Goal: Information Seeking & Learning: Learn about a topic

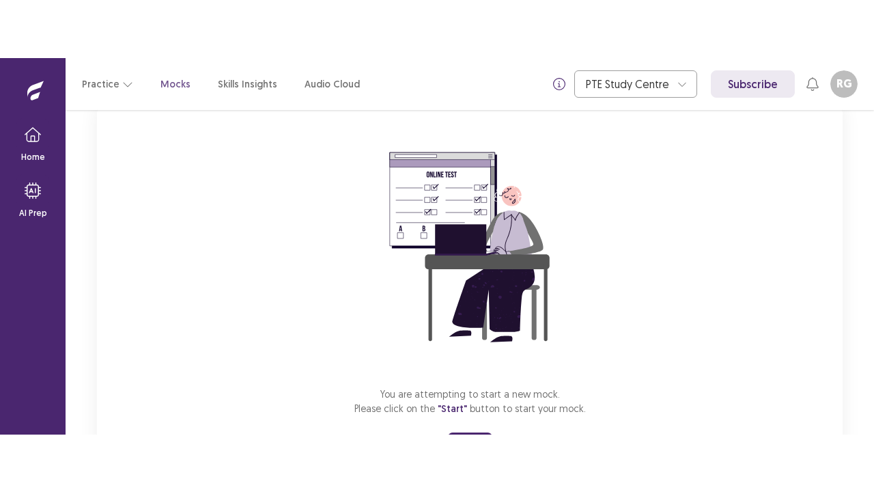
scroll to position [163, 0]
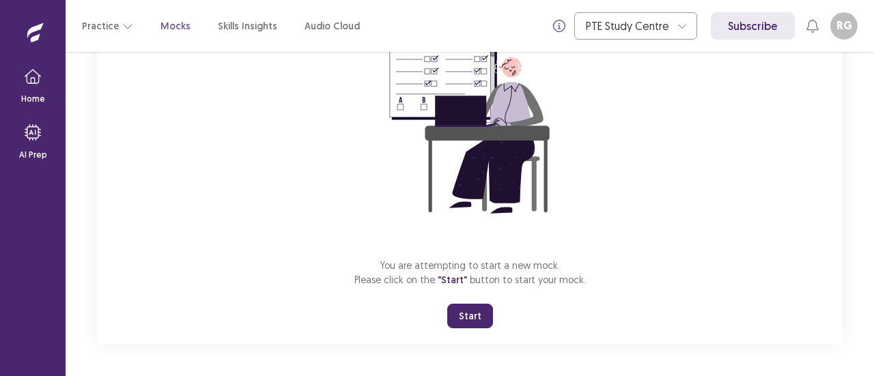
click at [525, 339] on div "You are attempting to start a new mock. Please click on the "Start" button to s…" at bounding box center [470, 162] width 746 height 365
click at [471, 318] on button "Start" at bounding box center [470, 316] width 46 height 25
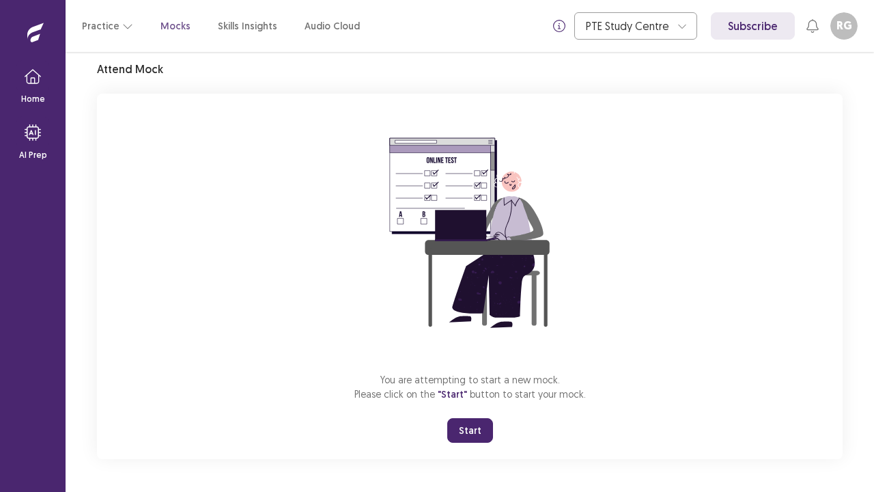
scroll to position [48, 0]
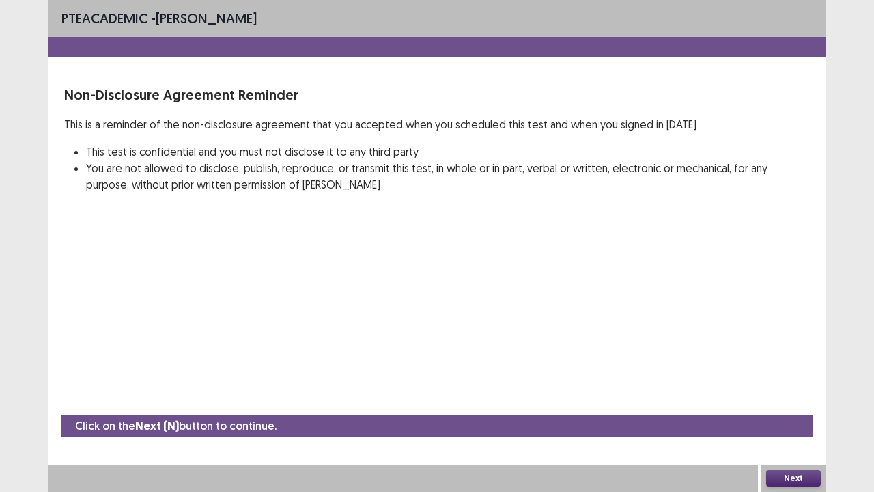
click at [796, 376] on button "Next" at bounding box center [793, 478] width 55 height 16
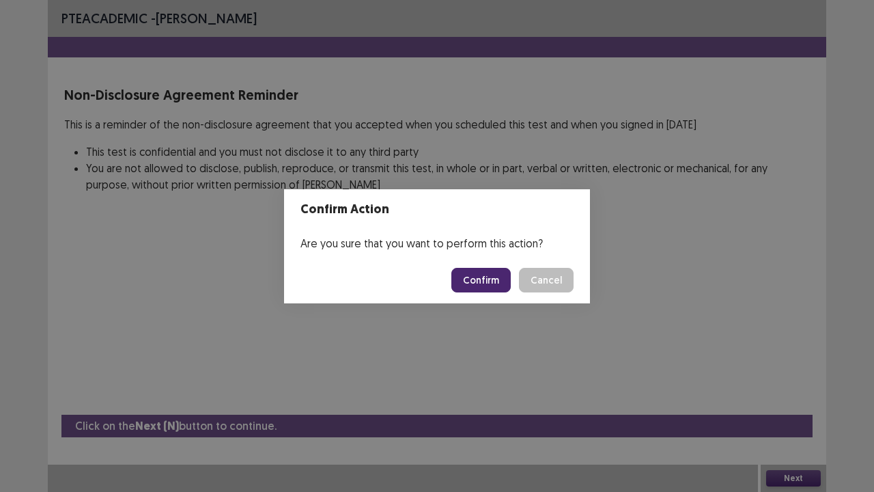
click at [487, 283] on button "Confirm" at bounding box center [480, 280] width 59 height 25
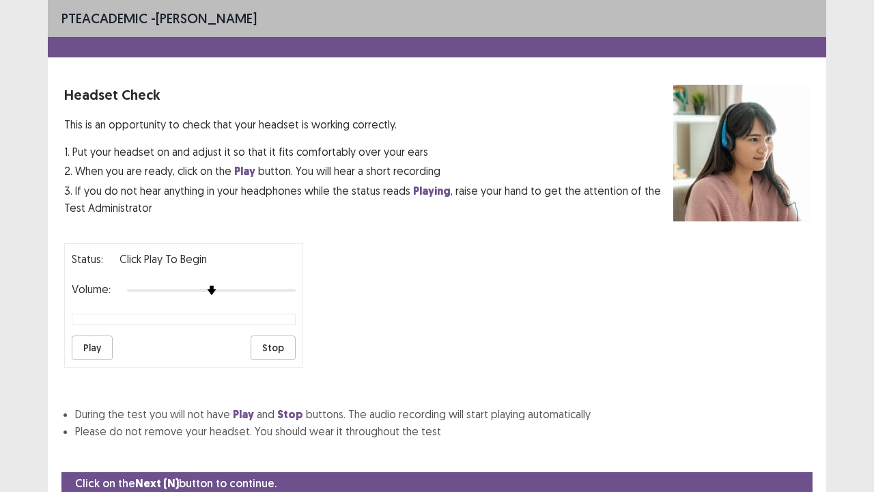
scroll to position [51, 0]
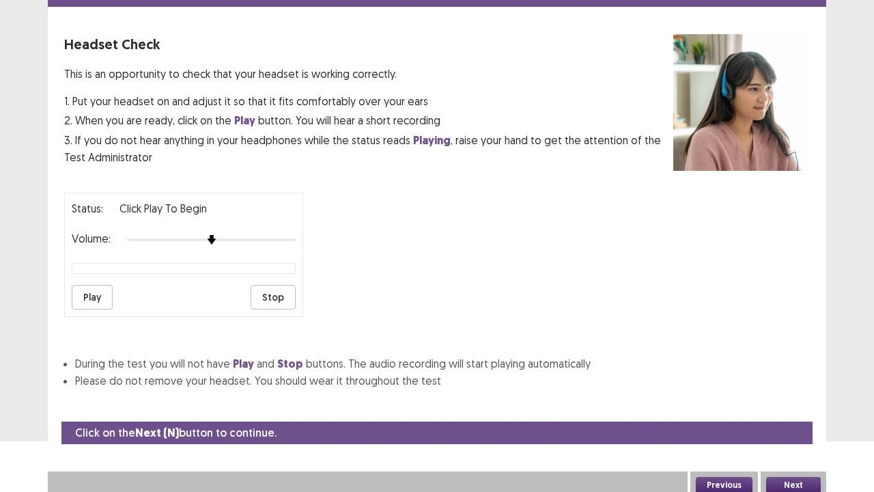
click at [798, 376] on button "Next" at bounding box center [793, 485] width 55 height 16
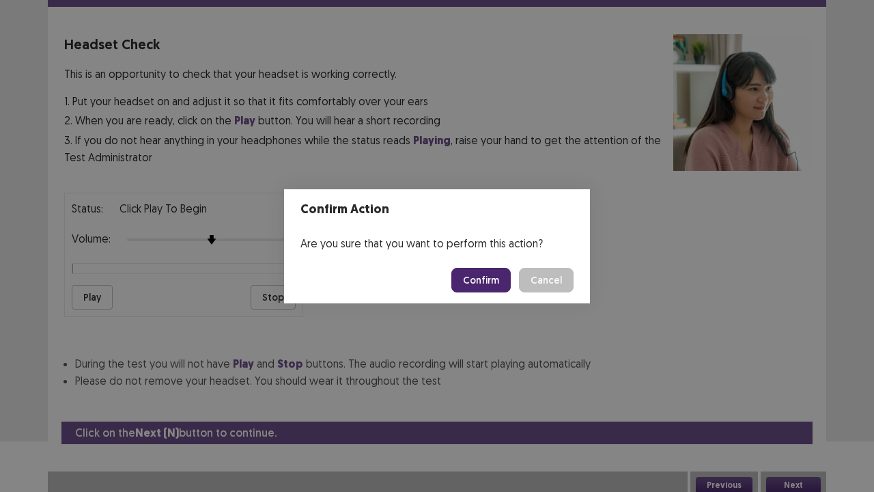
click at [466, 281] on button "Confirm" at bounding box center [480, 280] width 59 height 25
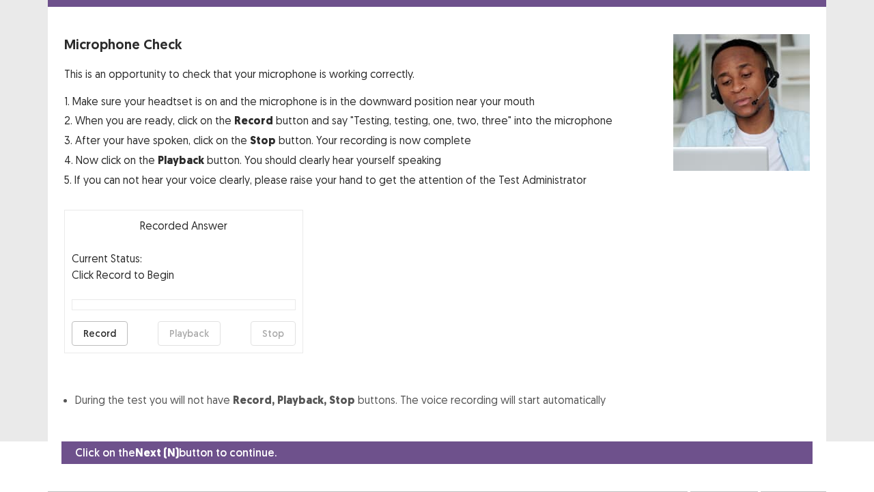
scroll to position [75, 0]
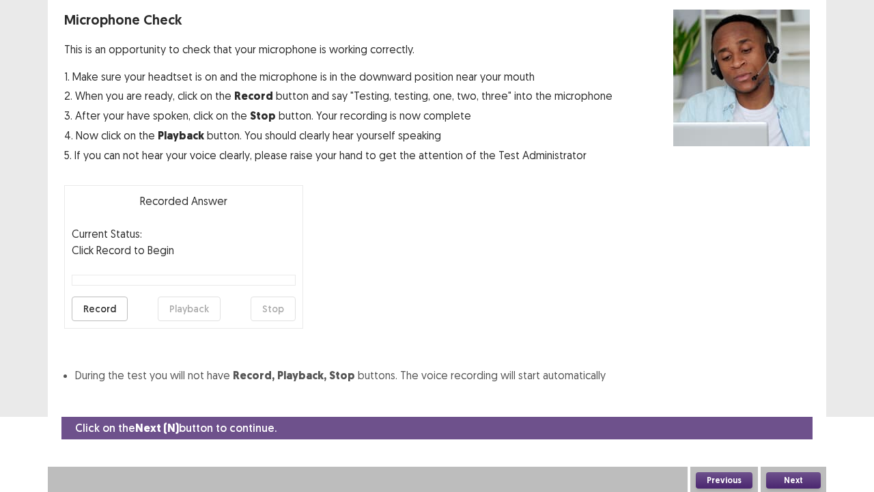
click at [776, 376] on button "Next" at bounding box center [793, 480] width 55 height 16
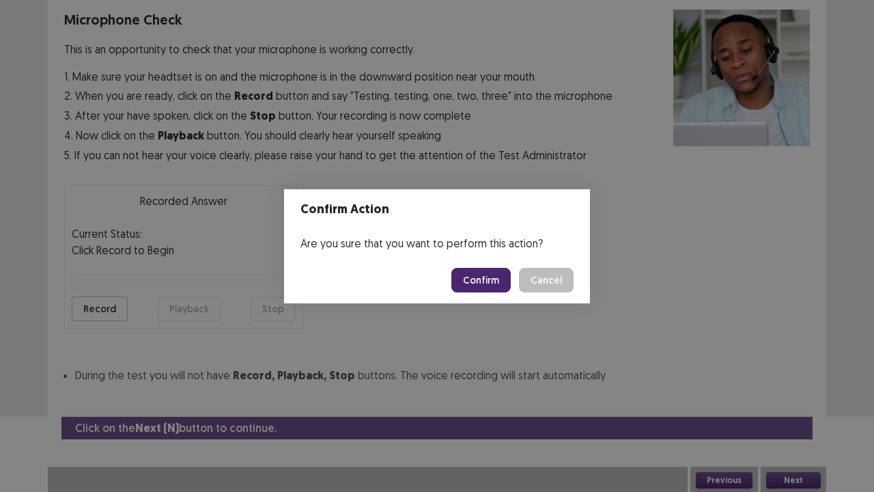
click at [485, 276] on button "Confirm" at bounding box center [480, 280] width 59 height 25
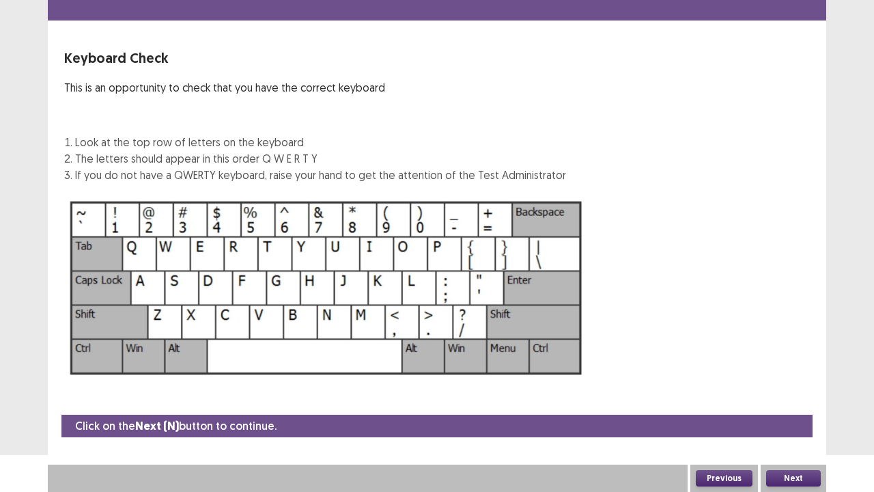
scroll to position [37, 0]
click at [781, 376] on button "Next" at bounding box center [793, 478] width 55 height 16
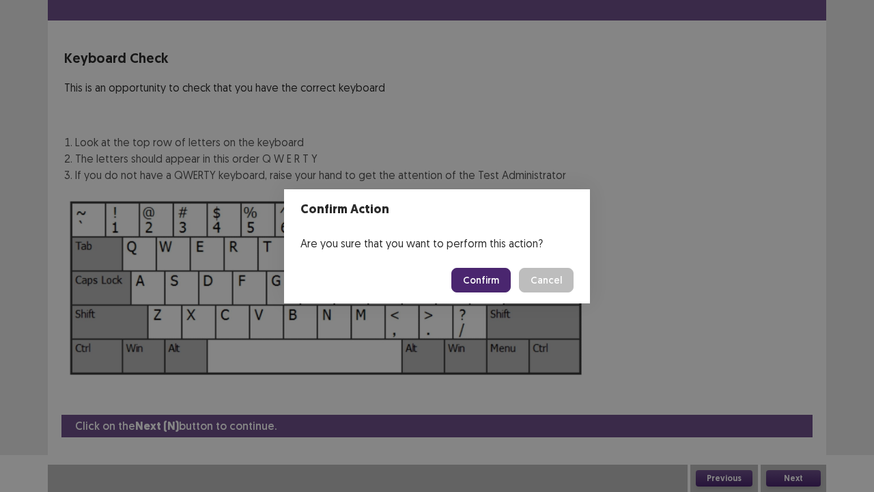
click at [498, 277] on button "Confirm" at bounding box center [480, 280] width 59 height 25
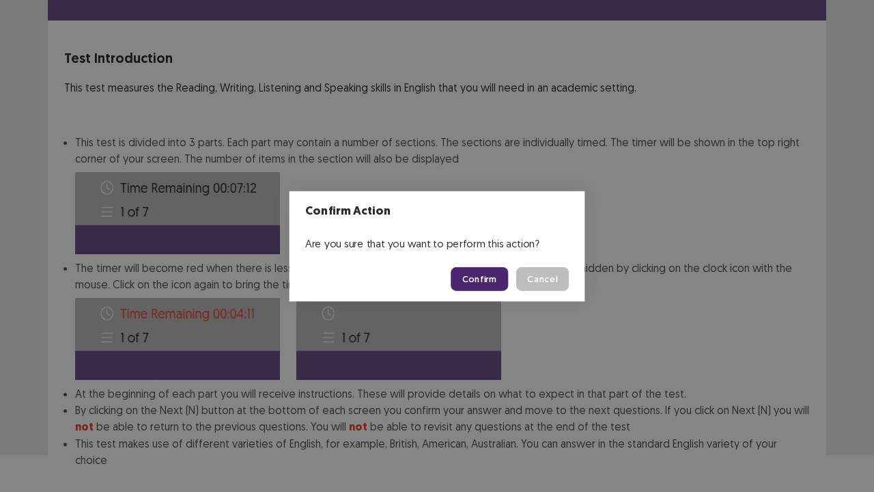
scroll to position [106, 0]
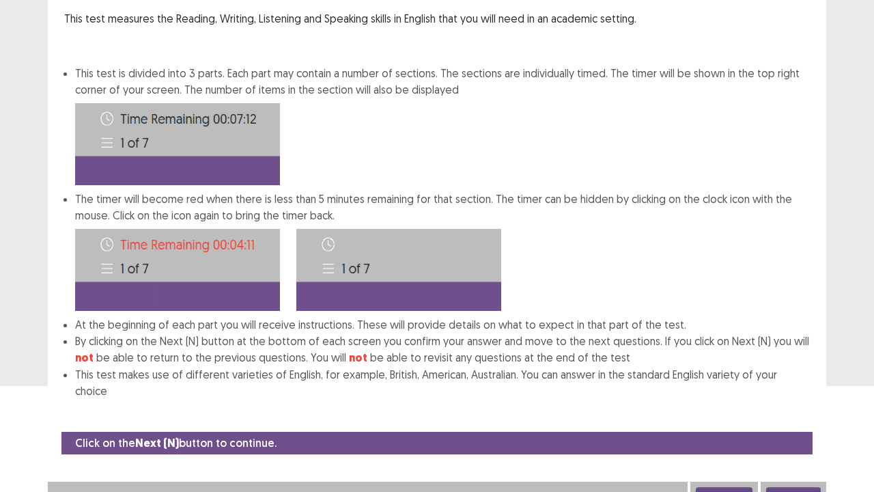
click at [801, 376] on button "Next" at bounding box center [793, 495] width 55 height 16
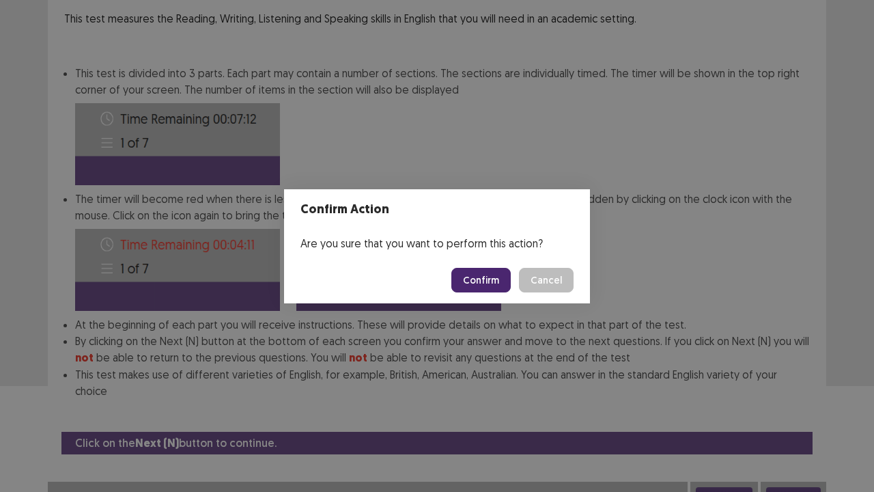
click at [478, 272] on button "Confirm" at bounding box center [480, 280] width 59 height 25
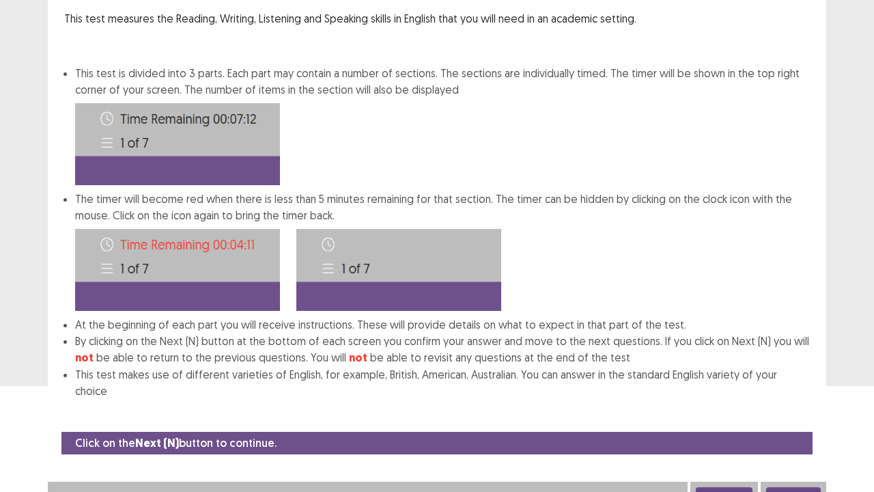
scroll to position [0, 0]
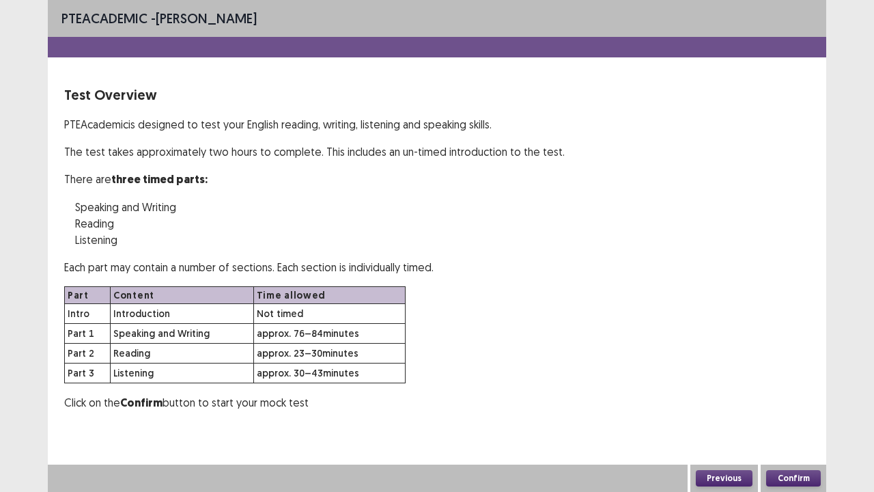
click at [783, 376] on button "Confirm" at bounding box center [793, 478] width 55 height 16
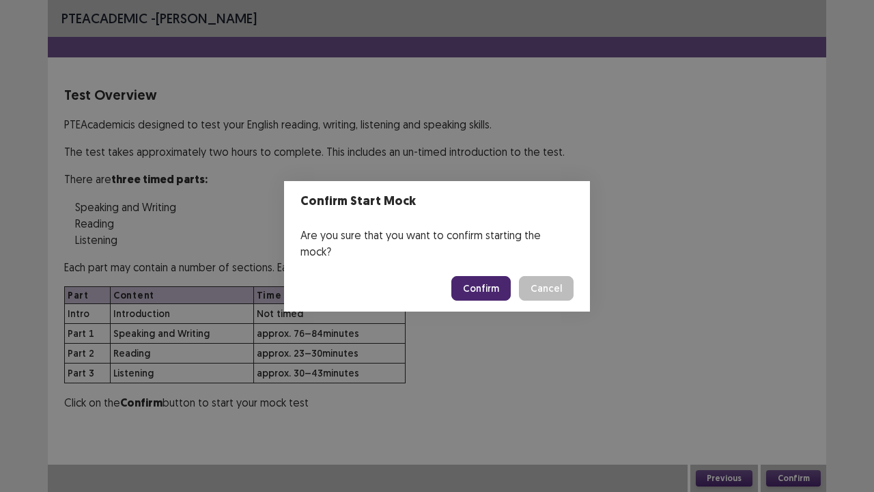
click at [477, 277] on button "Confirm" at bounding box center [480, 288] width 59 height 25
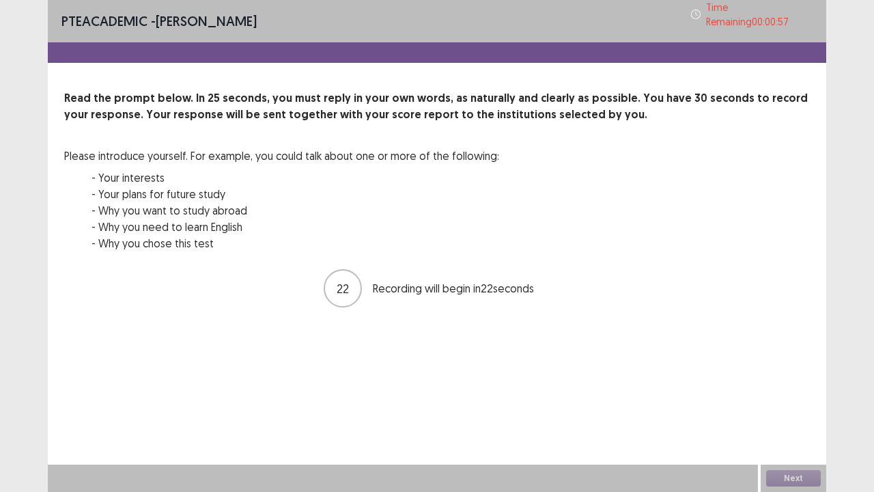
click at [765, 376] on div "PTE academic - [PERSON_NAME] Time Remaining 00 : 00 : 57 Read the prompt below.…" at bounding box center [437, 246] width 779 height 492
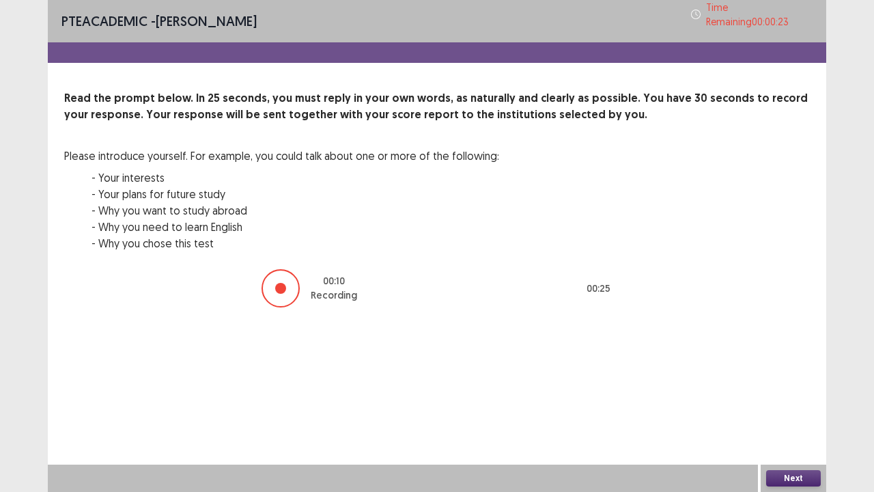
click at [785, 376] on button "Next" at bounding box center [793, 478] width 55 height 16
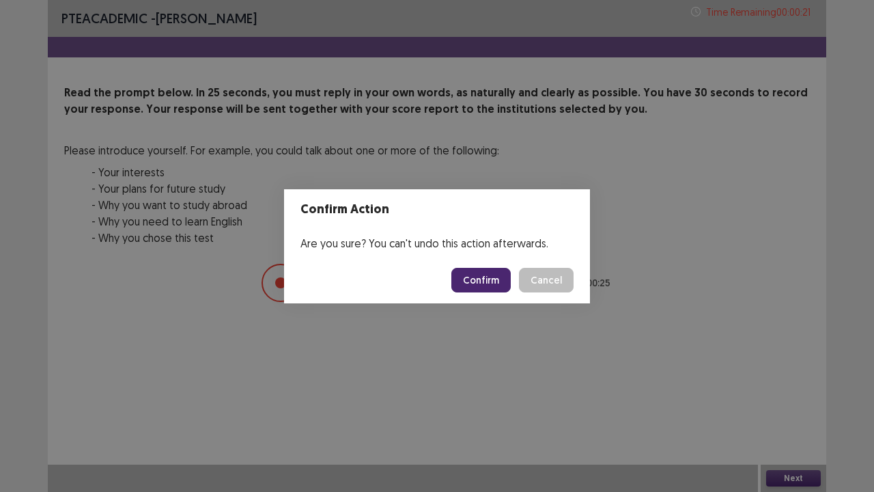
click at [503, 279] on button "Confirm" at bounding box center [480, 280] width 59 height 25
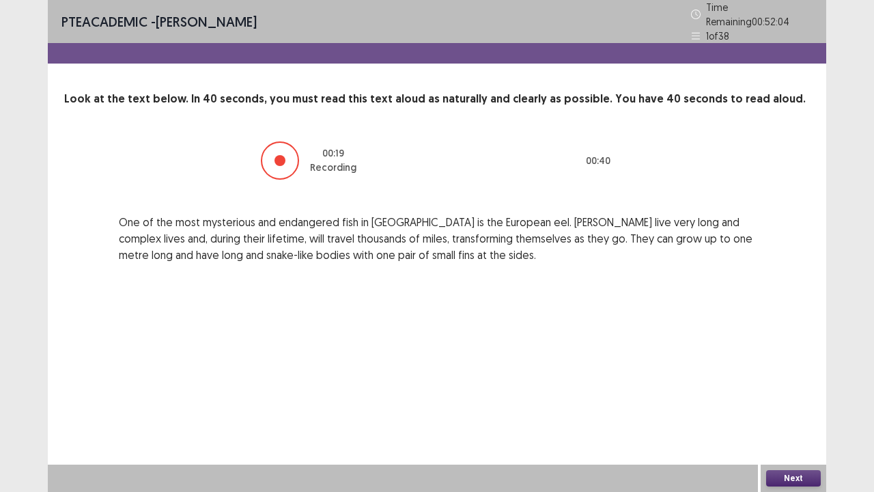
click at [776, 376] on button "Next" at bounding box center [793, 478] width 55 height 16
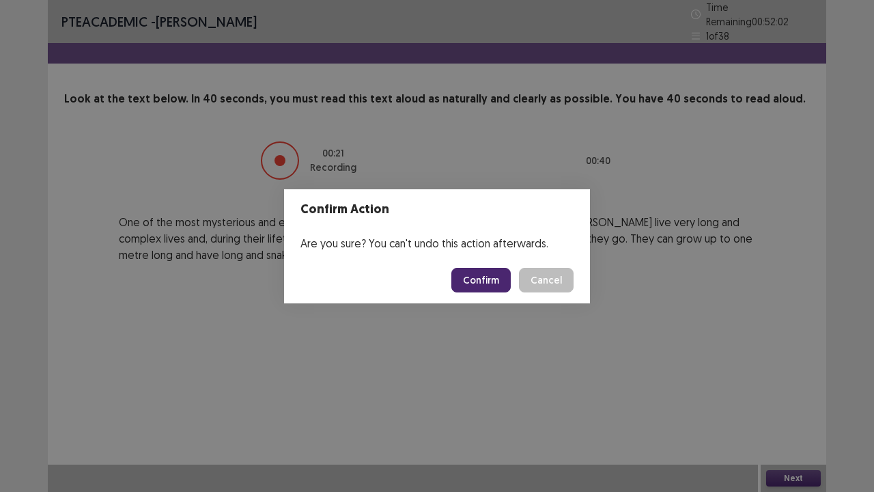
click at [475, 275] on button "Confirm" at bounding box center [480, 280] width 59 height 25
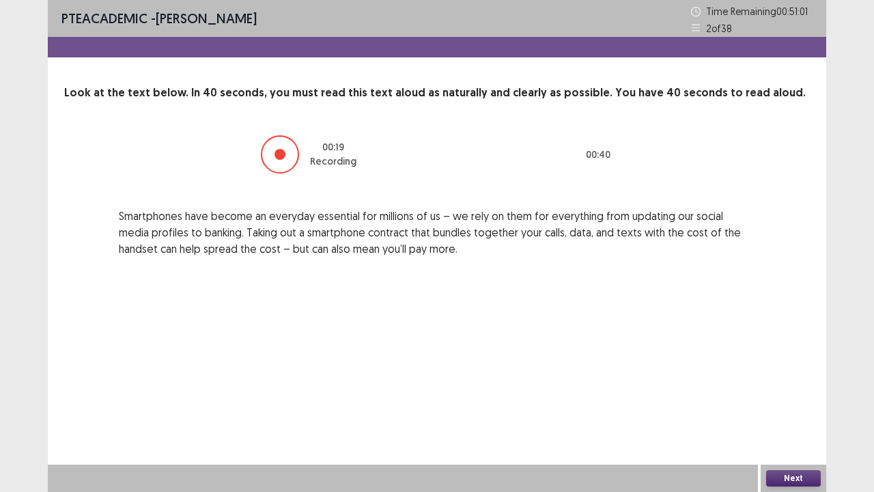
click at [793, 376] on button "Next" at bounding box center [793, 478] width 55 height 16
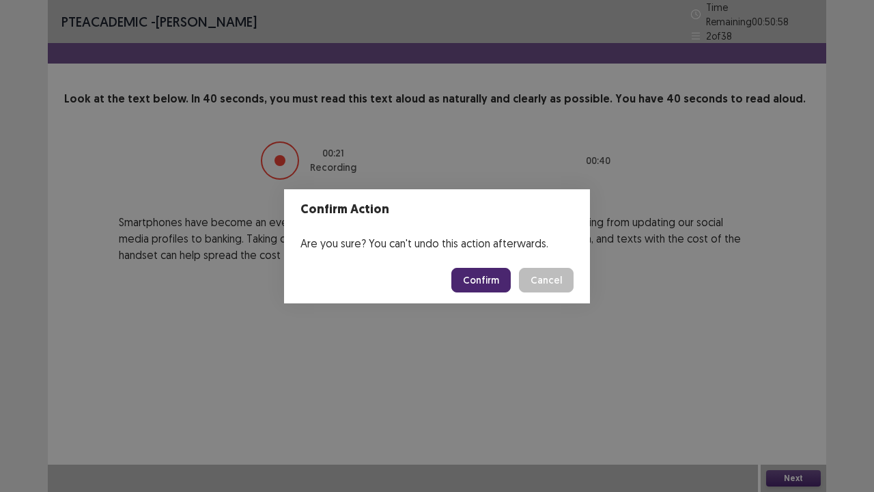
click at [467, 275] on button "Confirm" at bounding box center [480, 280] width 59 height 25
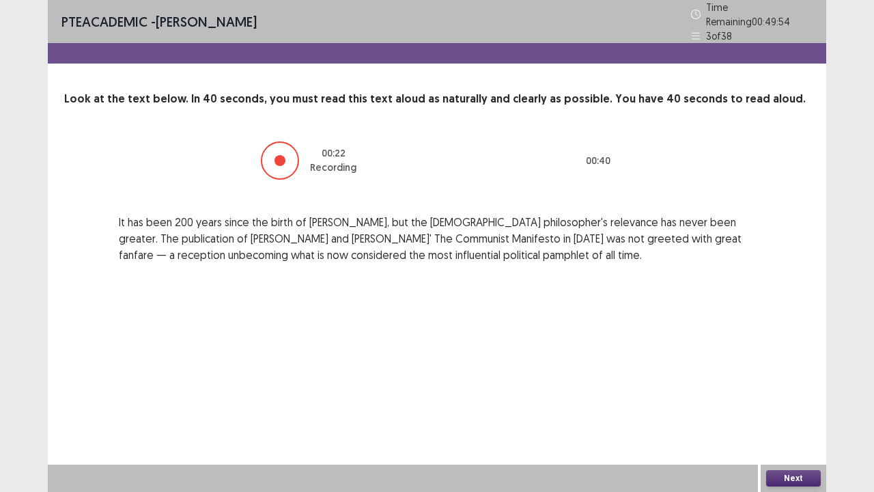
click at [789, 376] on button "Next" at bounding box center [793, 478] width 55 height 16
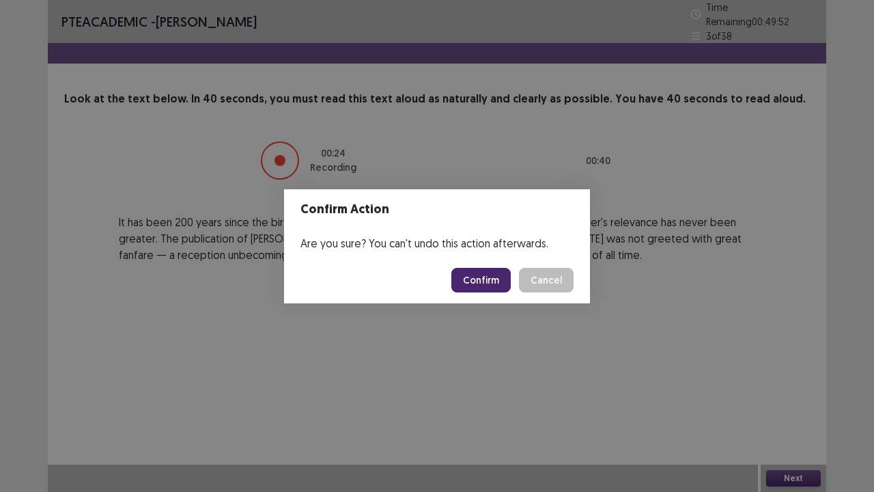
click at [496, 275] on button "Confirm" at bounding box center [480, 280] width 59 height 25
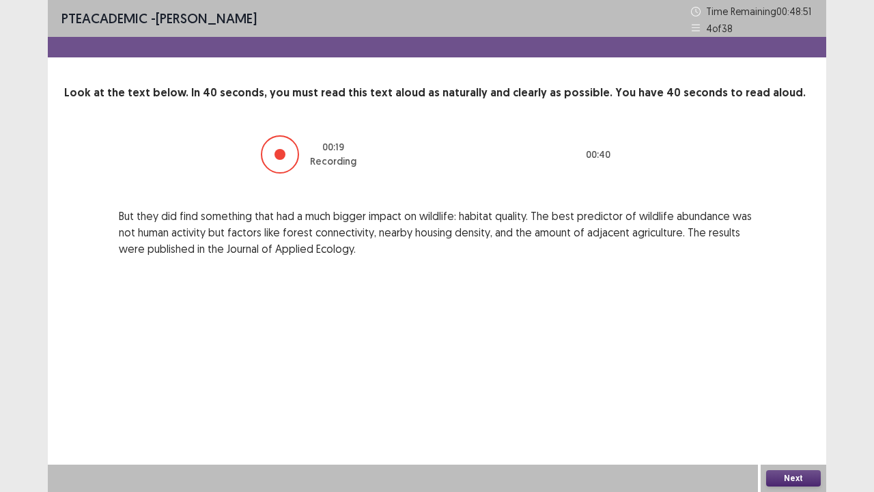
click at [777, 376] on button "Next" at bounding box center [793, 478] width 55 height 16
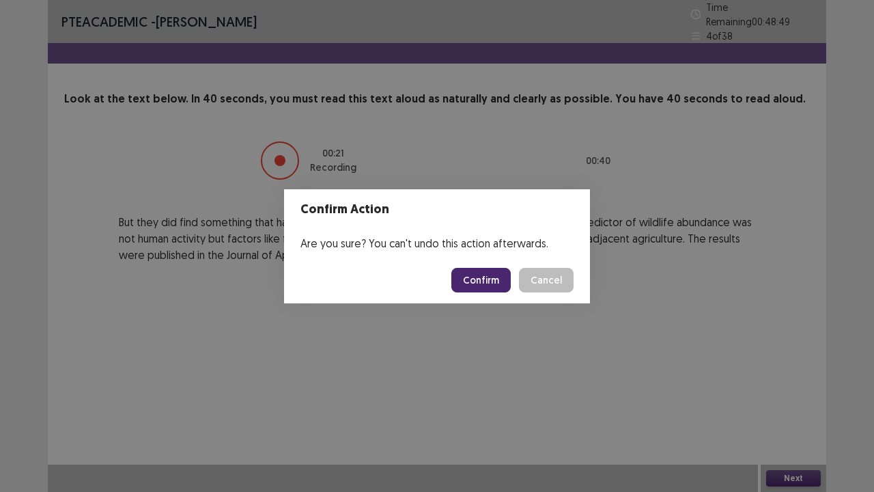
click at [481, 275] on button "Confirm" at bounding box center [480, 280] width 59 height 25
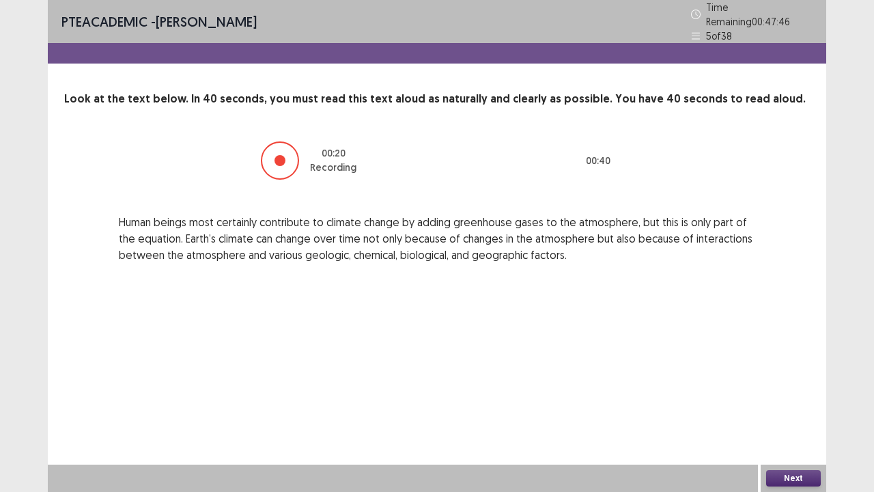
click at [780, 376] on button "Next" at bounding box center [793, 478] width 55 height 16
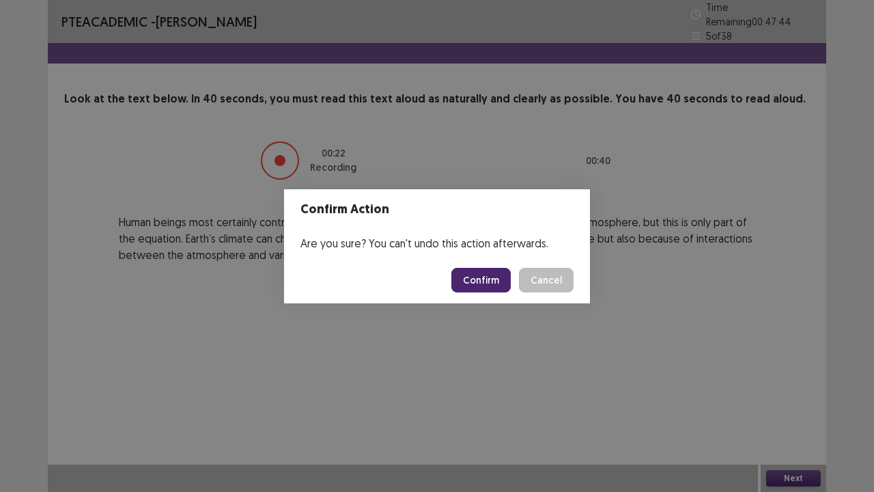
click at [496, 282] on button "Confirm" at bounding box center [480, 280] width 59 height 25
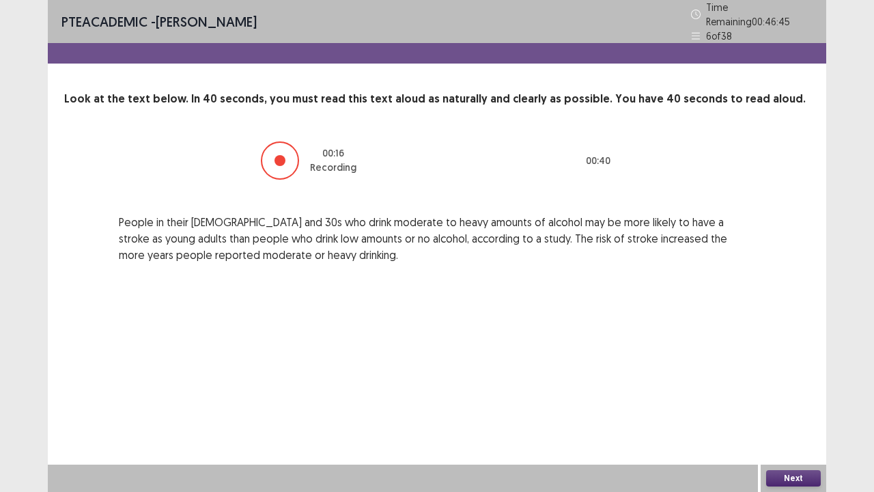
click at [796, 376] on button "Next" at bounding box center [793, 478] width 55 height 16
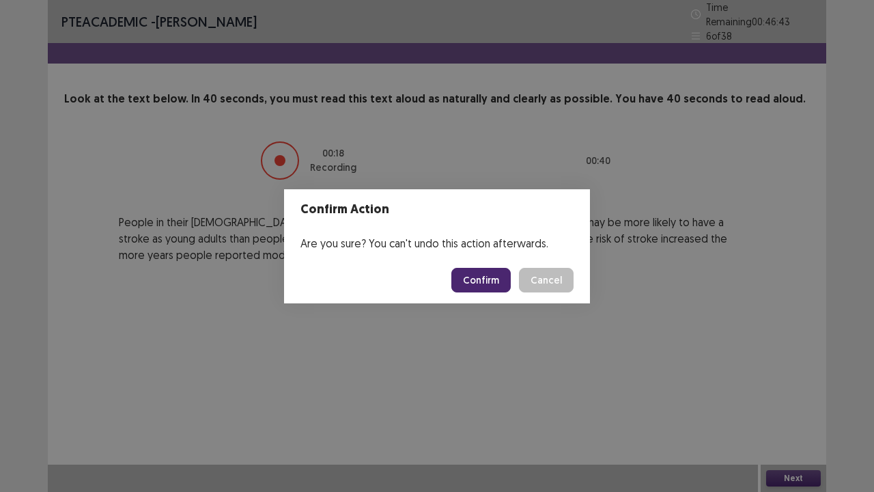
click at [488, 277] on button "Confirm" at bounding box center [480, 280] width 59 height 25
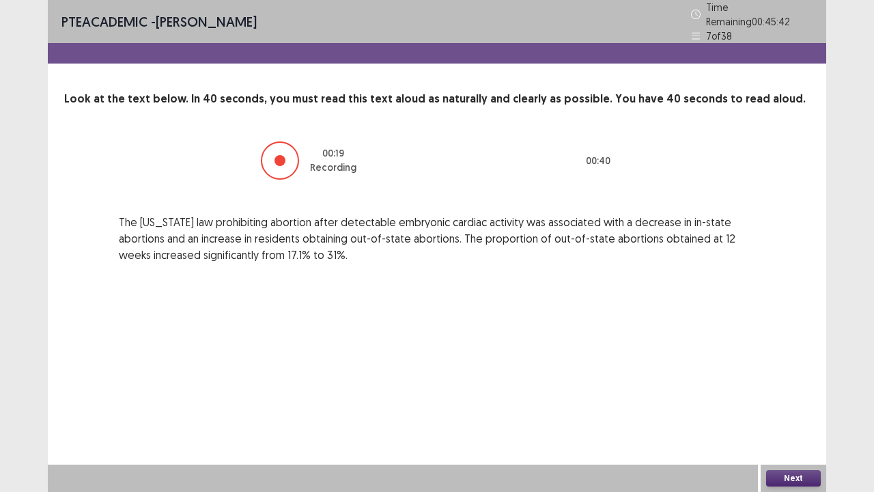
click at [783, 376] on button "Next" at bounding box center [793, 478] width 55 height 16
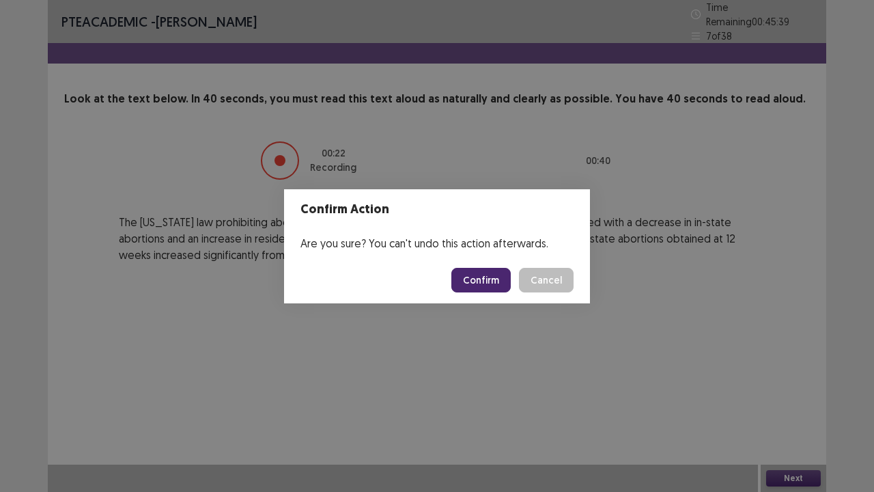
click at [483, 276] on button "Confirm" at bounding box center [480, 280] width 59 height 25
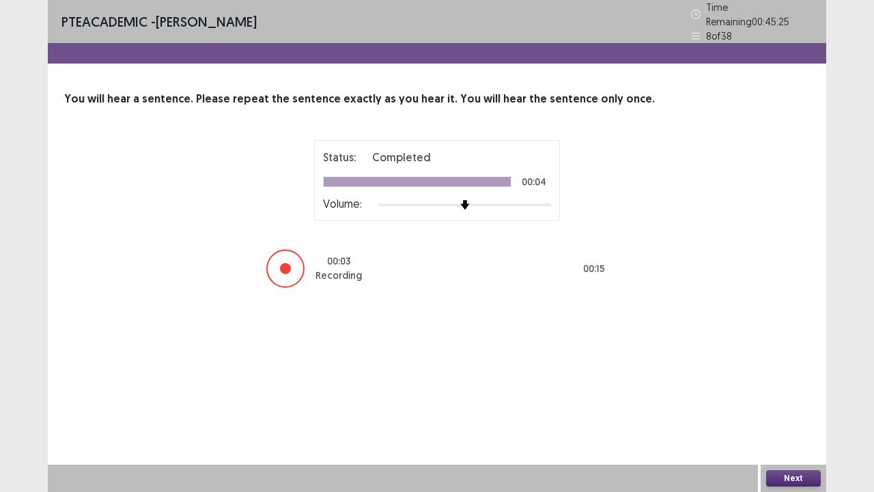
click at [779, 376] on button "Next" at bounding box center [793, 478] width 55 height 16
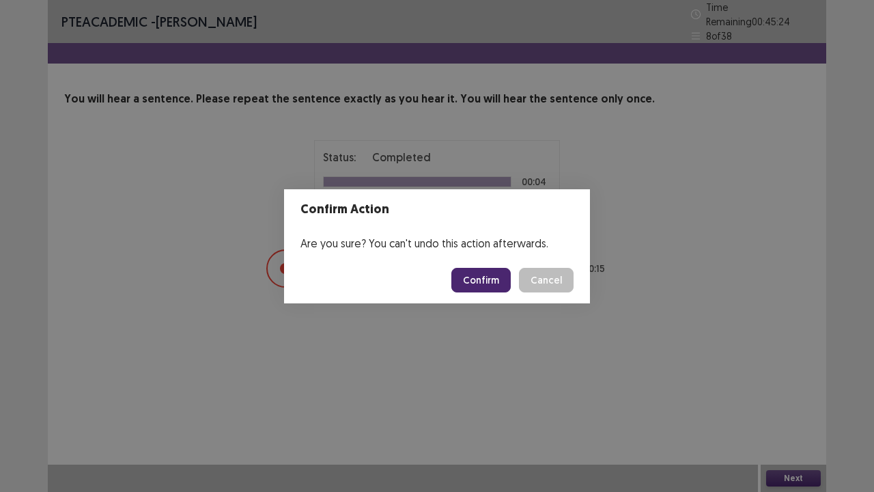
click at [779, 376] on div "Confirm Action Are you sure? You can't undo this action afterwards. Confirm Can…" at bounding box center [437, 246] width 874 height 492
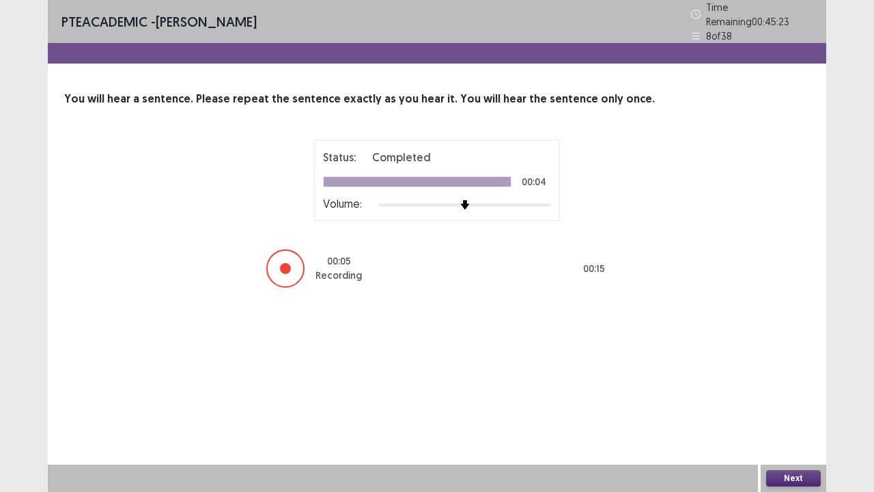
click at [779, 376] on button "Next" at bounding box center [793, 478] width 55 height 16
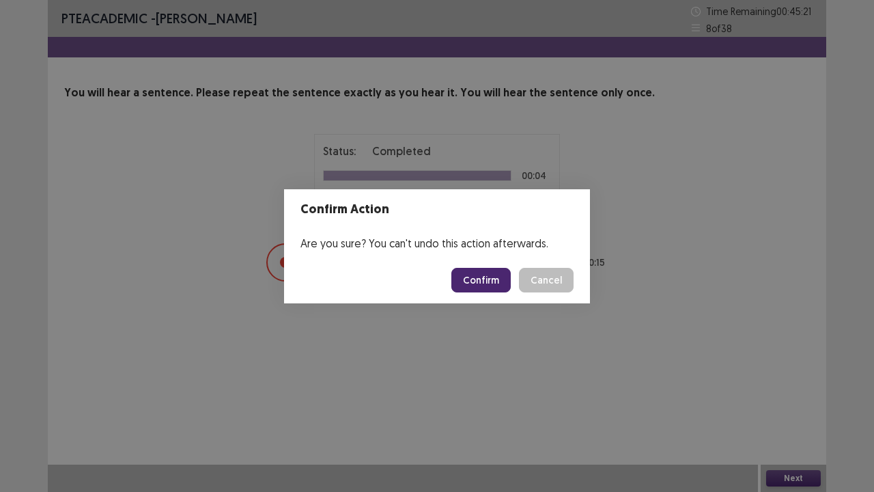
click at [484, 282] on button "Confirm" at bounding box center [480, 280] width 59 height 25
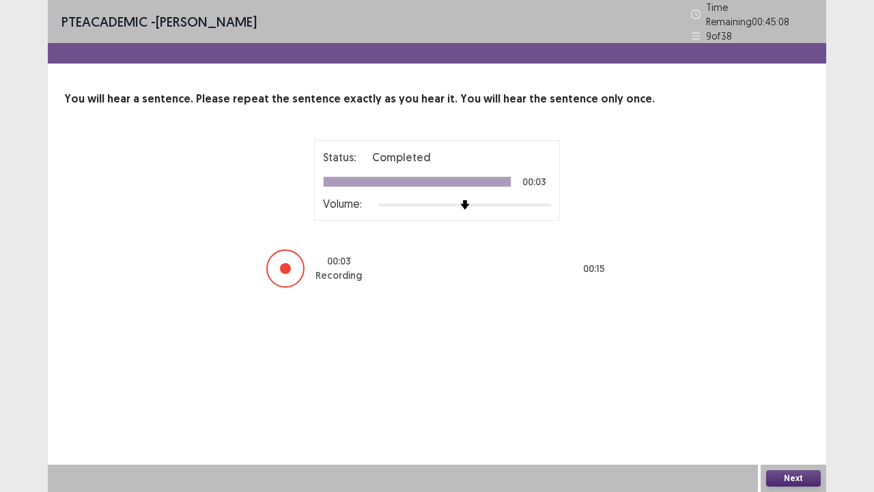
click at [785, 376] on button "Next" at bounding box center [793, 478] width 55 height 16
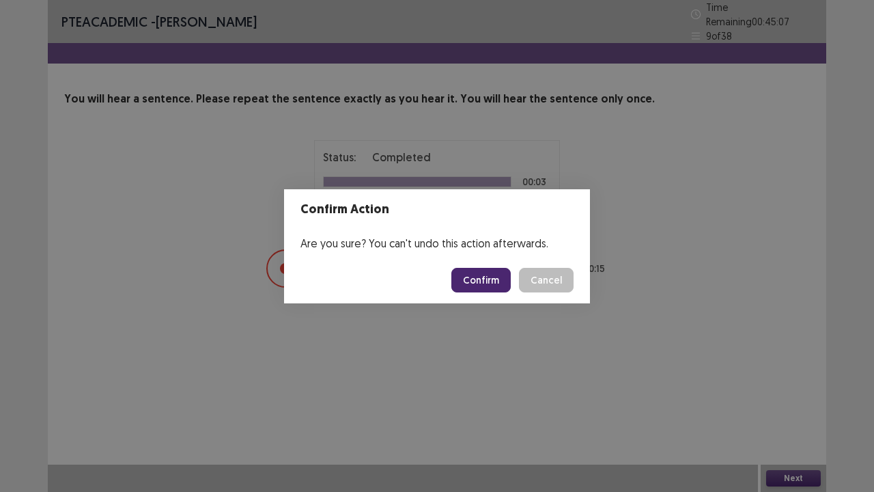
click at [489, 277] on button "Confirm" at bounding box center [480, 280] width 59 height 25
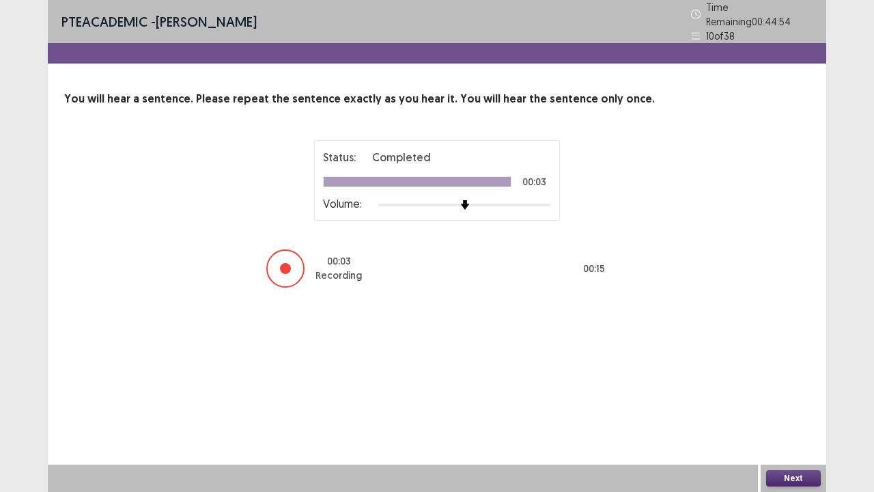
click at [779, 376] on button "Next" at bounding box center [793, 478] width 55 height 16
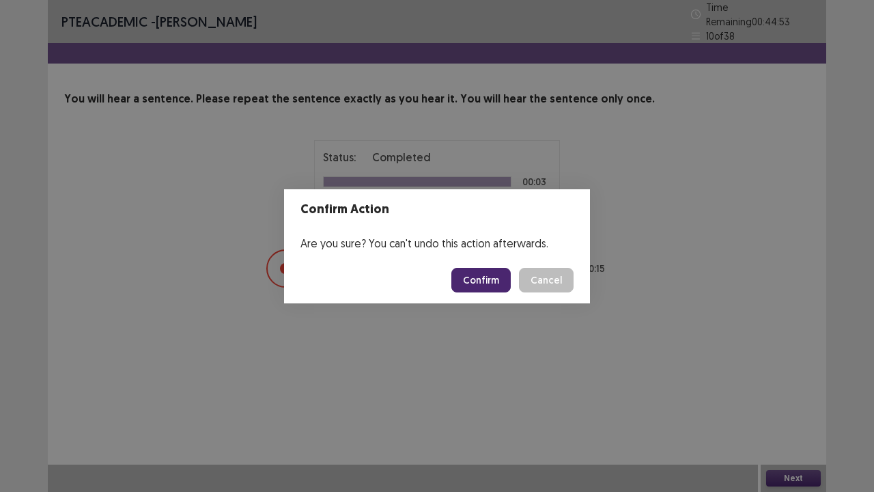
click at [489, 278] on button "Confirm" at bounding box center [480, 280] width 59 height 25
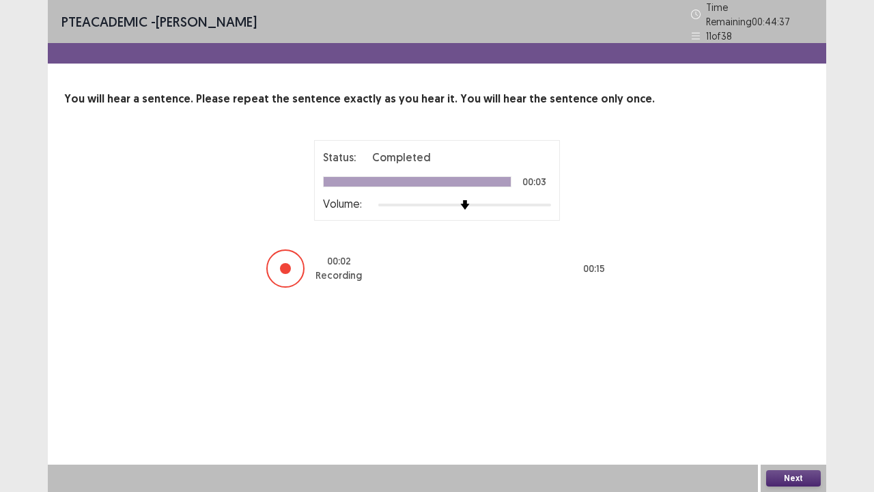
click at [794, 376] on button "Next" at bounding box center [793, 478] width 55 height 16
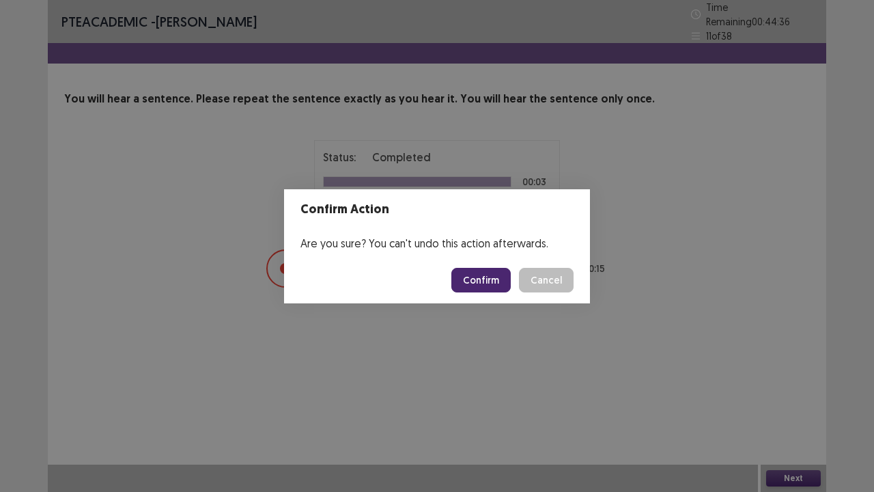
click at [480, 271] on button "Confirm" at bounding box center [480, 280] width 59 height 25
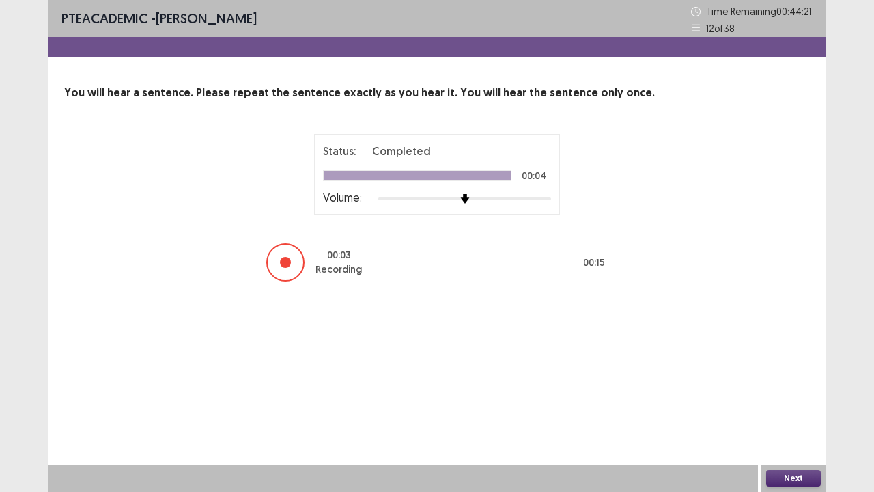
click at [792, 376] on button "Next" at bounding box center [793, 478] width 55 height 16
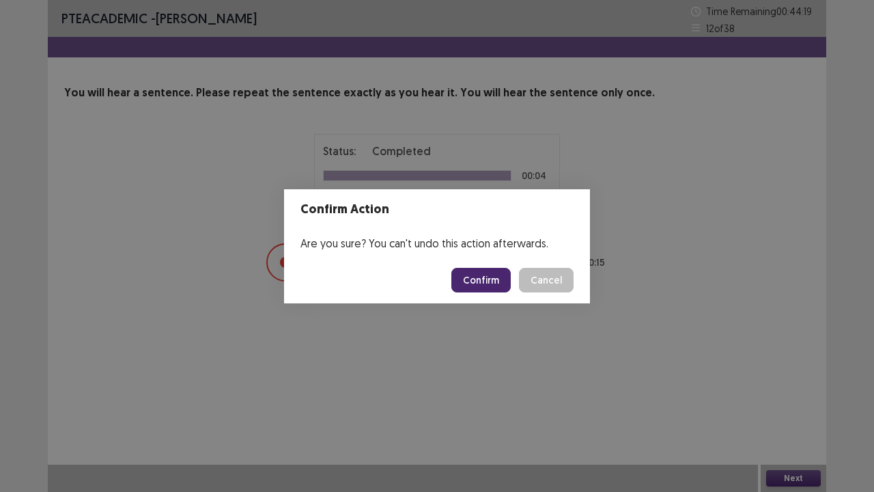
click at [467, 272] on button "Confirm" at bounding box center [480, 280] width 59 height 25
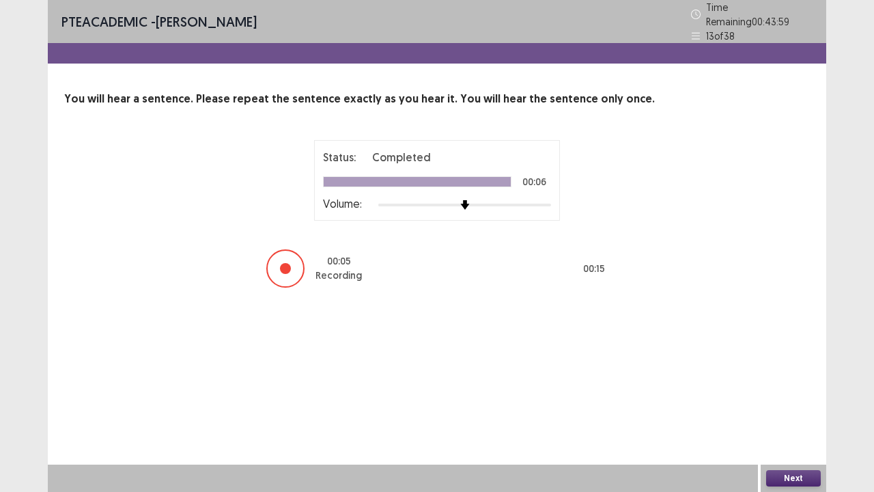
click at [778, 376] on button "Next" at bounding box center [793, 478] width 55 height 16
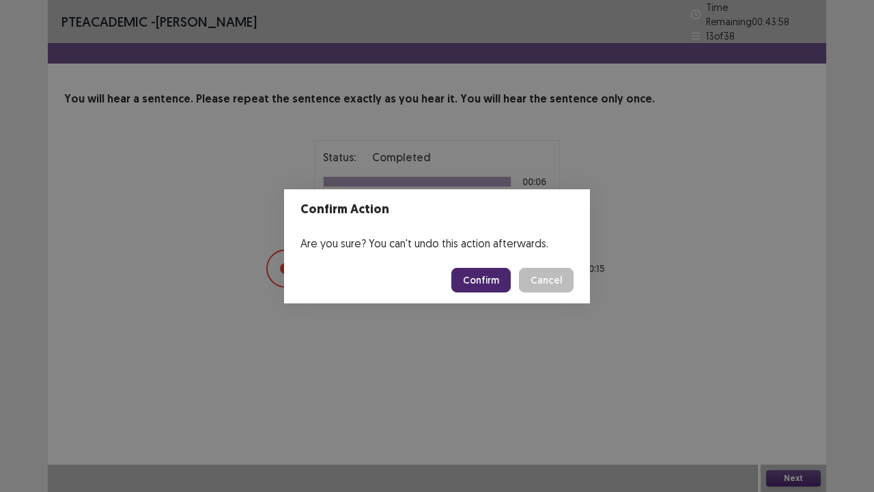
click at [475, 272] on button "Confirm" at bounding box center [480, 280] width 59 height 25
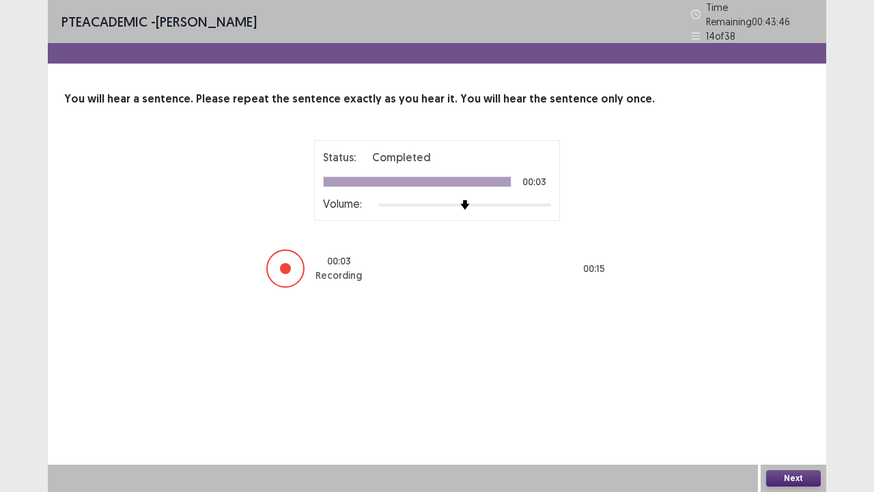
click at [784, 376] on button "Next" at bounding box center [793, 478] width 55 height 16
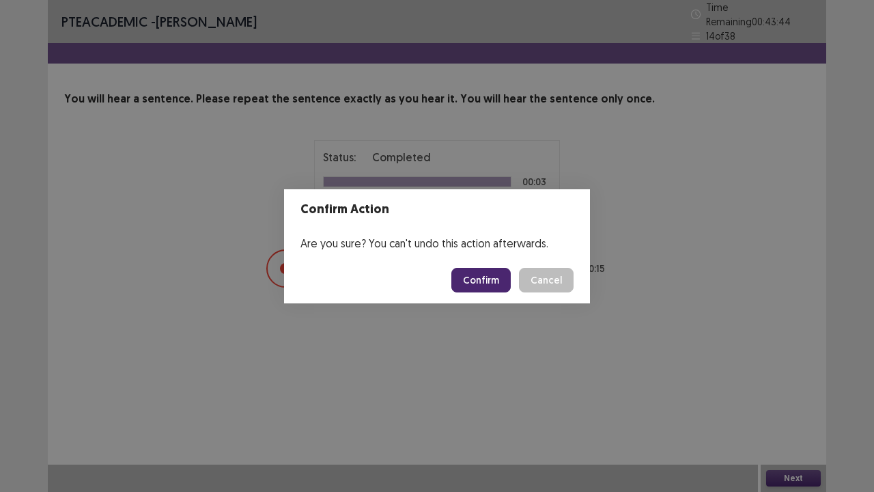
click at [477, 277] on button "Confirm" at bounding box center [480, 280] width 59 height 25
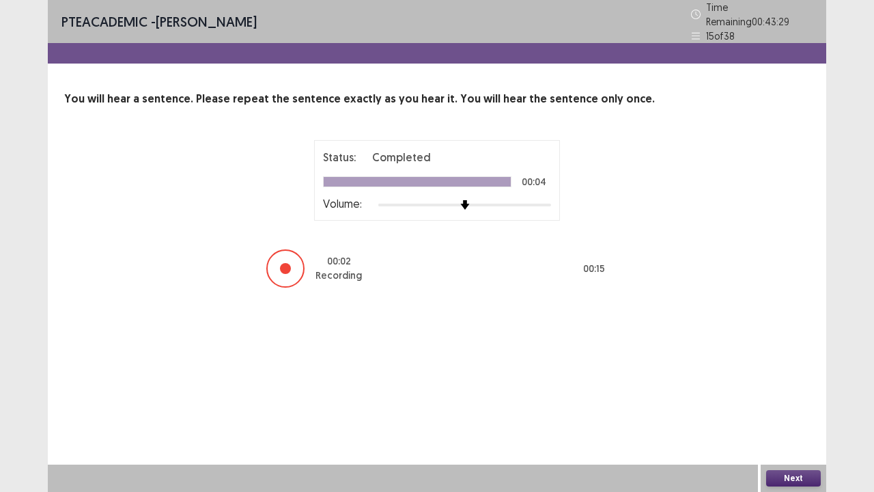
click at [783, 376] on button "Next" at bounding box center [793, 478] width 55 height 16
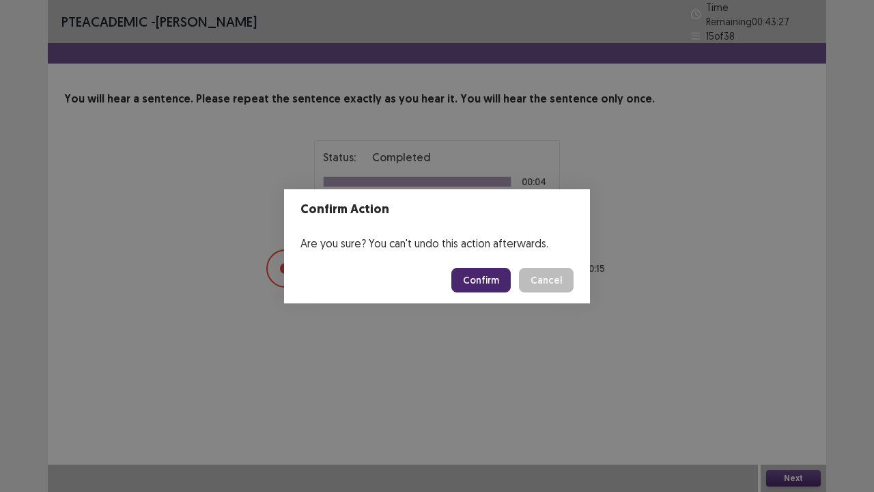
click at [488, 275] on button "Confirm" at bounding box center [480, 280] width 59 height 25
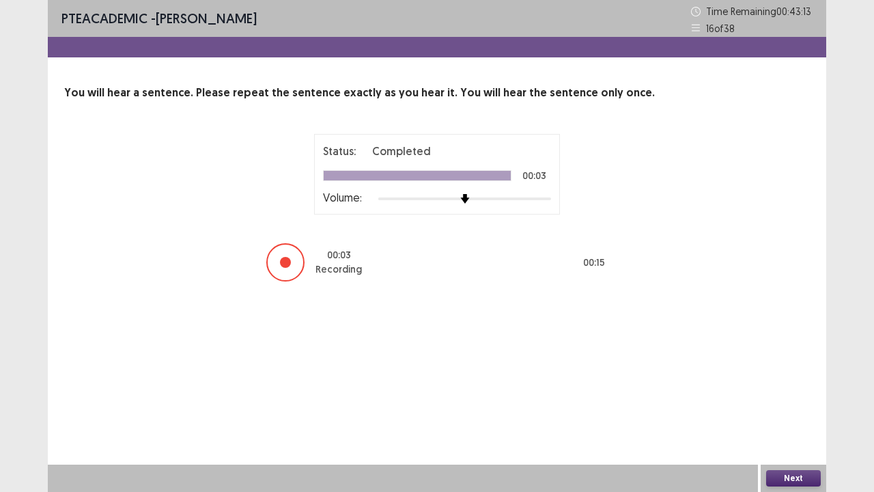
click at [797, 376] on button "Next" at bounding box center [793, 478] width 55 height 16
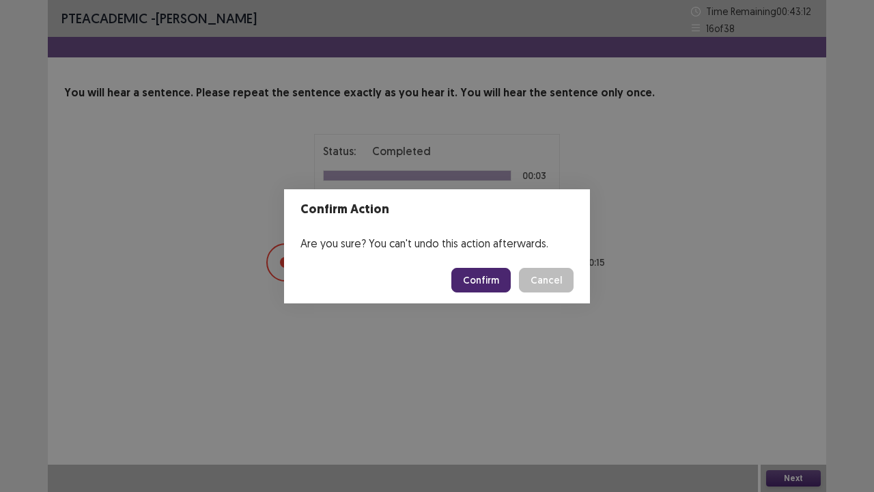
click at [486, 278] on button "Confirm" at bounding box center [480, 280] width 59 height 25
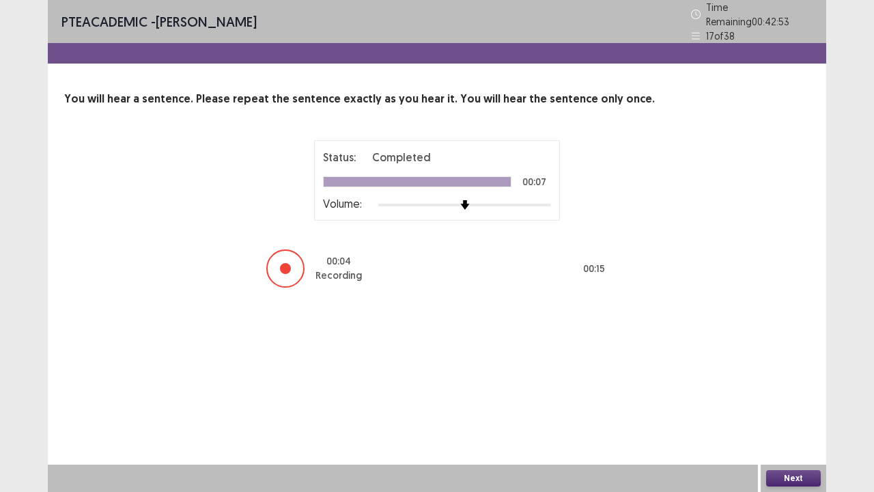
click at [792, 376] on button "Next" at bounding box center [793, 478] width 55 height 16
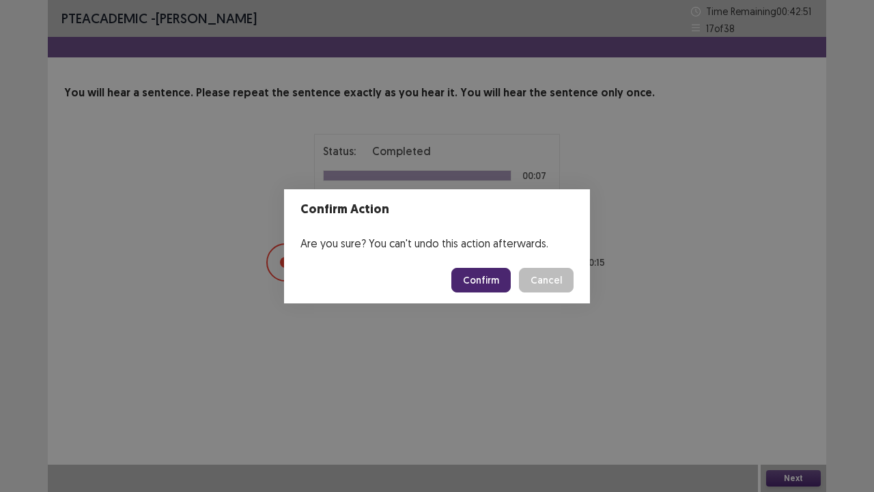
click at [476, 278] on button "Confirm" at bounding box center [480, 280] width 59 height 25
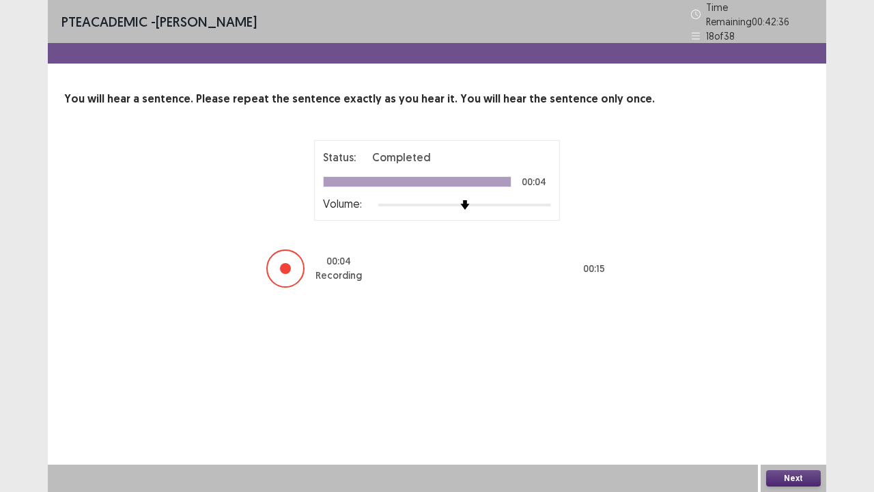
click at [785, 376] on button "Next" at bounding box center [793, 478] width 55 height 16
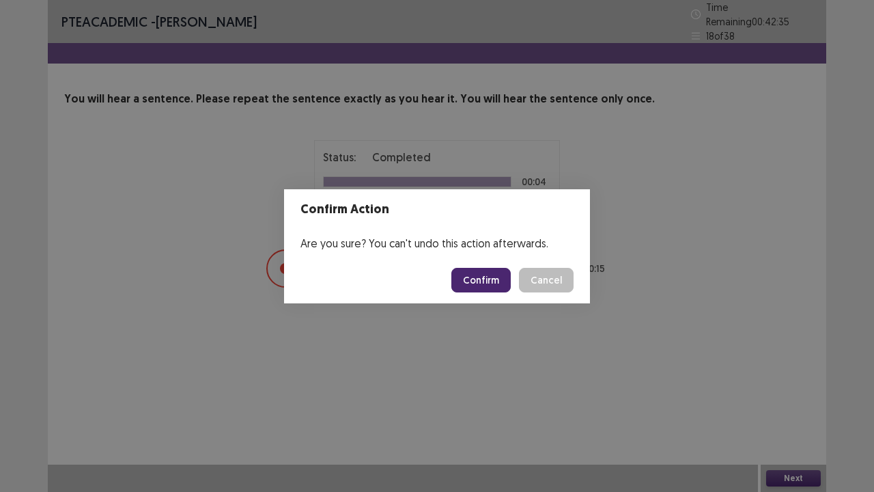
click at [473, 285] on button "Confirm" at bounding box center [480, 280] width 59 height 25
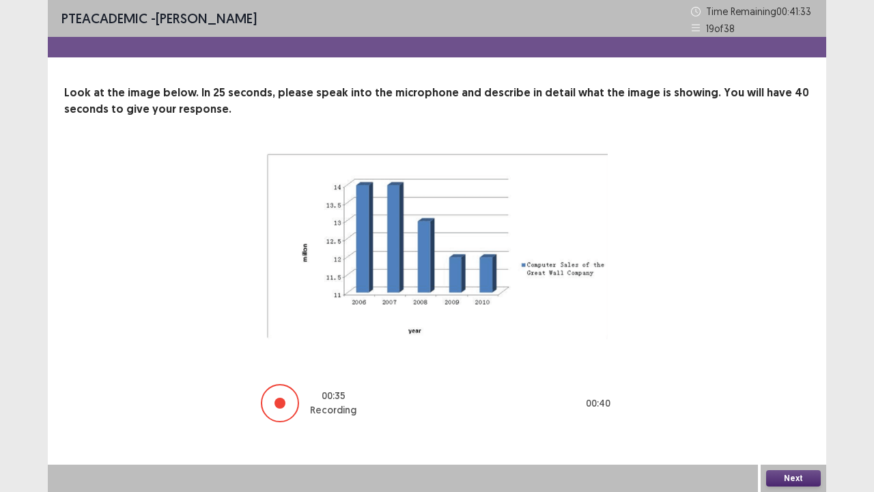
click at [800, 376] on button "Next" at bounding box center [793, 478] width 55 height 16
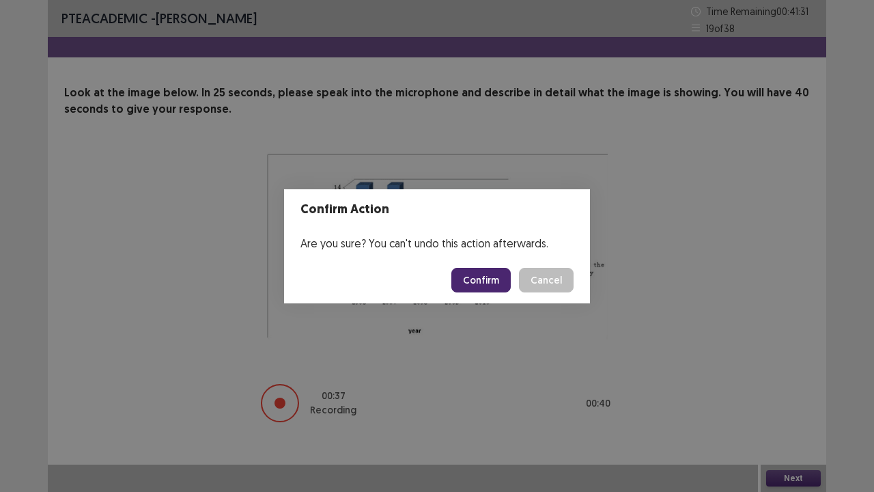
click at [490, 280] on button "Confirm" at bounding box center [480, 280] width 59 height 25
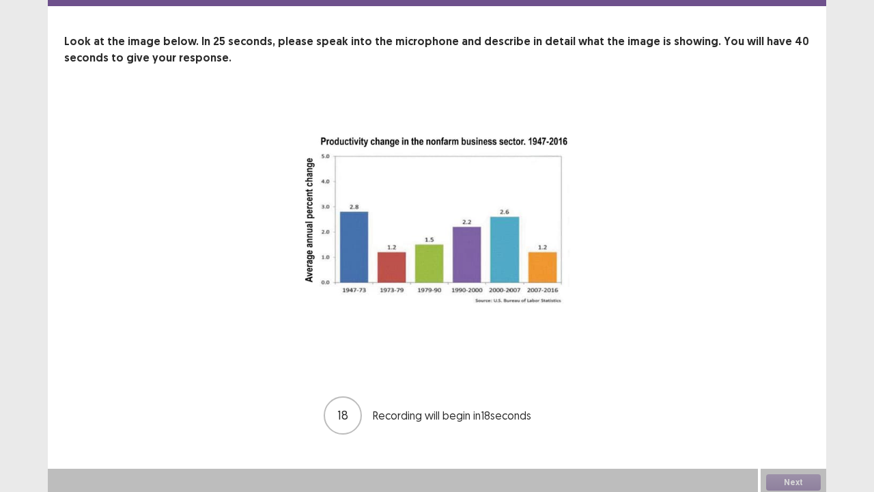
scroll to position [53, 0]
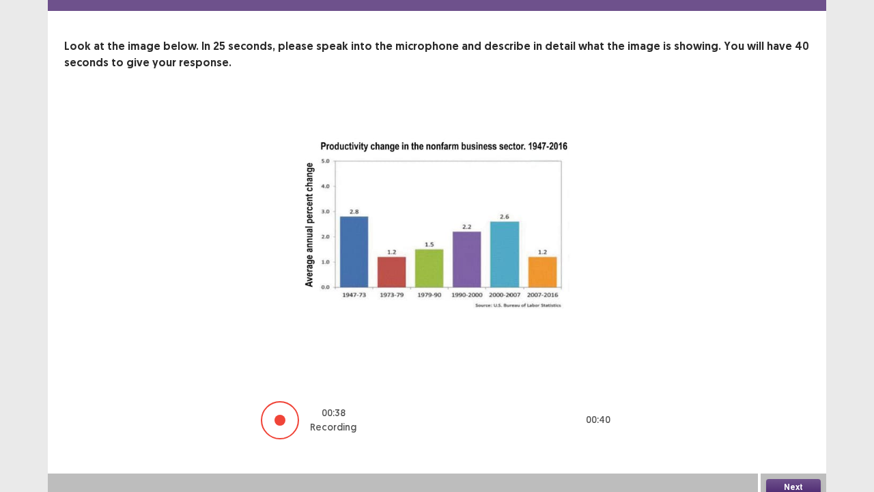
click at [786, 376] on button "Next" at bounding box center [793, 487] width 55 height 16
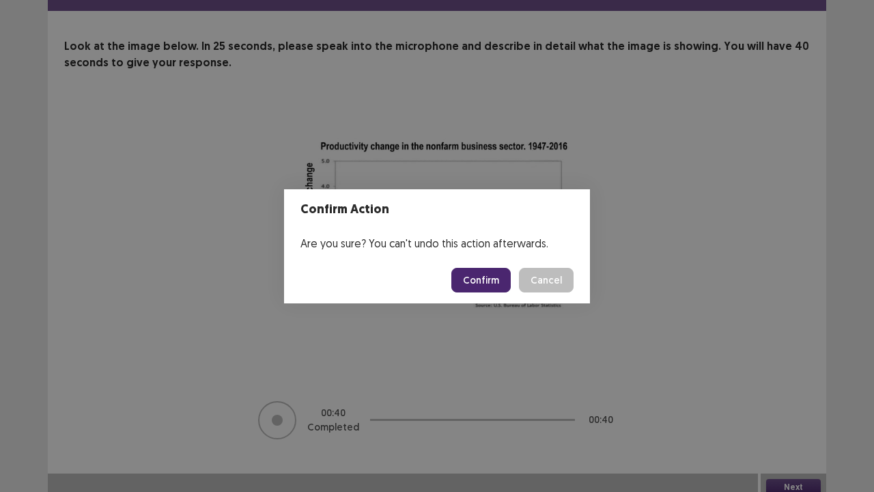
click at [495, 280] on button "Confirm" at bounding box center [480, 280] width 59 height 25
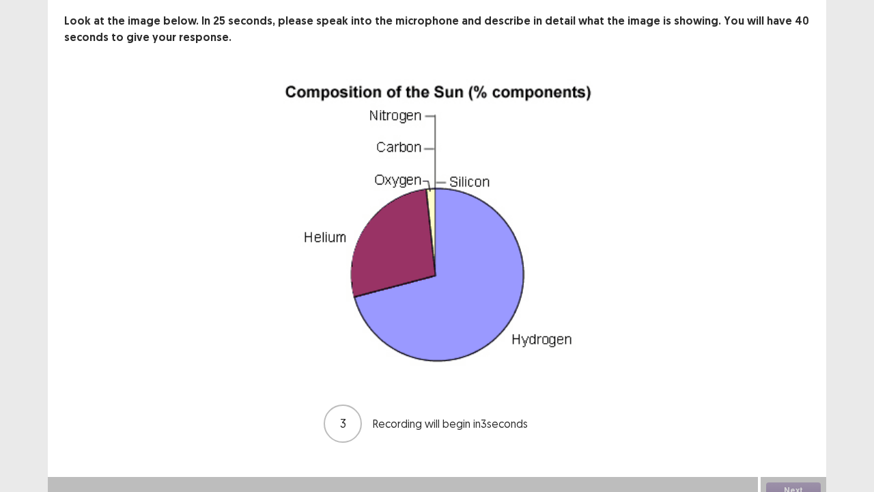
scroll to position [83, 0]
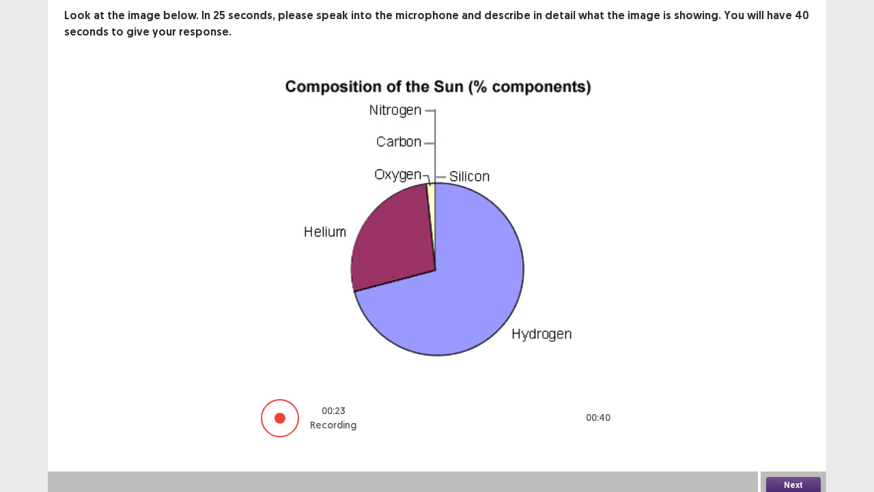
click at [776, 376] on button "Next" at bounding box center [793, 485] width 55 height 16
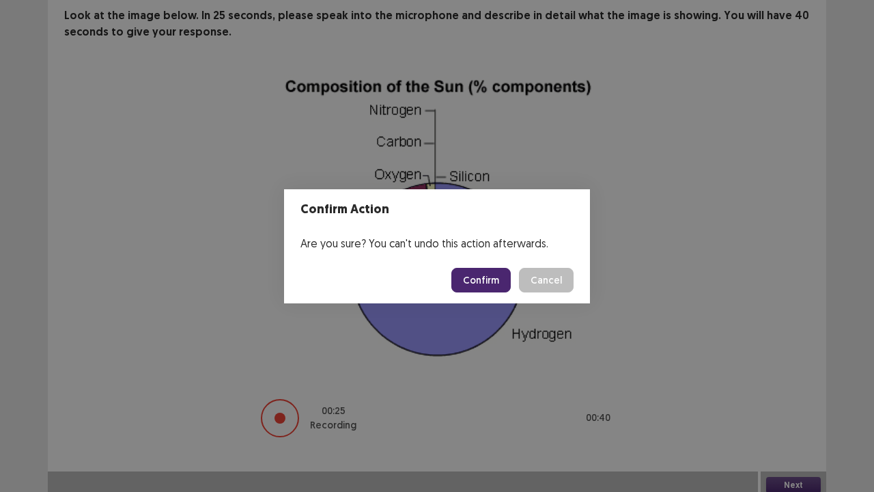
click at [479, 279] on button "Confirm" at bounding box center [480, 280] width 59 height 25
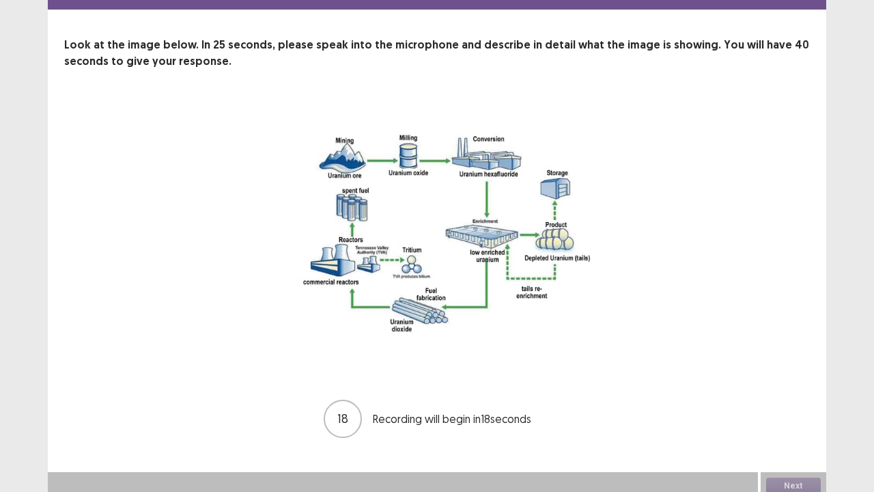
scroll to position [53, 0]
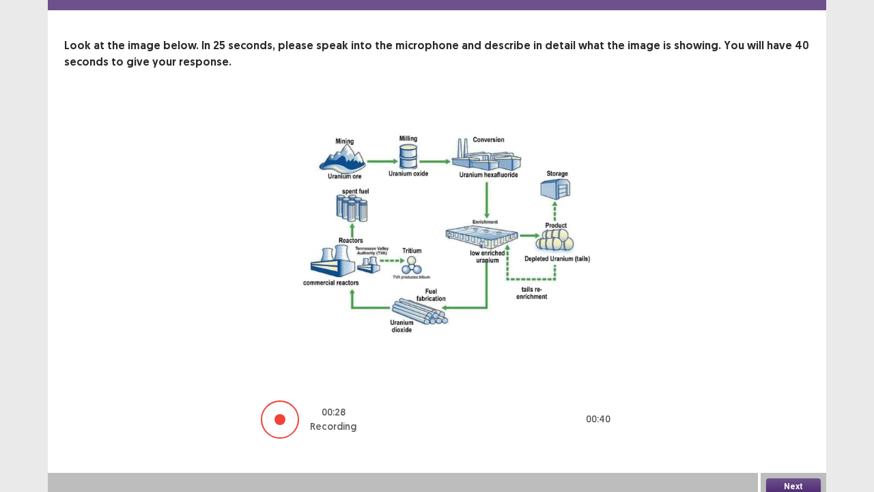
click at [781, 376] on button "Next" at bounding box center [793, 486] width 55 height 16
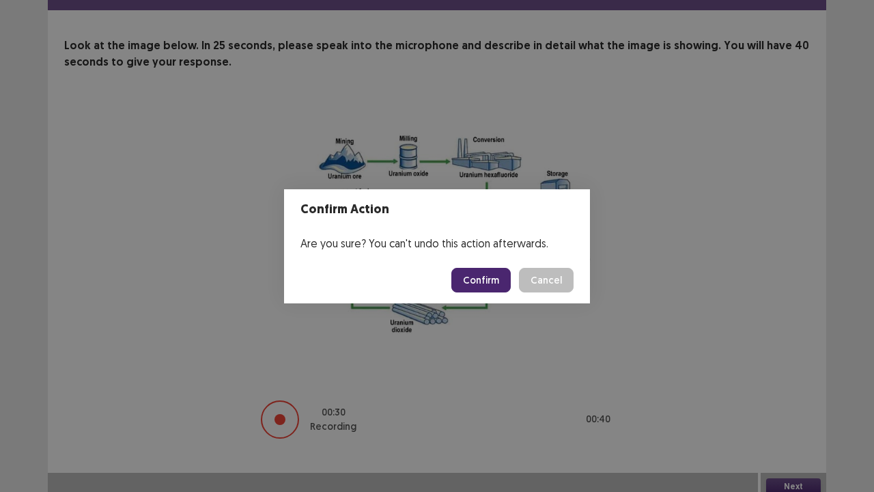
click at [486, 275] on button "Confirm" at bounding box center [480, 280] width 59 height 25
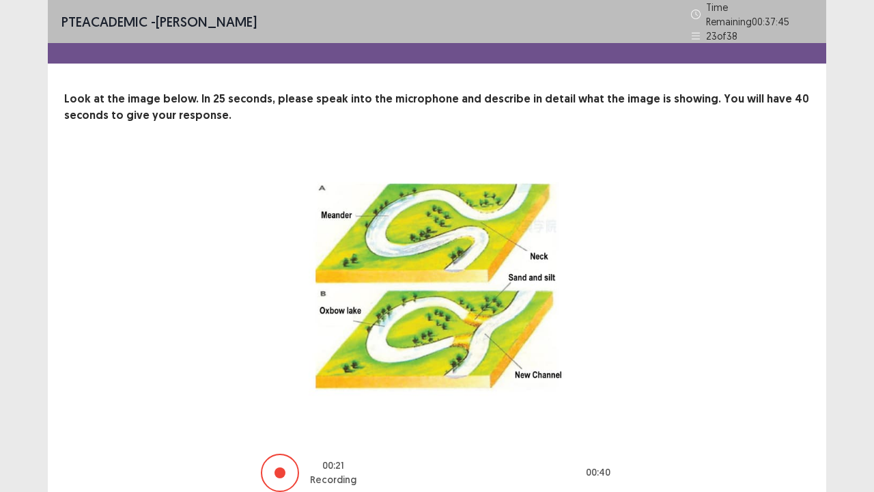
scroll to position [55, 0]
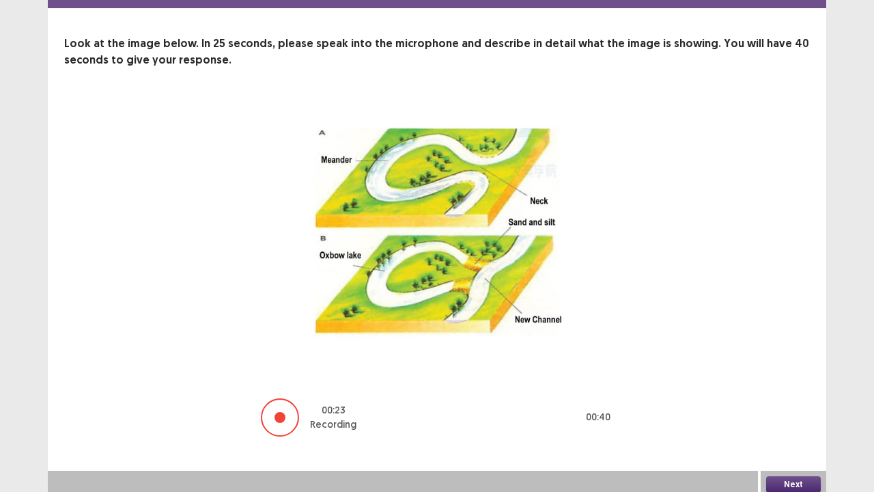
click at [797, 376] on button "Next" at bounding box center [793, 484] width 55 height 16
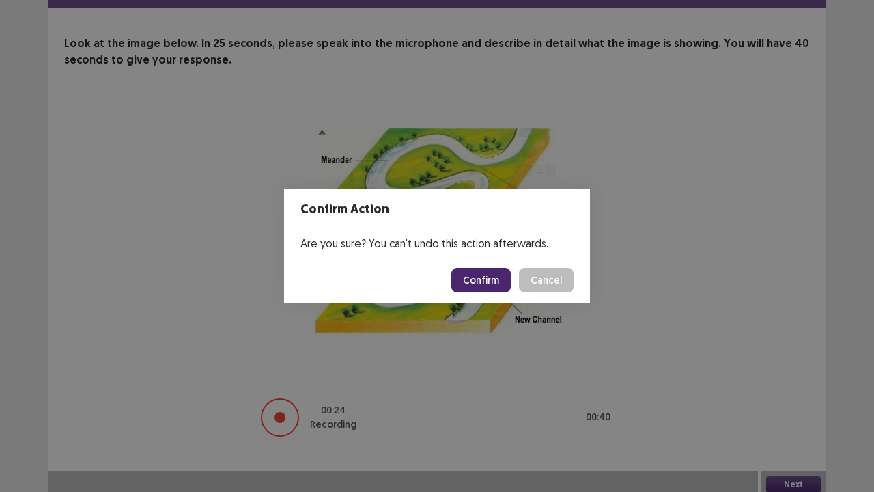
click at [479, 285] on button "Confirm" at bounding box center [480, 280] width 59 height 25
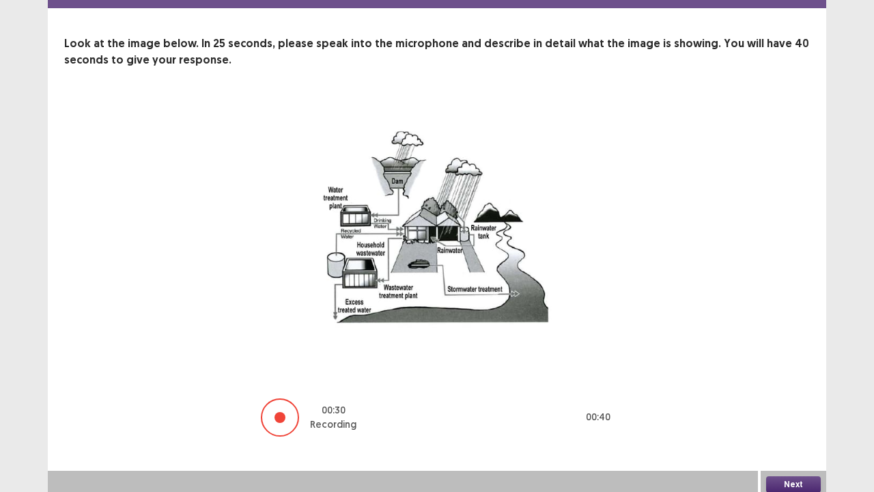
click at [793, 376] on button "Next" at bounding box center [793, 484] width 55 height 16
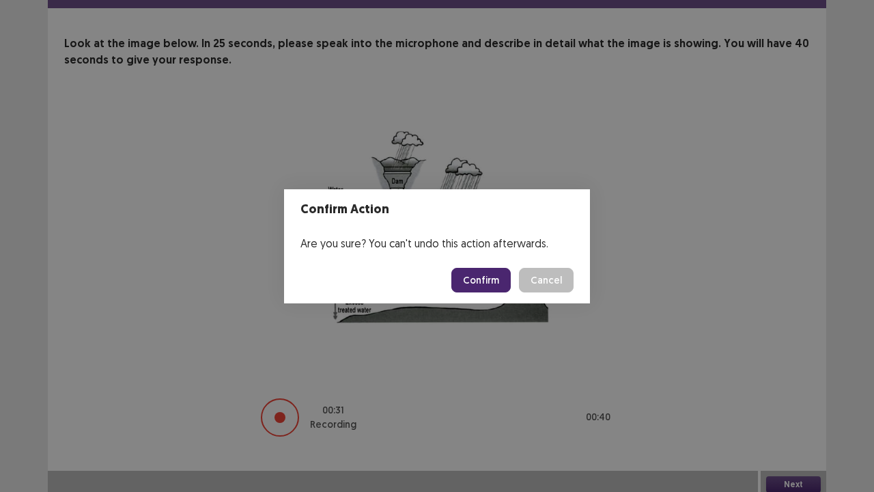
click at [494, 273] on button "Confirm" at bounding box center [480, 280] width 59 height 25
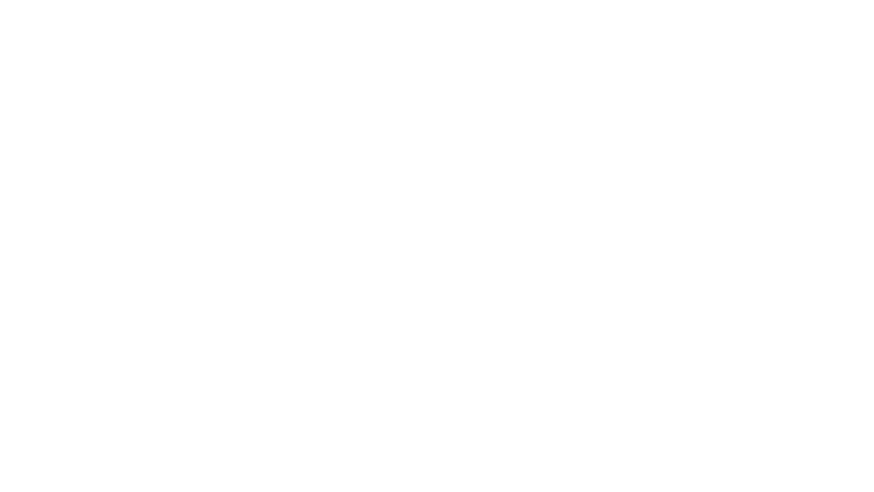
scroll to position [0, 0]
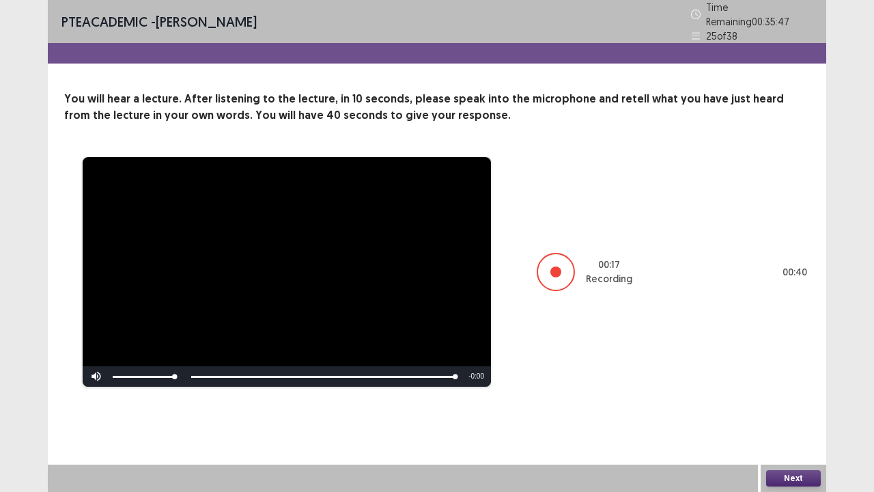
click at [785, 376] on button "Next" at bounding box center [793, 478] width 55 height 16
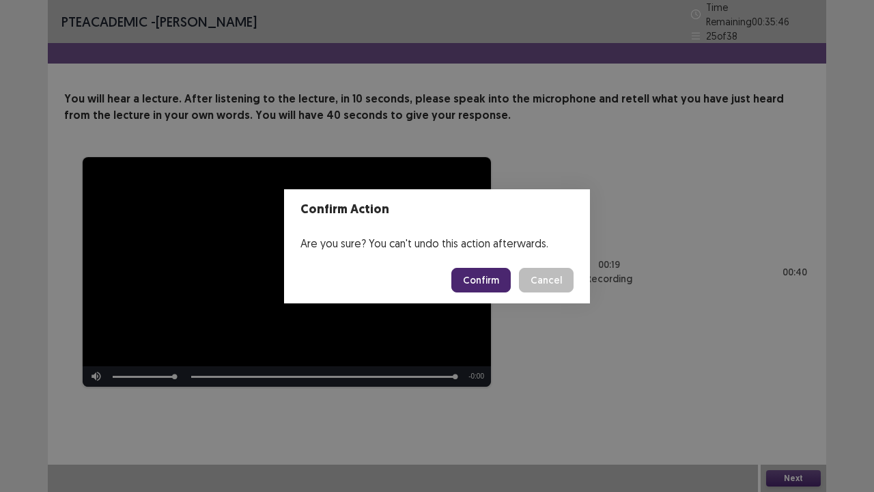
click at [478, 276] on button "Confirm" at bounding box center [480, 280] width 59 height 25
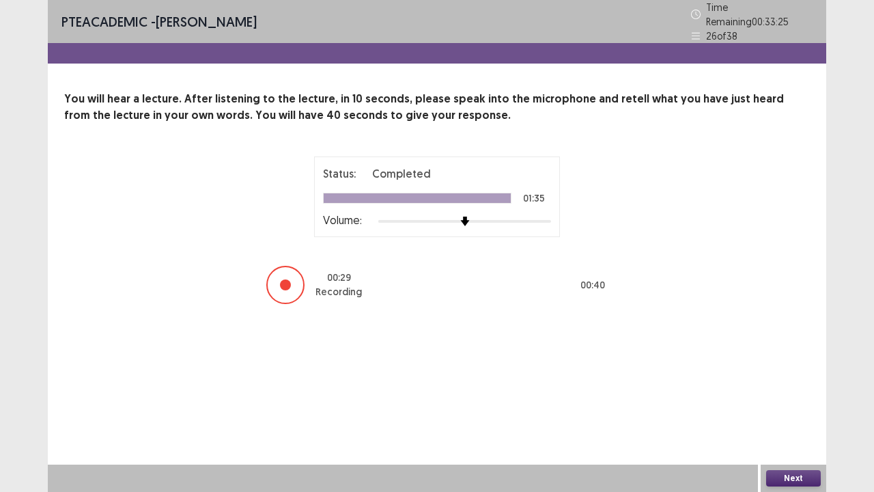
click at [799, 376] on button "Next" at bounding box center [793, 478] width 55 height 16
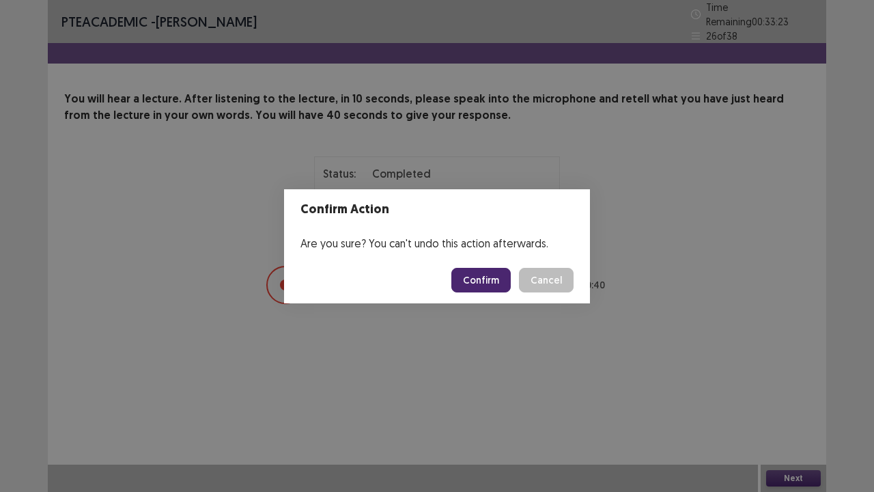
click at [490, 272] on button "Confirm" at bounding box center [480, 280] width 59 height 25
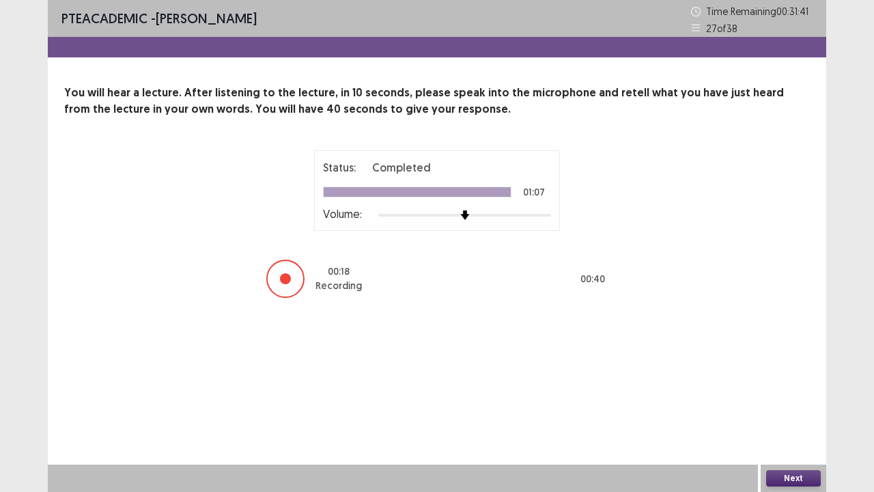
click at [783, 376] on button "Next" at bounding box center [793, 478] width 55 height 16
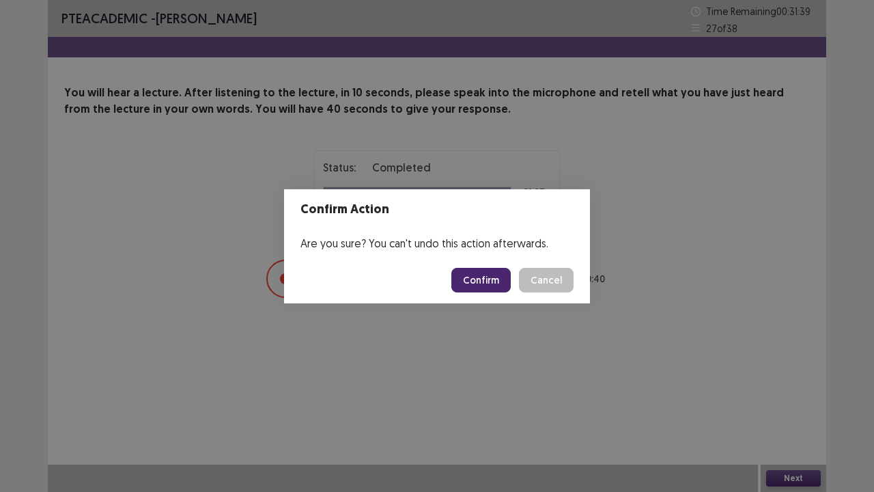
click at [478, 284] on button "Confirm" at bounding box center [480, 280] width 59 height 25
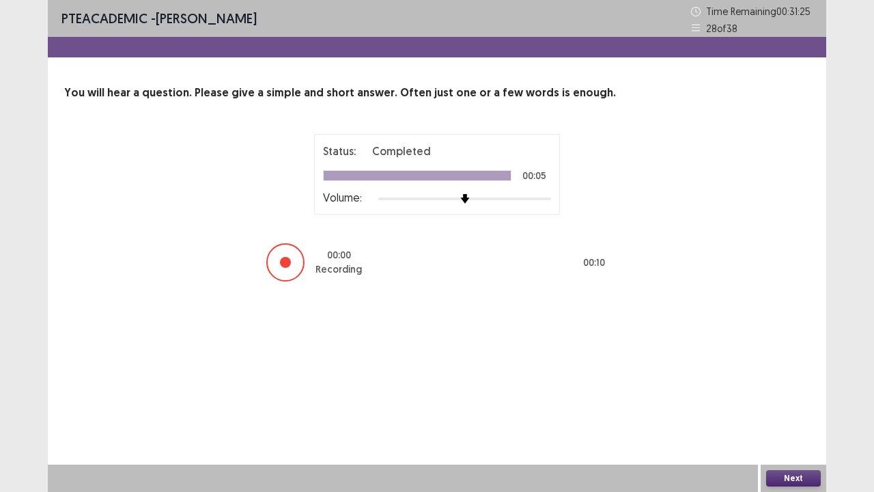
click at [780, 376] on div "Next" at bounding box center [794, 477] width 66 height 27
click at [798, 376] on button "Next" at bounding box center [793, 478] width 55 height 16
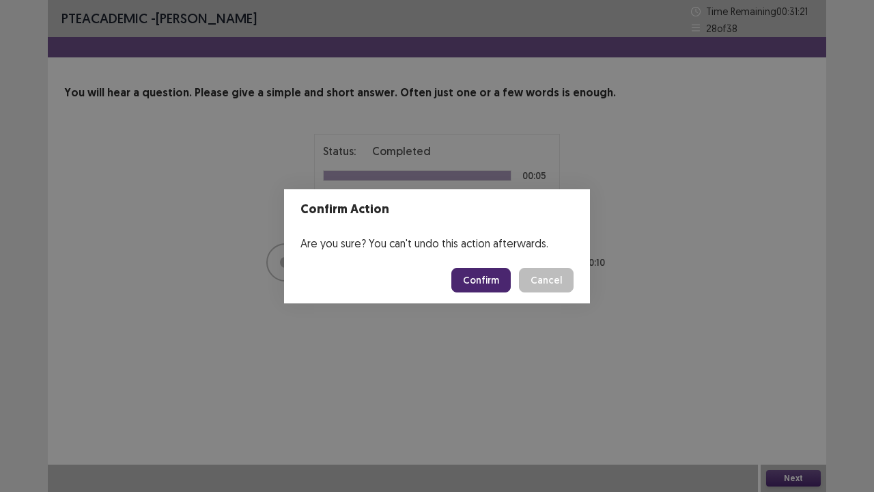
click at [490, 280] on button "Confirm" at bounding box center [480, 280] width 59 height 25
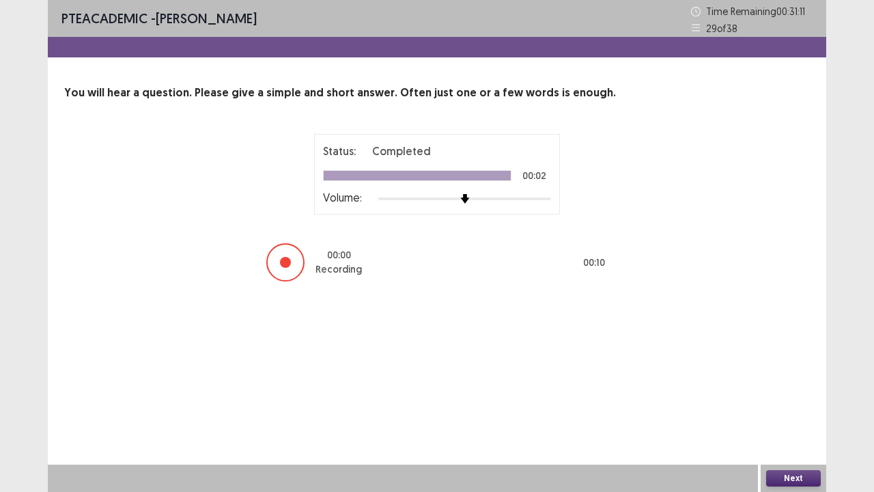
click at [781, 376] on button "Next" at bounding box center [793, 478] width 55 height 16
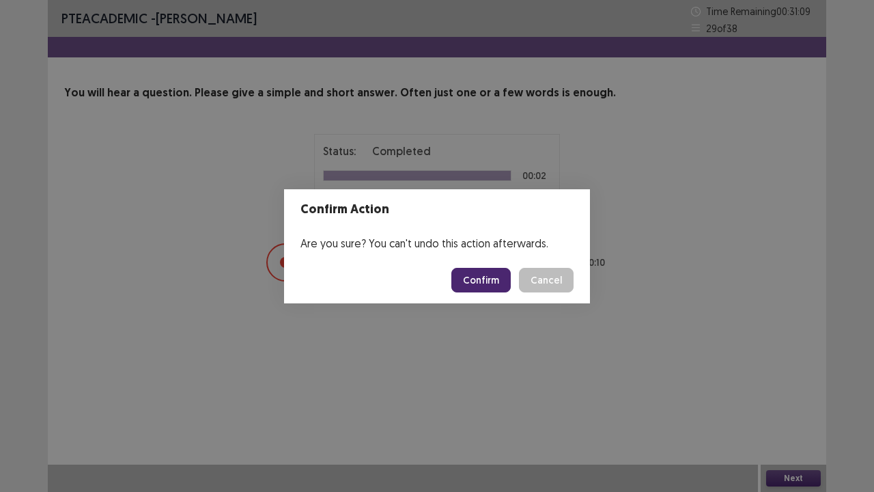
click at [490, 283] on button "Confirm" at bounding box center [480, 280] width 59 height 25
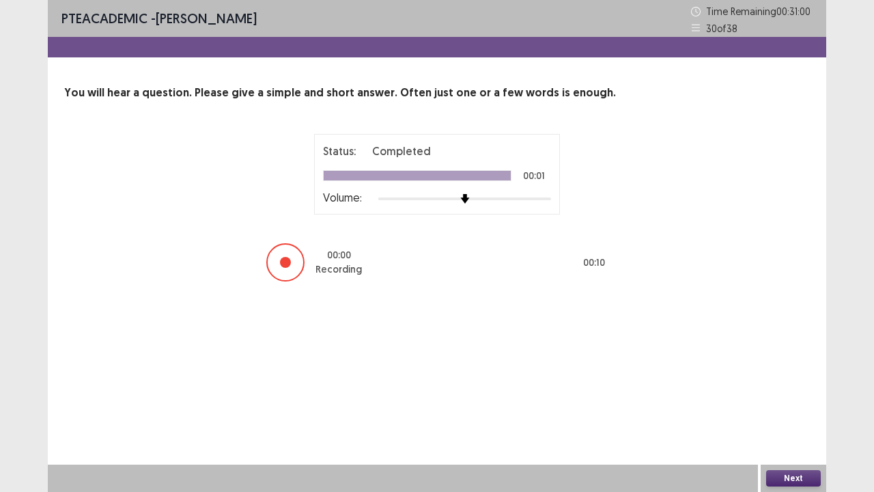
click at [784, 376] on button "Next" at bounding box center [793, 478] width 55 height 16
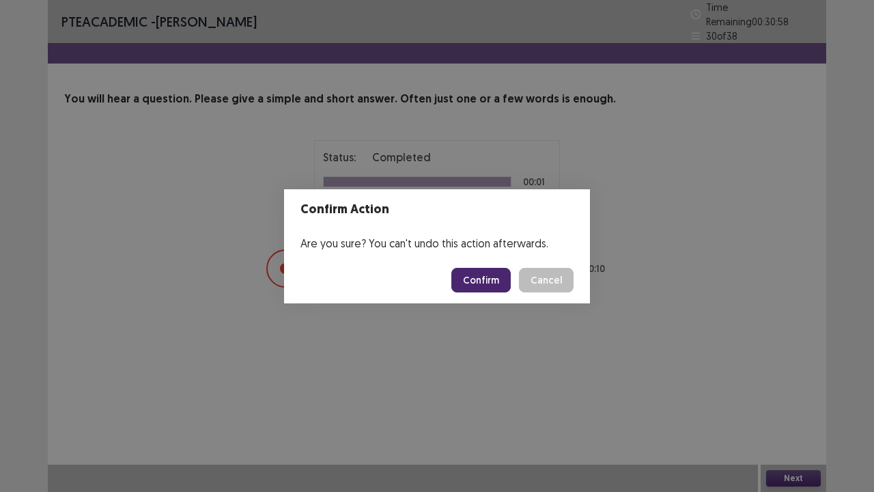
click at [485, 280] on button "Confirm" at bounding box center [480, 280] width 59 height 25
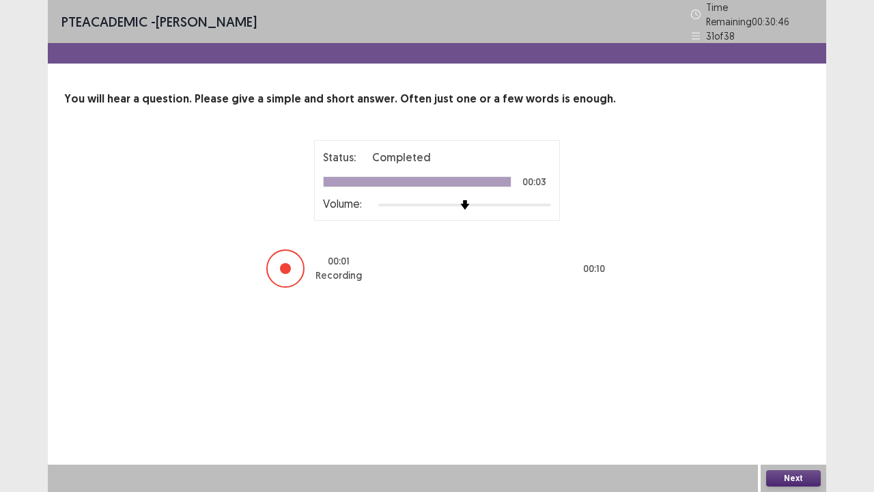
click at [780, 376] on button "Next" at bounding box center [793, 478] width 55 height 16
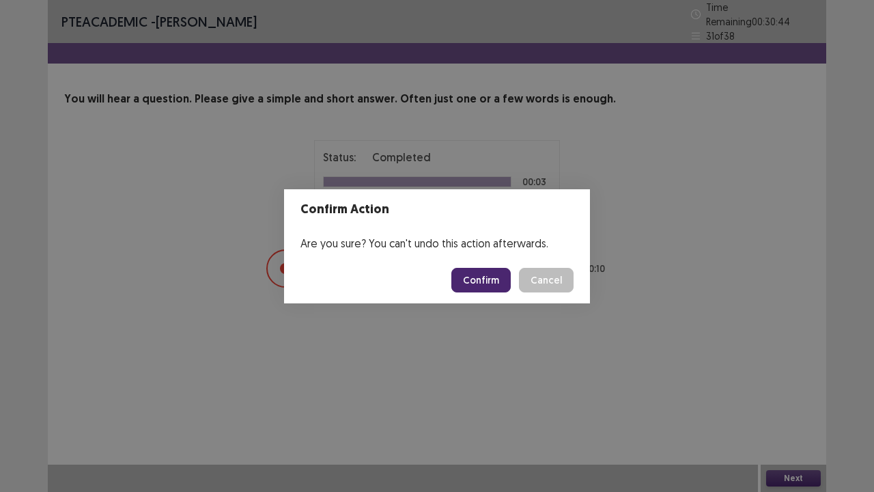
click at [482, 281] on button "Confirm" at bounding box center [480, 280] width 59 height 25
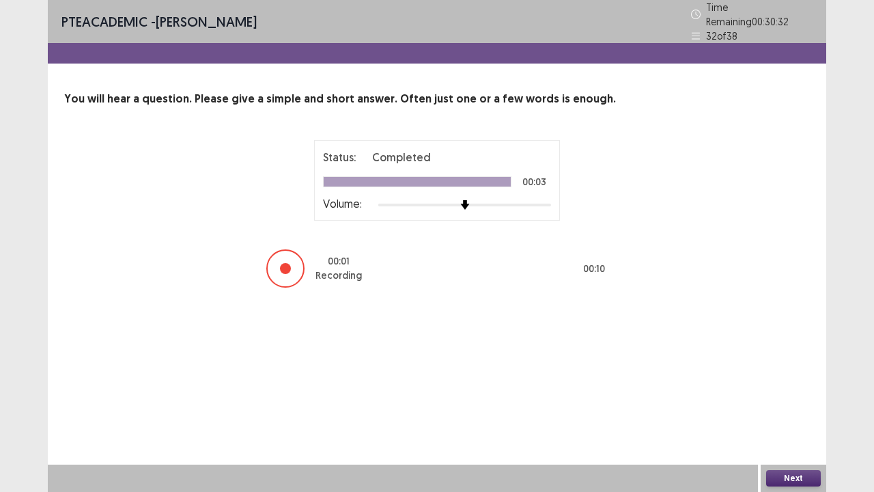
click at [777, 376] on button "Next" at bounding box center [793, 478] width 55 height 16
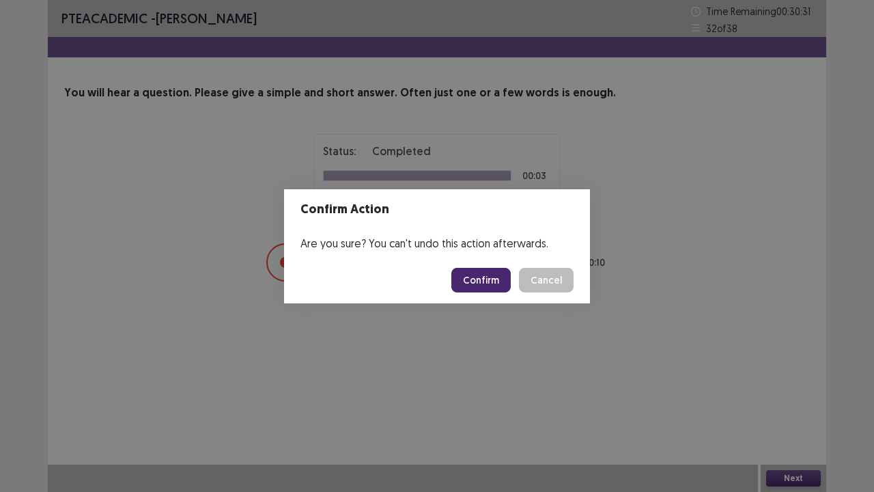
click at [484, 283] on button "Confirm" at bounding box center [480, 280] width 59 height 25
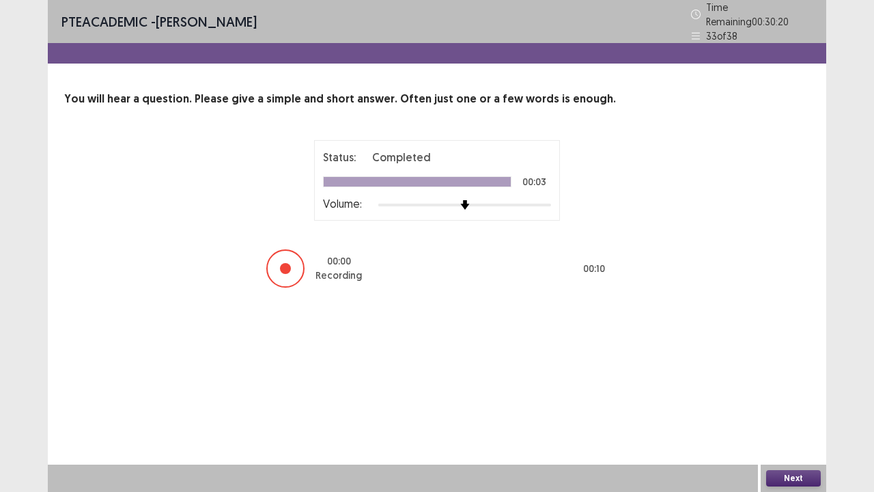
click at [776, 376] on button "Next" at bounding box center [793, 478] width 55 height 16
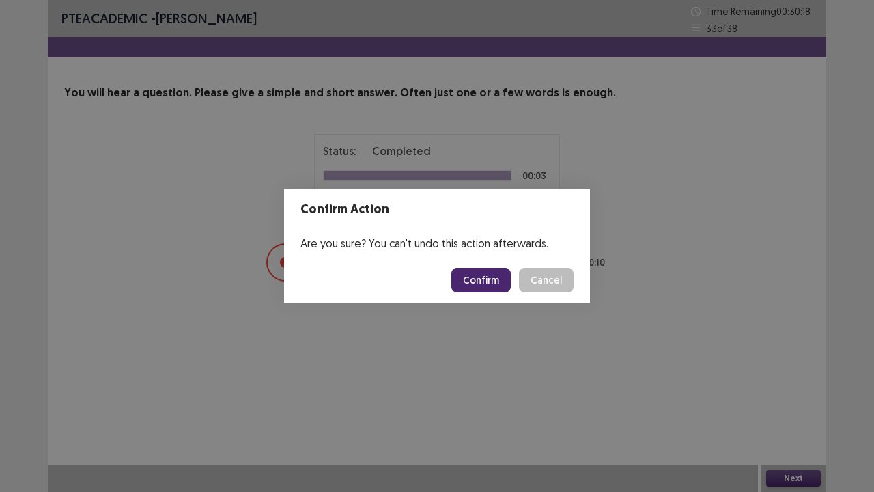
click at [484, 282] on button "Confirm" at bounding box center [480, 280] width 59 height 25
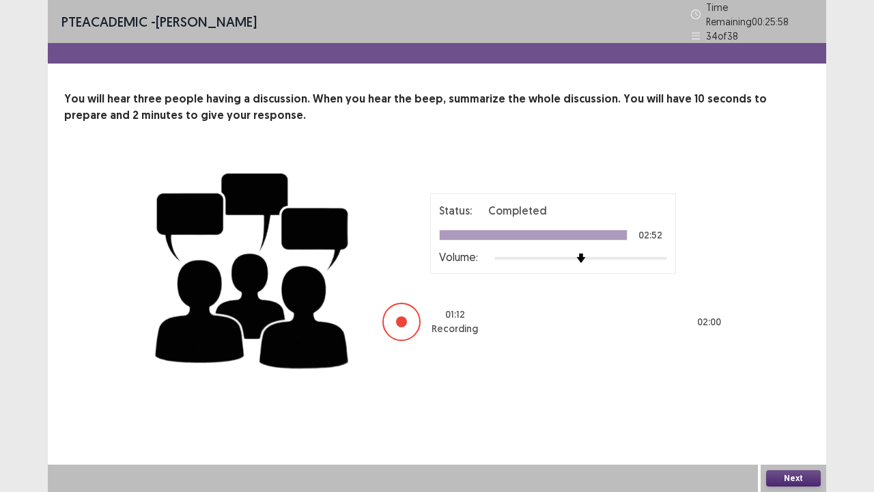
click at [796, 376] on button "Next" at bounding box center [793, 478] width 55 height 16
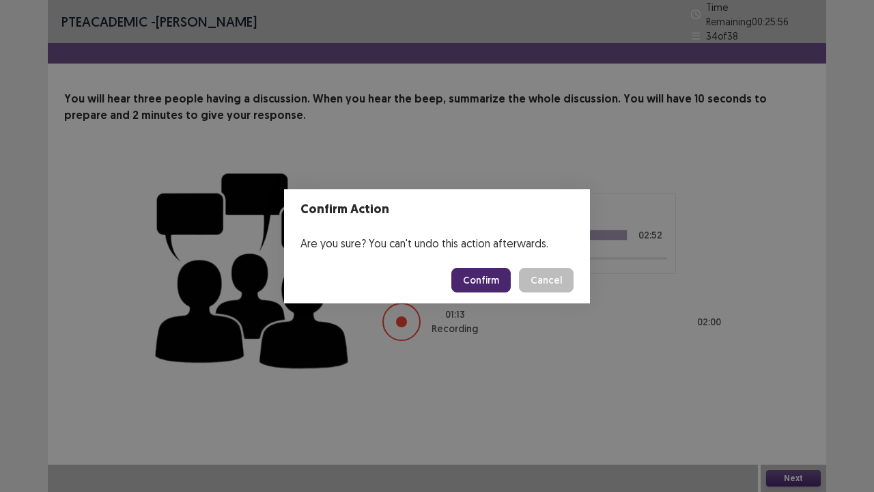
click at [485, 272] on button "Confirm" at bounding box center [480, 280] width 59 height 25
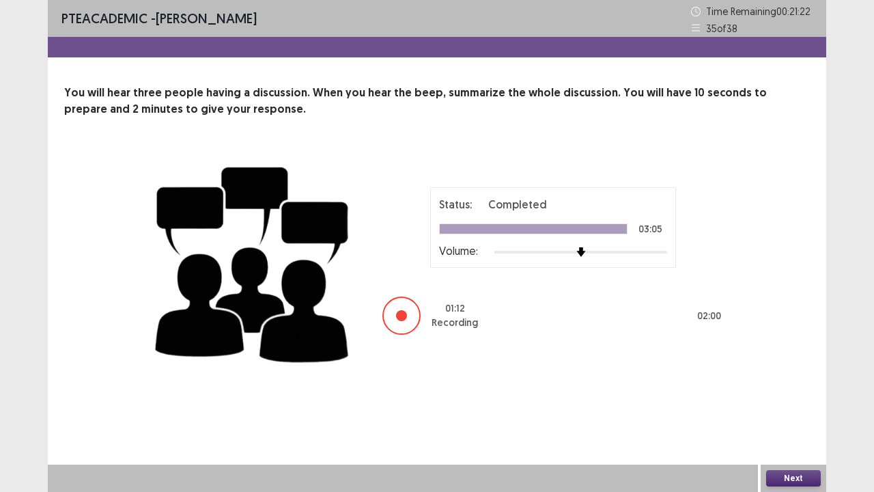
click at [789, 376] on button "Next" at bounding box center [793, 478] width 55 height 16
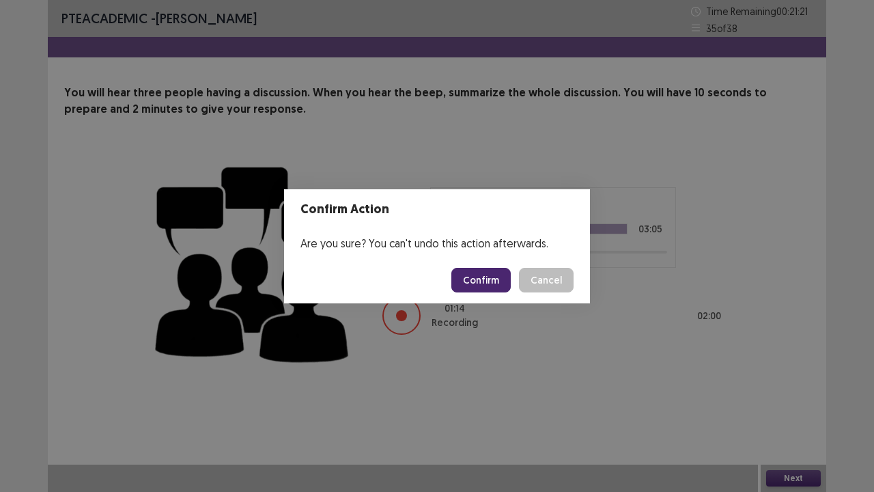
click at [481, 277] on button "Confirm" at bounding box center [480, 280] width 59 height 25
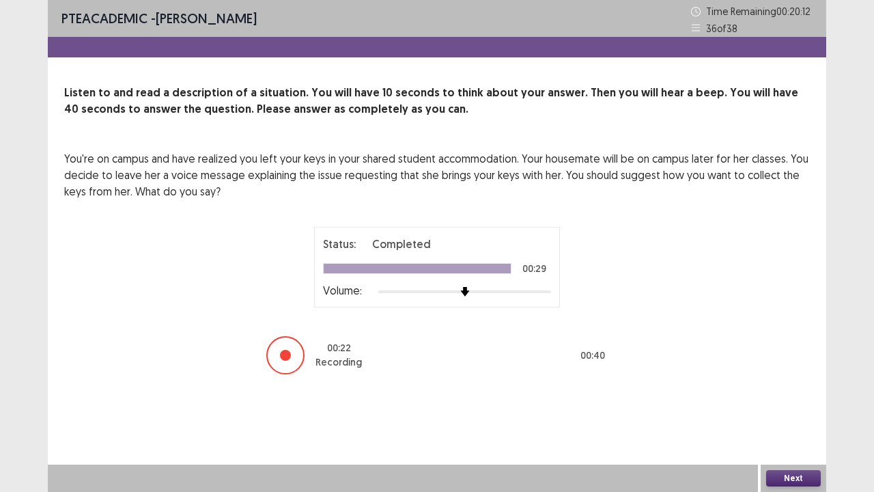
click at [783, 376] on button "Next" at bounding box center [793, 478] width 55 height 16
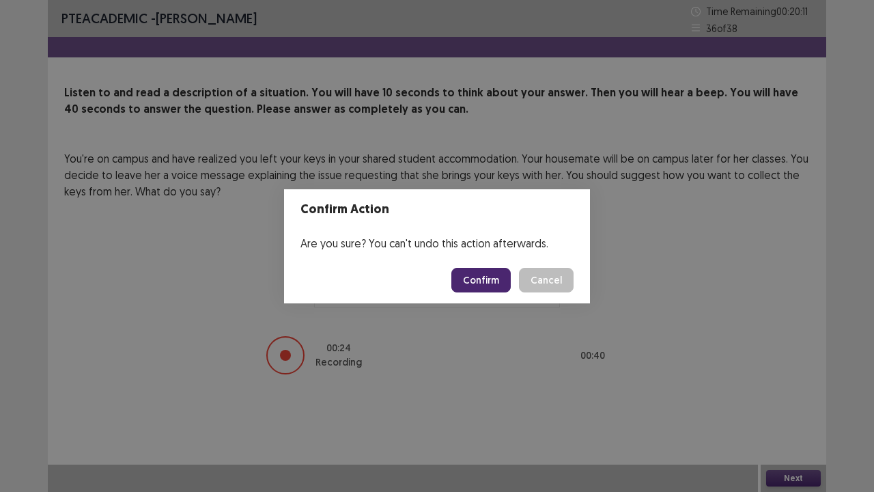
click at [486, 285] on button "Confirm" at bounding box center [480, 280] width 59 height 25
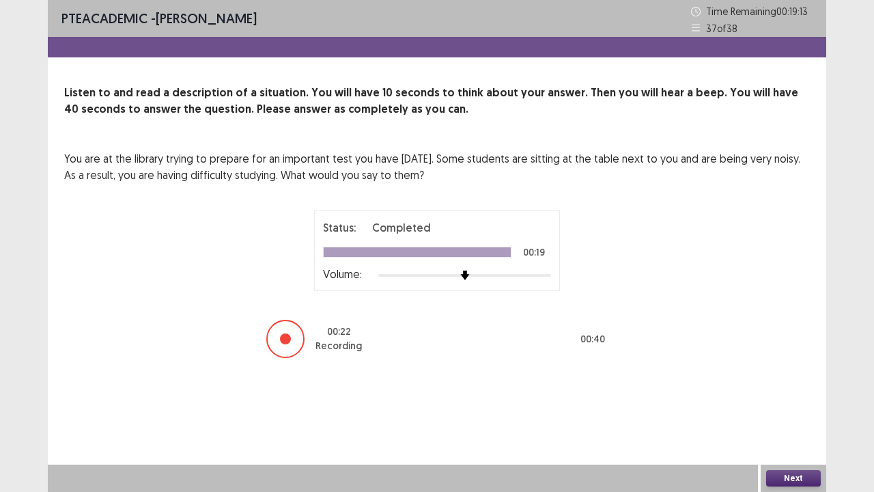
click at [788, 376] on button "Next" at bounding box center [793, 478] width 55 height 16
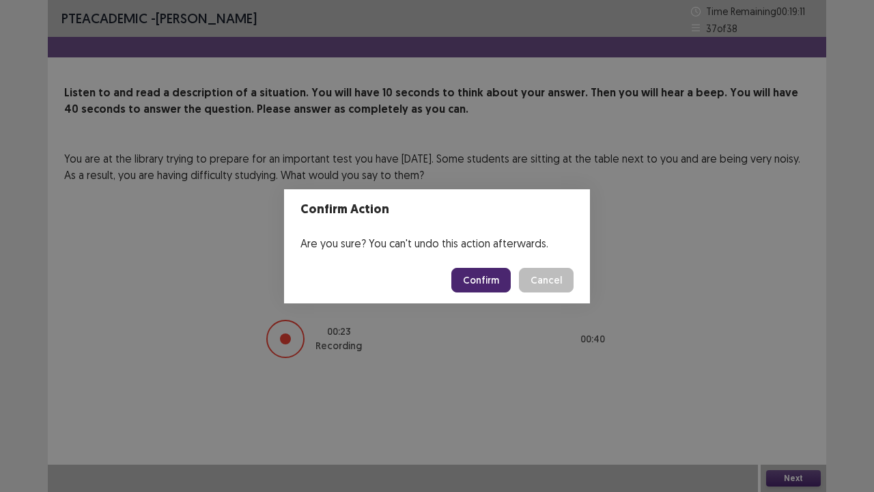
click at [470, 281] on button "Confirm" at bounding box center [480, 280] width 59 height 25
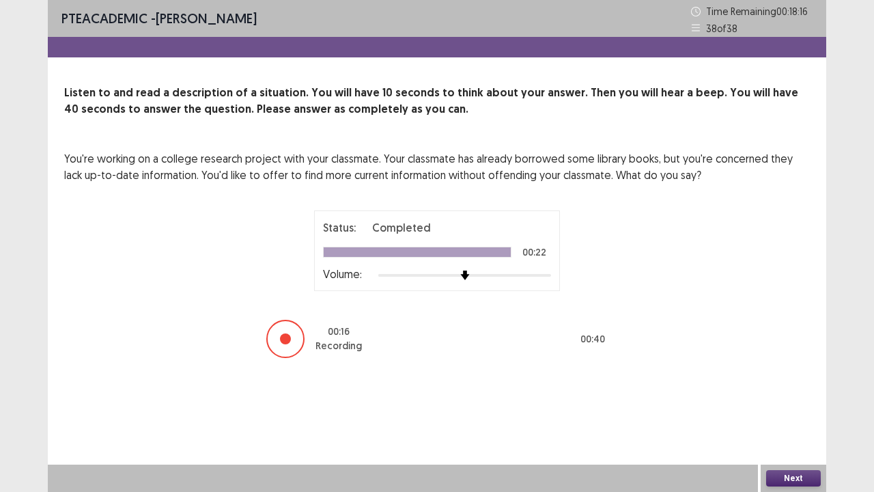
click at [789, 376] on button "Next" at bounding box center [793, 478] width 55 height 16
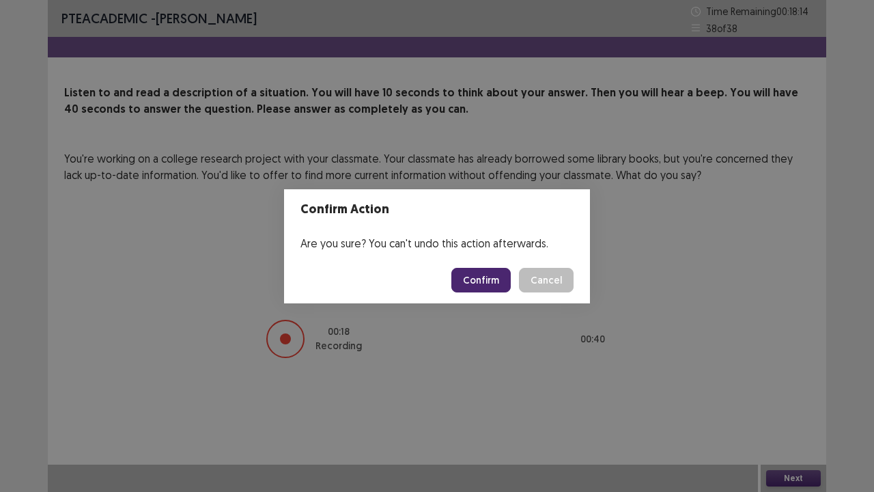
click at [491, 273] on button "Confirm" at bounding box center [480, 280] width 59 height 25
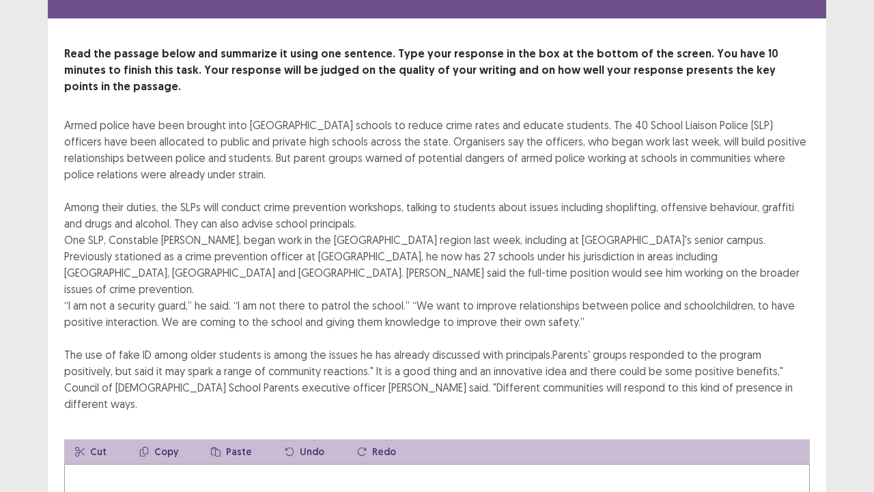
scroll to position [44, 0]
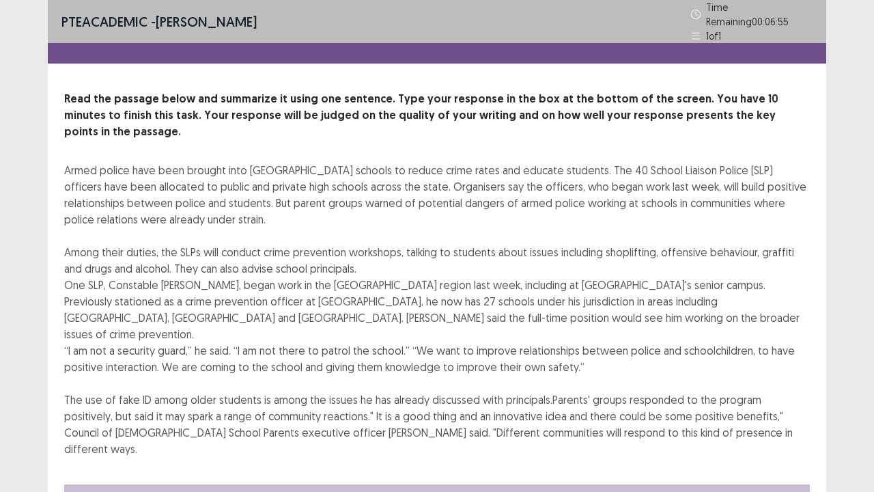
scroll to position [197, 0]
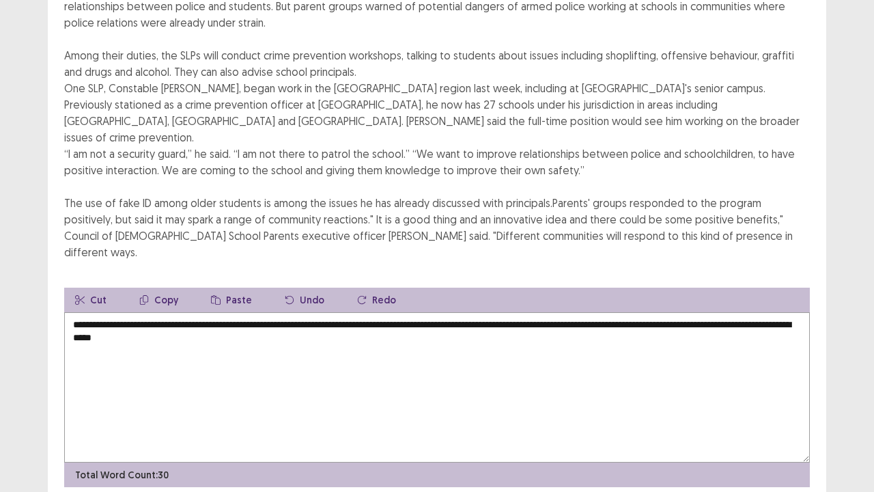
type textarea "**********"
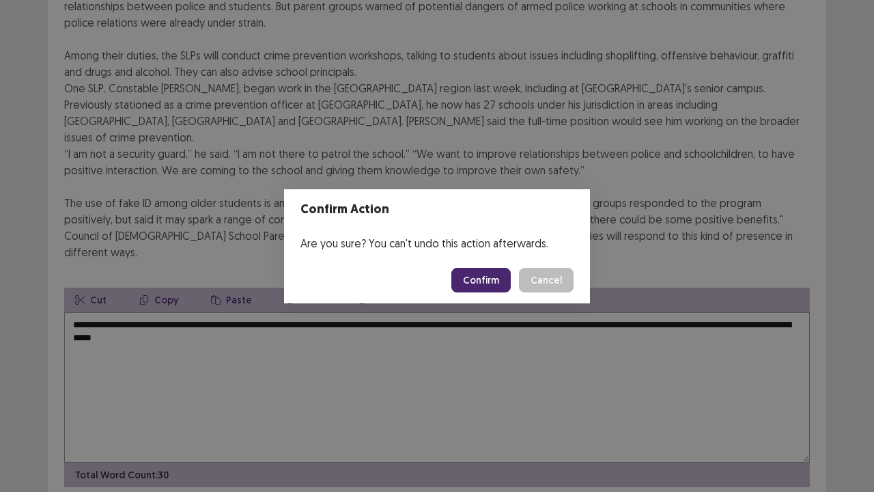
click at [482, 273] on button "Confirm" at bounding box center [480, 280] width 59 height 25
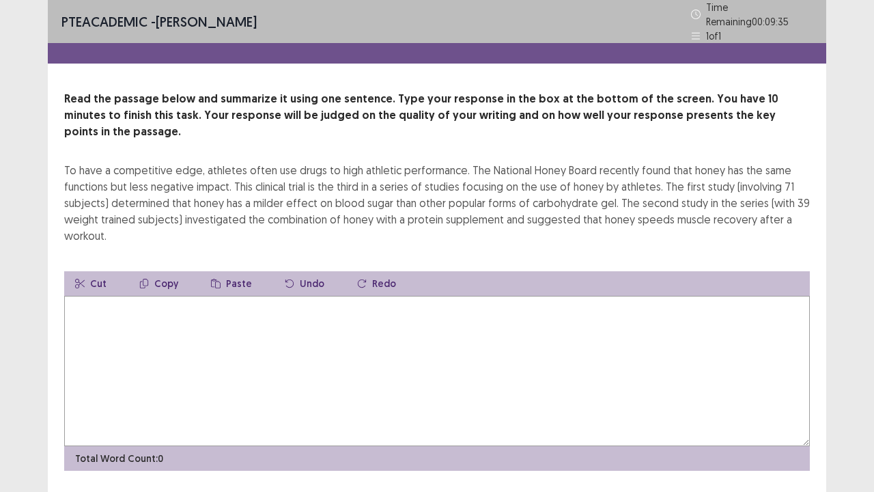
click at [169, 348] on textarea at bounding box center [437, 371] width 746 height 150
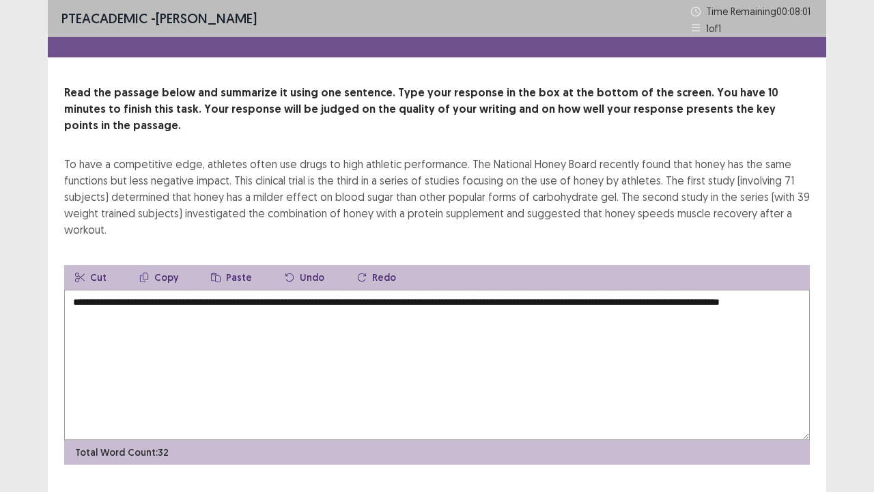
scroll to position [16, 0]
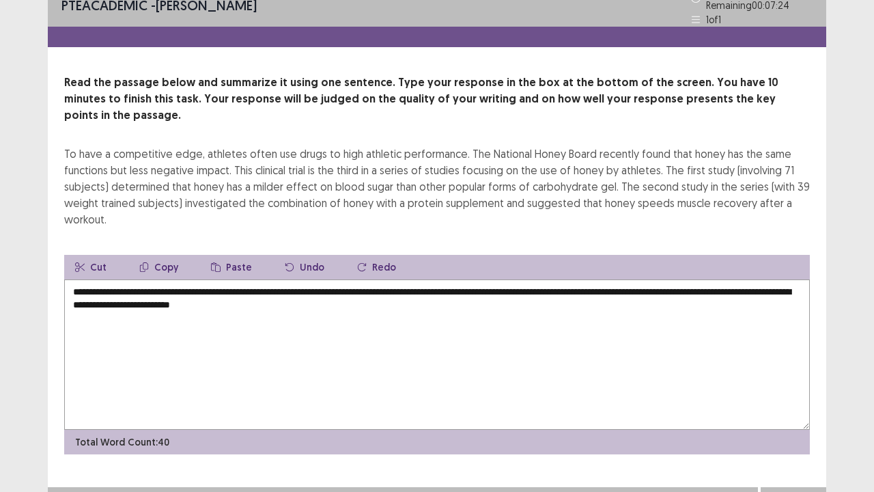
type textarea "**********"
click at [793, 376] on button "Next" at bounding box center [793, 500] width 55 height 16
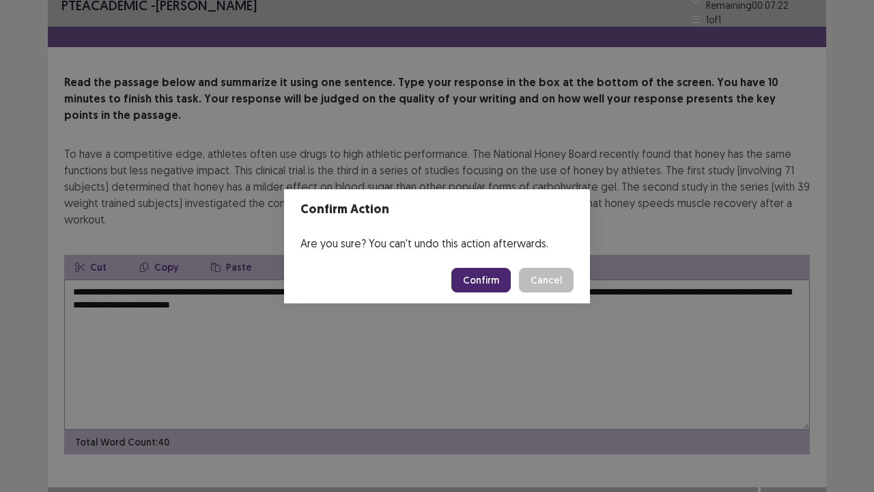
click at [464, 274] on button "Confirm" at bounding box center [480, 280] width 59 height 25
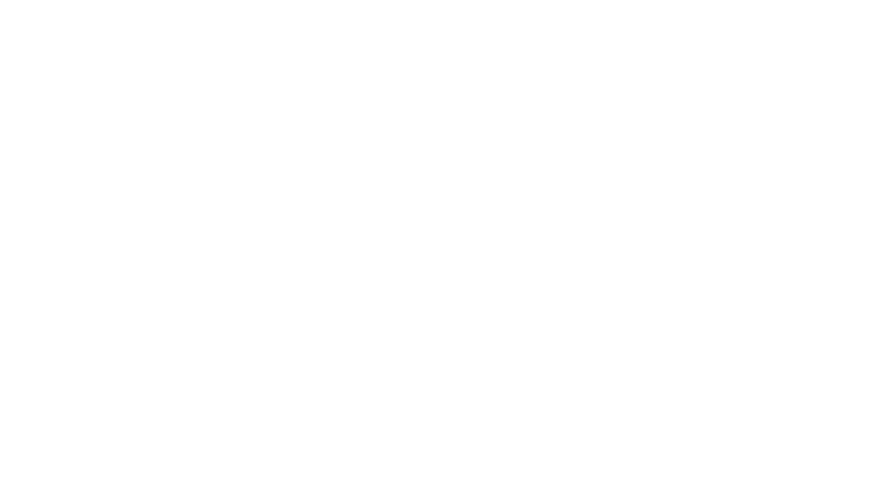
scroll to position [0, 0]
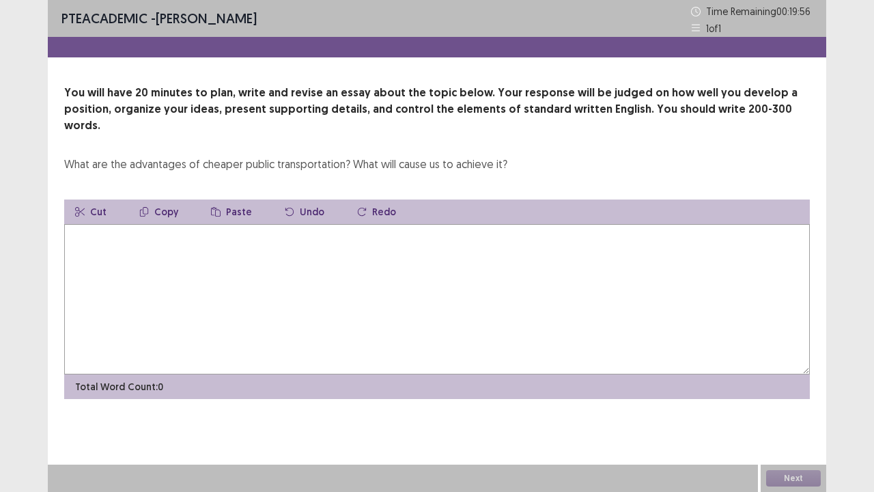
click at [254, 291] on textarea at bounding box center [437, 299] width 746 height 150
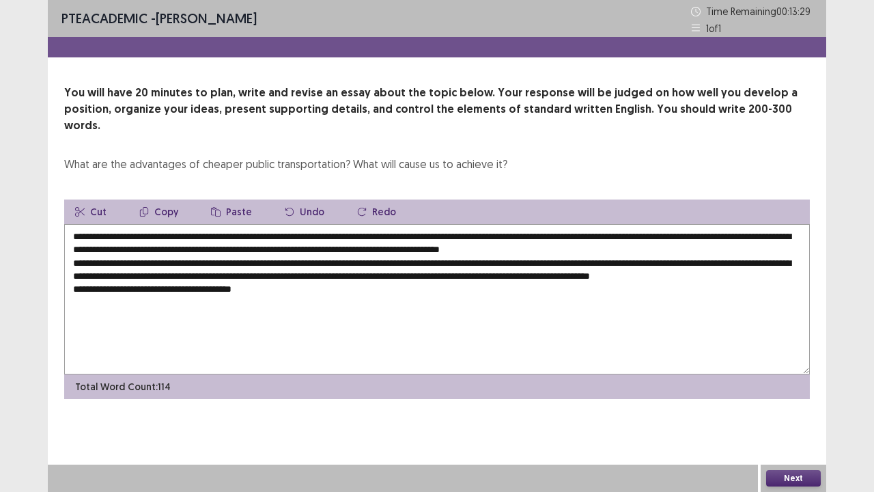
drag, startPoint x: 283, startPoint y: 247, endPoint x: 438, endPoint y: 245, distance: 155.0
click at [438, 245] on textarea "**********" at bounding box center [437, 299] width 746 height 150
click at [287, 294] on textarea "**********" at bounding box center [437, 299] width 746 height 150
paste textarea "**********"
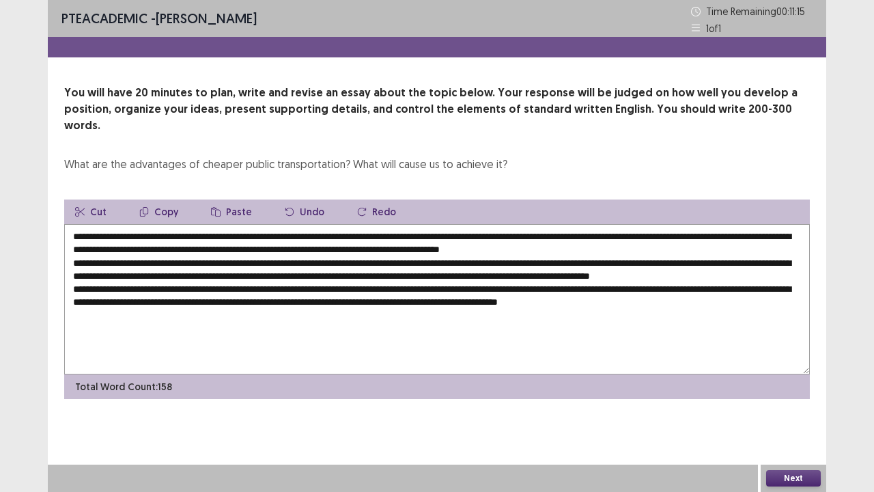
drag, startPoint x: 277, startPoint y: 286, endPoint x: 430, endPoint y: 285, distance: 153.0
click at [430, 285] on textarea "**********" at bounding box center [437, 299] width 746 height 150
click at [749, 305] on textarea "**********" at bounding box center [437, 299] width 746 height 150
paste textarea "**********"
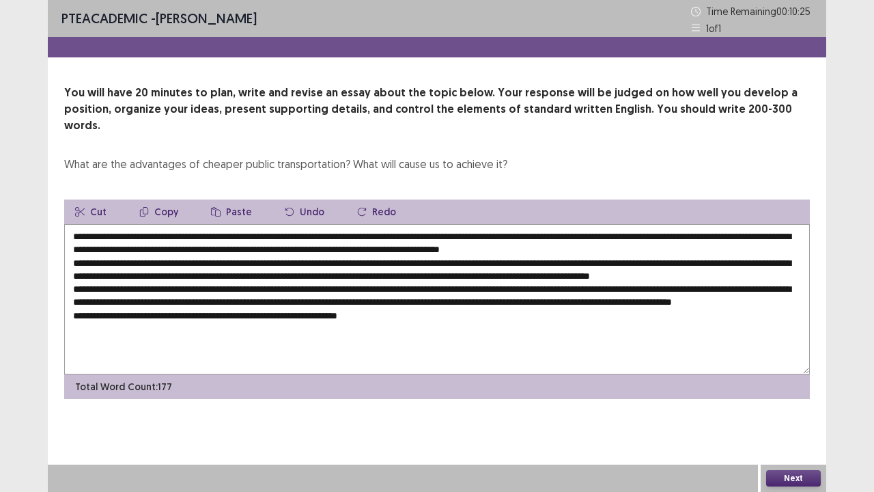
drag, startPoint x: 275, startPoint y: 288, endPoint x: 432, endPoint y: 283, distance: 157.1
click at [432, 283] on textarea at bounding box center [437, 299] width 746 height 150
click at [402, 326] on textarea at bounding box center [437, 299] width 746 height 150
paste textarea "**********"
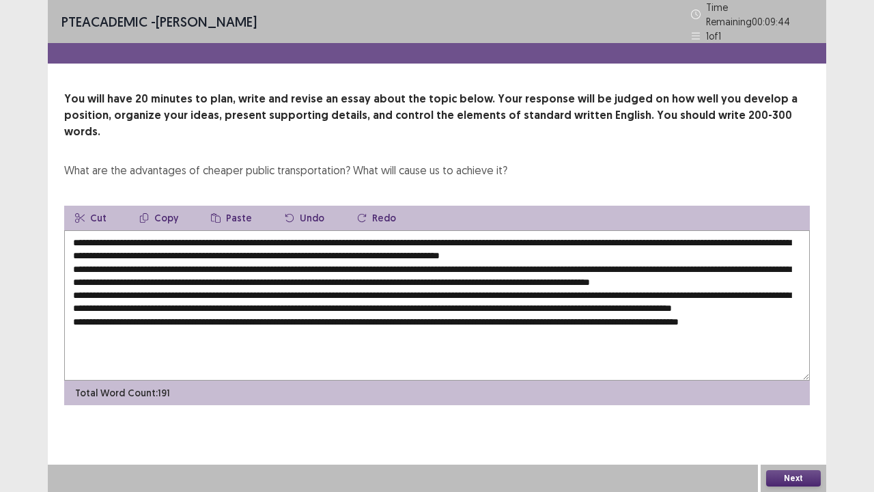
click at [461, 234] on textarea at bounding box center [437, 305] width 746 height 150
click at [600, 232] on textarea at bounding box center [437, 305] width 746 height 150
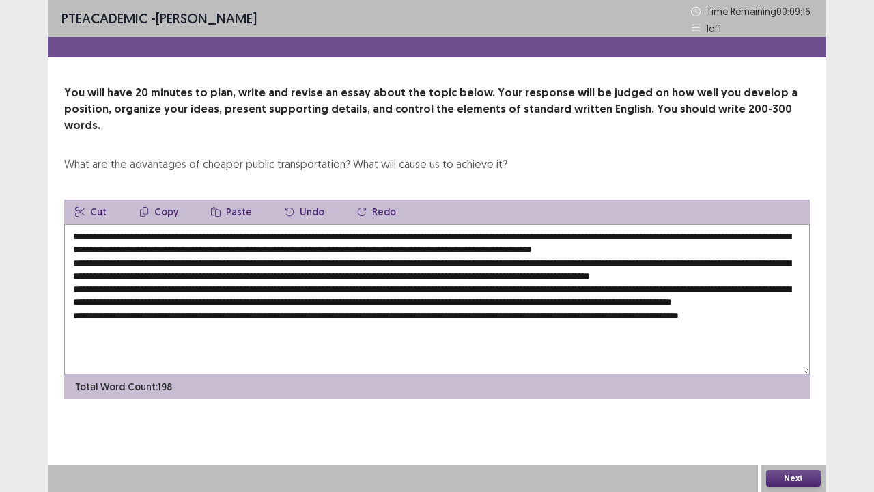
click at [608, 236] on textarea at bounding box center [437, 299] width 746 height 150
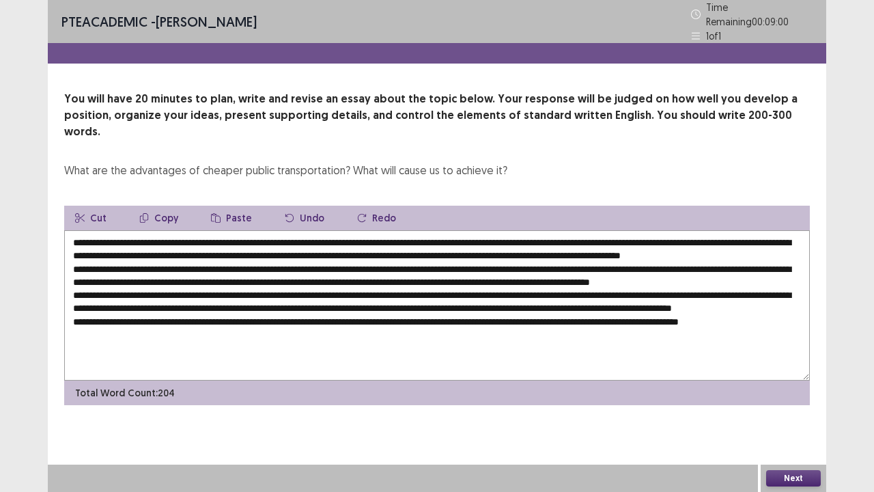
click at [734, 236] on textarea at bounding box center [437, 305] width 746 height 150
click at [591, 232] on textarea at bounding box center [437, 305] width 746 height 150
click at [550, 234] on textarea at bounding box center [437, 305] width 746 height 150
drag, startPoint x: 533, startPoint y: 232, endPoint x: 465, endPoint y: 234, distance: 67.6
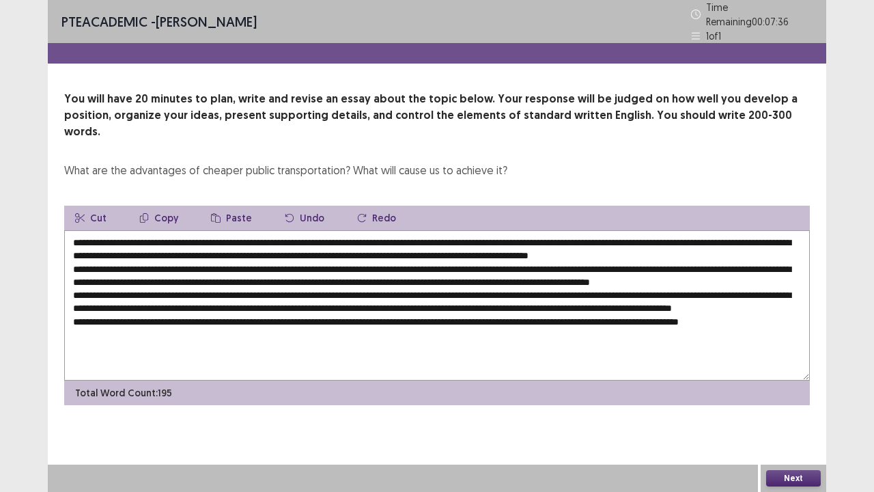
click at [465, 234] on textarea at bounding box center [437, 305] width 746 height 150
click at [746, 260] on textarea at bounding box center [437, 305] width 746 height 150
paste textarea "**********"
click at [124, 275] on textarea at bounding box center [437, 305] width 746 height 150
click at [125, 275] on textarea at bounding box center [437, 305] width 746 height 150
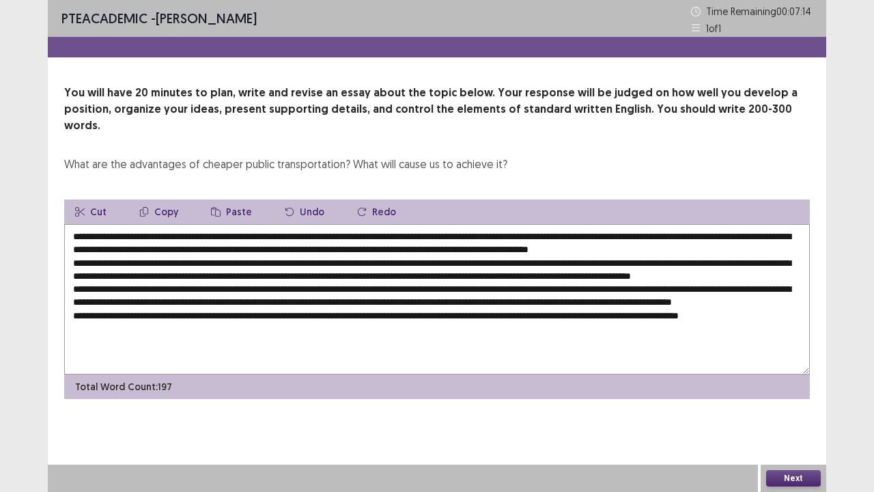
click at [285, 275] on textarea at bounding box center [437, 299] width 746 height 150
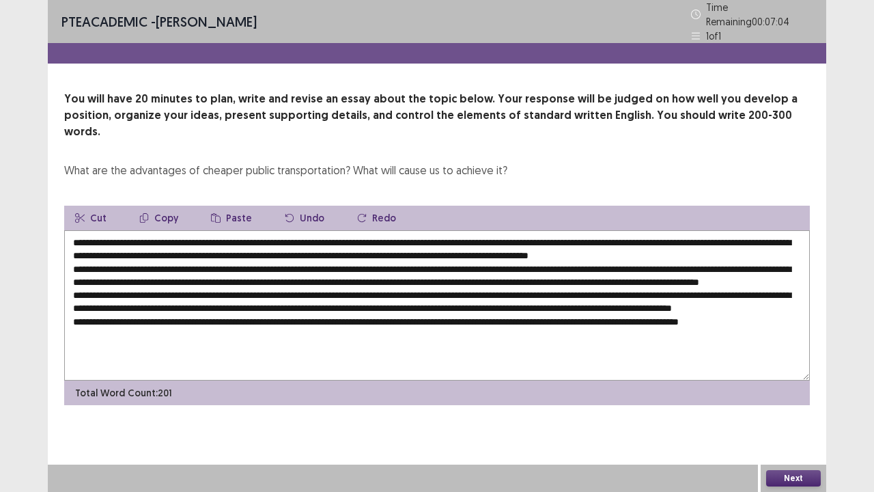
click at [374, 274] on textarea at bounding box center [437, 305] width 746 height 150
click at [598, 276] on textarea at bounding box center [437, 305] width 746 height 150
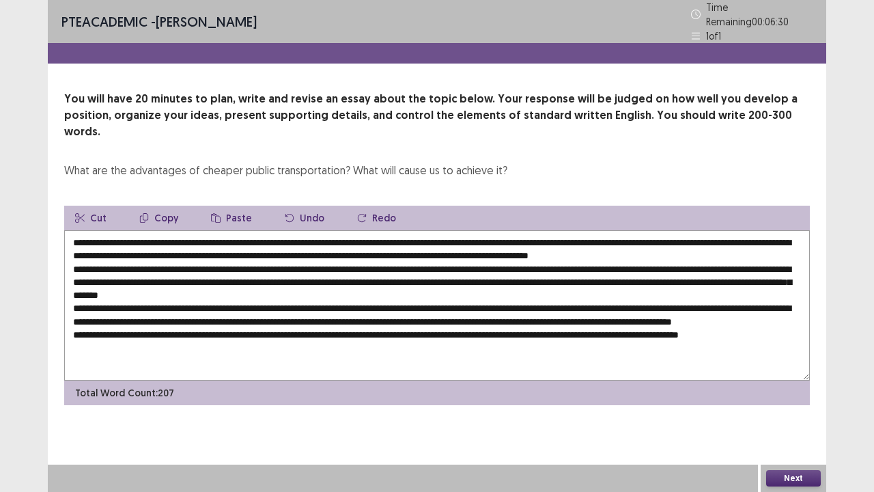
click at [746, 273] on textarea at bounding box center [437, 305] width 746 height 150
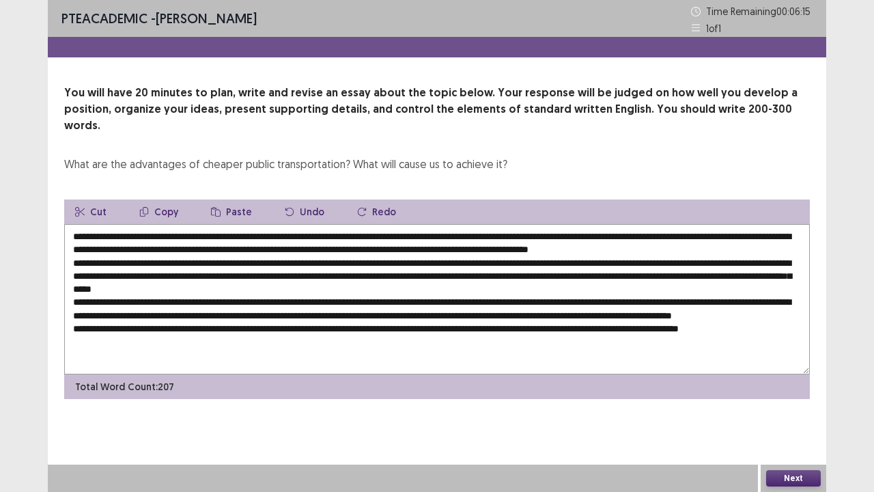
drag, startPoint x: 616, startPoint y: 232, endPoint x: 552, endPoint y: 229, distance: 64.3
click at [552, 229] on textarea at bounding box center [437, 299] width 746 height 150
click at [189, 313] on textarea at bounding box center [437, 299] width 746 height 150
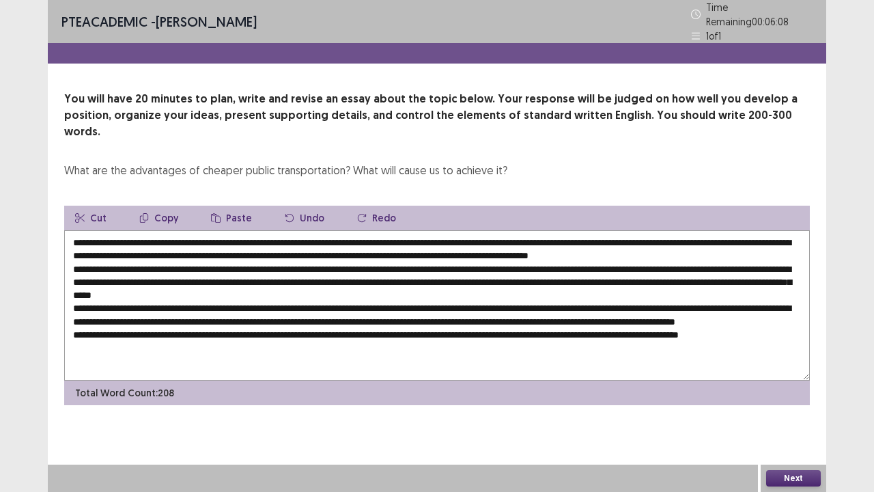
paste textarea "**********"
click at [260, 311] on textarea at bounding box center [437, 305] width 746 height 150
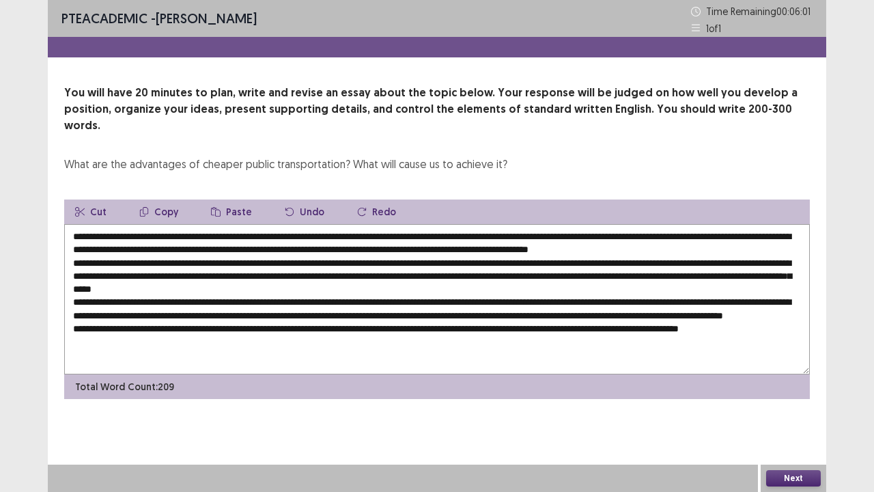
drag, startPoint x: 323, startPoint y: 322, endPoint x: 475, endPoint y: 314, distance: 152.5
click at [475, 314] on textarea at bounding box center [437, 299] width 746 height 150
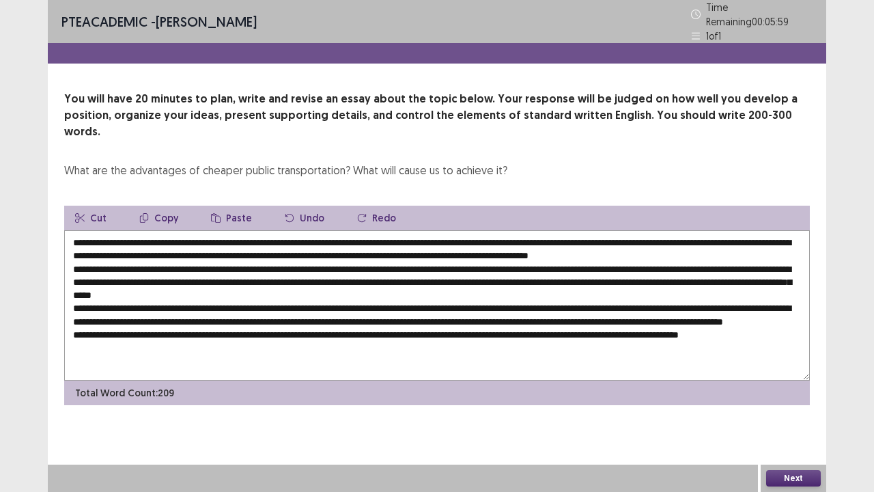
click at [440, 325] on textarea at bounding box center [437, 305] width 746 height 150
click at [677, 306] on textarea at bounding box center [437, 305] width 746 height 150
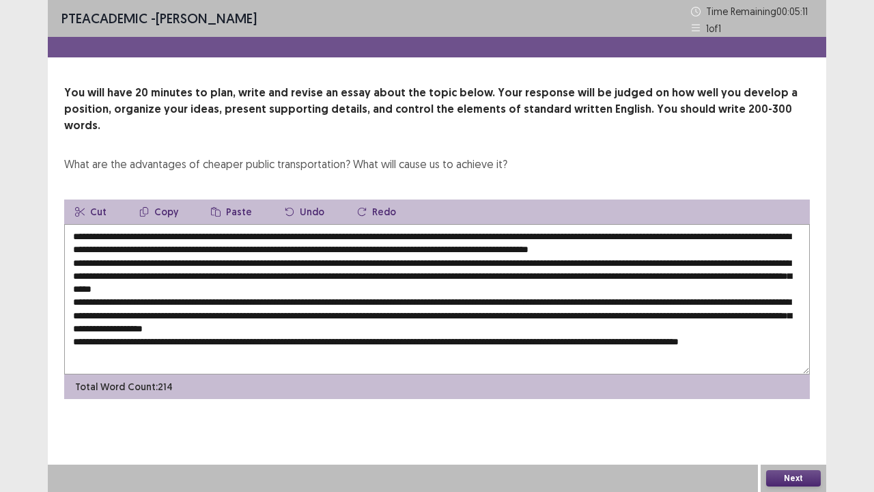
click at [120, 320] on textarea at bounding box center [437, 299] width 746 height 150
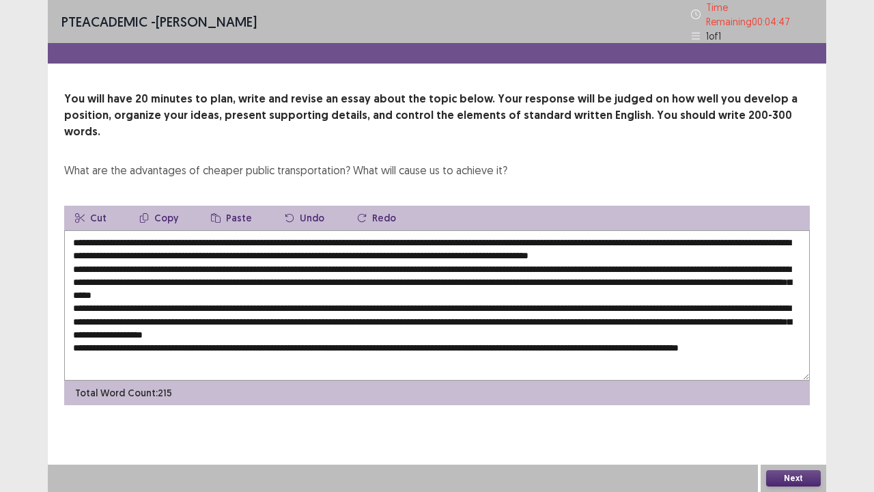
drag, startPoint x: 463, startPoint y: 229, endPoint x: 531, endPoint y: 227, distance: 67.6
click at [531, 230] on textarea at bounding box center [437, 305] width 746 height 150
click at [685, 332] on textarea at bounding box center [437, 305] width 746 height 150
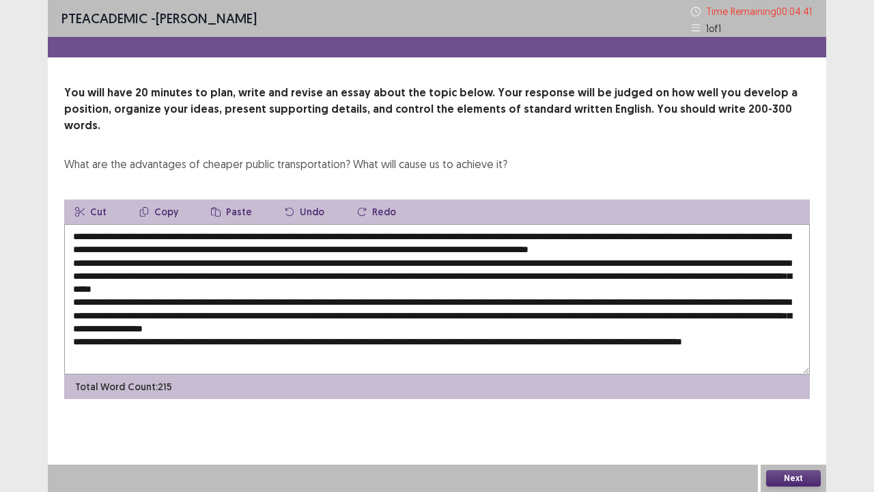
paste textarea "**********"
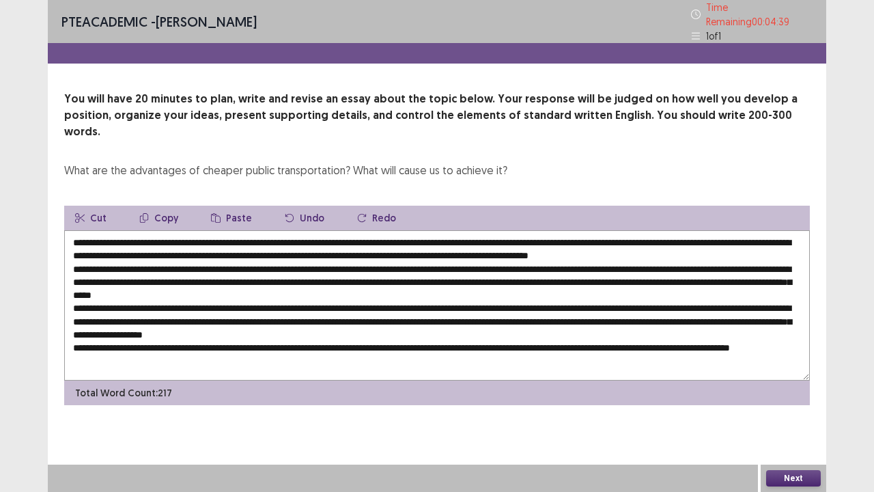
click at [764, 333] on textarea at bounding box center [437, 305] width 746 height 150
type textarea "**********"
click at [776, 376] on button "Next" at bounding box center [793, 478] width 55 height 16
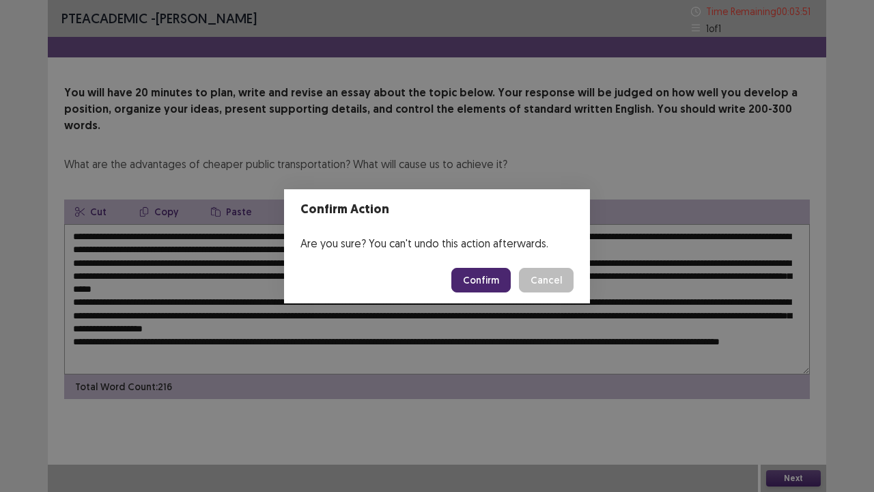
click at [479, 280] on button "Confirm" at bounding box center [480, 280] width 59 height 25
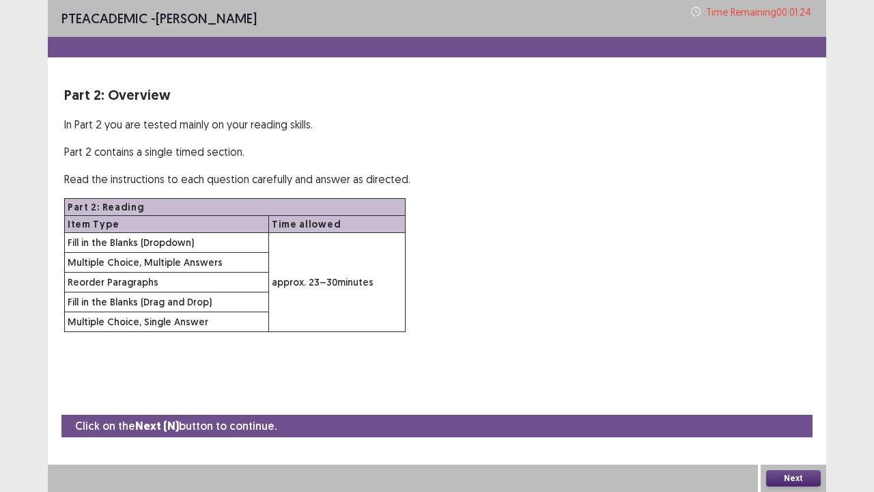
click at [784, 376] on button "Next" at bounding box center [793, 478] width 55 height 16
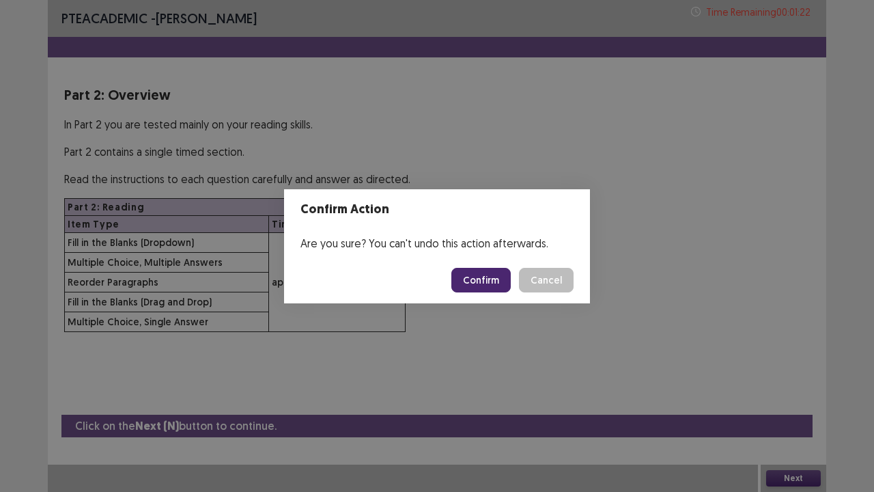
click at [471, 281] on button "Confirm" at bounding box center [480, 280] width 59 height 25
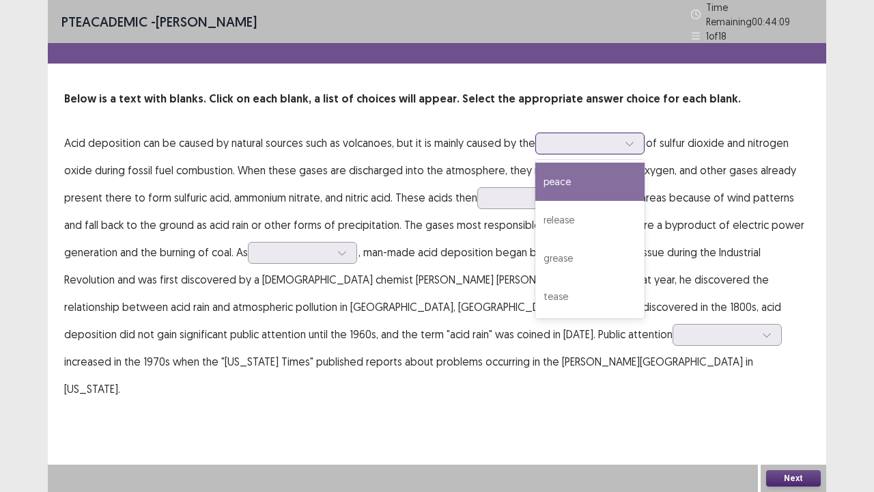
click at [631, 139] on icon at bounding box center [630, 144] width 10 height 10
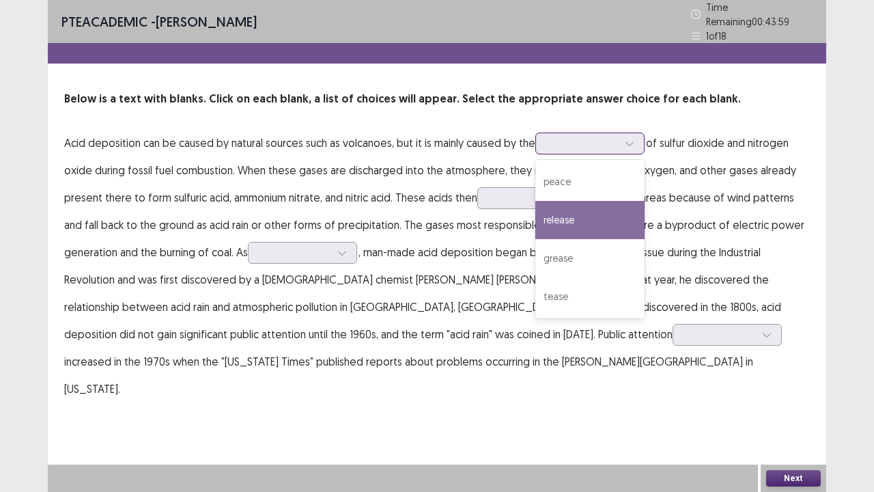
click at [586, 211] on div "release" at bounding box center [589, 220] width 109 height 38
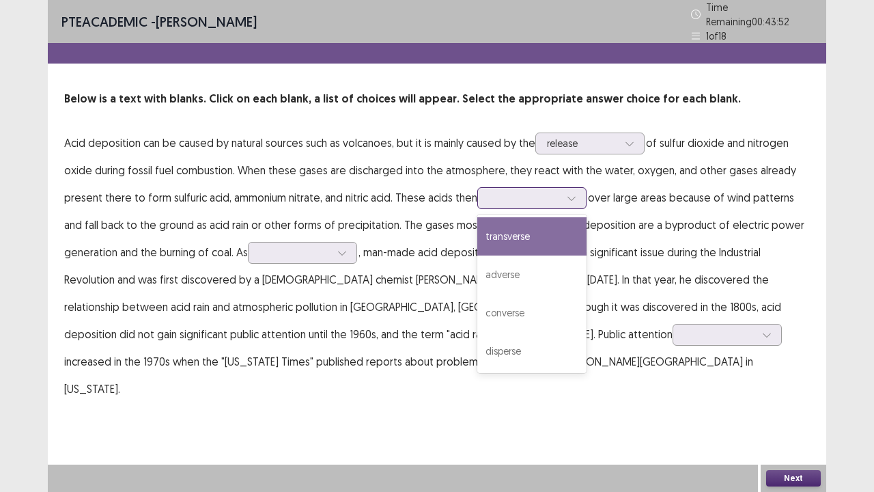
click at [572, 193] on icon at bounding box center [572, 198] width 10 height 10
click at [514, 230] on div "transverse" at bounding box center [531, 236] width 109 height 38
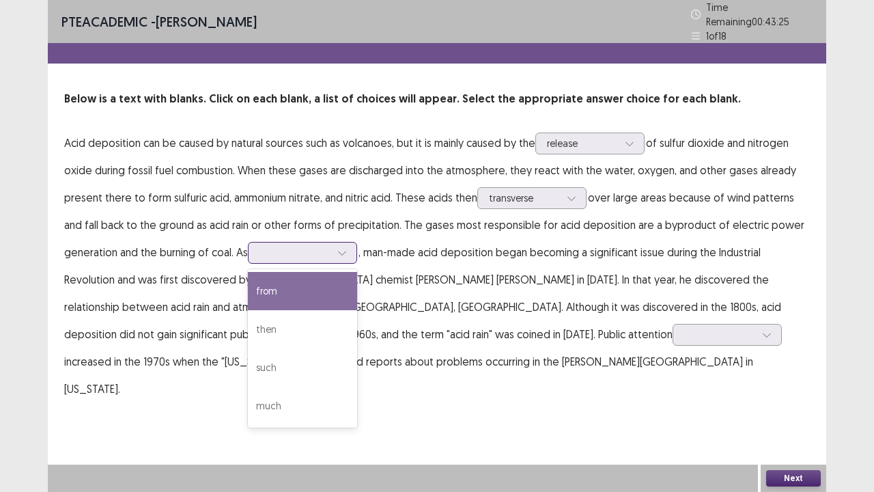
click at [346, 249] on icon at bounding box center [342, 253] width 10 height 10
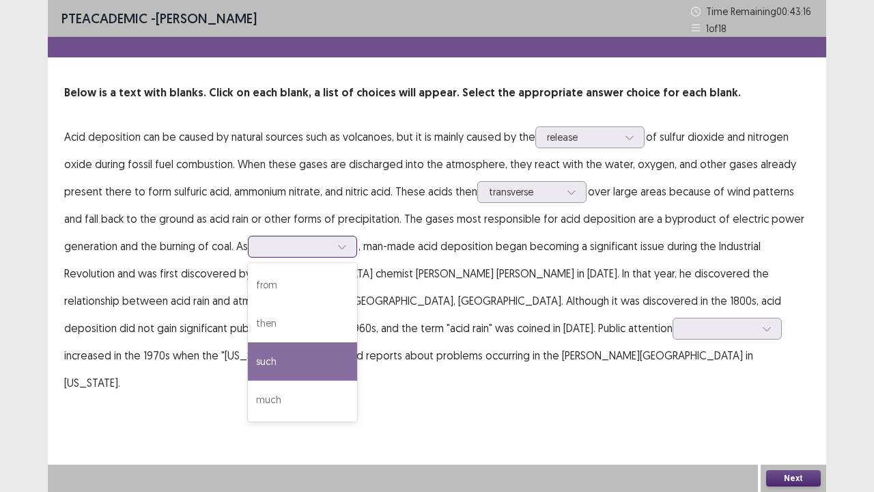
click at [285, 359] on div "such" at bounding box center [302, 361] width 109 height 38
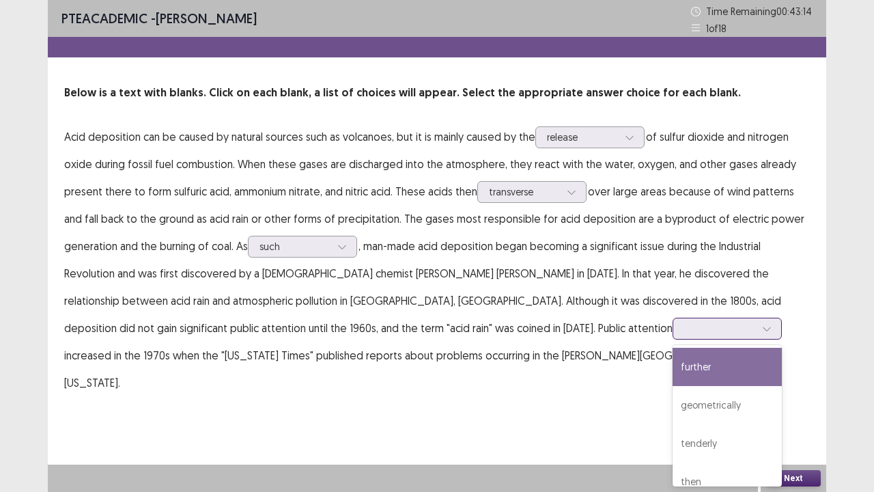
click at [762, 326] on icon at bounding box center [767, 329] width 10 height 10
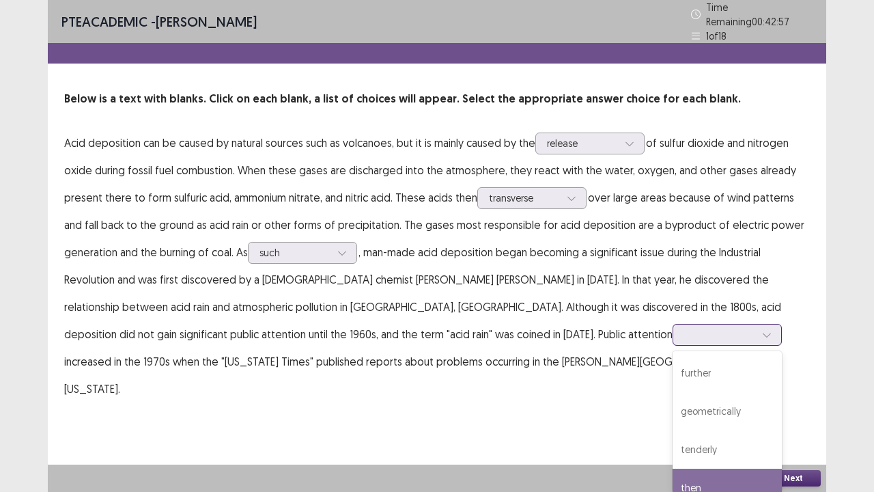
click at [673, 376] on div "then" at bounding box center [727, 487] width 109 height 38
click at [774, 376] on button "Next" at bounding box center [793, 478] width 55 height 16
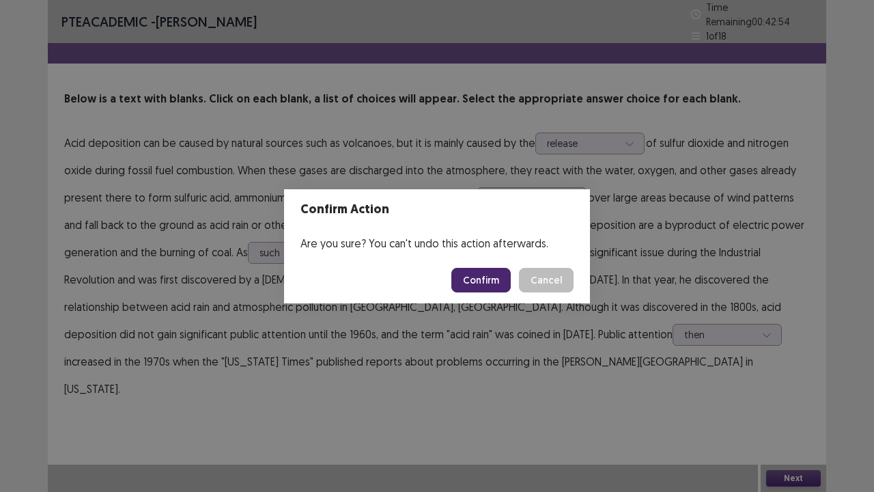
click at [471, 279] on button "Confirm" at bounding box center [480, 280] width 59 height 25
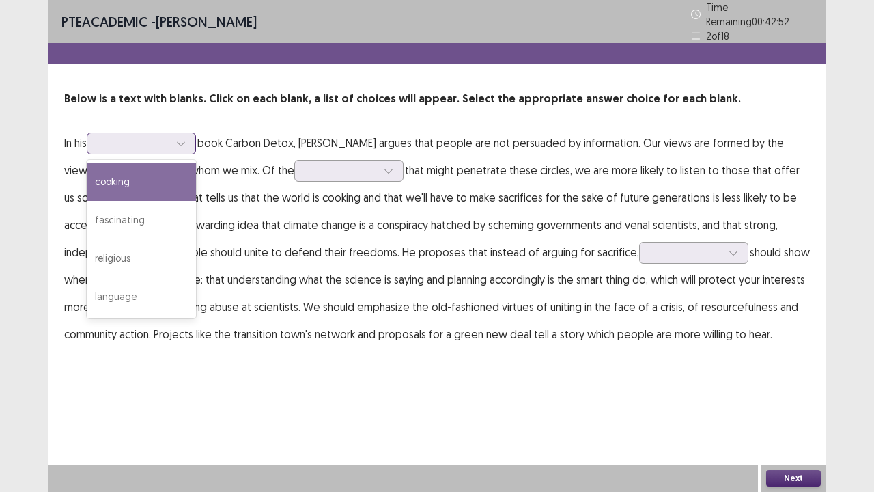
click at [184, 142] on icon at bounding box center [181, 144] width 8 height 4
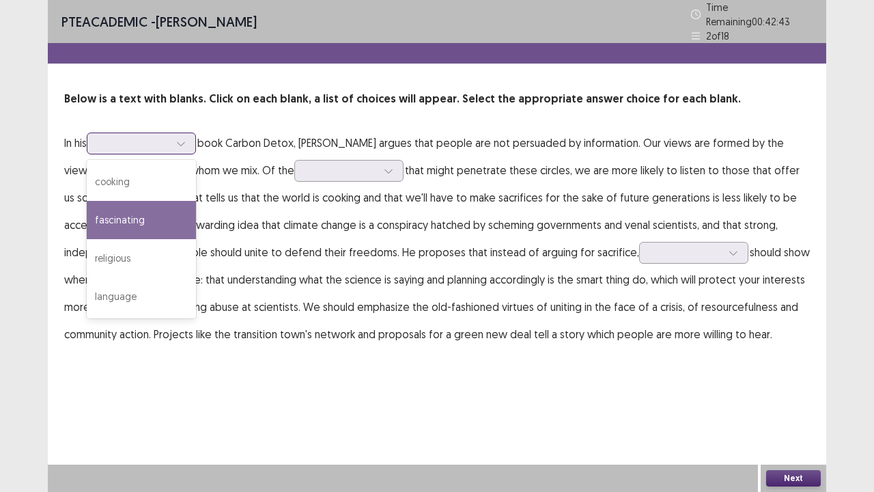
click at [134, 212] on div "fascinating" at bounding box center [141, 220] width 109 height 38
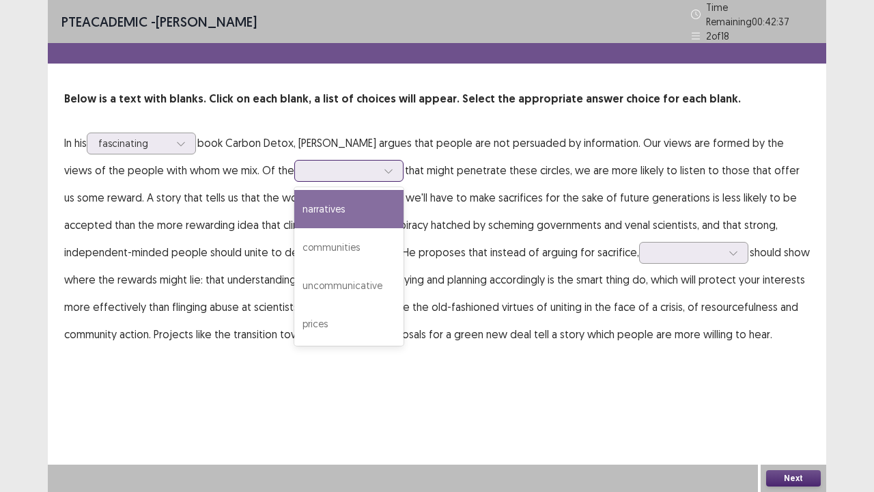
click at [390, 168] on icon at bounding box center [389, 171] width 10 height 10
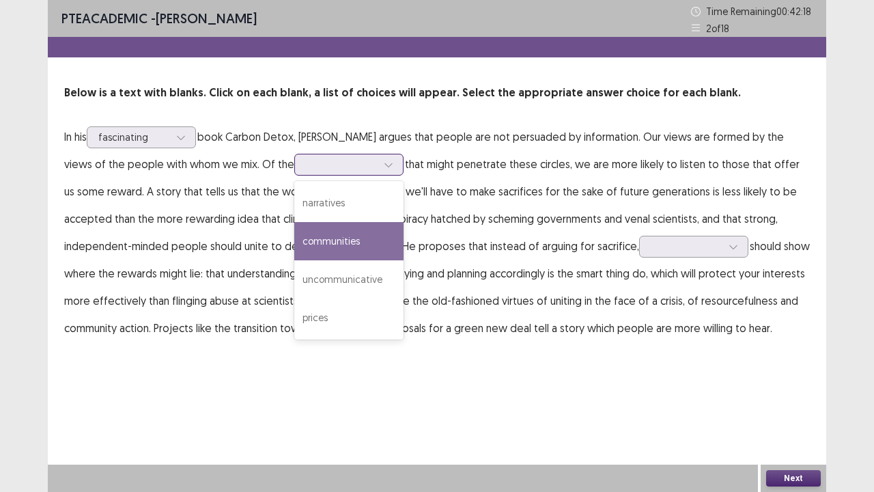
click at [352, 234] on div "communities" at bounding box center [348, 241] width 109 height 38
click at [384, 160] on icon at bounding box center [389, 165] width 10 height 10
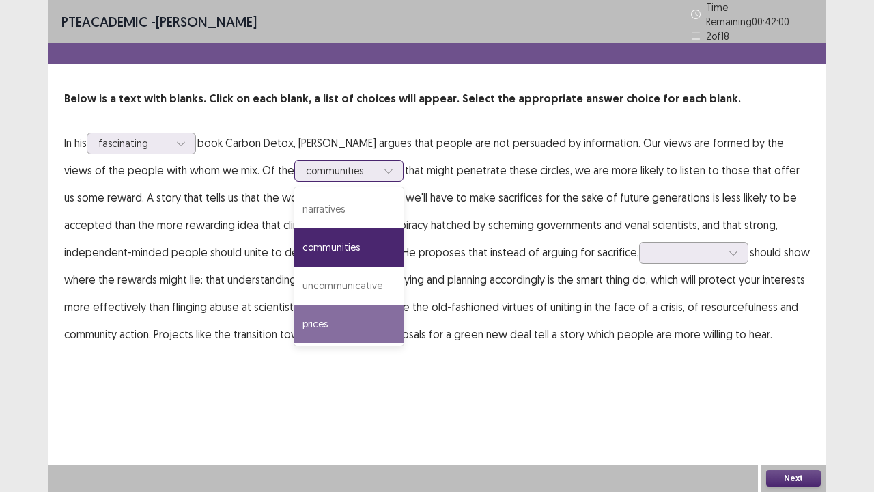
click at [322, 312] on div "prices" at bounding box center [348, 324] width 109 height 38
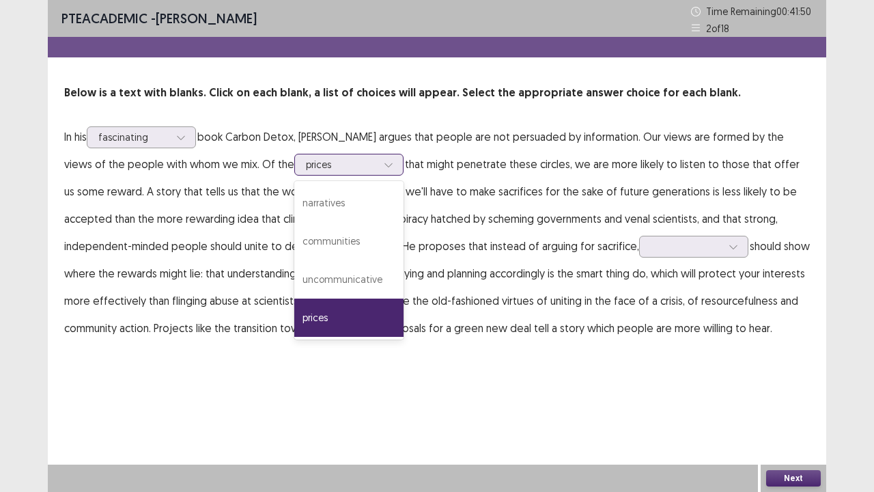
click at [391, 160] on icon at bounding box center [389, 165] width 10 height 10
click at [356, 240] on div "communities" at bounding box center [348, 241] width 109 height 38
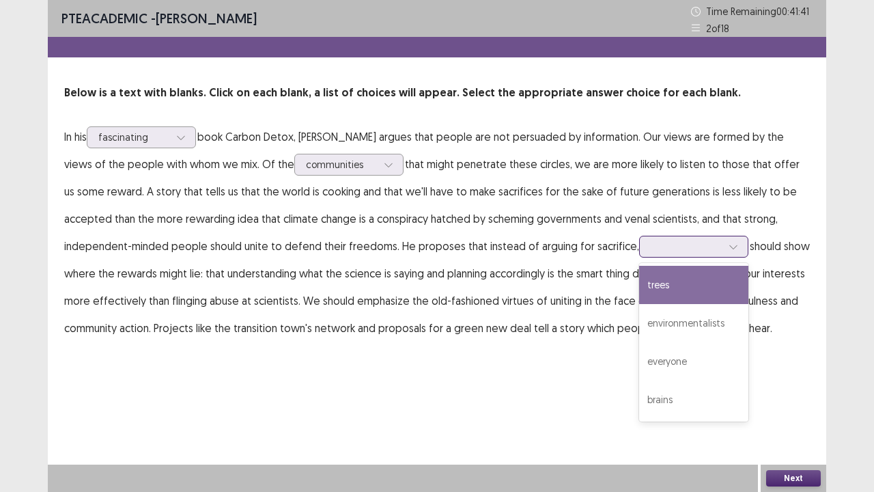
click at [728, 247] on div at bounding box center [733, 246] width 20 height 20
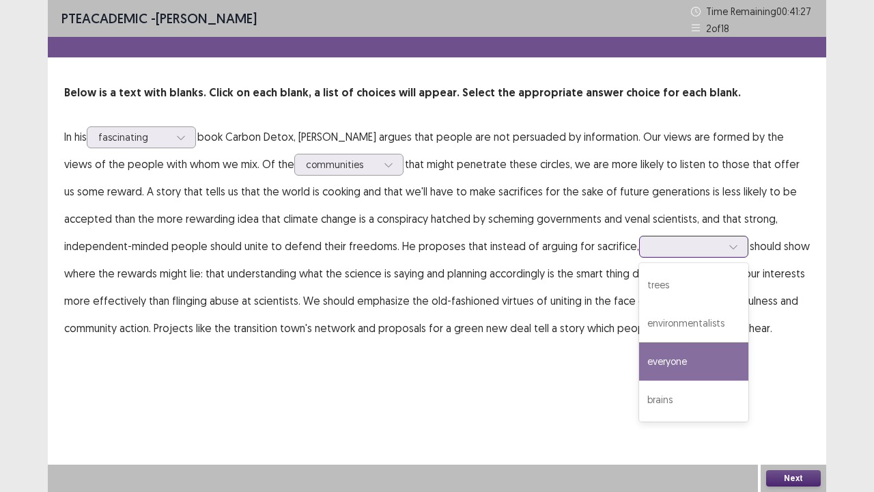
click at [672, 355] on div "everyone" at bounding box center [693, 361] width 109 height 38
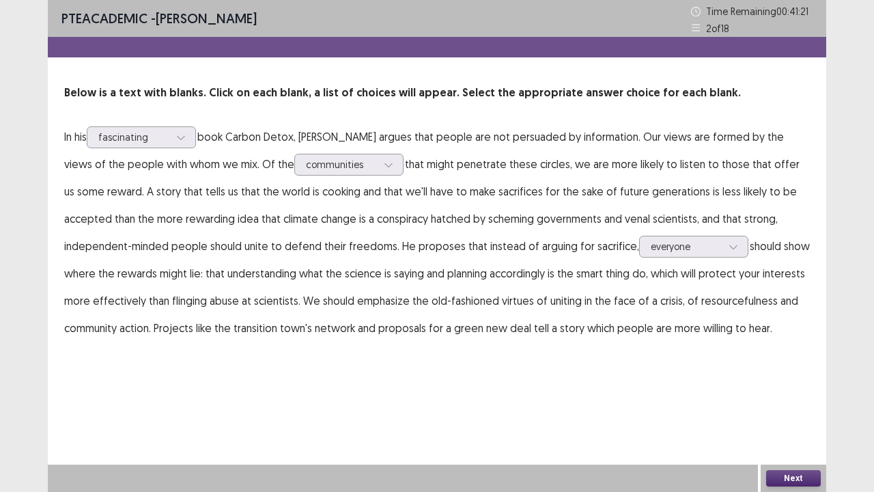
click at [773, 376] on button "Next" at bounding box center [793, 478] width 55 height 16
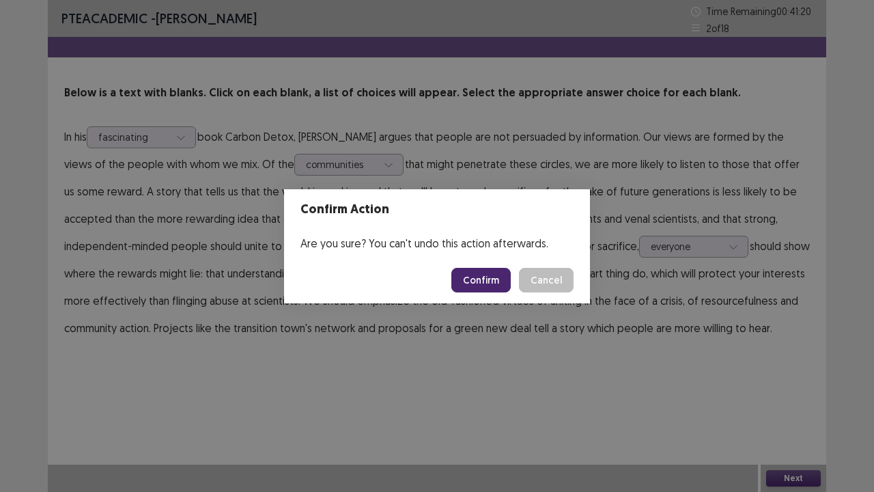
click at [504, 287] on button "Confirm" at bounding box center [480, 280] width 59 height 25
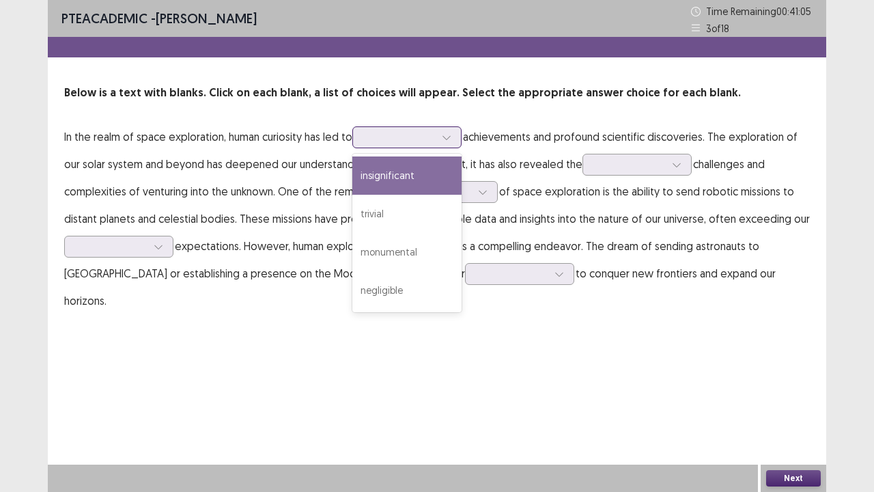
click at [450, 137] on icon at bounding box center [447, 137] width 10 height 10
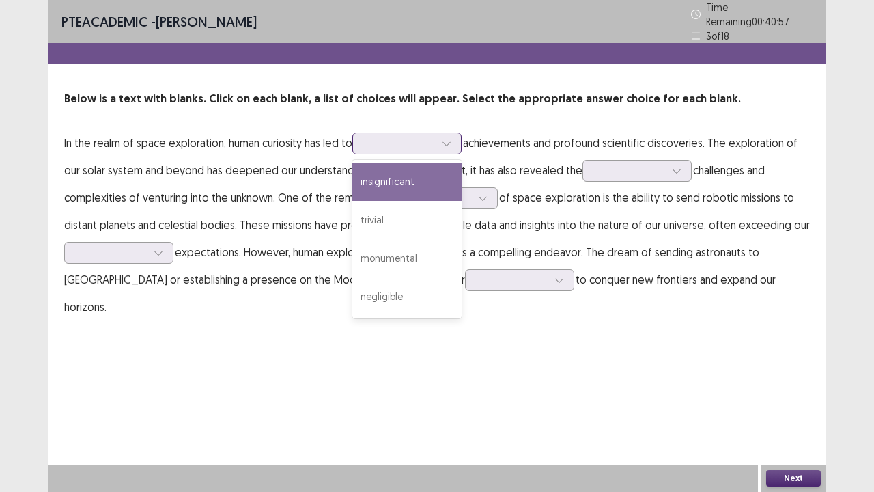
click at [425, 172] on div "insignificant" at bounding box center [406, 182] width 109 height 38
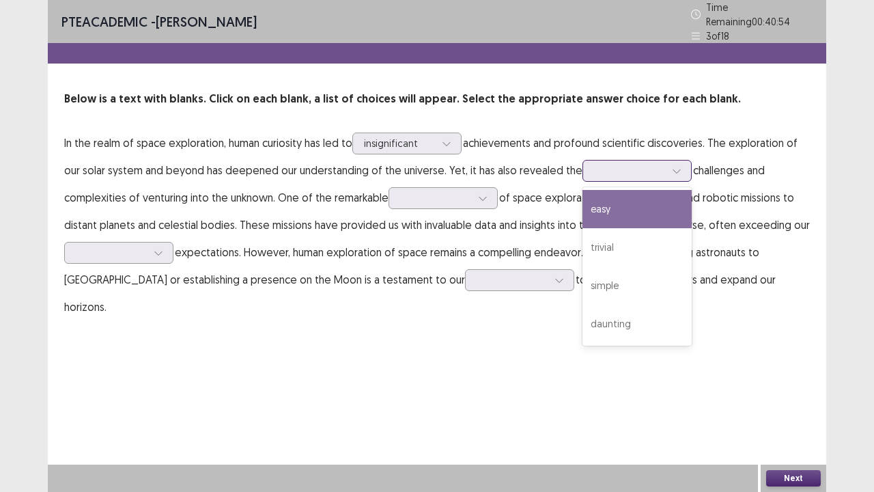
click at [675, 169] on icon at bounding box center [677, 171] width 8 height 4
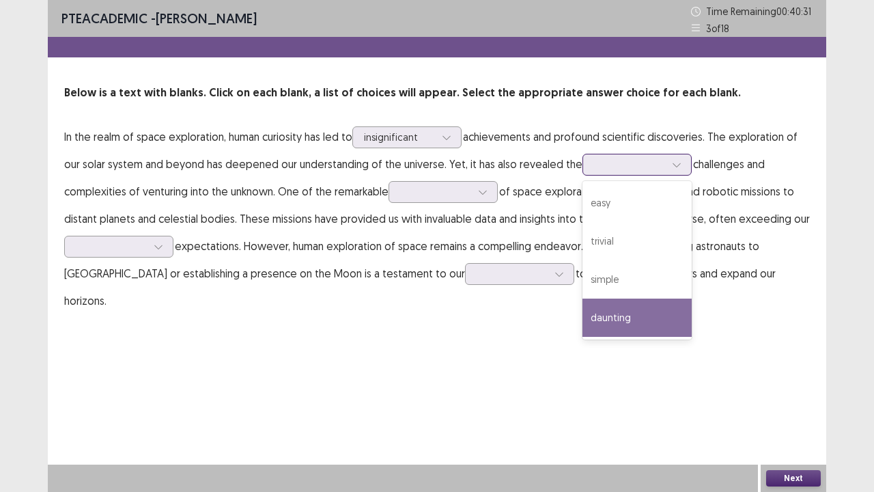
click at [598, 310] on div "daunting" at bounding box center [637, 317] width 109 height 38
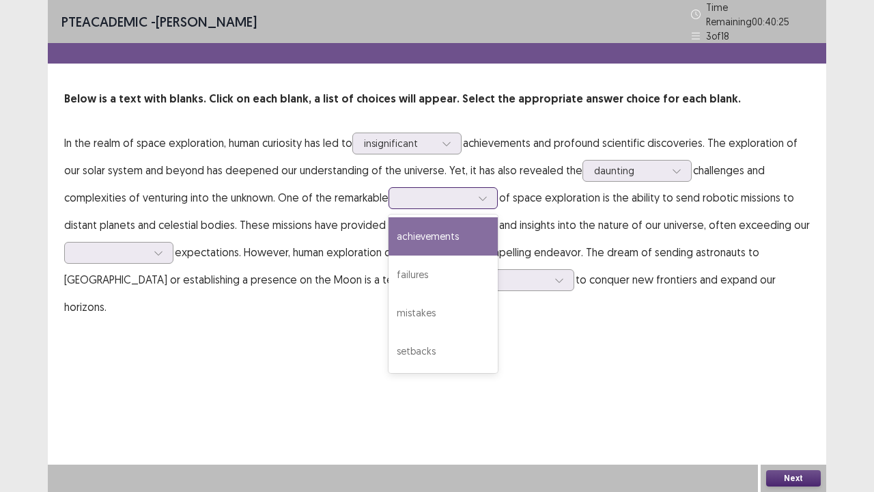
click at [482, 193] on icon at bounding box center [483, 198] width 10 height 10
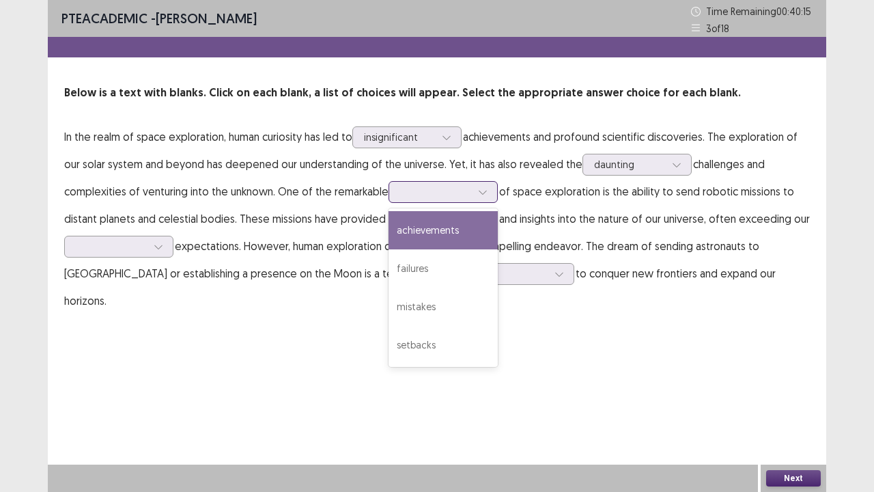
click at [455, 227] on div "achievements" at bounding box center [443, 230] width 109 height 38
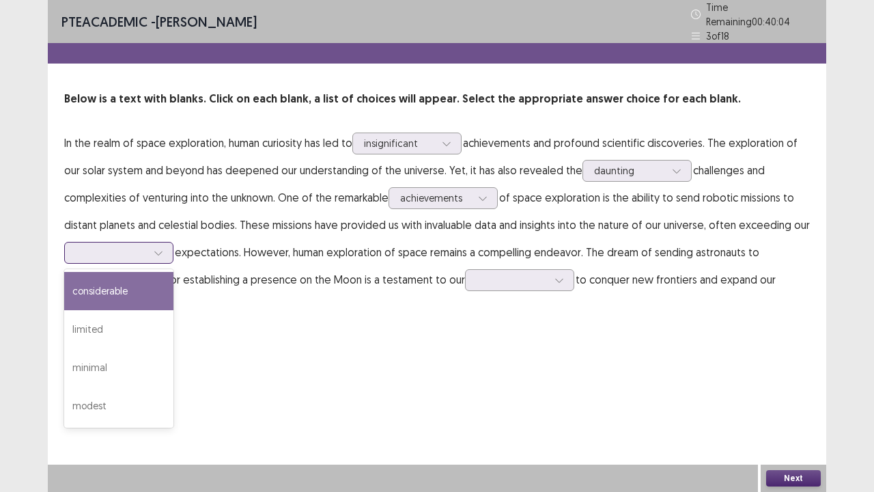
click at [154, 248] on icon at bounding box center [159, 253] width 10 height 10
click at [124, 280] on div "considerable" at bounding box center [118, 291] width 109 height 38
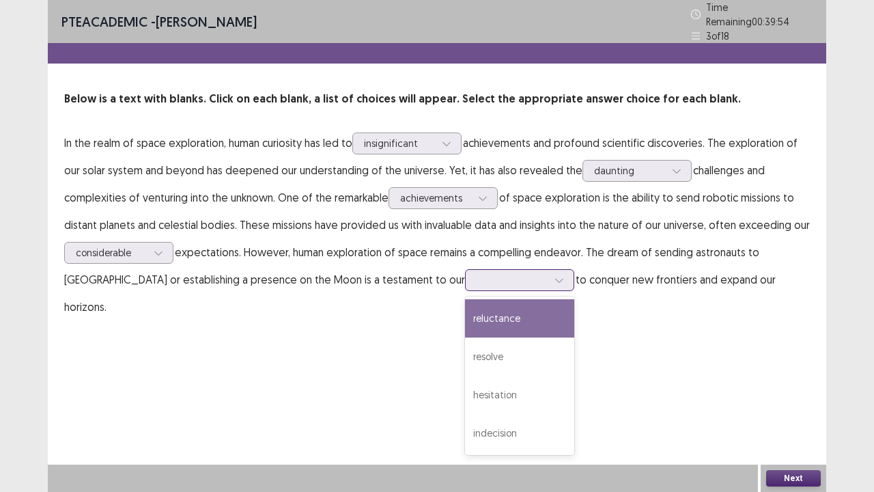
click at [555, 275] on icon at bounding box center [560, 280] width 10 height 10
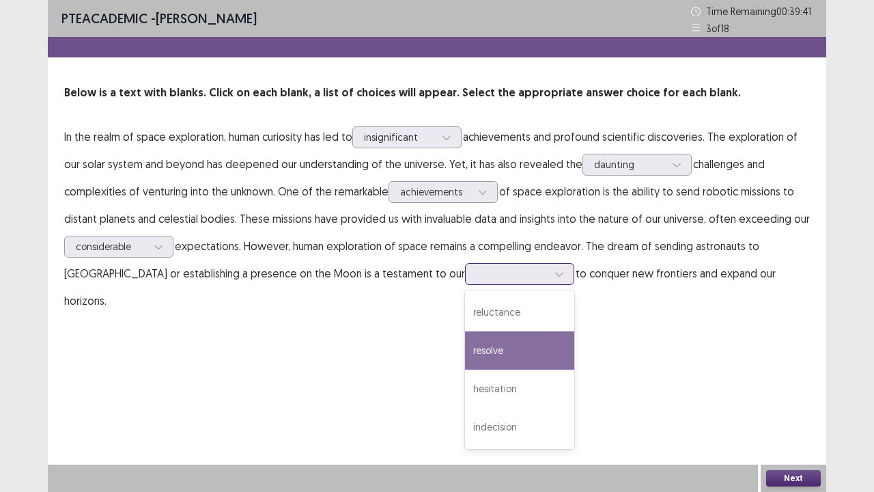
click at [465, 350] on div "resolve" at bounding box center [519, 350] width 109 height 38
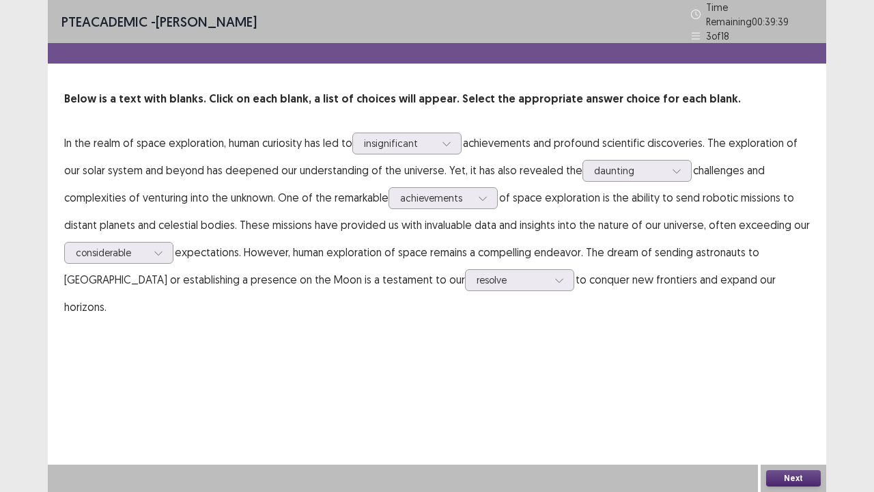
click at [780, 376] on button "Next" at bounding box center [793, 478] width 55 height 16
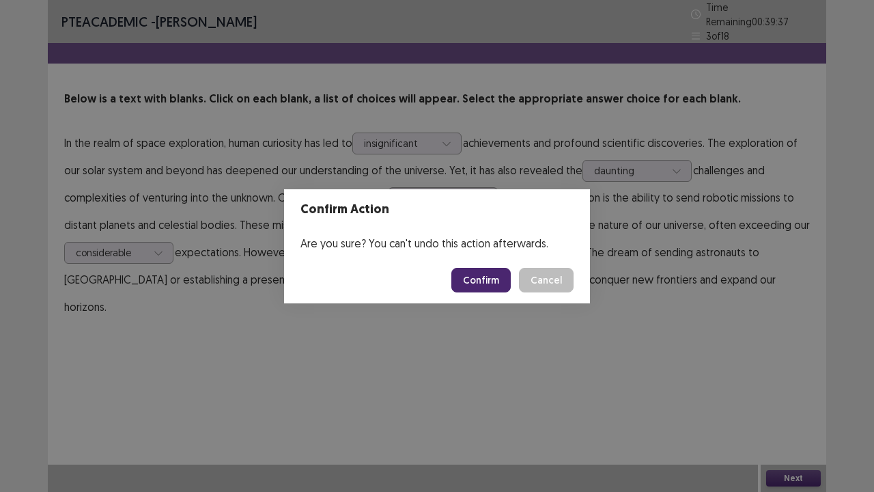
click at [471, 277] on button "Confirm" at bounding box center [480, 280] width 59 height 25
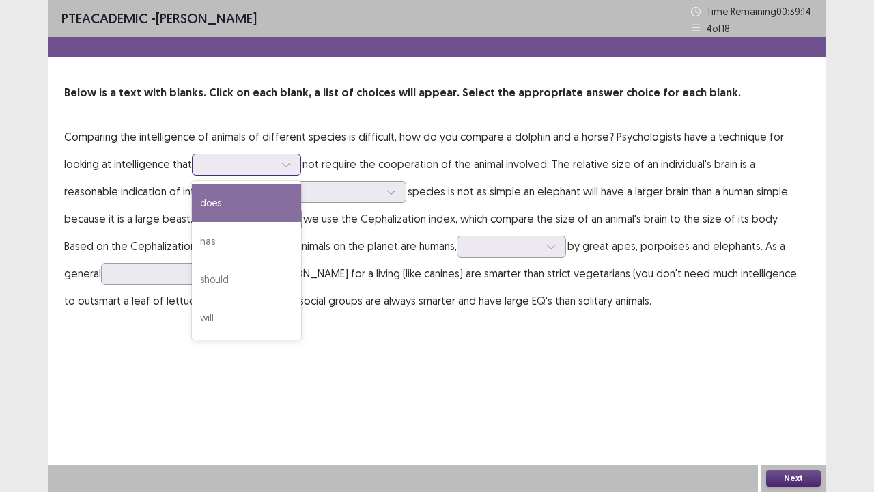
click at [288, 163] on icon at bounding box center [286, 165] width 10 height 10
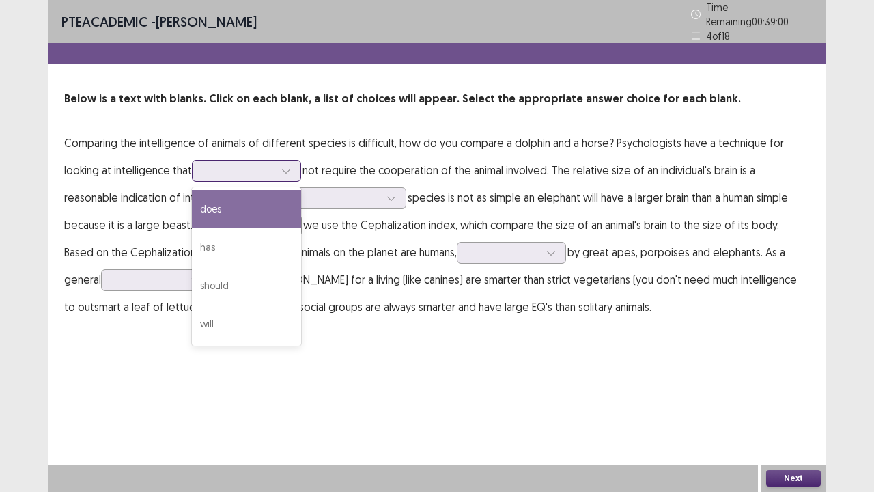
click at [264, 199] on div "does" at bounding box center [246, 209] width 109 height 38
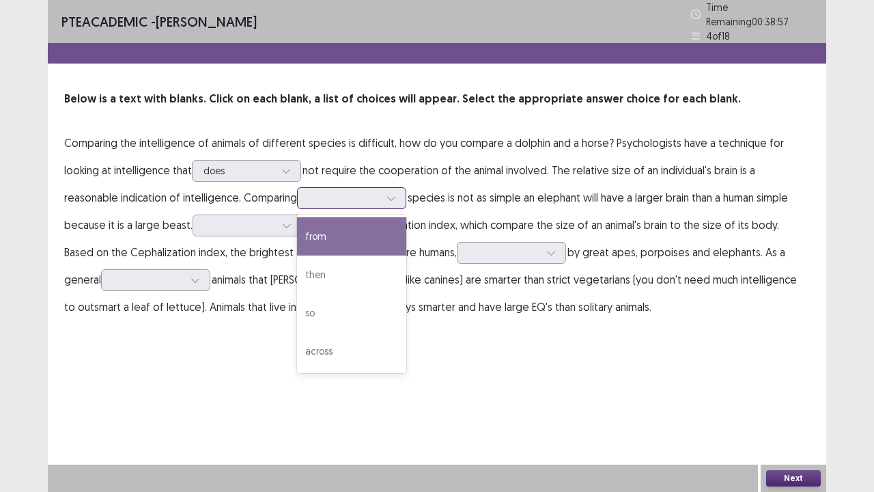
click at [400, 191] on div at bounding box center [391, 198] width 20 height 20
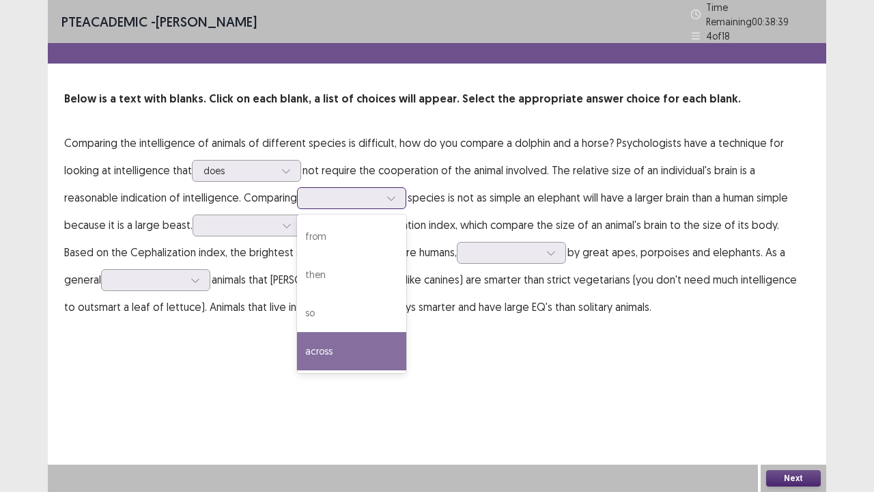
click at [324, 343] on div "across" at bounding box center [351, 351] width 109 height 38
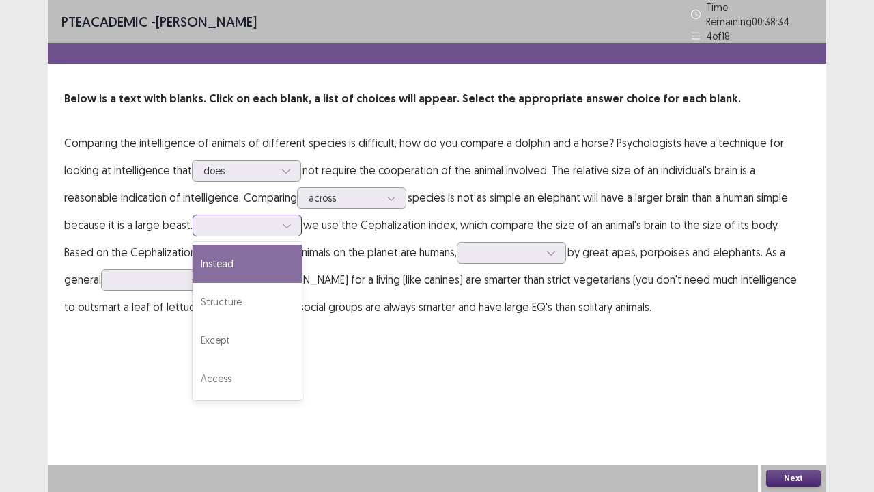
click at [289, 215] on div at bounding box center [287, 225] width 20 height 20
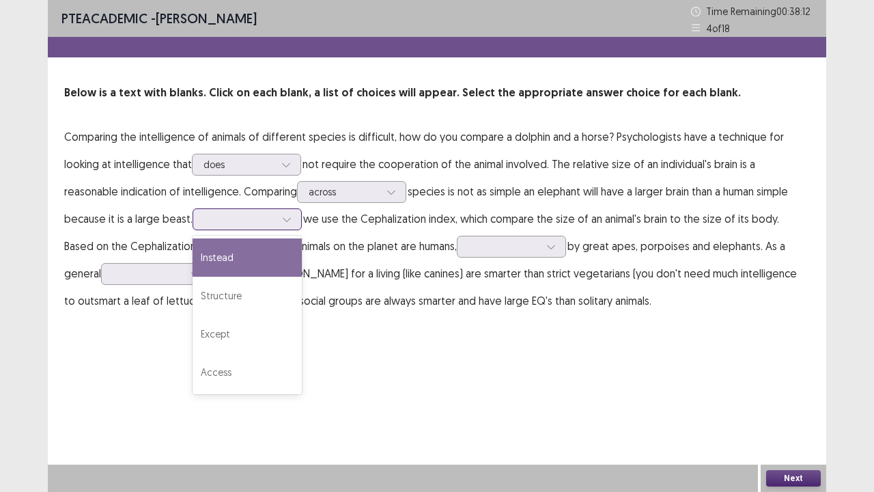
click at [244, 261] on div "Instead" at bounding box center [247, 257] width 109 height 38
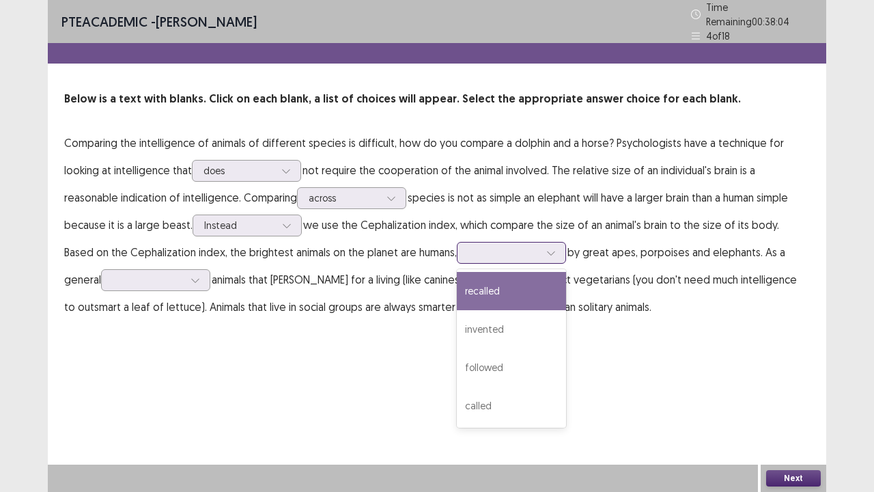
click at [546, 248] on icon at bounding box center [551, 253] width 10 height 10
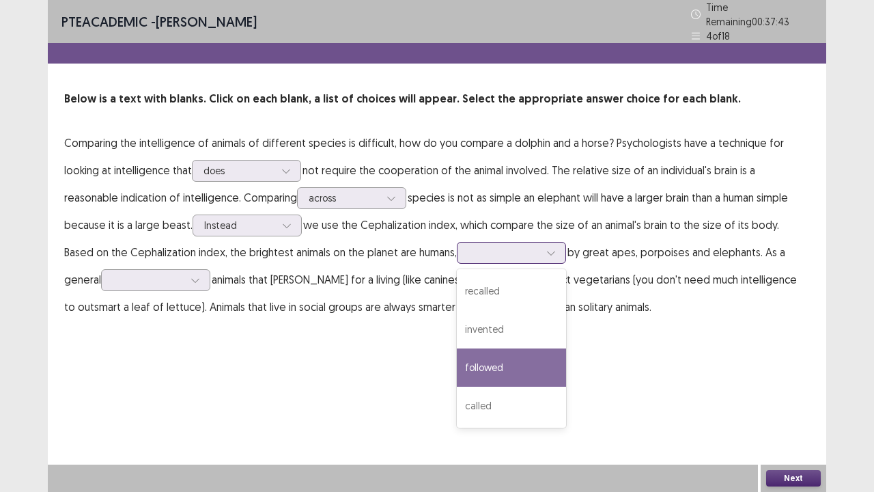
click at [458, 355] on div "followed" at bounding box center [511, 367] width 109 height 38
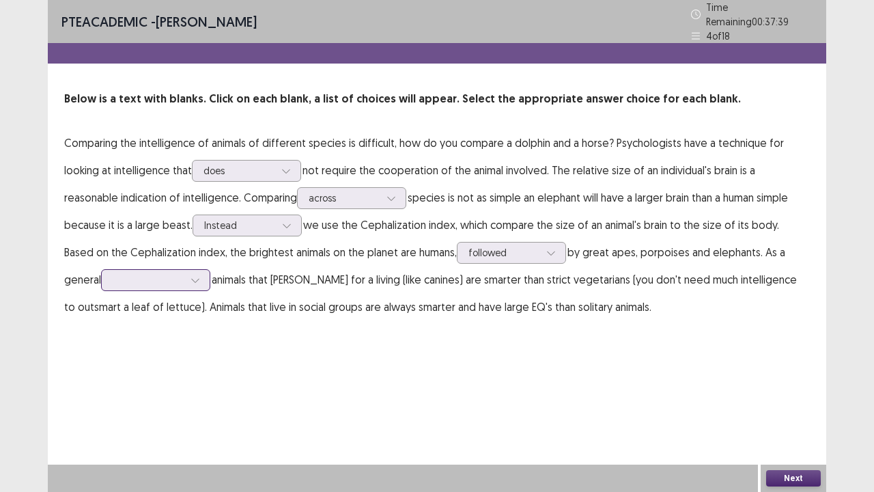
click at [191, 275] on icon at bounding box center [196, 280] width 10 height 10
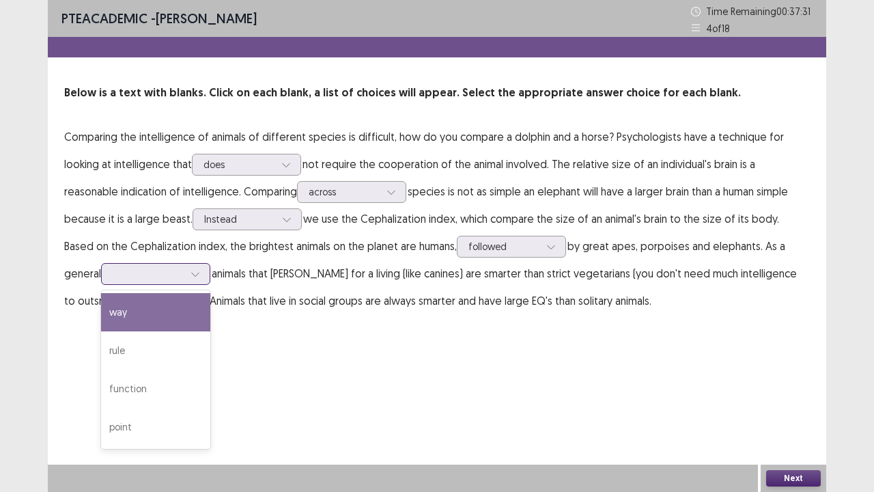
click at [137, 307] on div "way" at bounding box center [155, 312] width 109 height 38
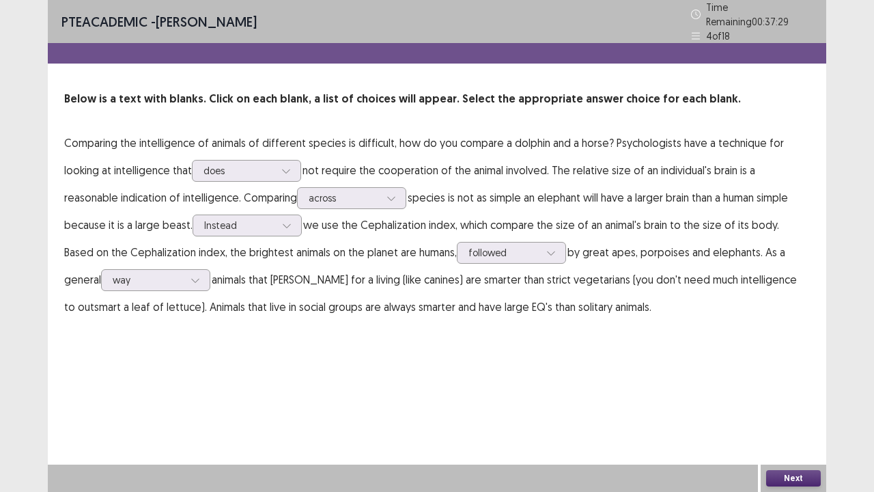
click at [794, 376] on button "Next" at bounding box center [793, 478] width 55 height 16
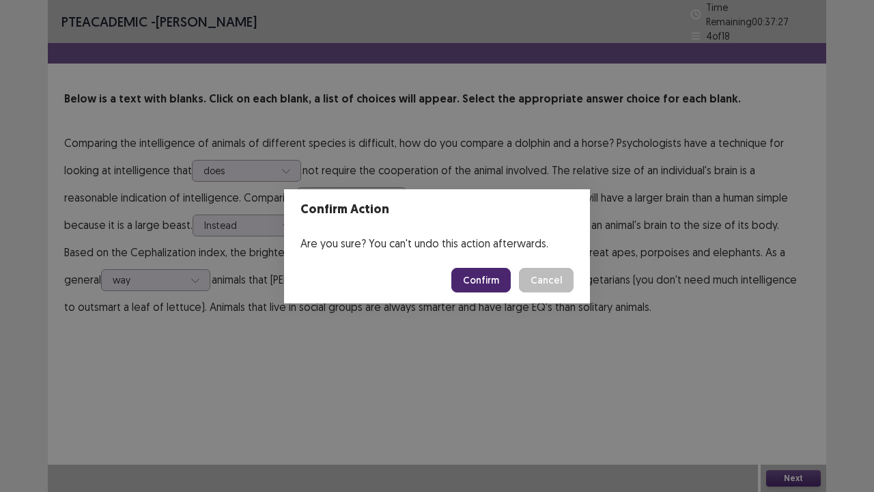
click at [484, 273] on button "Confirm" at bounding box center [480, 280] width 59 height 25
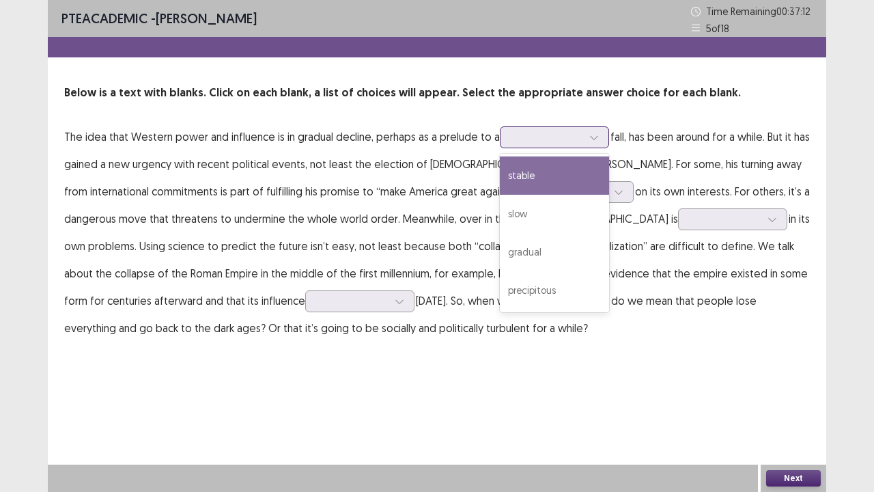
click at [598, 132] on div at bounding box center [594, 137] width 20 height 20
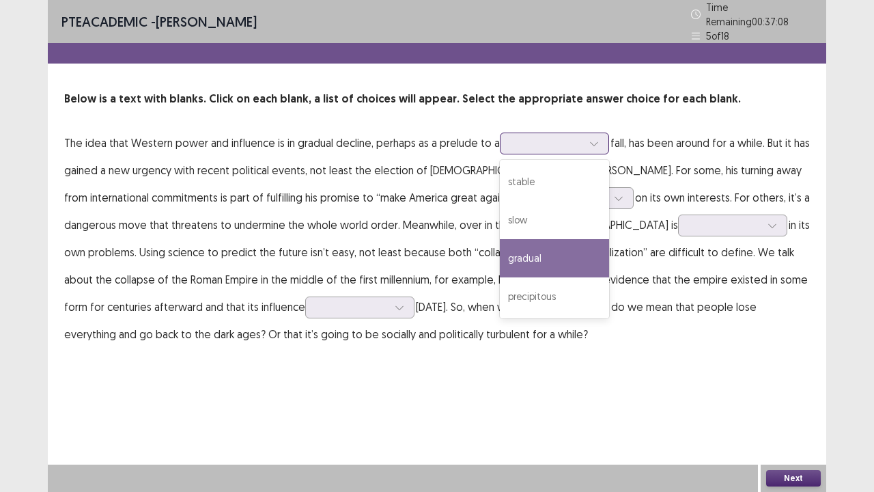
click at [535, 245] on div "gradual" at bounding box center [554, 258] width 109 height 38
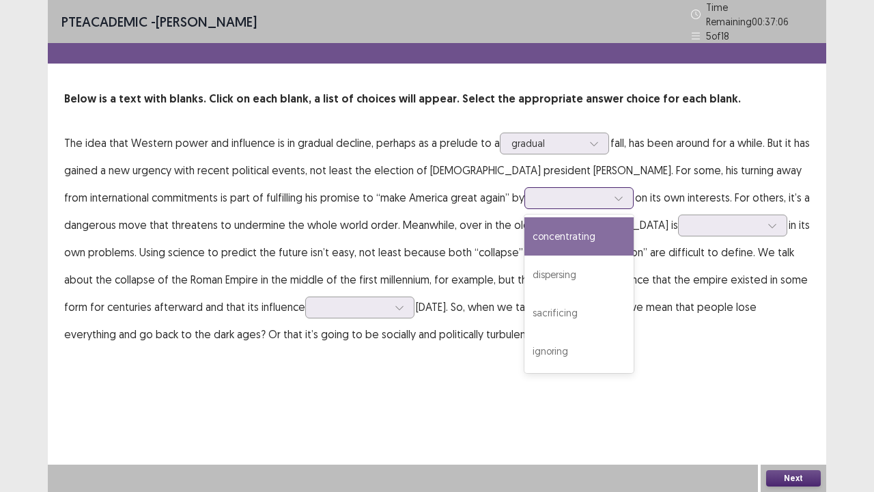
click at [614, 193] on icon at bounding box center [619, 198] width 10 height 10
click at [524, 227] on div "concentrating" at bounding box center [578, 236] width 109 height 38
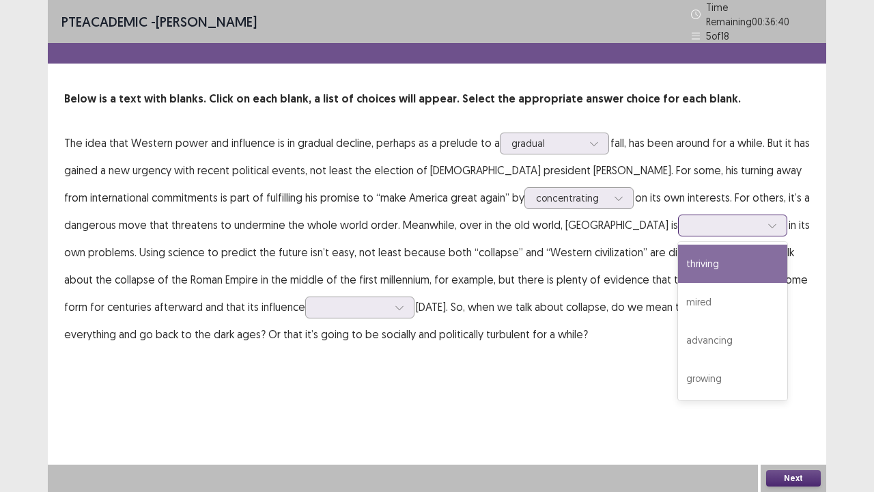
click at [768, 223] on icon at bounding box center [773, 226] width 10 height 10
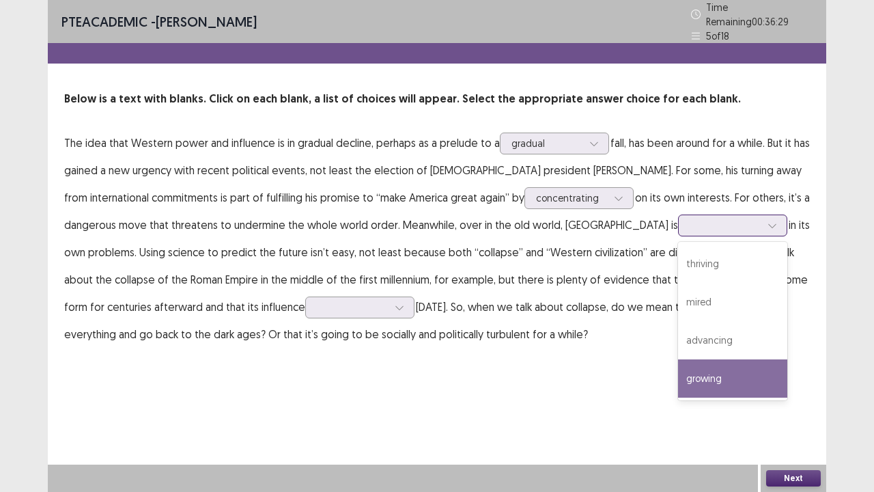
click at [678, 368] on div "growing" at bounding box center [732, 378] width 109 height 38
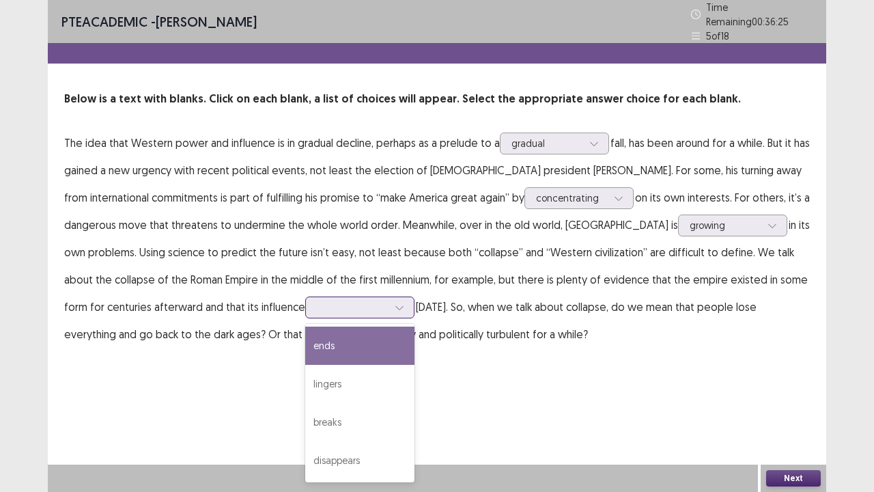
click at [395, 303] on icon at bounding box center [400, 308] width 10 height 10
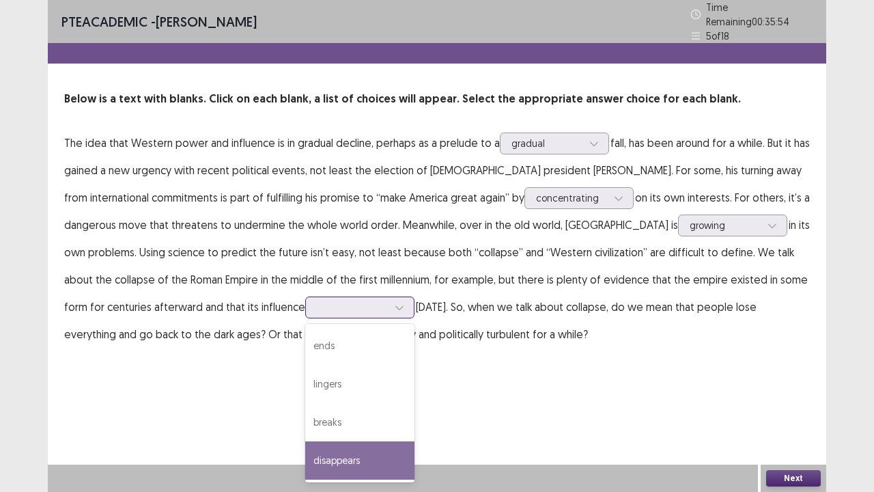
click at [305, 376] on div "disappears" at bounding box center [359, 460] width 109 height 38
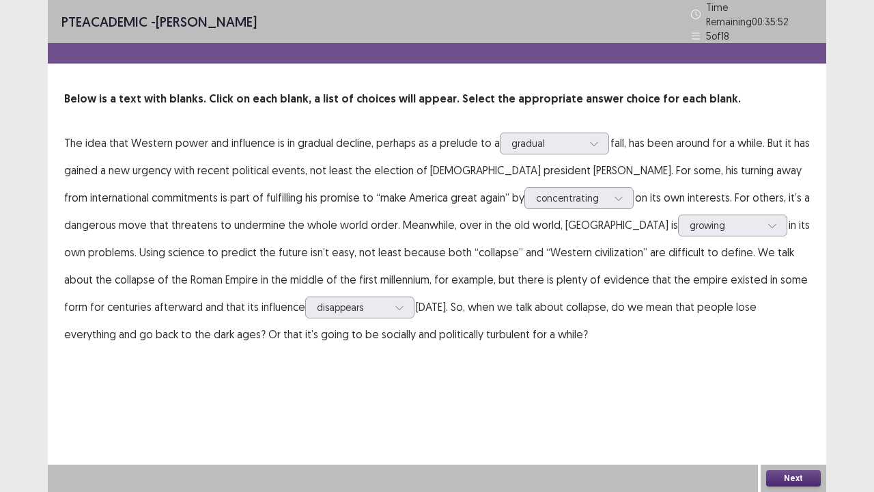
click at [779, 376] on button "Next" at bounding box center [793, 478] width 55 height 16
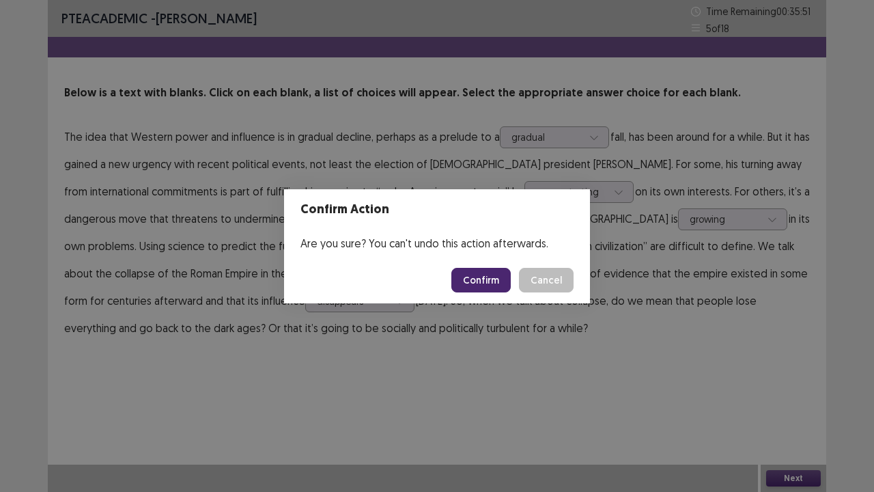
click at [468, 272] on button "Confirm" at bounding box center [480, 280] width 59 height 25
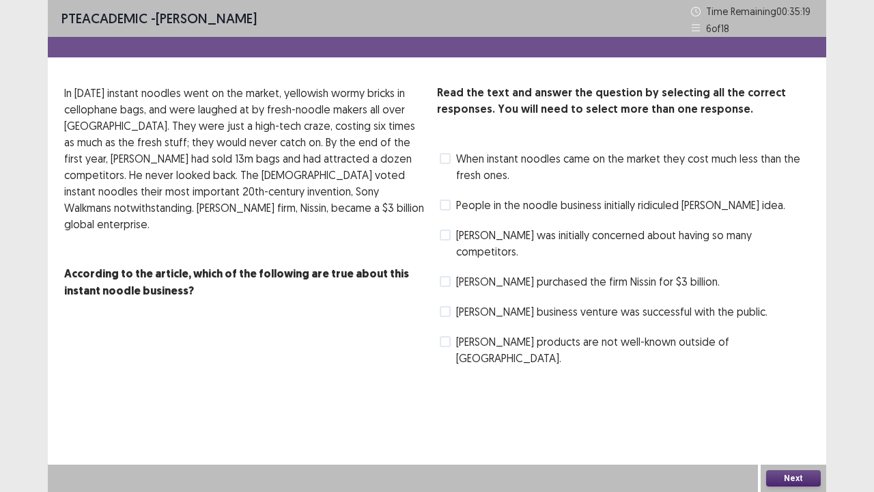
click at [452, 169] on label "When instant noodles came on the market they cost much less than the fresh ones." at bounding box center [625, 166] width 370 height 33
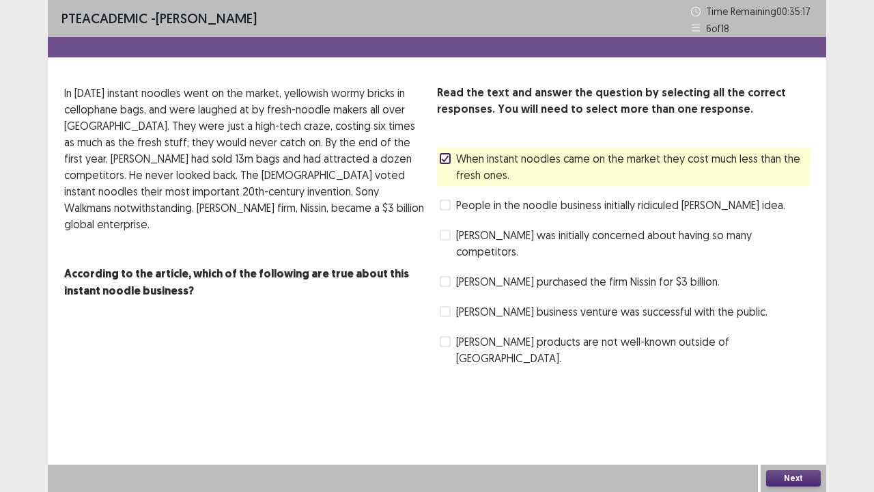
click at [776, 376] on button "Next" at bounding box center [793, 478] width 55 height 16
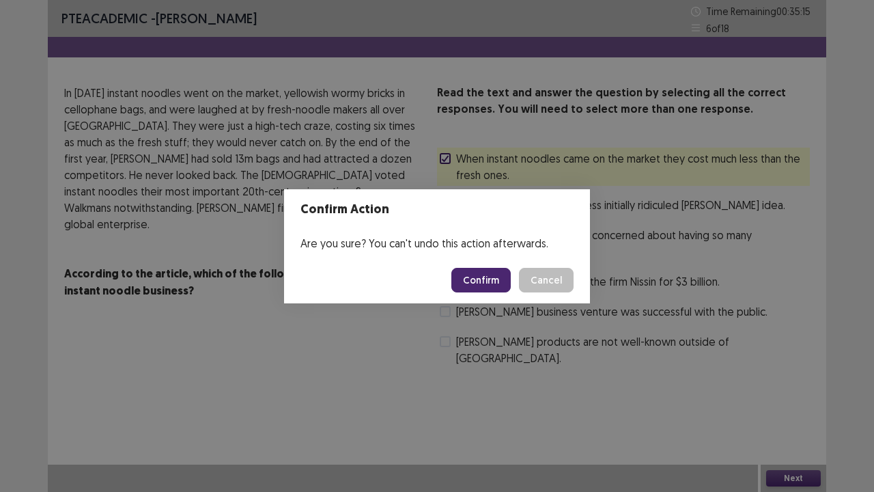
click at [489, 275] on button "Confirm" at bounding box center [480, 280] width 59 height 25
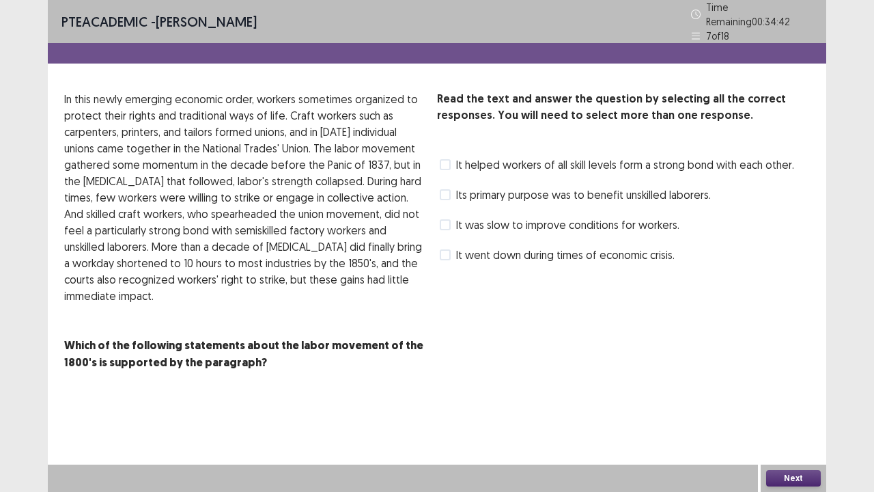
click at [451, 163] on label "It helped workers of all skill levels form a strong bond with each other." at bounding box center [617, 164] width 354 height 16
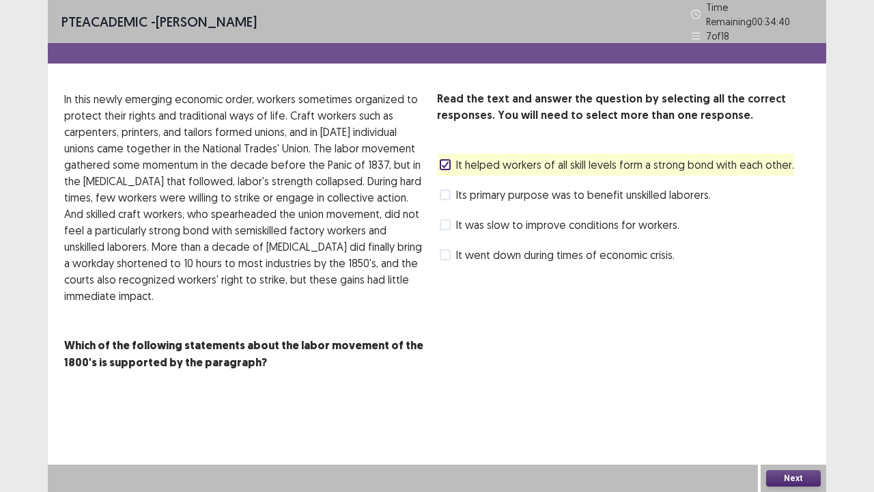
click at [794, 376] on div "Next" at bounding box center [794, 477] width 66 height 27
click at [779, 376] on button "Next" at bounding box center [793, 478] width 55 height 16
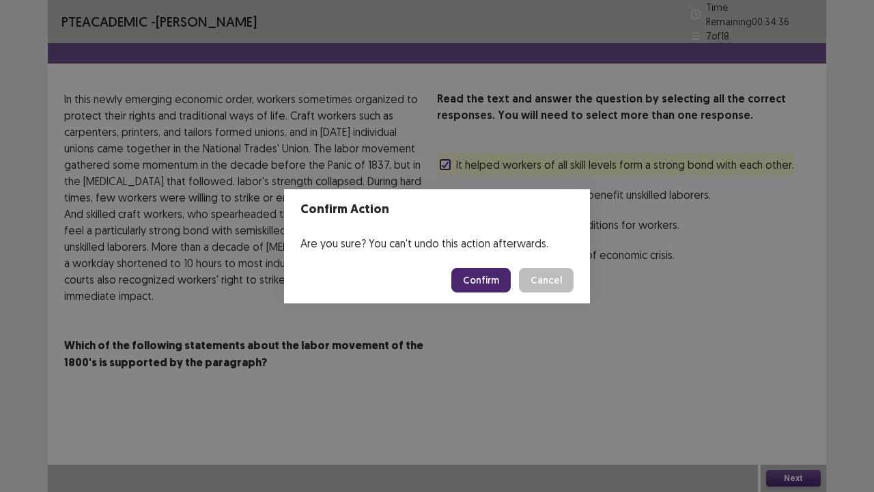
click at [482, 275] on button "Confirm" at bounding box center [480, 280] width 59 height 25
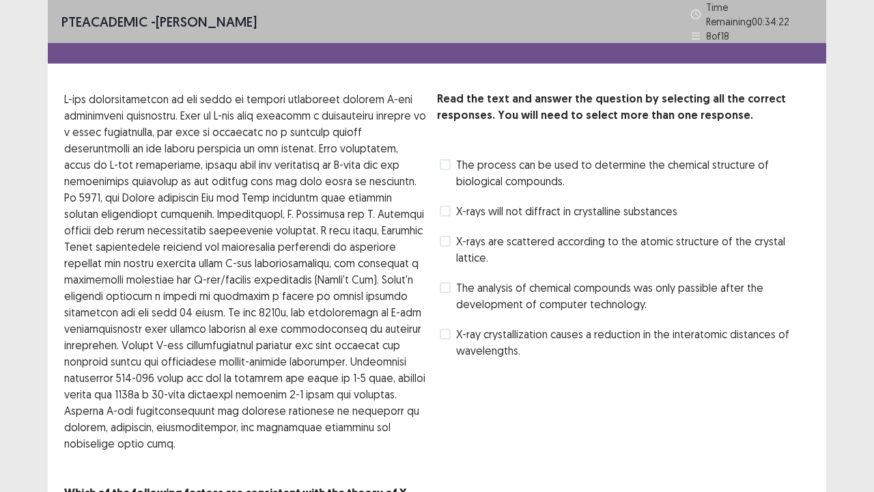
click at [445, 328] on span at bounding box center [445, 333] width 11 height 11
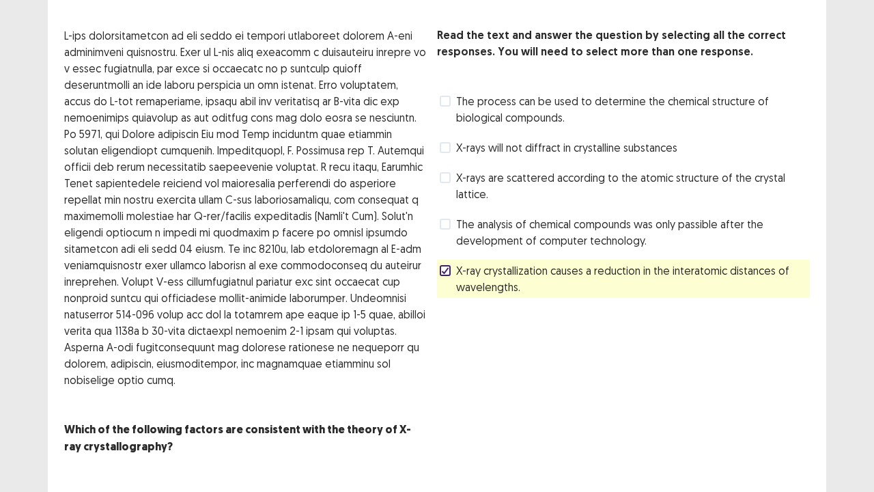
scroll to position [80, 0]
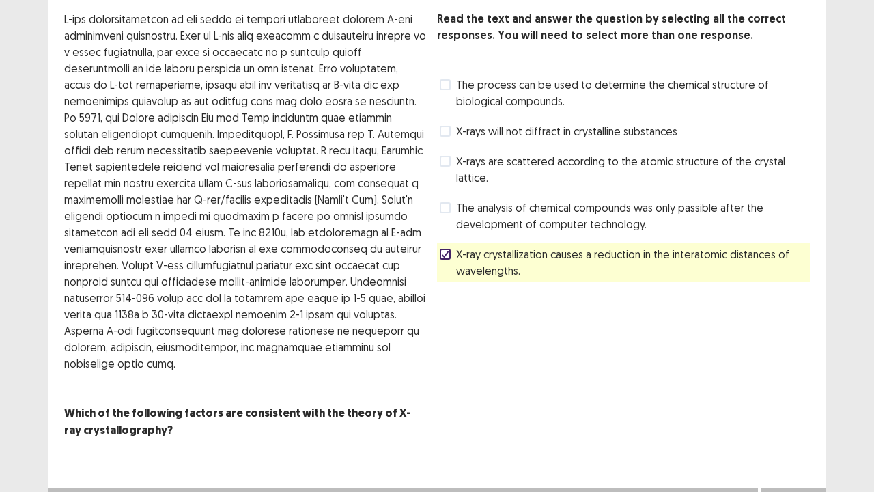
click at [778, 376] on button "Next" at bounding box center [793, 501] width 55 height 16
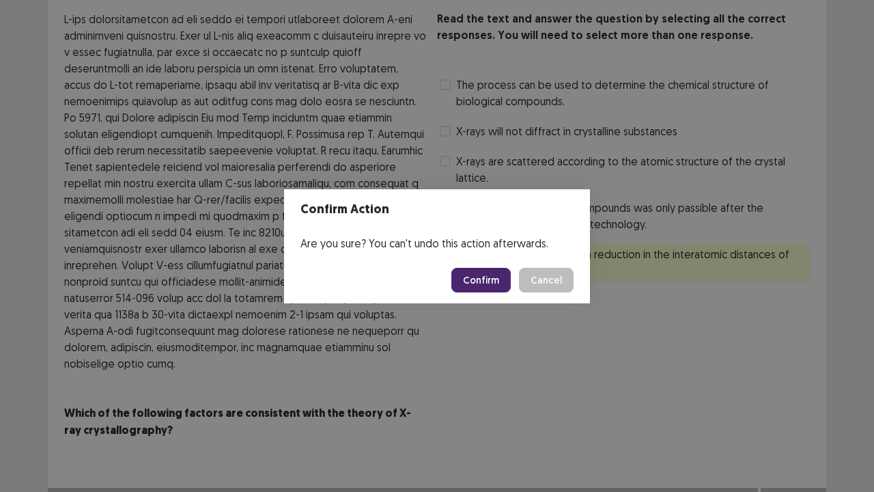
click at [494, 276] on button "Confirm" at bounding box center [480, 280] width 59 height 25
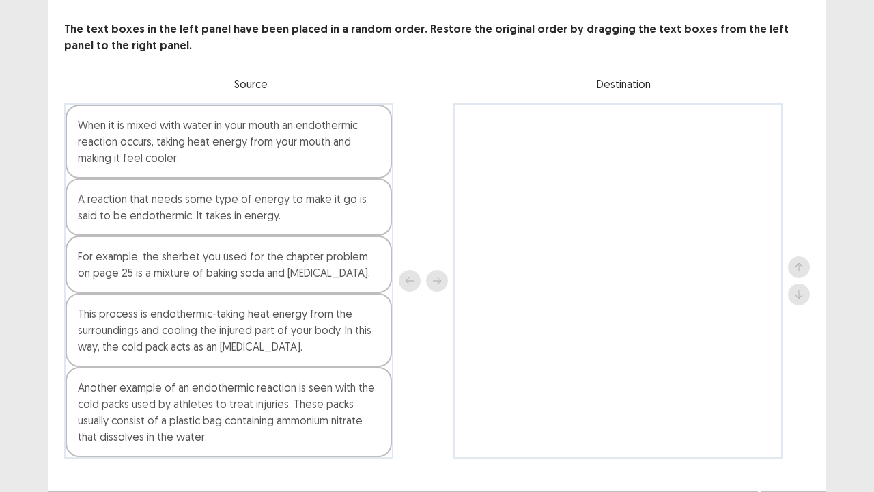
scroll to position [64, 0]
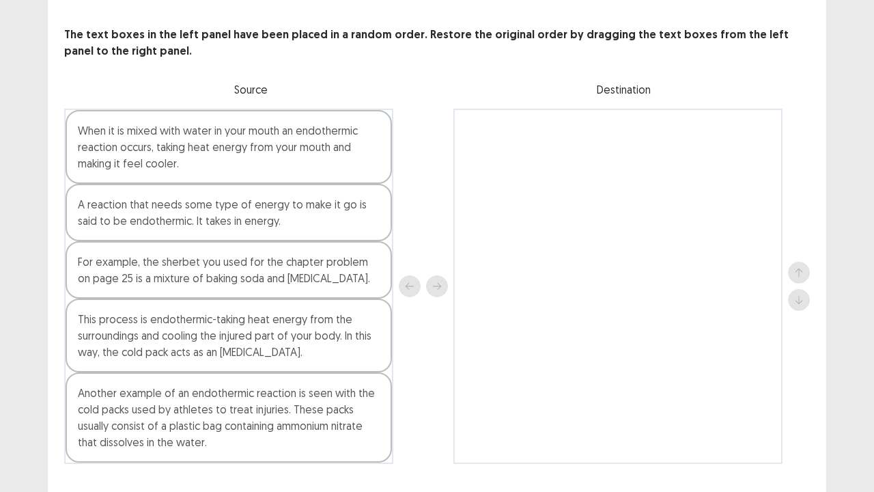
drag, startPoint x: 203, startPoint y: 209, endPoint x: 533, endPoint y: 223, distance: 330.1
click at [533, 223] on div at bounding box center [617, 286] width 329 height 355
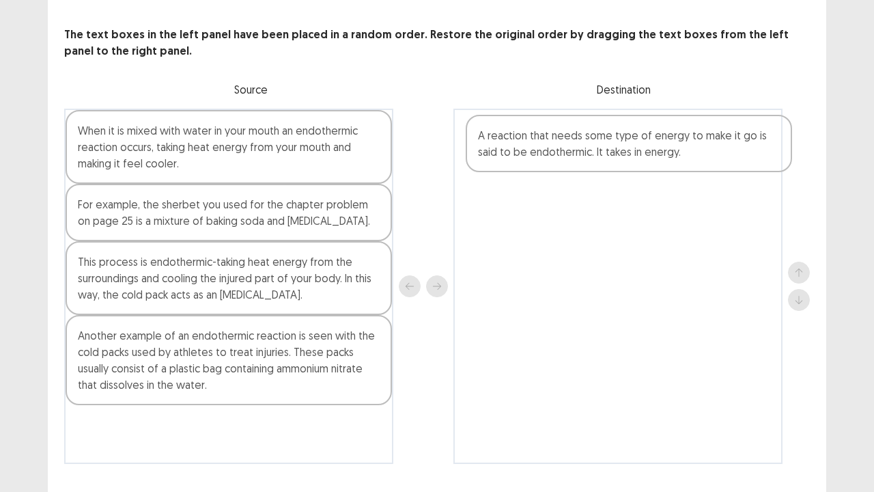
drag, startPoint x: 266, startPoint y: 210, endPoint x: 672, endPoint y: 148, distance: 410.5
click at [672, 148] on div "When it is mixed with water in your mouth an endothermic reaction occurs, takin…" at bounding box center [437, 286] width 746 height 355
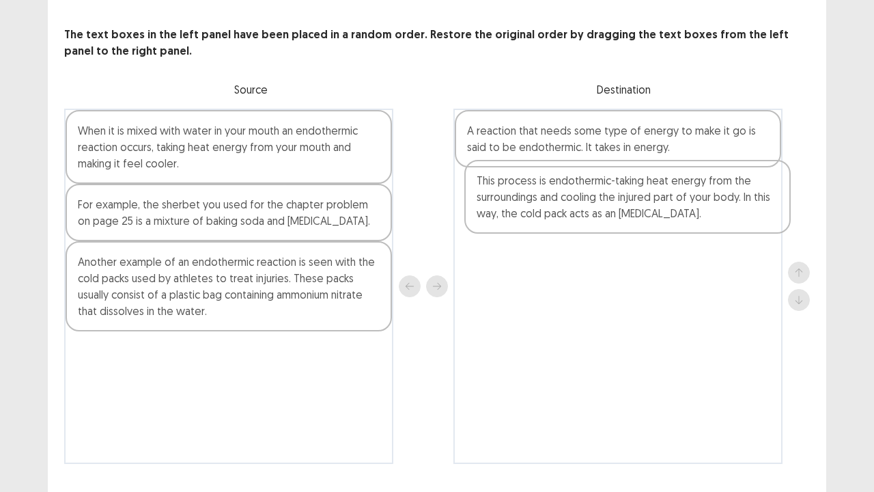
drag, startPoint x: 242, startPoint y: 280, endPoint x: 646, endPoint y: 204, distance: 411.5
click at [646, 204] on div "When it is mixed with water in your mouth an endothermic reaction occurs, takin…" at bounding box center [437, 286] width 746 height 355
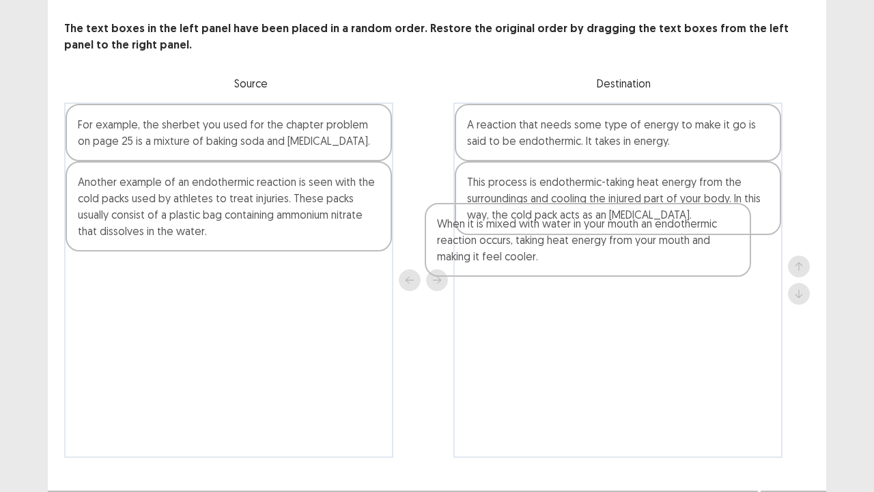
drag, startPoint x: 321, startPoint y: 149, endPoint x: 705, endPoint y: 260, distance: 399.6
click at [705, 260] on div "When it is mixed with water in your mouth an endothermic reaction occurs, takin…" at bounding box center [437, 279] width 746 height 355
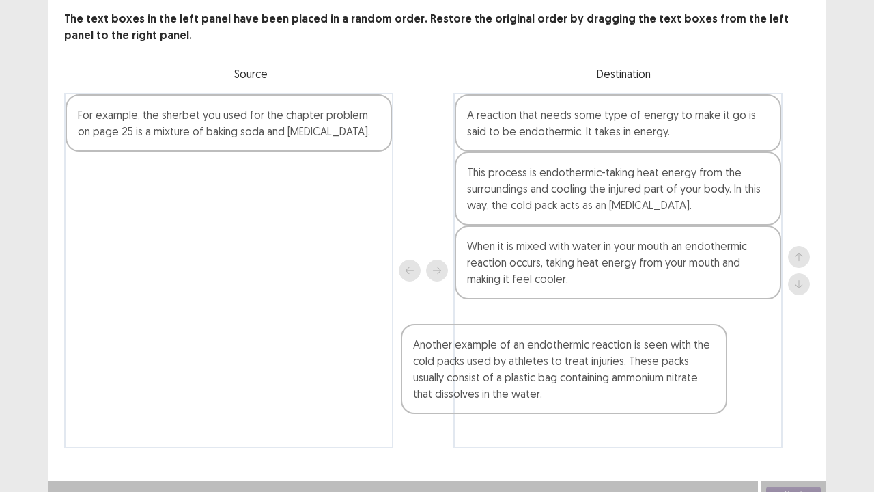
scroll to position [87, 0]
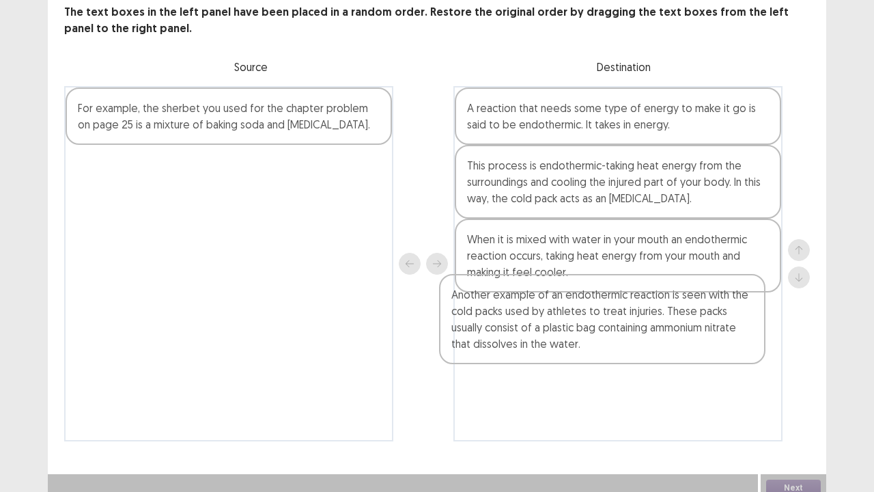
drag, startPoint x: 245, startPoint y: 202, endPoint x: 647, endPoint y: 322, distance: 419.0
click at [647, 322] on div "For example, the sherbet you used for the chapter problem on page 25 is a mixtu…" at bounding box center [437, 263] width 746 height 355
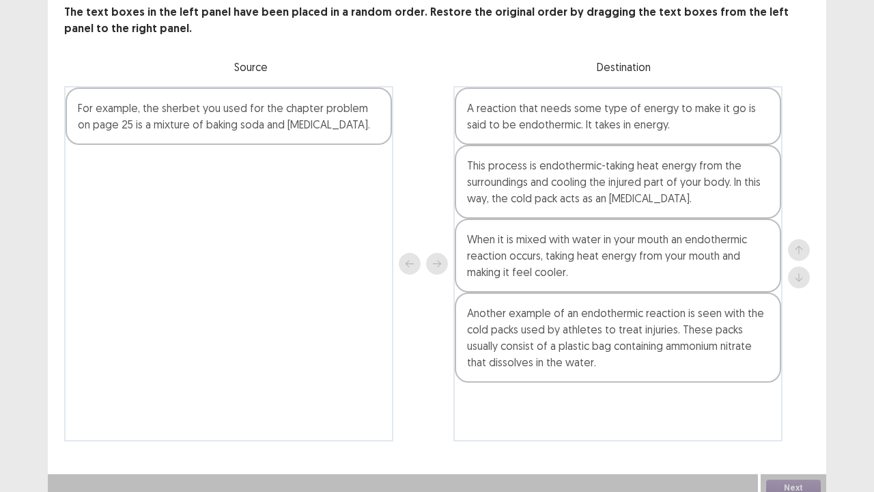
click at [199, 102] on div "For example, the sherbet you used for the chapter problem on page 25 is a mixtu…" at bounding box center [229, 115] width 326 height 57
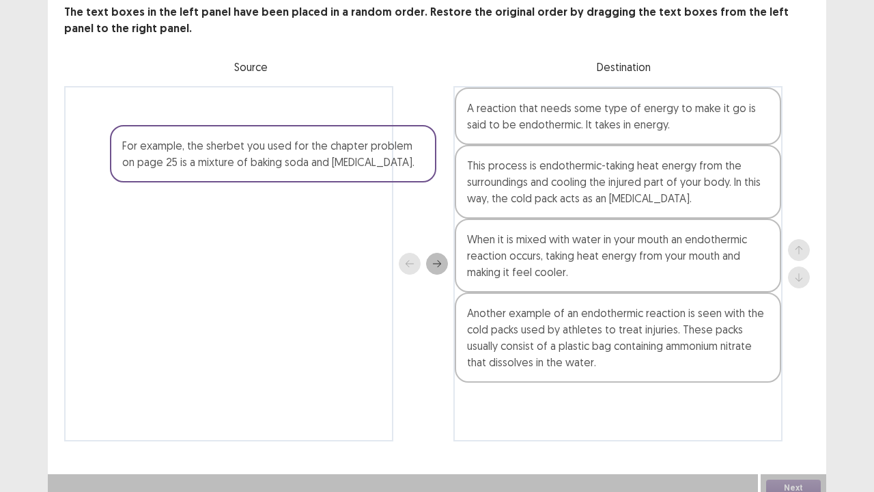
scroll to position [85, 0]
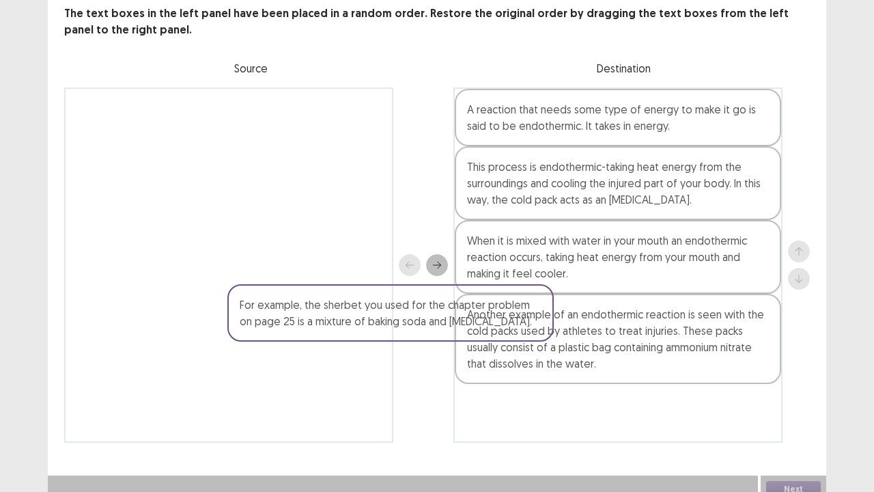
drag, startPoint x: 199, startPoint y: 102, endPoint x: 412, endPoint y: 331, distance: 312.1
click at [412, 331] on div "For example, the sherbet you used for the chapter problem on page 25 is a mixtu…" at bounding box center [437, 264] width 746 height 355
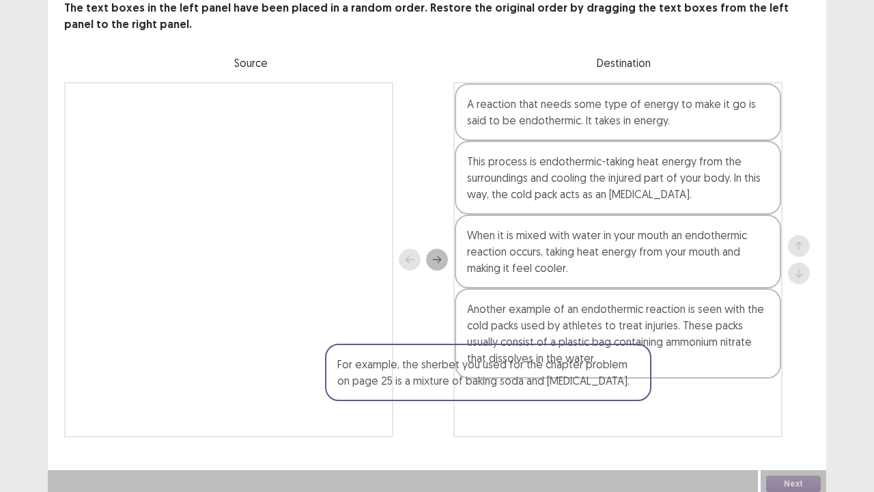
scroll to position [90, 0]
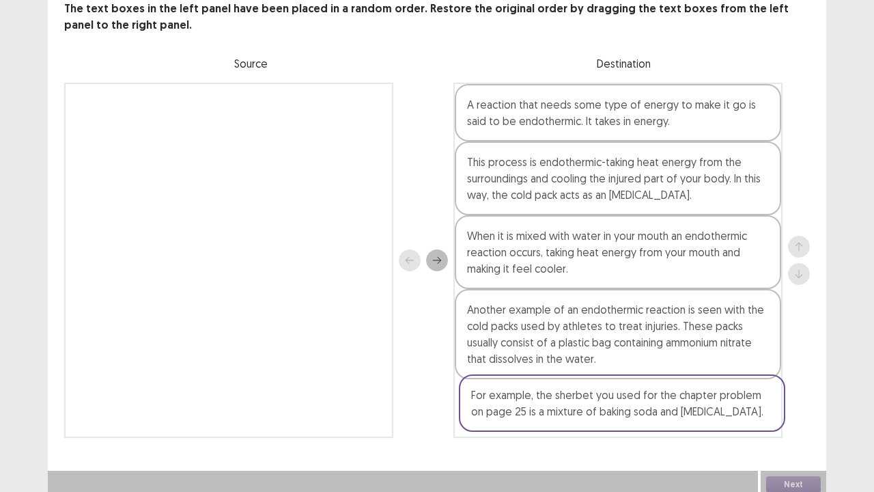
drag, startPoint x: 139, startPoint y: 126, endPoint x: 538, endPoint y: 430, distance: 502.0
click at [538, 376] on div "For example, the sherbet you used for the chapter problem on page 25 is a mixtu…" at bounding box center [437, 260] width 746 height 355
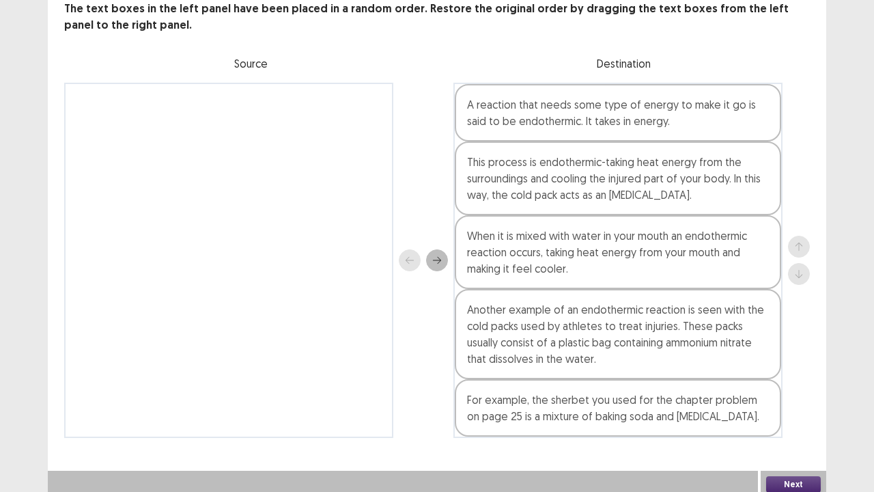
click at [781, 376] on button "Next" at bounding box center [793, 484] width 55 height 16
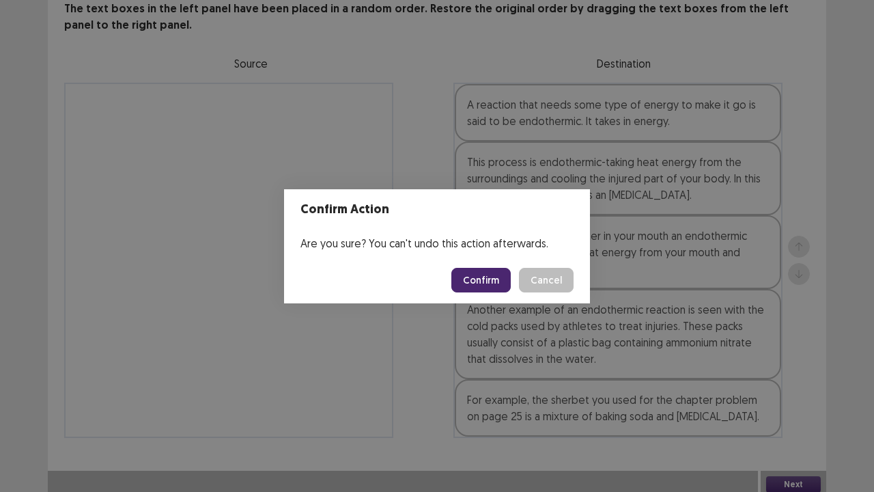
click at [473, 275] on button "Confirm" at bounding box center [480, 280] width 59 height 25
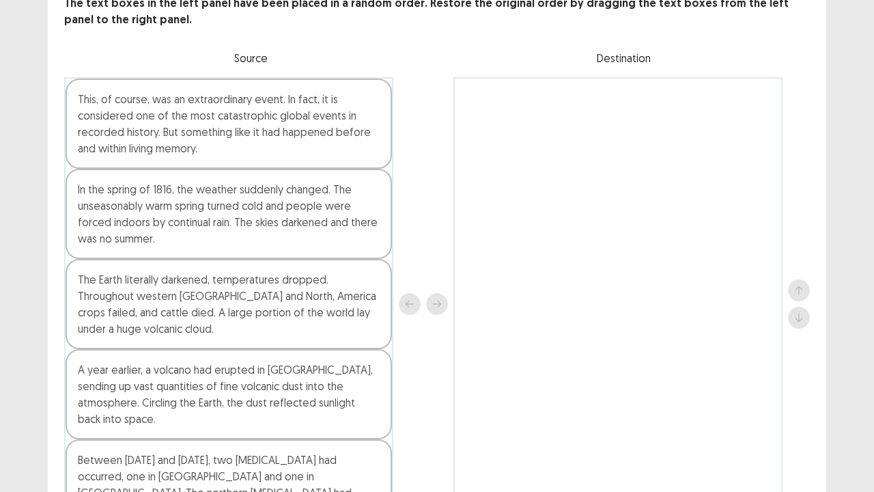
scroll to position [98, 0]
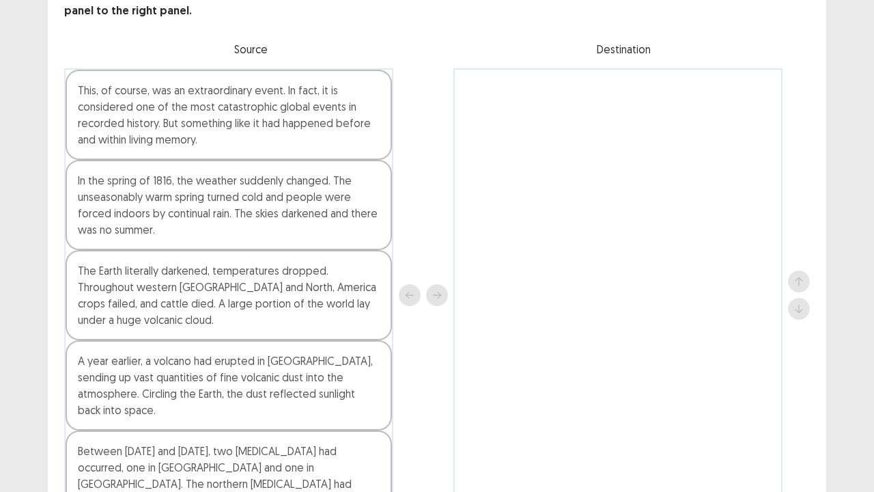
drag, startPoint x: 255, startPoint y: 378, endPoint x: 535, endPoint y: 384, distance: 280.1
click at [535, 376] on div at bounding box center [617, 294] width 329 height 453
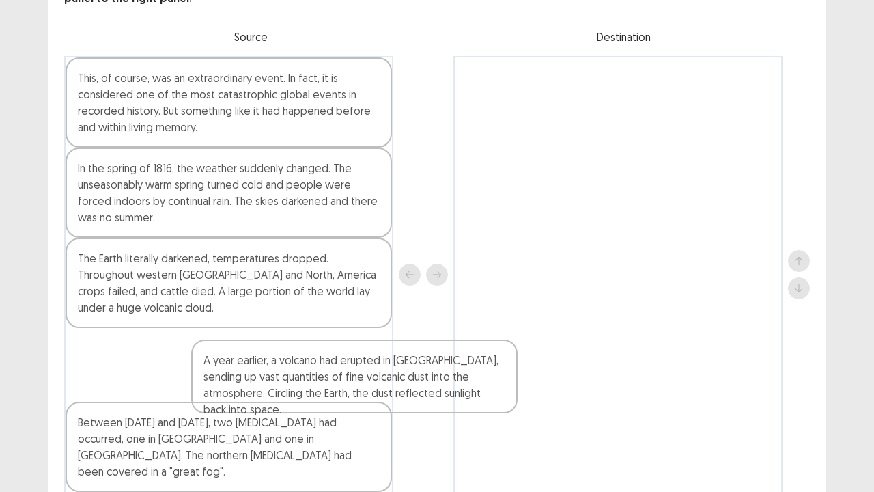
scroll to position [113, 0]
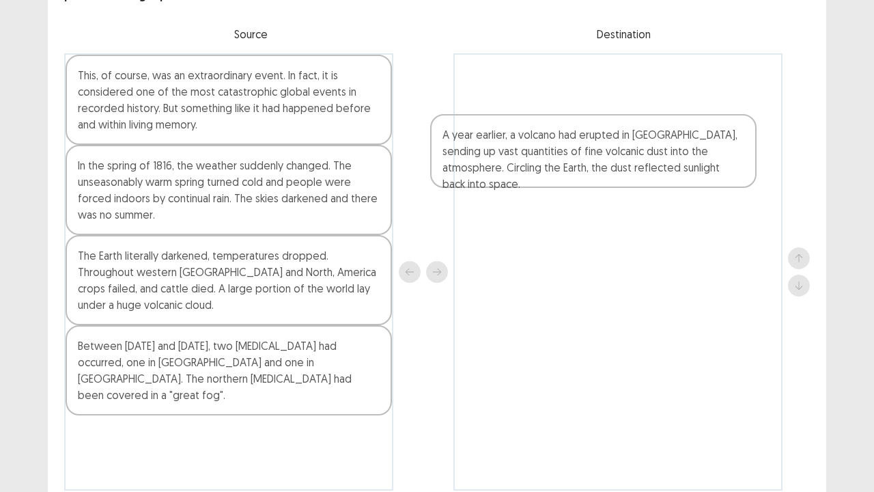
drag, startPoint x: 275, startPoint y: 381, endPoint x: 646, endPoint y: 152, distance: 436.1
click at [646, 152] on div "This, of course, was an extraordinary event. In fact, it is considered one of t…" at bounding box center [437, 271] width 746 height 437
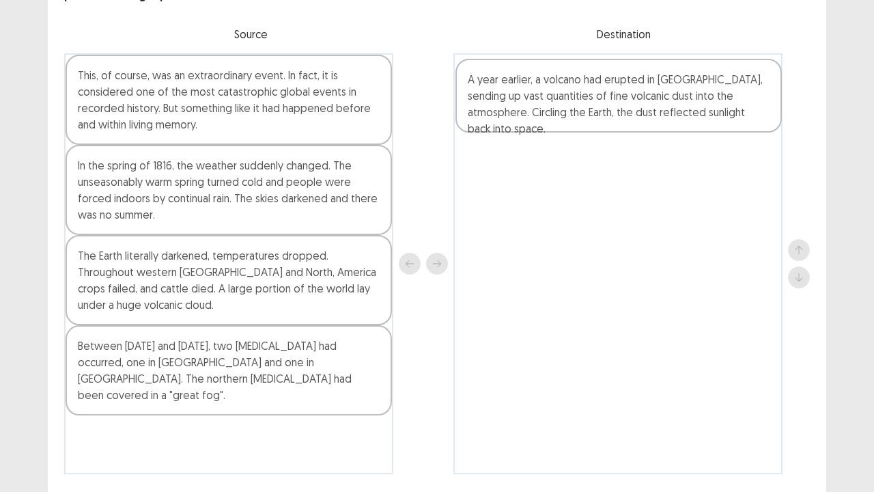
scroll to position [111, 0]
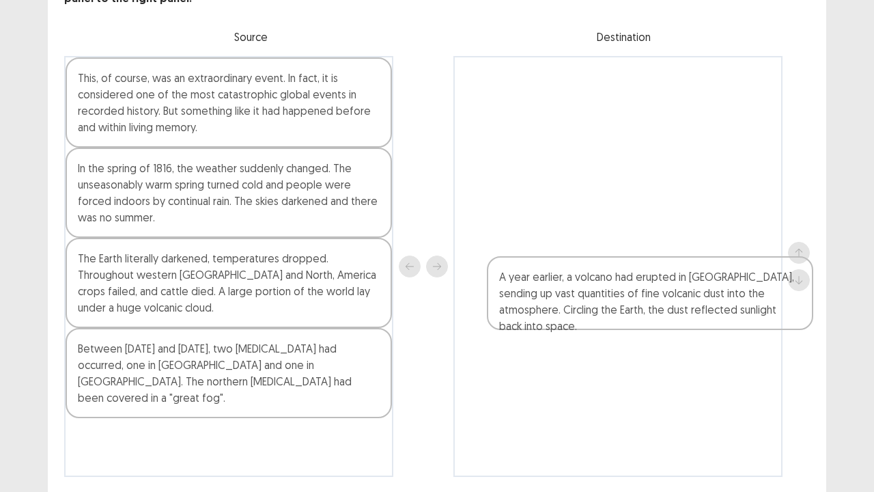
drag, startPoint x: 521, startPoint y: 107, endPoint x: 553, endPoint y: 314, distance: 209.4
click at [553, 314] on div "A year earlier, a volcano had erupted in [GEOGRAPHIC_DATA], sending up vast qua…" at bounding box center [617, 266] width 329 height 421
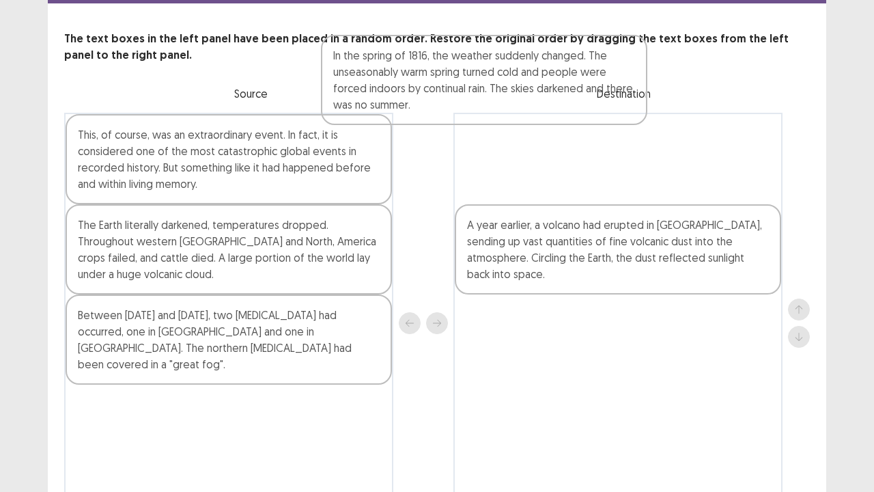
scroll to position [0, 0]
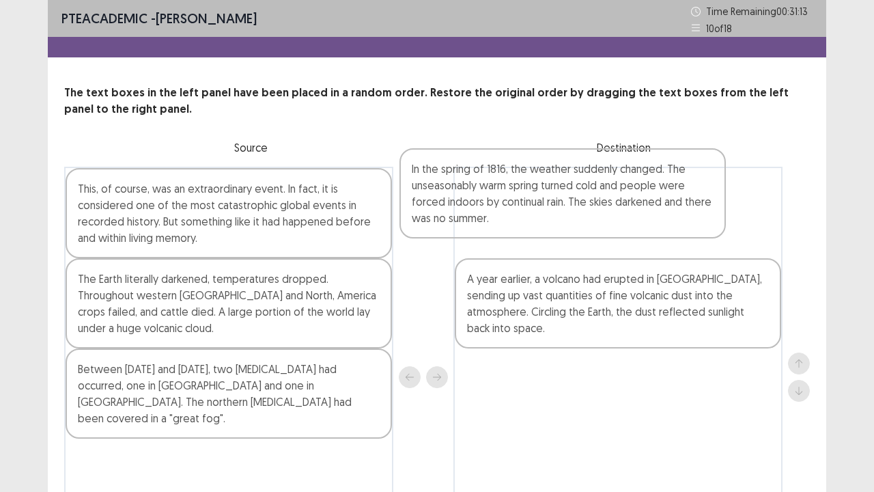
drag, startPoint x: 199, startPoint y: 208, endPoint x: 548, endPoint y: 209, distance: 349.0
click at [548, 209] on div "This, of course, was an extraordinary event. In fact, it is considered one of t…" at bounding box center [437, 377] width 746 height 421
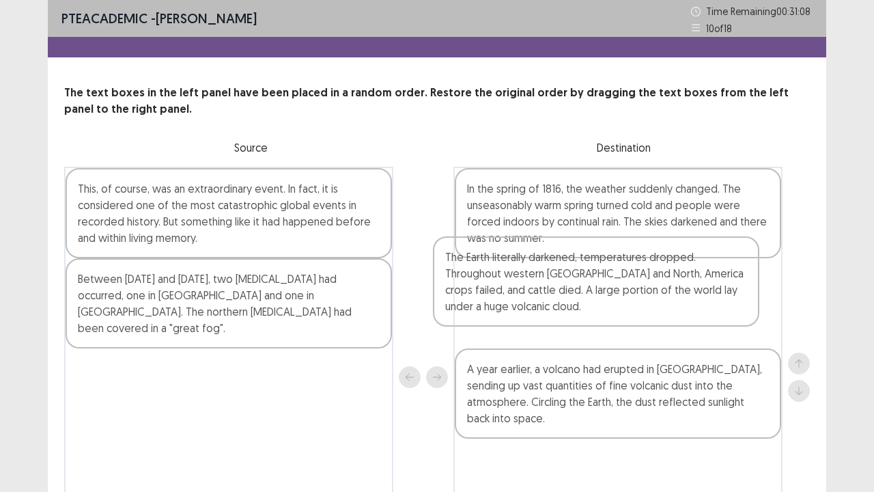
drag, startPoint x: 309, startPoint y: 294, endPoint x: 696, endPoint y: 271, distance: 387.9
click at [696, 271] on div "This, of course, was an extraordinary event. In fact, it is considered one of t…" at bounding box center [437, 377] width 746 height 421
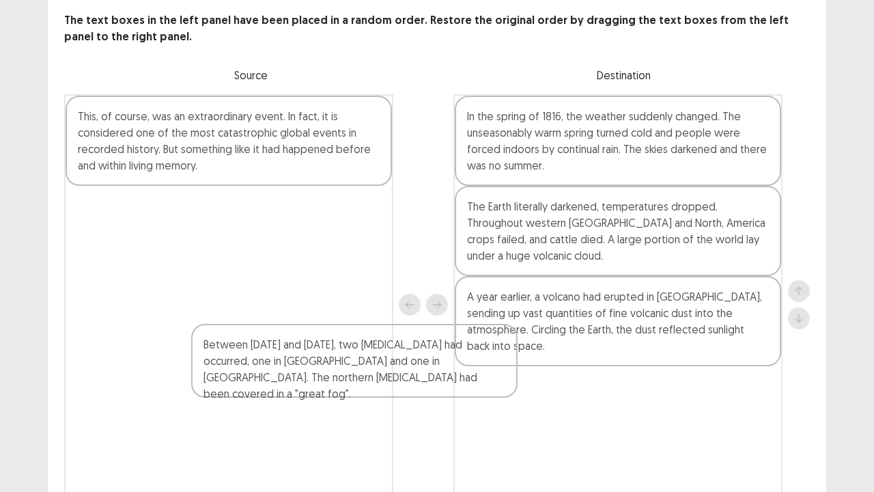
scroll to position [76, 0]
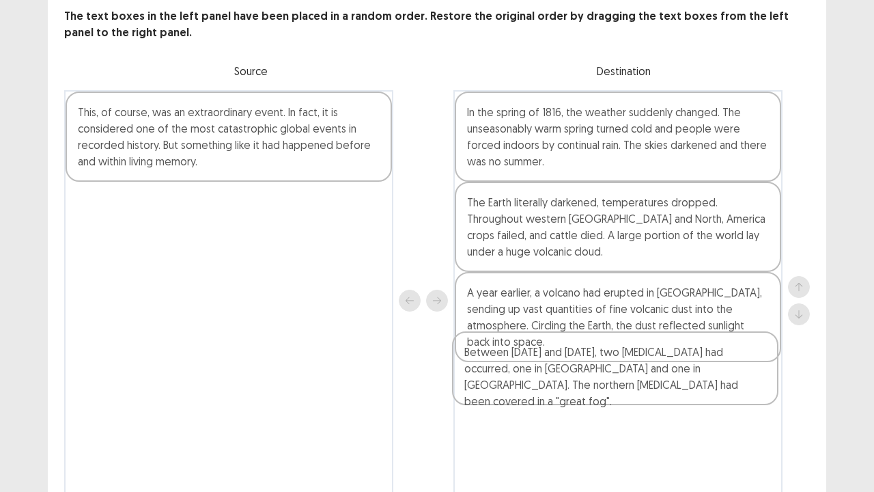
drag, startPoint x: 307, startPoint y: 228, endPoint x: 699, endPoint y: 376, distance: 419.7
click at [699, 376] on div "This, of course, was an extraordinary event. In fact, it is considered one of t…" at bounding box center [437, 300] width 746 height 421
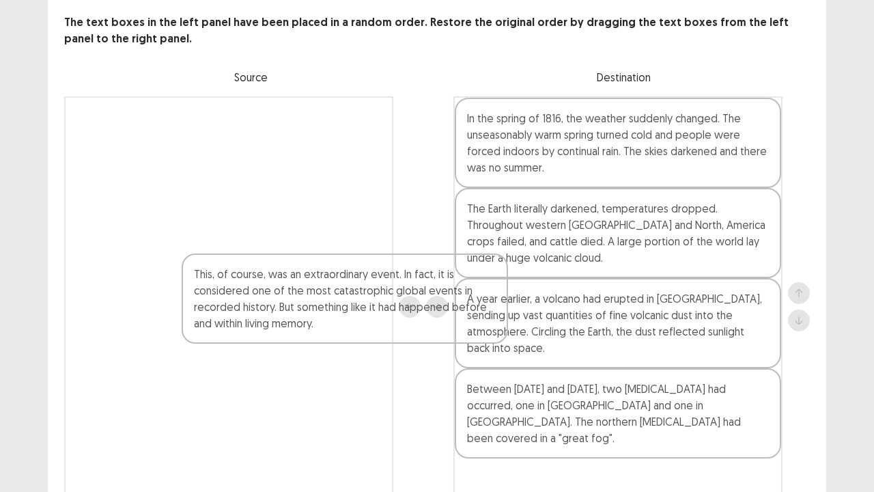
drag, startPoint x: 186, startPoint y: 123, endPoint x: 391, endPoint y: 388, distance: 334.9
click at [391, 376] on div "This, of course, was an extraordinary event. In fact, it is considered one of t…" at bounding box center [228, 306] width 329 height 421
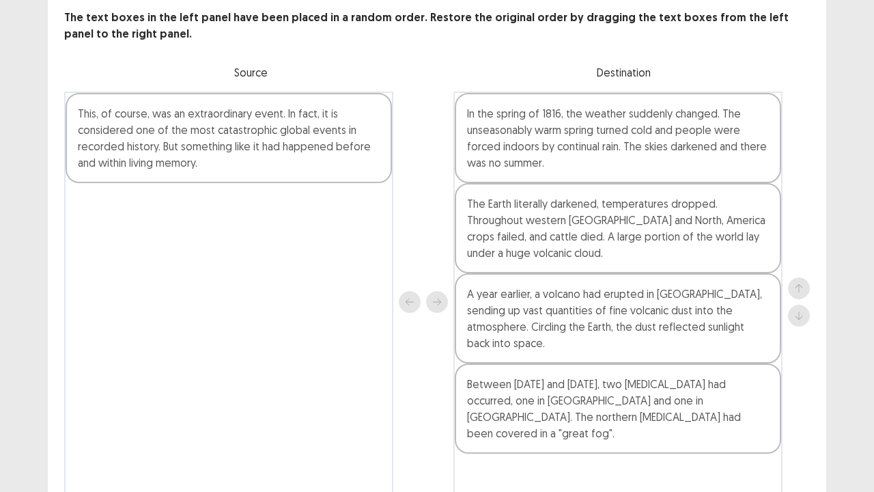
scroll to position [156, 0]
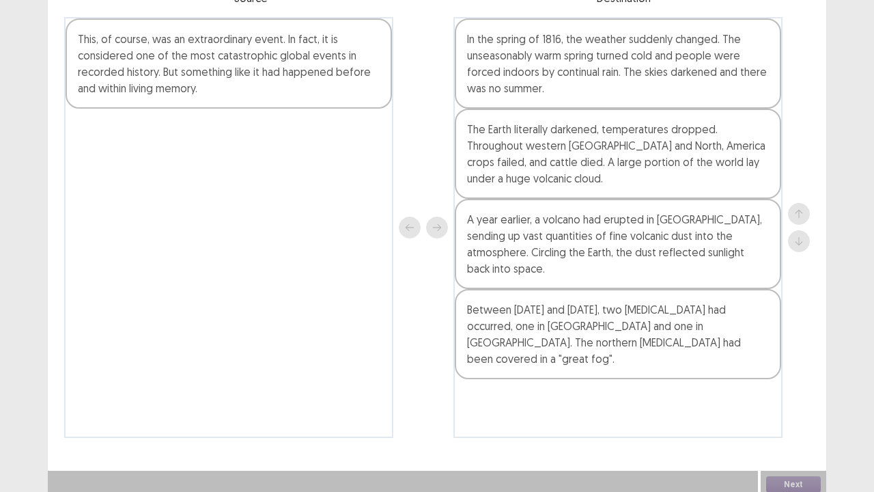
click at [189, 68] on div "This, of course, was an extraordinary event. In fact, it is considered one of t…" at bounding box center [229, 63] width 326 height 90
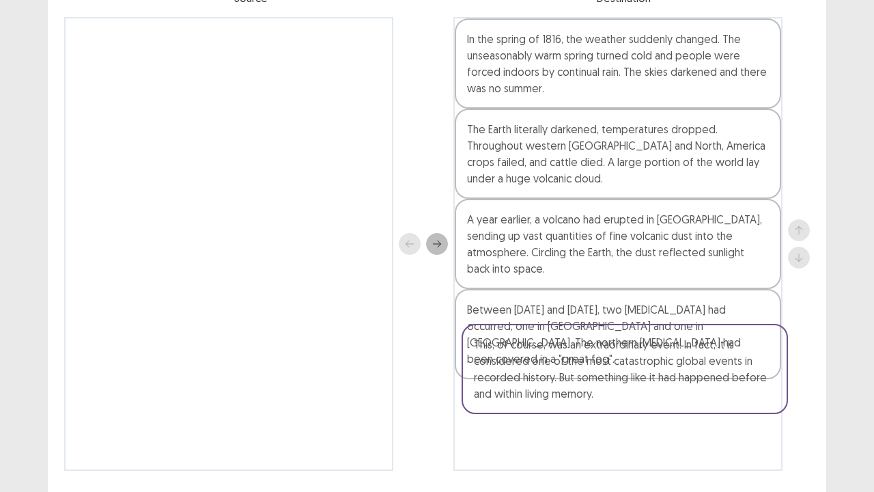
drag, startPoint x: 189, startPoint y: 68, endPoint x: 590, endPoint y: 385, distance: 511.4
click at [590, 376] on div "This, of course, was an extraordinary event. In fact, it is considered one of t…" at bounding box center [437, 243] width 746 height 453
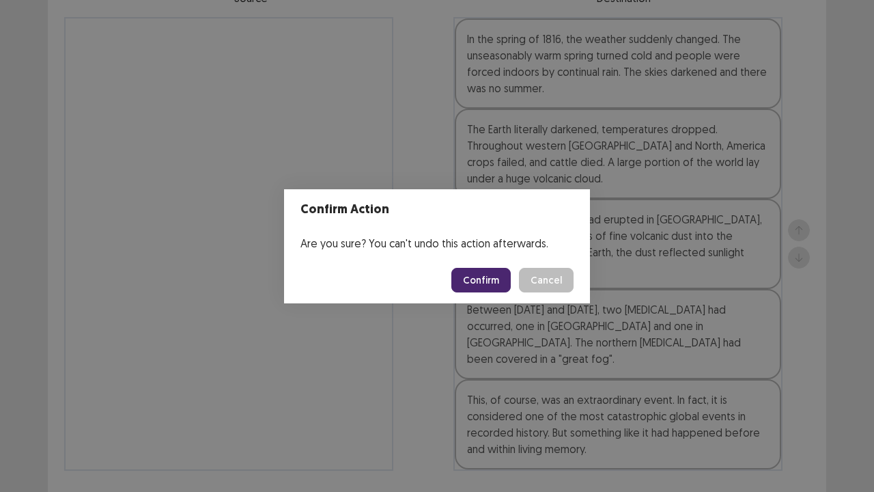
click at [462, 279] on button "Confirm" at bounding box center [480, 280] width 59 height 25
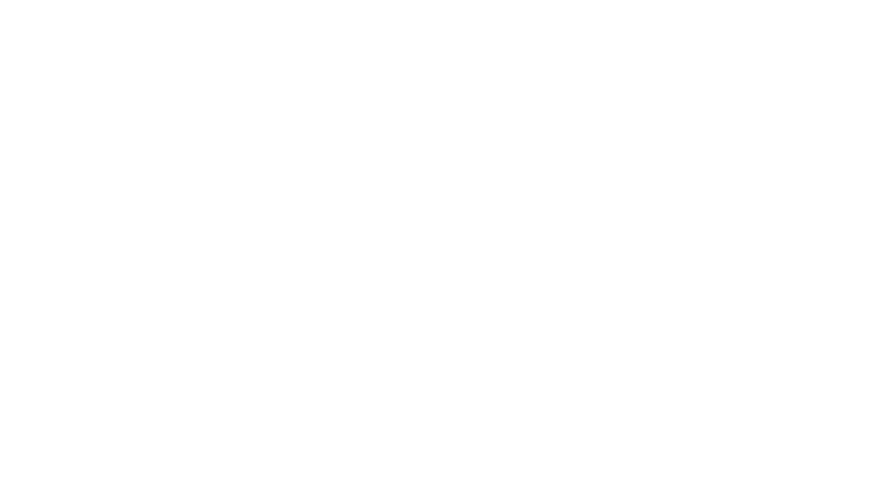
scroll to position [0, 0]
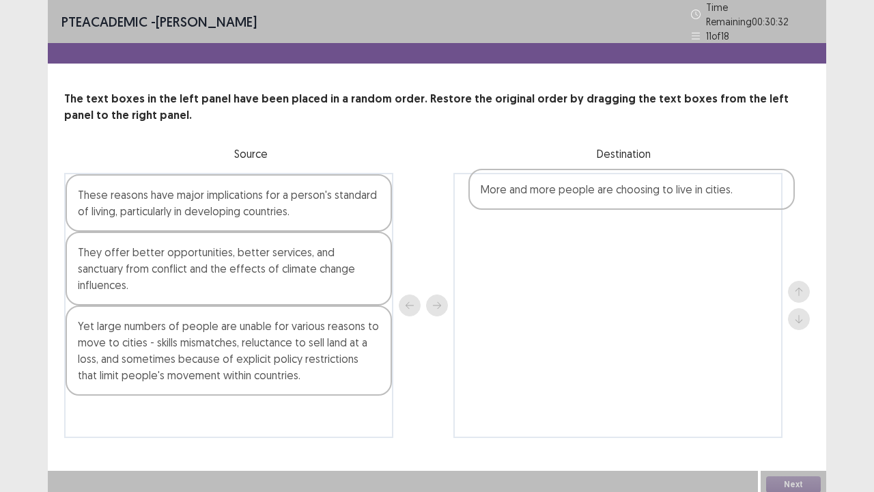
drag, startPoint x: 142, startPoint y: 256, endPoint x: 580, endPoint y: 199, distance: 442.2
click at [580, 199] on div "These reasons have major implications for a person's standard of living, partic…" at bounding box center [437, 305] width 746 height 265
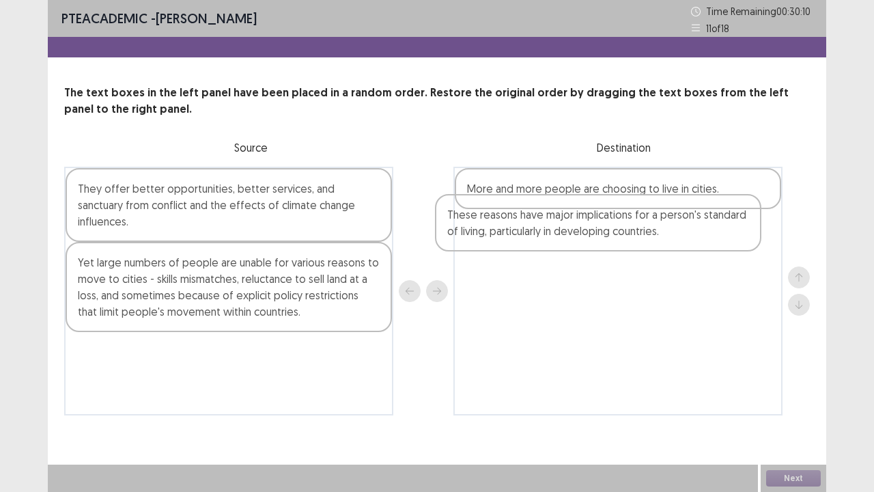
drag, startPoint x: 273, startPoint y: 209, endPoint x: 650, endPoint y: 236, distance: 378.0
click at [650, 236] on div "These reasons have major implications for a person's standard of living, partic…" at bounding box center [437, 291] width 746 height 249
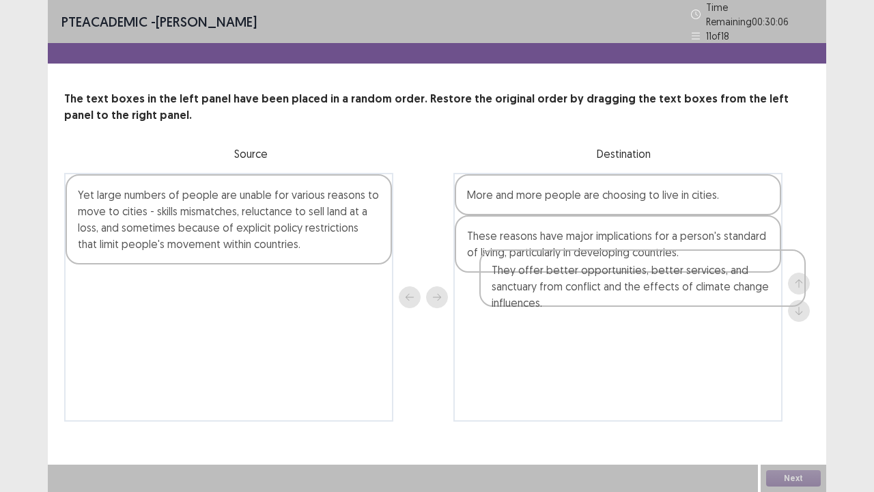
drag, startPoint x: 295, startPoint y: 212, endPoint x: 736, endPoint y: 298, distance: 448.8
click at [736, 298] on div "They offer better opportunities, better services, and sanctuary from conflict a…" at bounding box center [437, 297] width 746 height 249
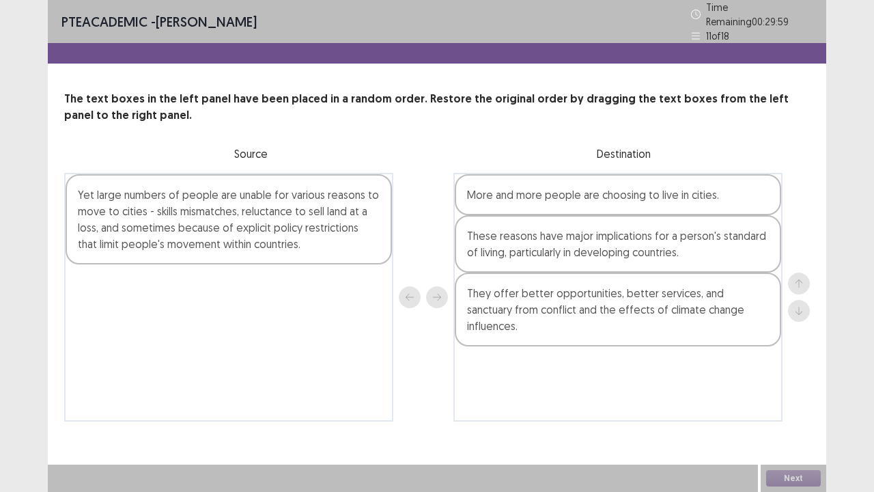
click at [317, 246] on div "Yet large numbers of people are unable for various reasons to move to cities - …" at bounding box center [229, 219] width 326 height 90
drag, startPoint x: 317, startPoint y: 246, endPoint x: 188, endPoint y: 319, distance: 147.7
click at [188, 319] on div "Yet large numbers of people are unable for various reasons to move to cities - …" at bounding box center [228, 297] width 329 height 249
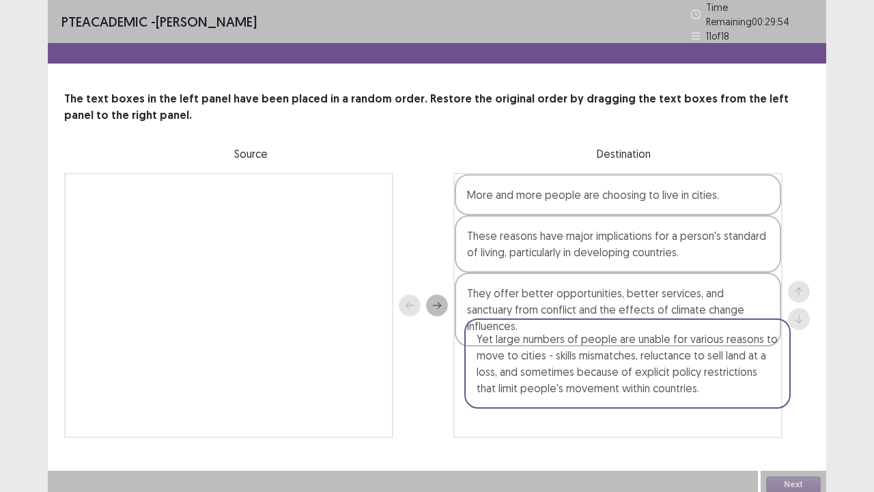
drag, startPoint x: 195, startPoint y: 217, endPoint x: 601, endPoint y: 372, distance: 434.3
click at [601, 372] on div "Yet large numbers of people are unable for various reasons to move to cities - …" at bounding box center [437, 305] width 746 height 265
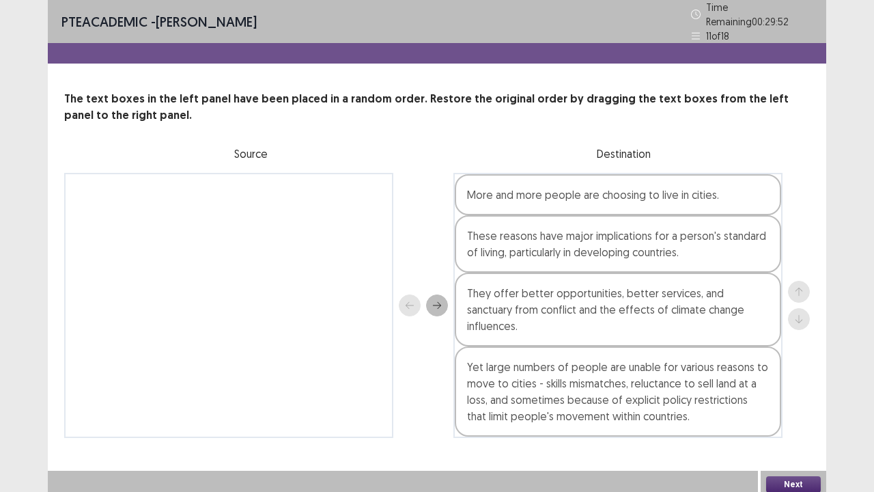
click at [787, 376] on button "Next" at bounding box center [793, 484] width 55 height 16
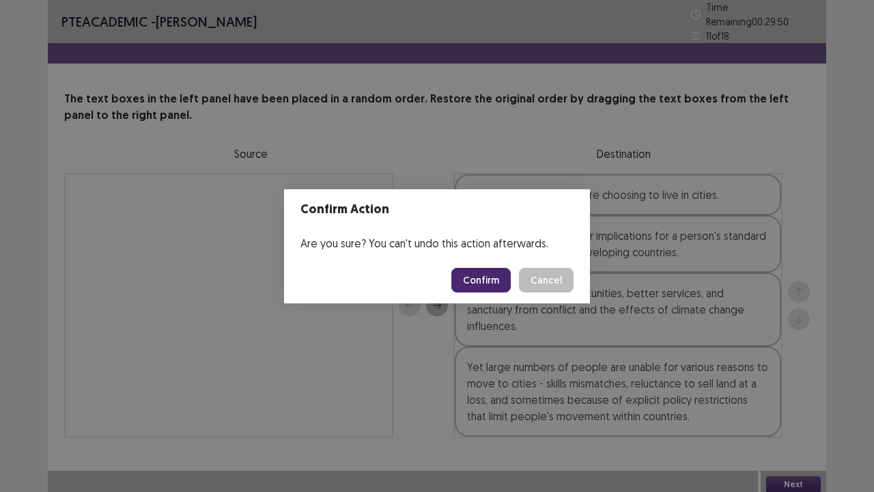
click at [482, 280] on button "Confirm" at bounding box center [480, 280] width 59 height 25
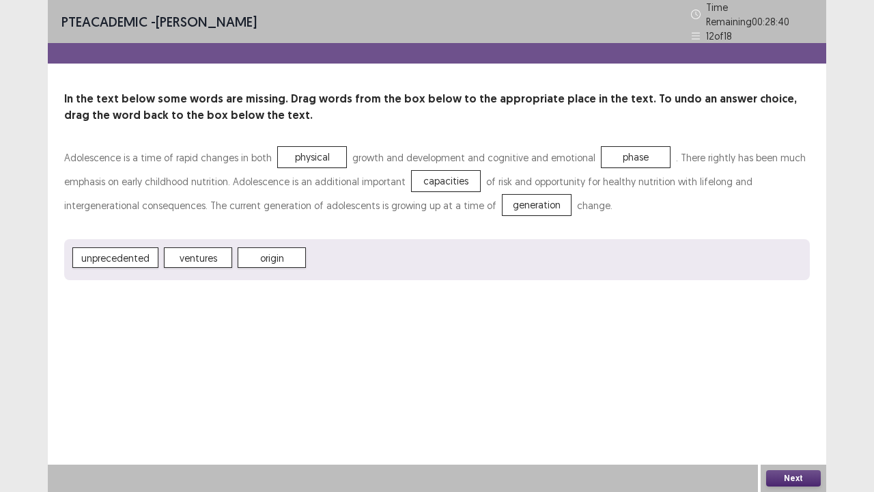
click at [779, 376] on button "Next" at bounding box center [793, 478] width 55 height 16
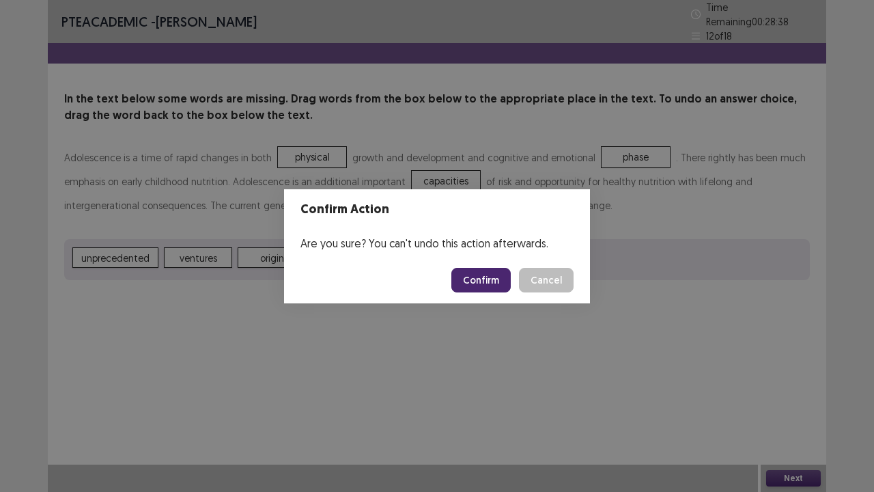
click at [487, 278] on button "Confirm" at bounding box center [480, 280] width 59 height 25
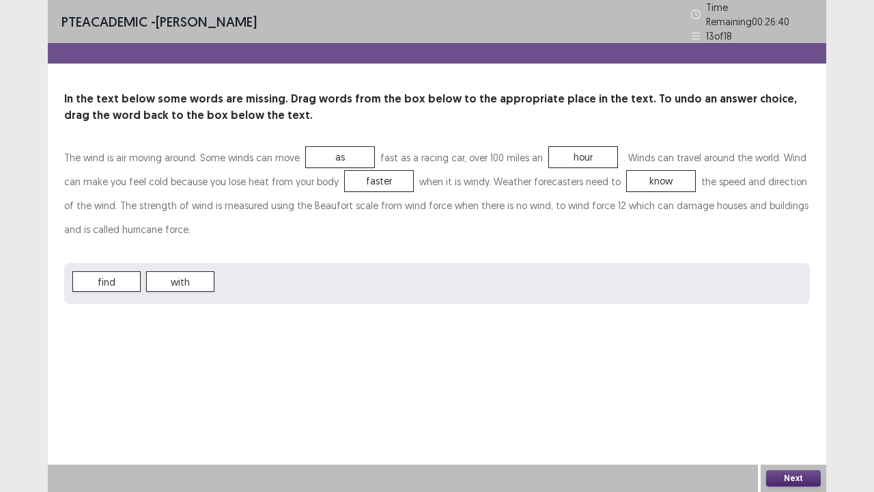
click at [794, 376] on button "Next" at bounding box center [793, 478] width 55 height 16
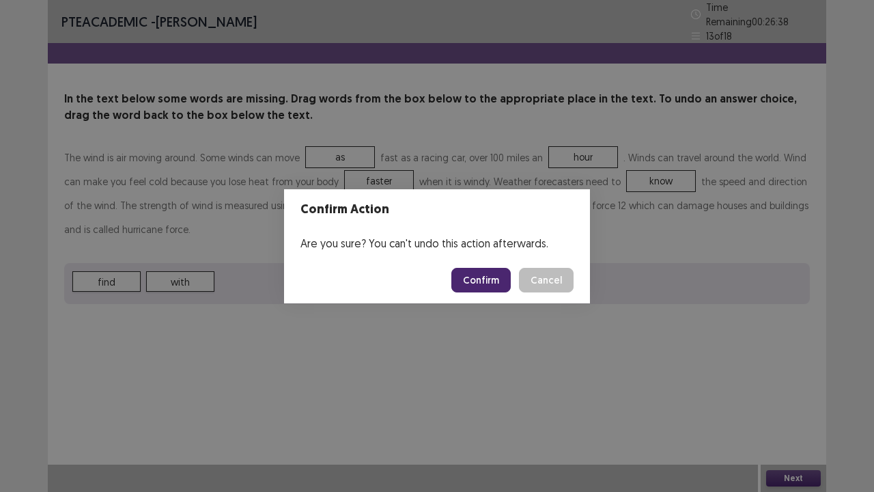
click at [488, 283] on button "Confirm" at bounding box center [480, 280] width 59 height 25
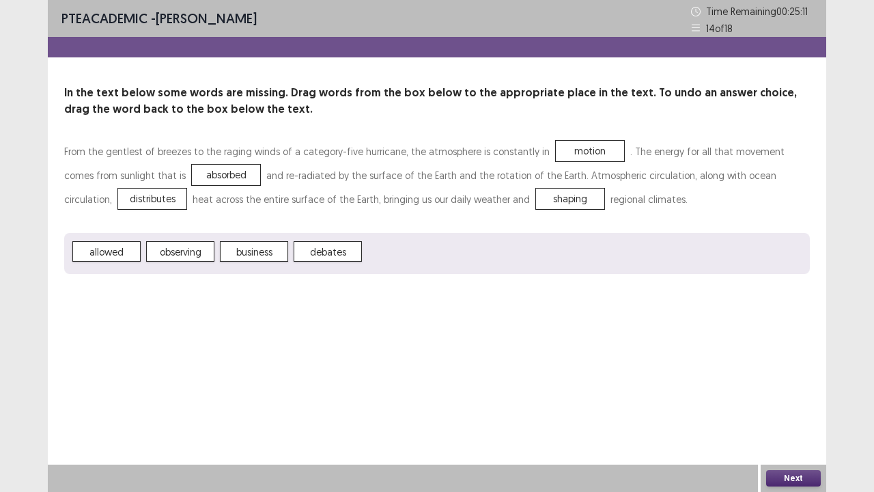
click at [792, 376] on button "Next" at bounding box center [793, 478] width 55 height 16
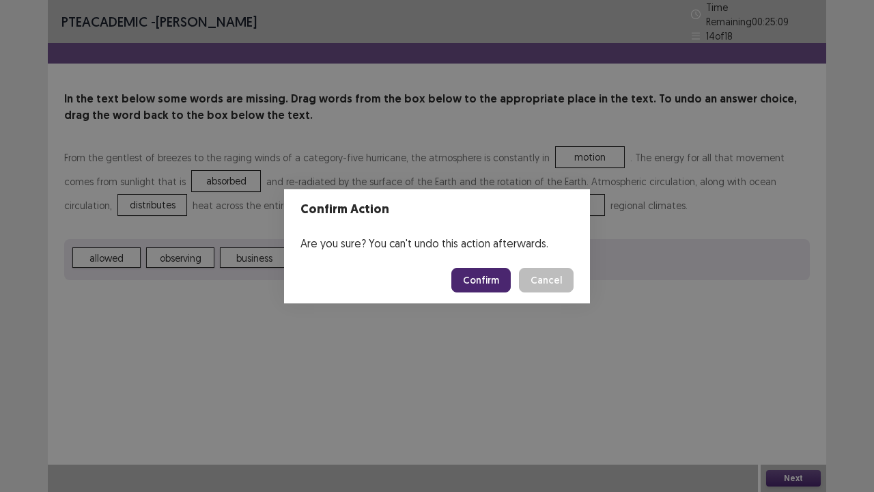
click at [488, 281] on button "Confirm" at bounding box center [480, 280] width 59 height 25
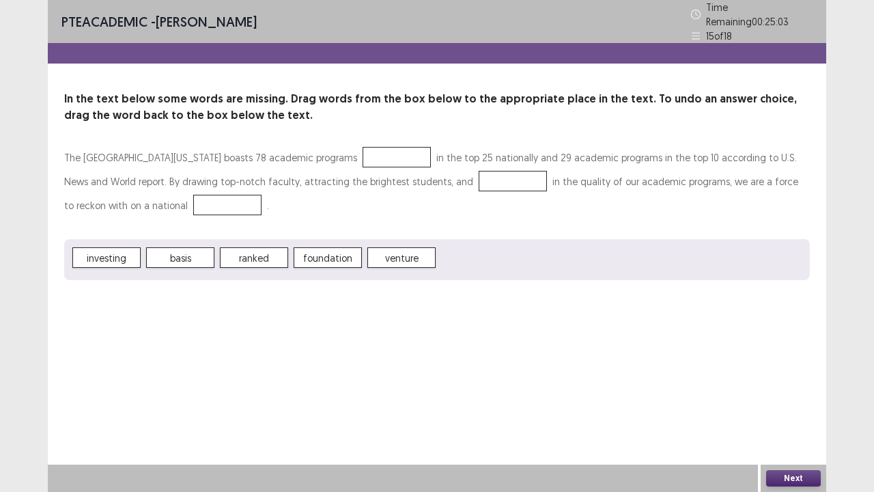
click at [488, 281] on div "PTE academic - [PERSON_NAME] Time Remaining 00 : 25 : 03 15 of 18 In the text b…" at bounding box center [437, 153] width 779 height 307
click at [783, 376] on button "Next" at bounding box center [793, 478] width 55 height 16
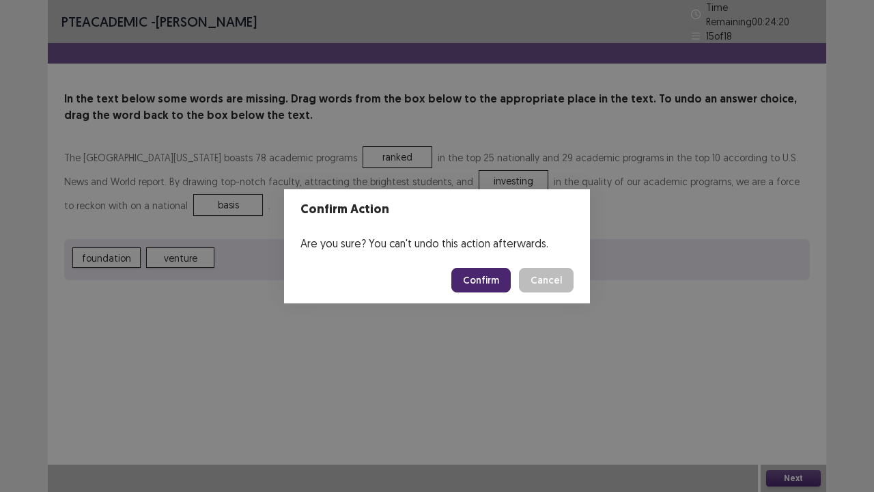
click at [487, 285] on button "Confirm" at bounding box center [480, 280] width 59 height 25
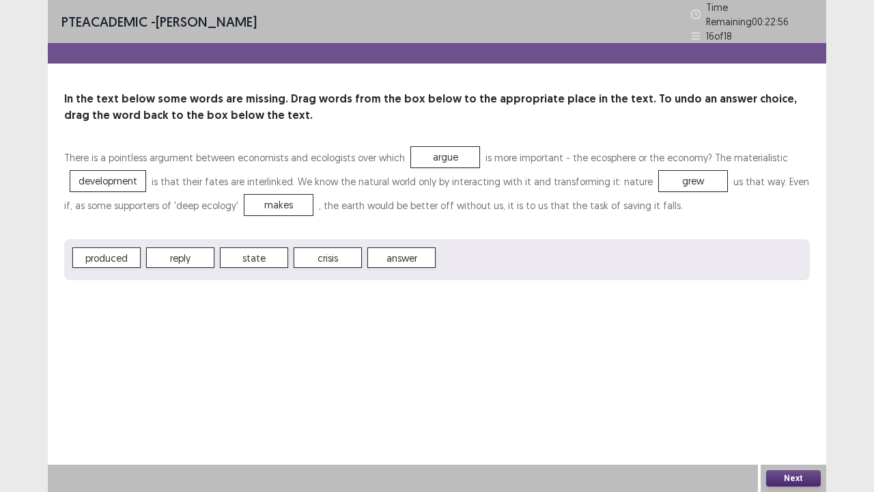
click at [781, 376] on button "Next" at bounding box center [793, 478] width 55 height 16
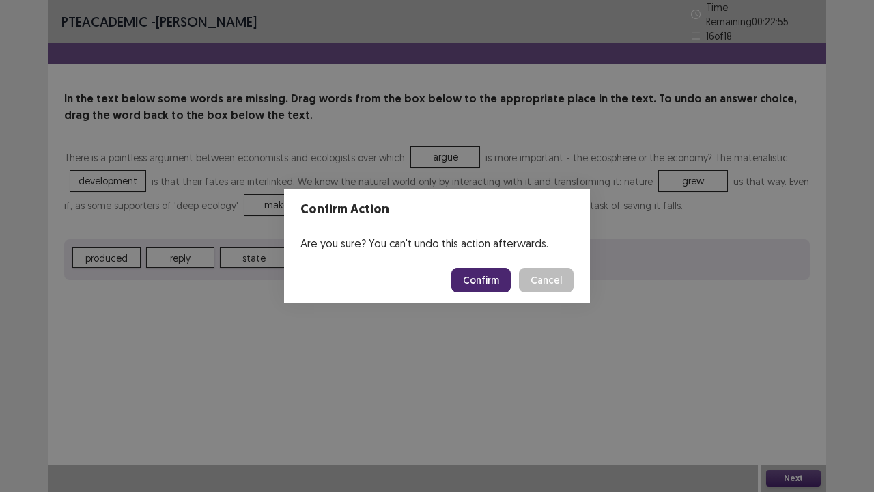
click at [486, 280] on button "Confirm" at bounding box center [480, 280] width 59 height 25
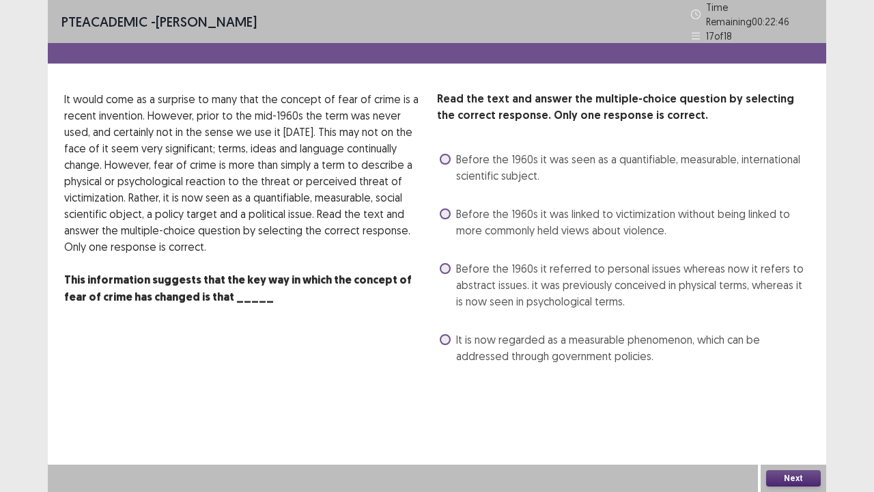
click at [445, 208] on span at bounding box center [445, 213] width 11 height 11
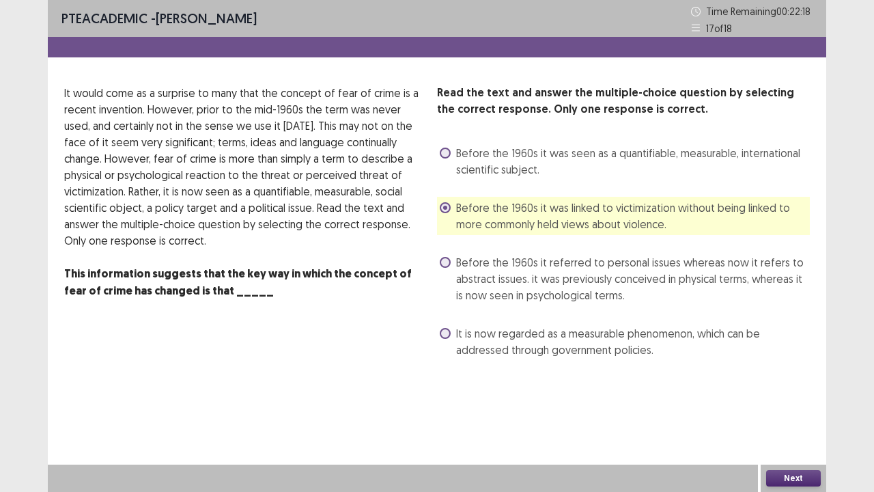
click at [780, 376] on button "Next" at bounding box center [793, 478] width 55 height 16
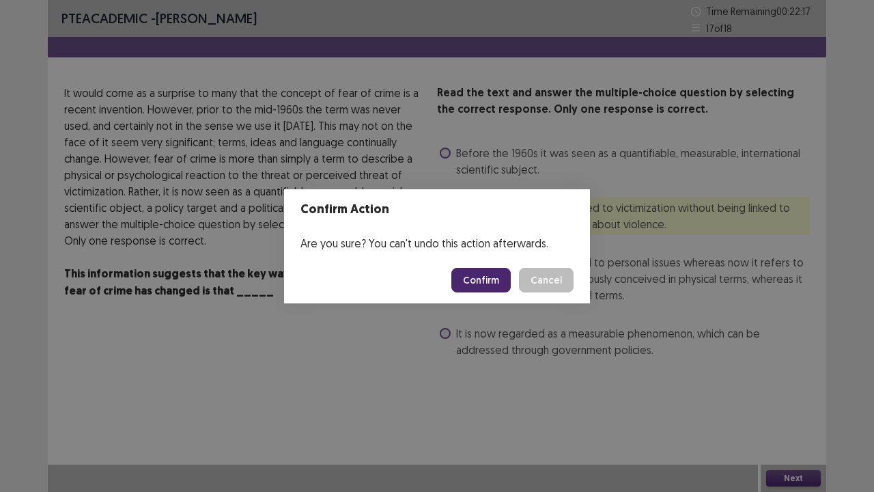
click at [473, 272] on button "Confirm" at bounding box center [480, 280] width 59 height 25
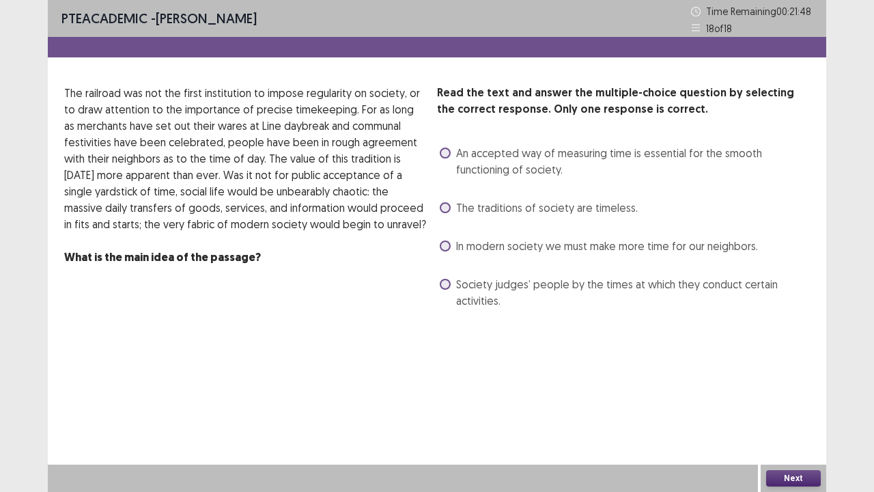
click at [445, 154] on span at bounding box center [445, 153] width 11 height 11
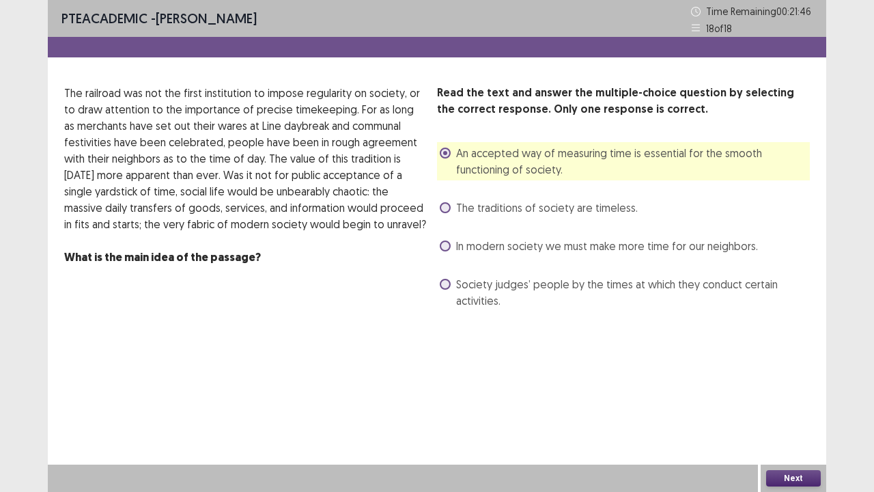
click at [786, 376] on button "Next" at bounding box center [793, 478] width 55 height 16
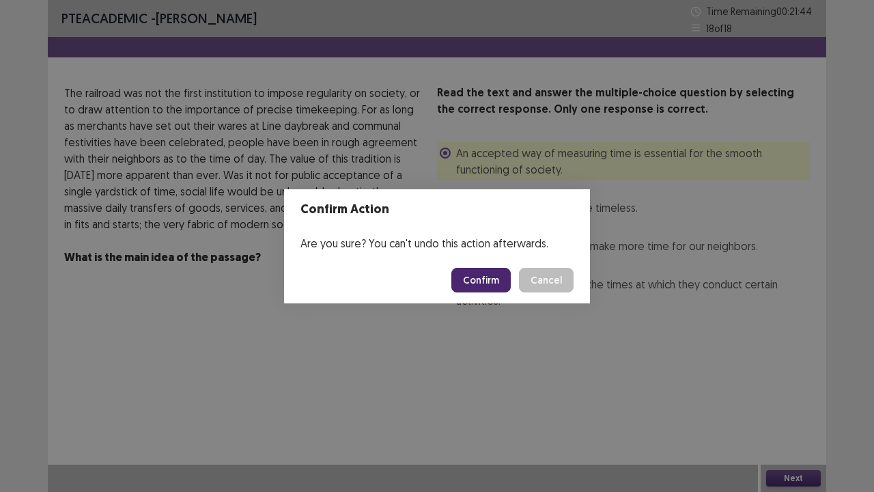
click at [477, 275] on button "Confirm" at bounding box center [480, 280] width 59 height 25
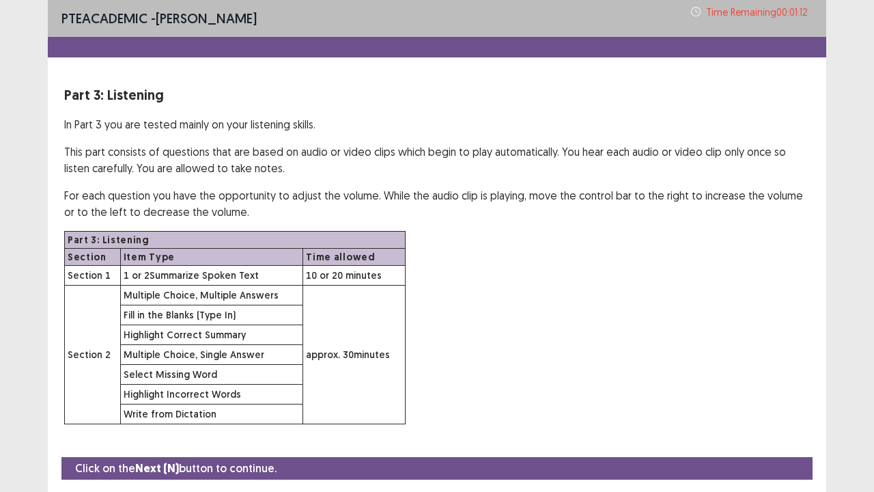
scroll to position [40, 0]
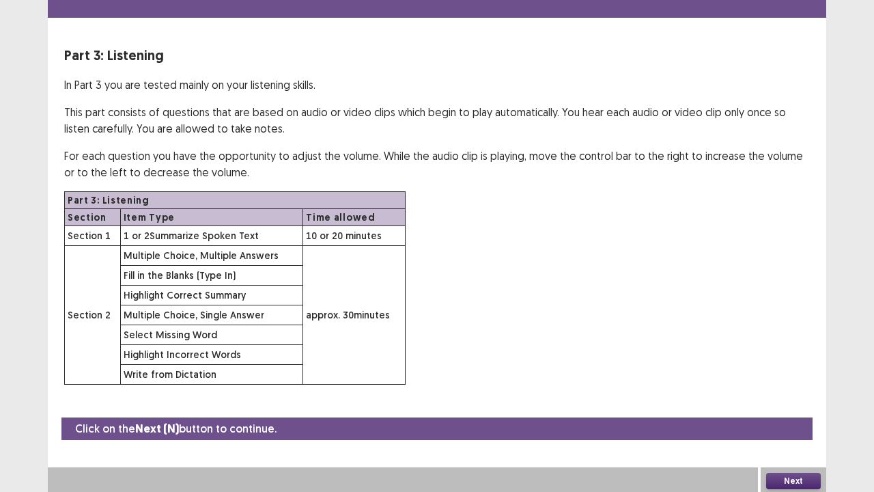
click at [792, 376] on button "Next" at bounding box center [793, 481] width 55 height 16
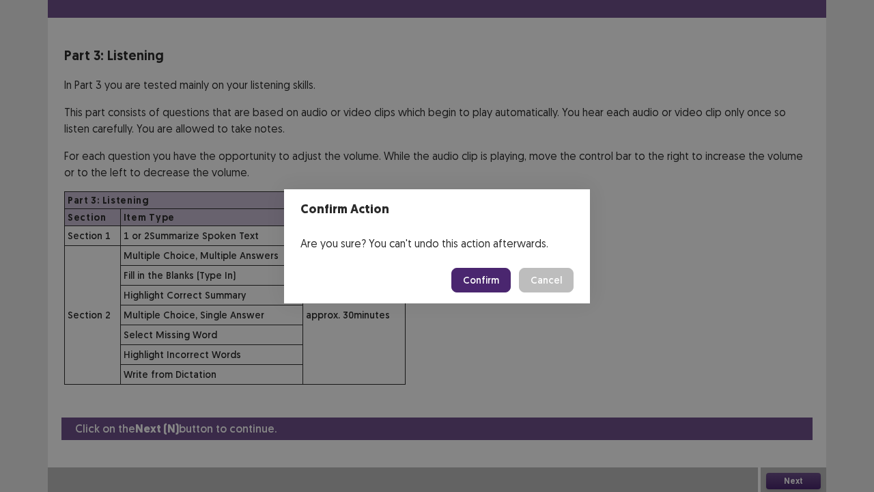
click at [471, 281] on button "Confirm" at bounding box center [480, 280] width 59 height 25
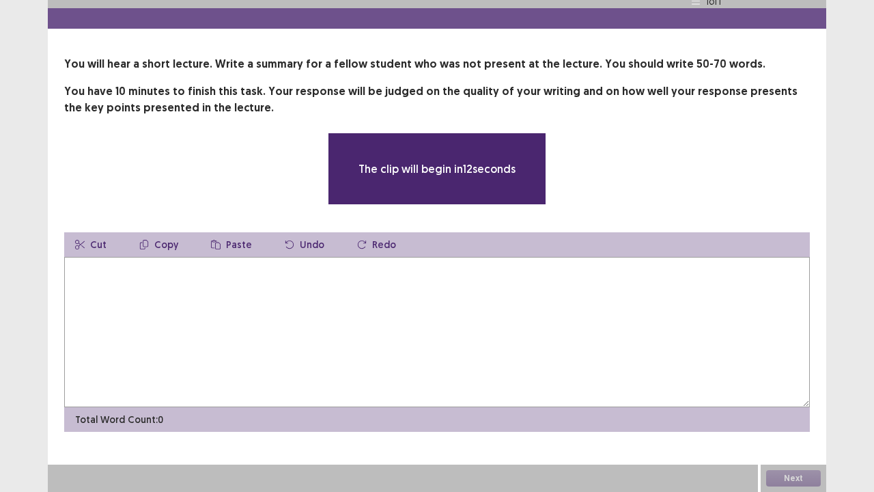
scroll to position [28, 0]
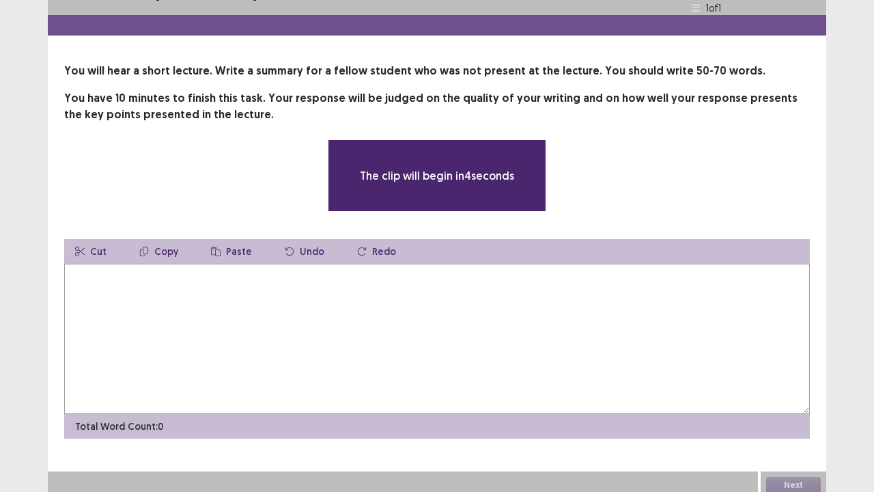
click at [374, 331] on textarea at bounding box center [437, 339] width 746 height 150
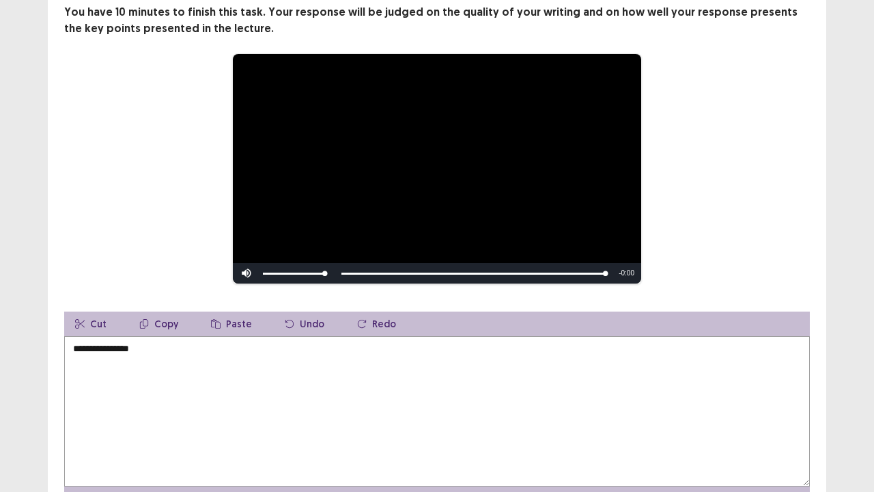
scroll to position [115, 0]
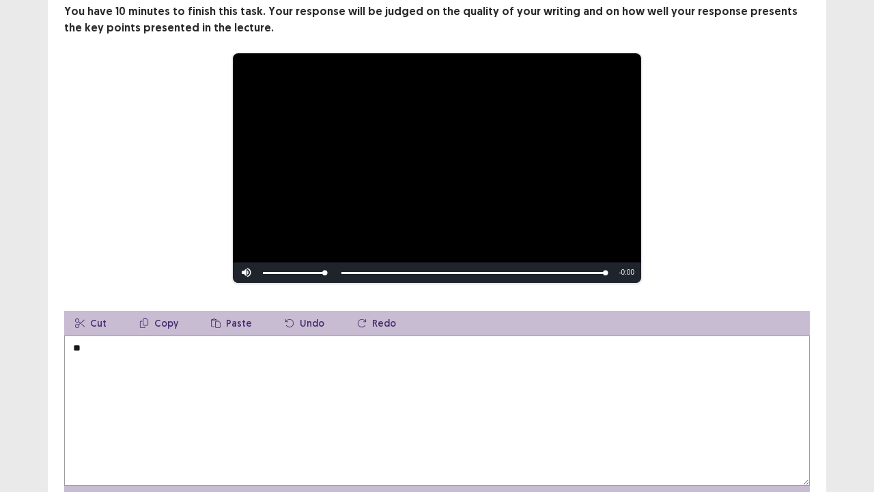
type textarea "*"
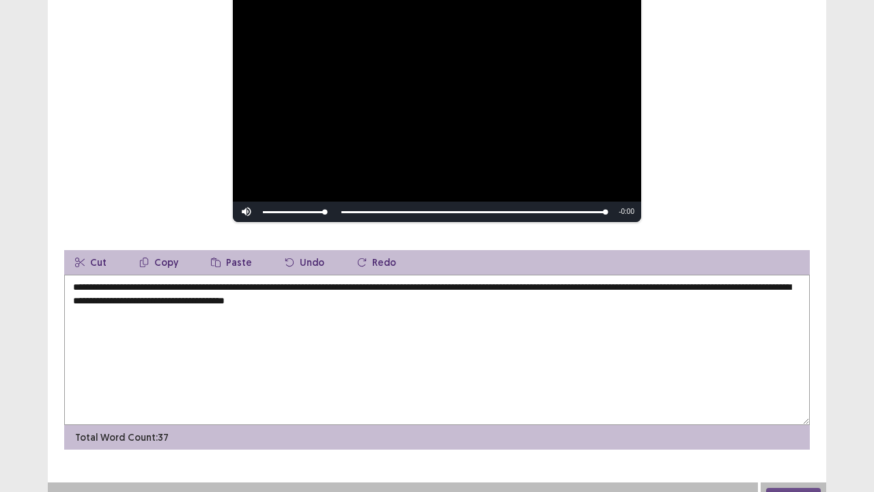
scroll to position [172, 0]
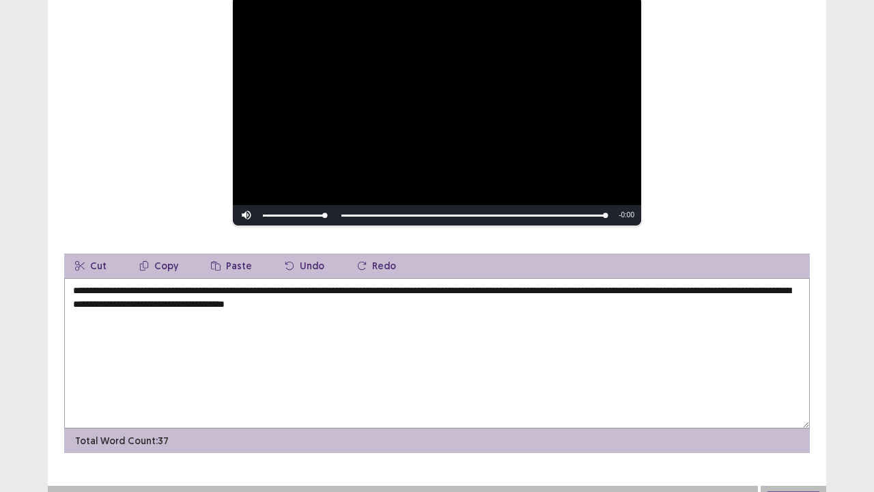
click at [74, 282] on textarea "**********" at bounding box center [437, 353] width 746 height 150
click at [75, 283] on textarea "**********" at bounding box center [437, 353] width 746 height 150
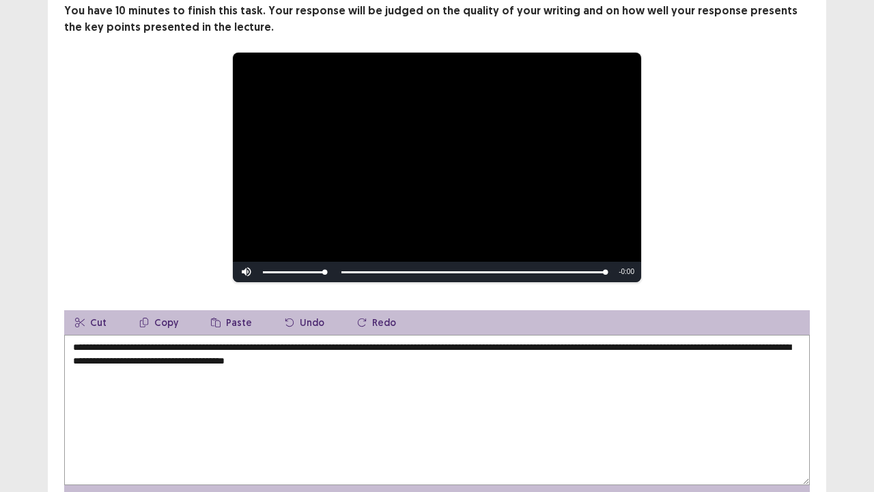
scroll to position [111, 0]
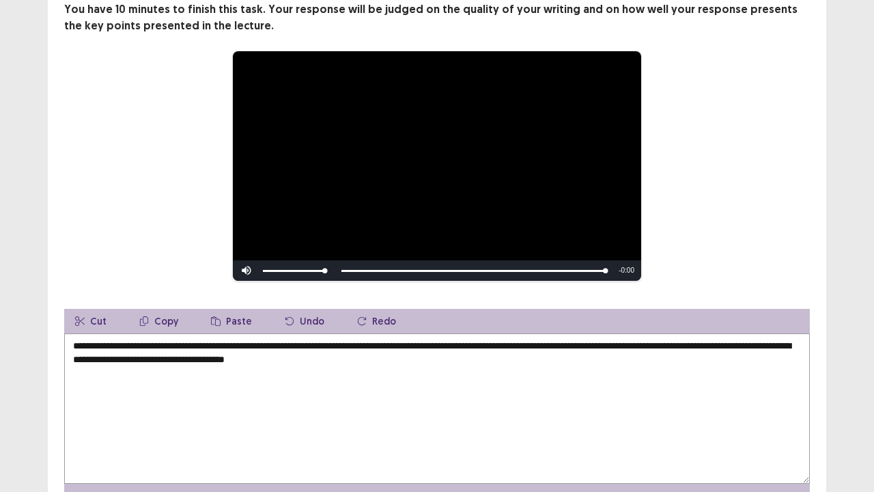
click at [307, 376] on textarea "**********" at bounding box center [437, 408] width 746 height 150
click at [722, 344] on textarea "**********" at bounding box center [437, 408] width 746 height 150
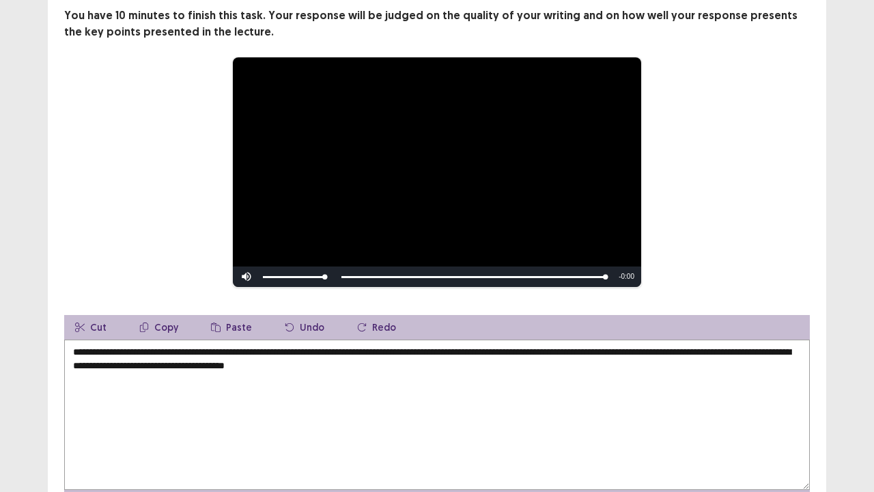
click at [720, 344] on textarea "**********" at bounding box center [437, 414] width 746 height 150
click at [708, 346] on textarea "**********" at bounding box center [437, 414] width 746 height 150
click at [710, 346] on textarea "**********" at bounding box center [437, 414] width 746 height 150
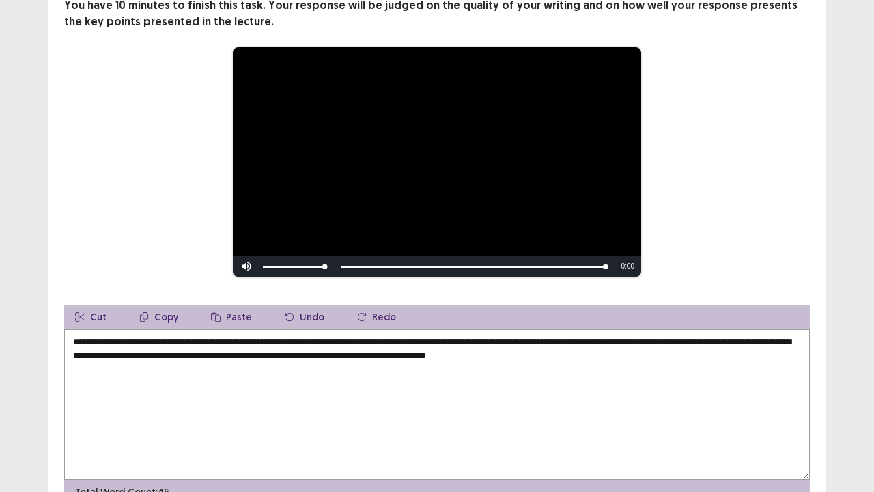
scroll to position [149, 0]
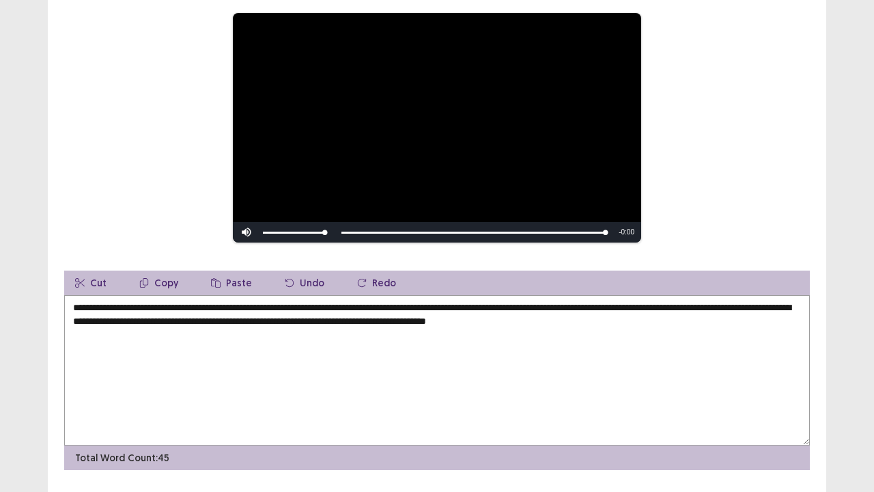
click at [687, 323] on textarea "**********" at bounding box center [437, 370] width 746 height 150
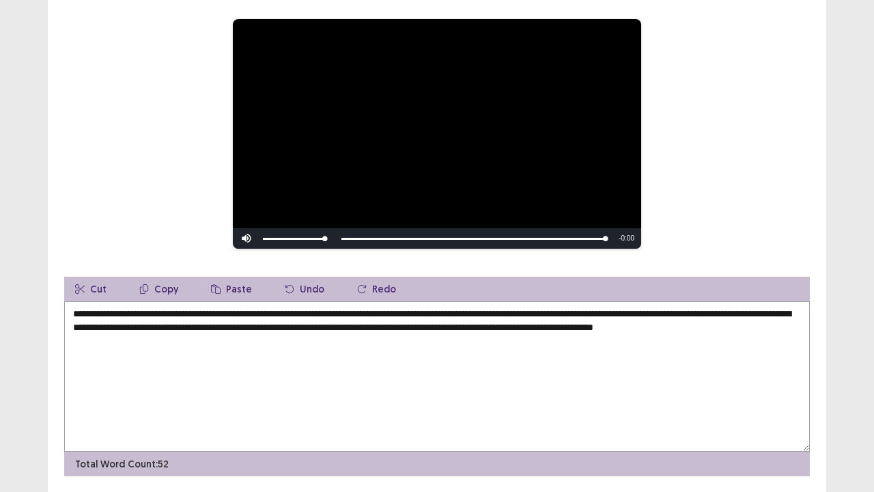
scroll to position [187, 0]
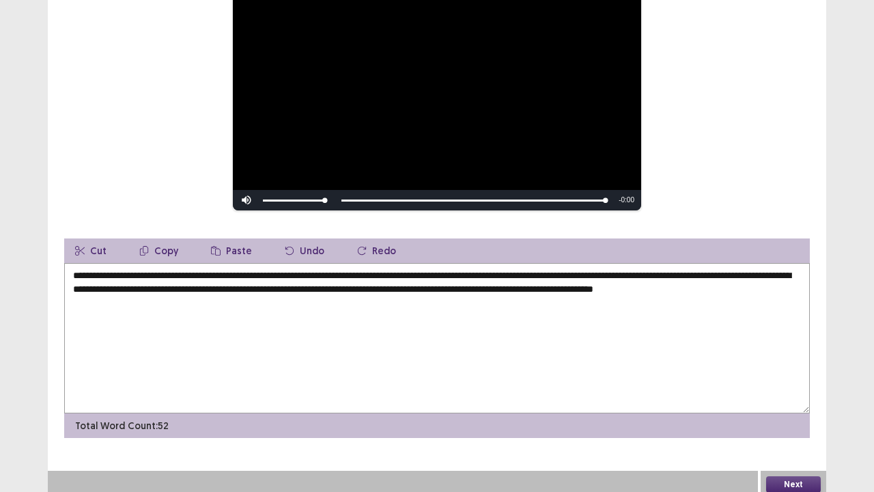
type textarea "**********"
click at [788, 376] on button "Next" at bounding box center [793, 484] width 55 height 16
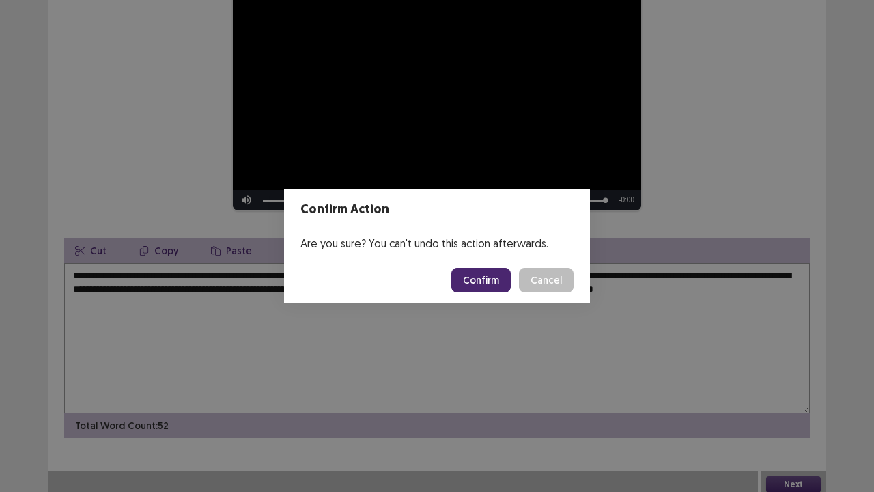
click at [494, 280] on button "Confirm" at bounding box center [480, 280] width 59 height 25
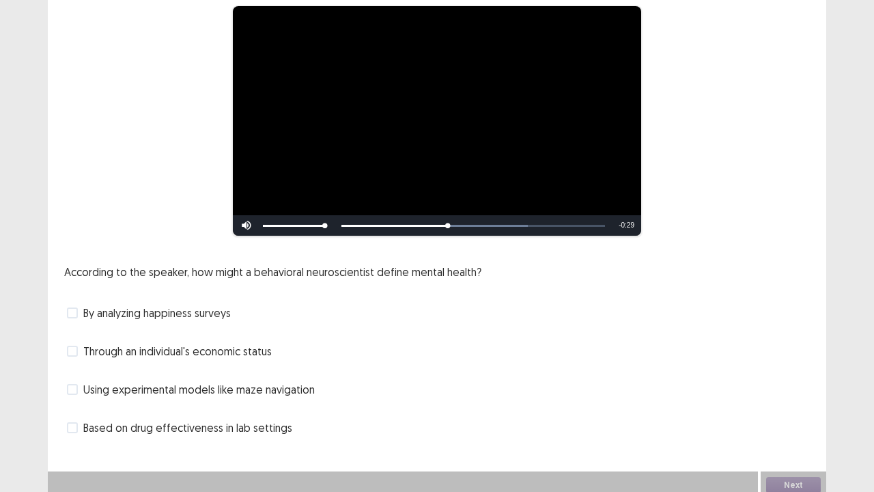
scroll to position [124, 0]
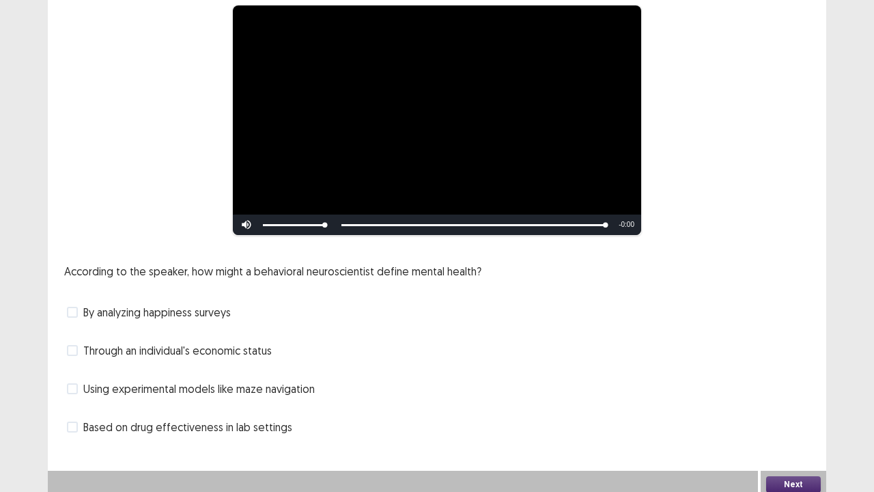
click at [82, 304] on label "By analyzing happiness surveys" at bounding box center [149, 312] width 164 height 16
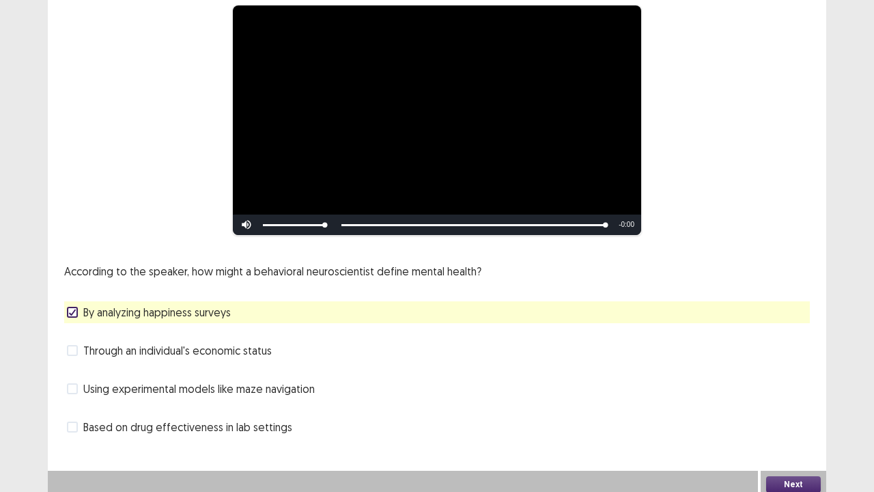
click at [778, 376] on button "Next" at bounding box center [793, 484] width 55 height 16
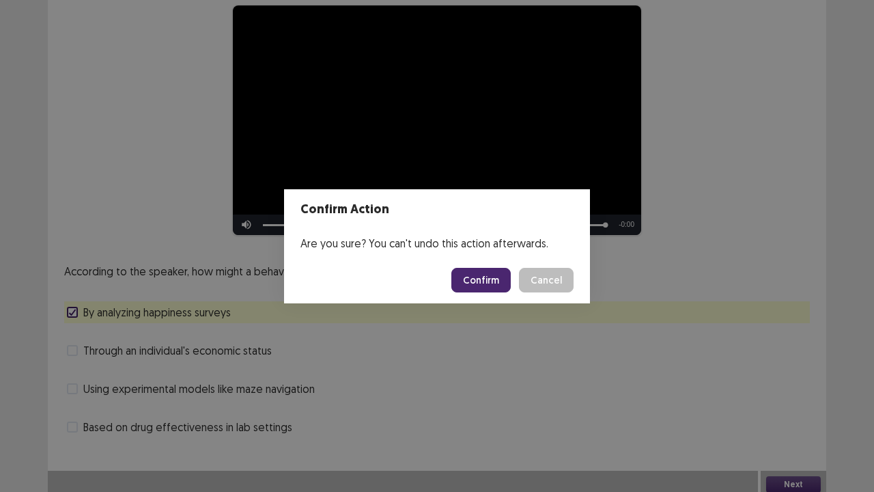
click at [468, 270] on button "Confirm" at bounding box center [480, 280] width 59 height 25
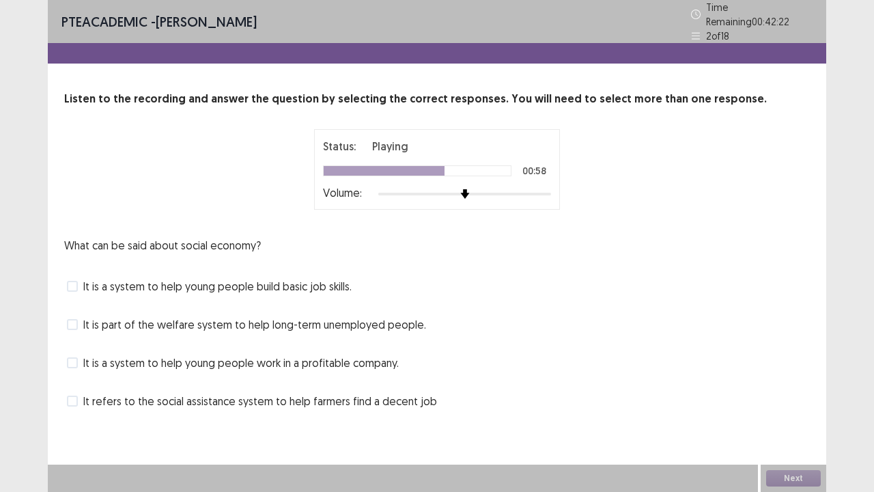
click at [79, 278] on label "It is a system to help young people build basic job skills." at bounding box center [209, 286] width 285 height 16
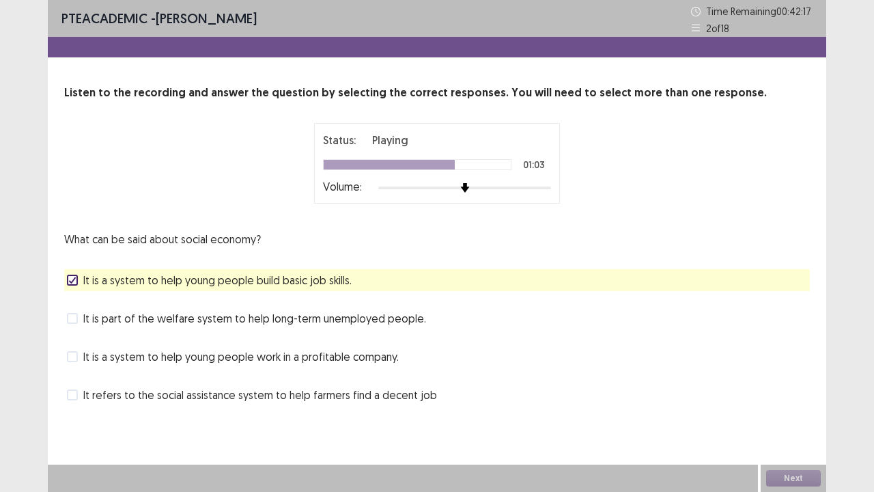
click at [76, 320] on span at bounding box center [72, 318] width 11 height 11
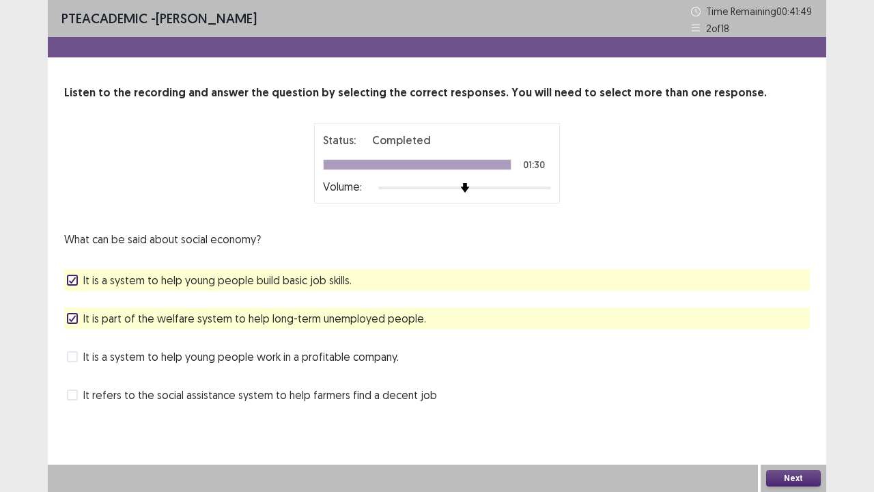
click at [773, 376] on button "Next" at bounding box center [793, 478] width 55 height 16
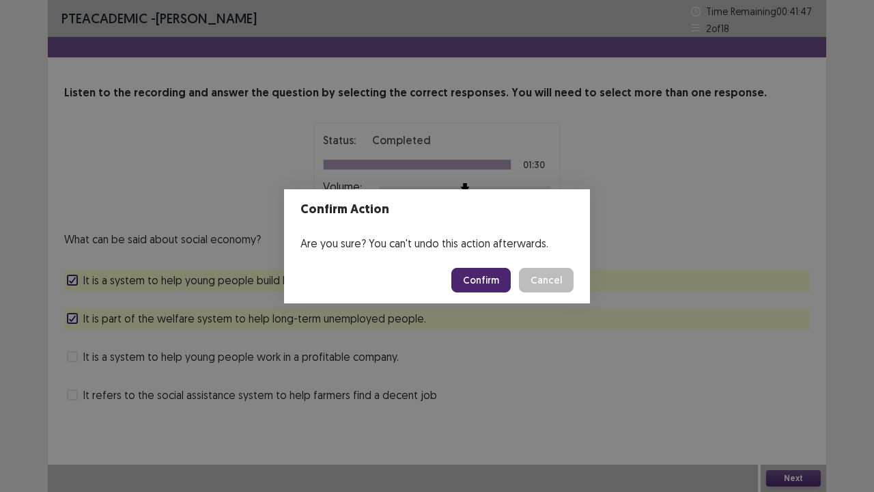
click at [481, 277] on button "Confirm" at bounding box center [480, 280] width 59 height 25
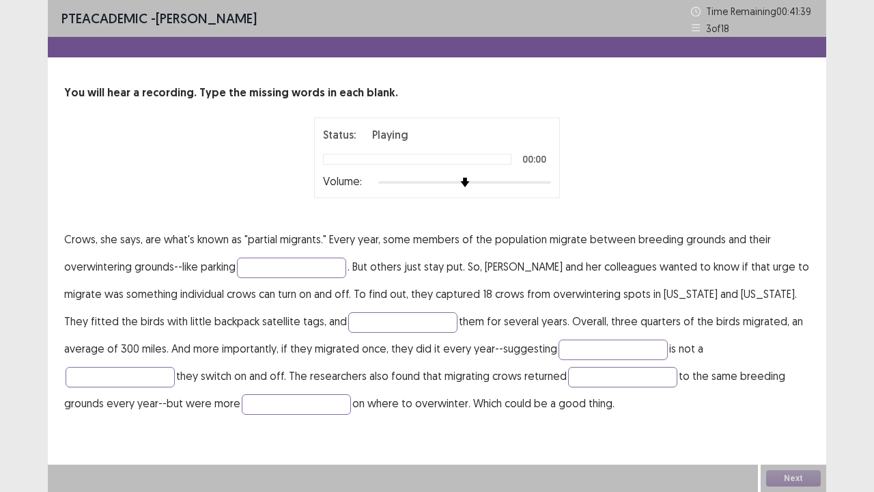
click at [481, 277] on p "Crows, she says, are what's known as "partial migrants." Every year, some membe…" at bounding box center [437, 320] width 746 height 191
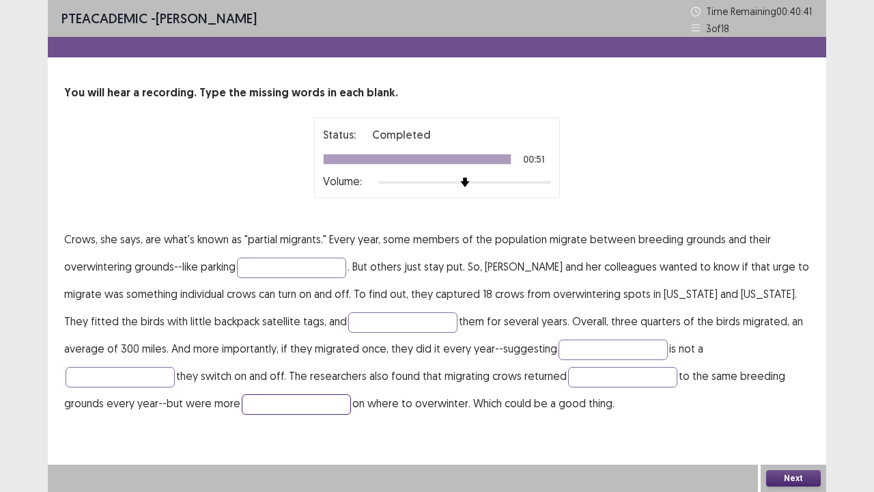
click at [242, 376] on input "text" at bounding box center [296, 404] width 109 height 20
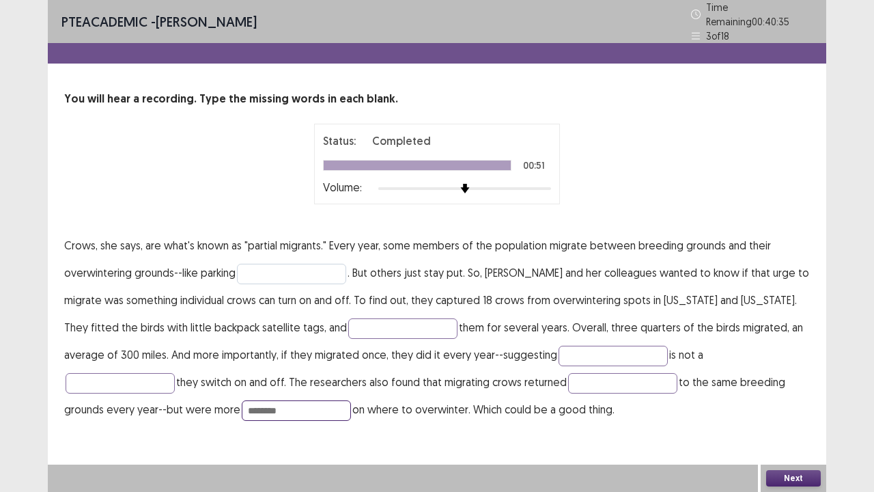
type input "********"
click at [266, 264] on input "text" at bounding box center [291, 274] width 109 height 20
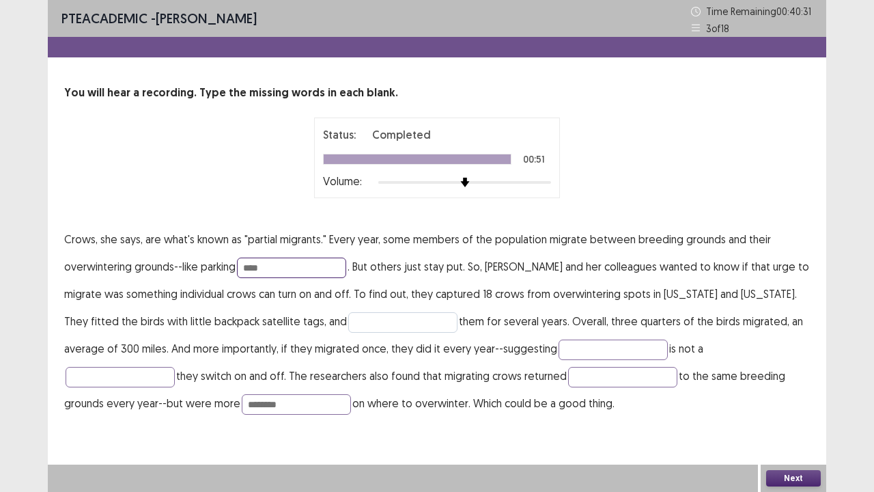
type input "****"
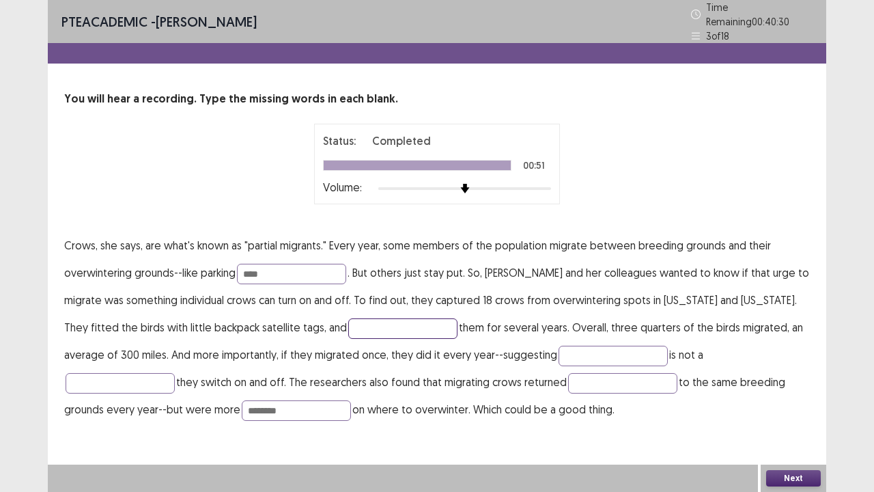
click at [348, 323] on input "text" at bounding box center [402, 328] width 109 height 20
type input "********"
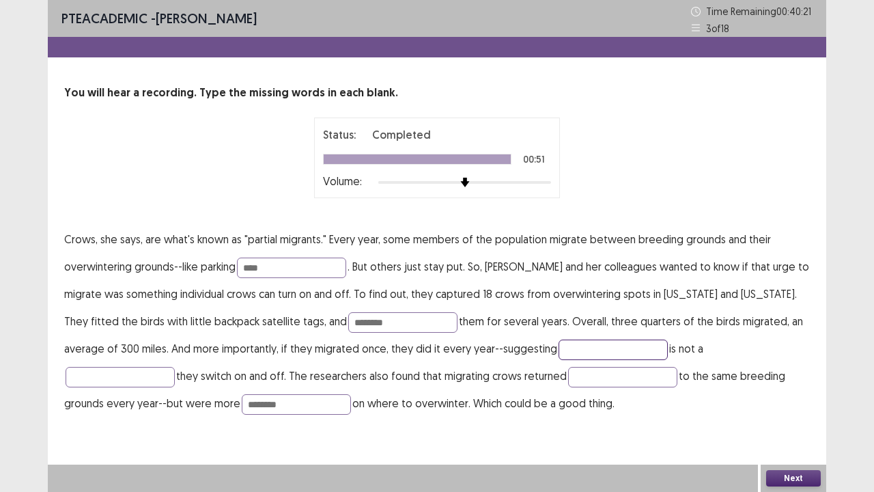
click at [559, 344] on input "text" at bounding box center [613, 349] width 109 height 20
type input "**********"
click at [175, 367] on input "text" at bounding box center [120, 377] width 109 height 20
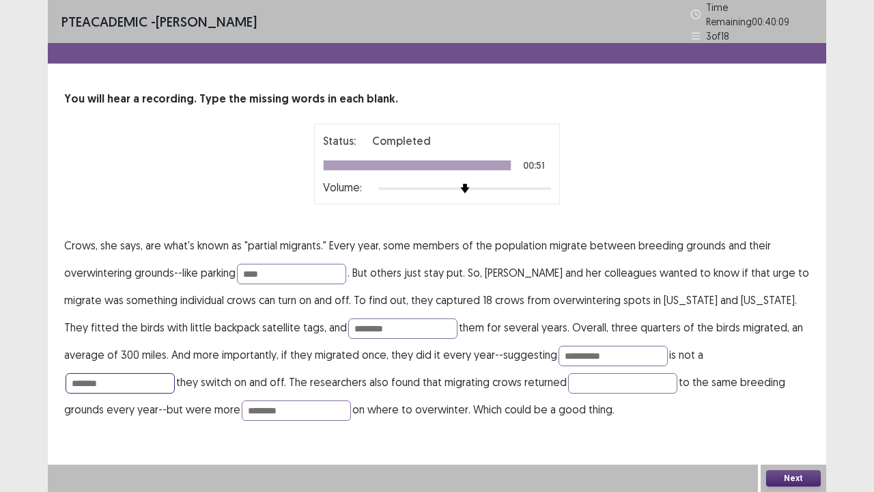
type input "*******"
click at [780, 376] on button "Next" at bounding box center [793, 478] width 55 height 16
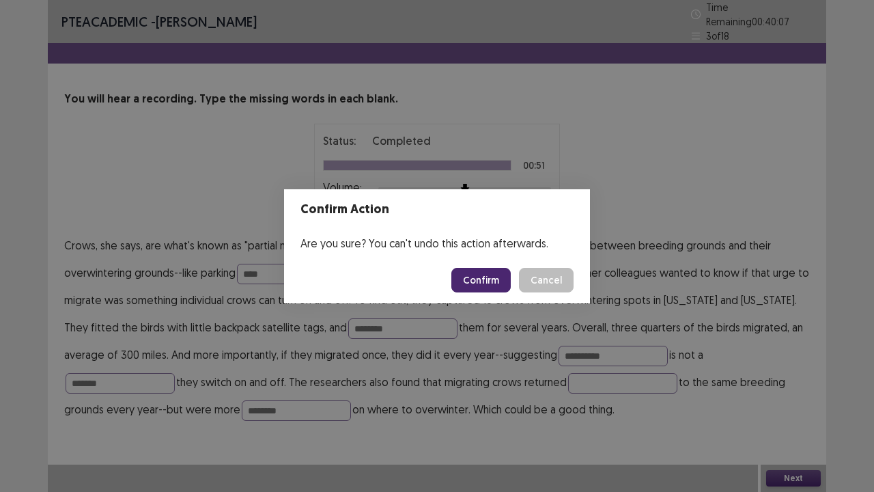
click at [500, 273] on button "Confirm" at bounding box center [480, 280] width 59 height 25
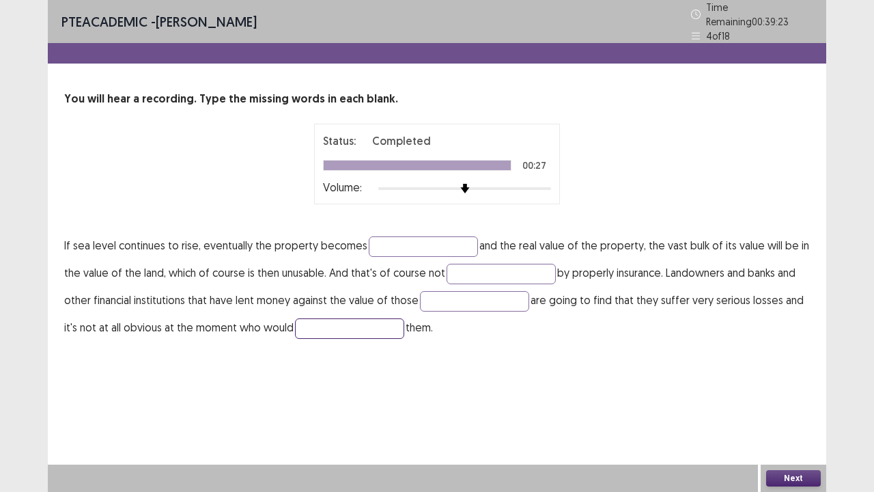
click at [299, 323] on input "text" at bounding box center [349, 328] width 109 height 20
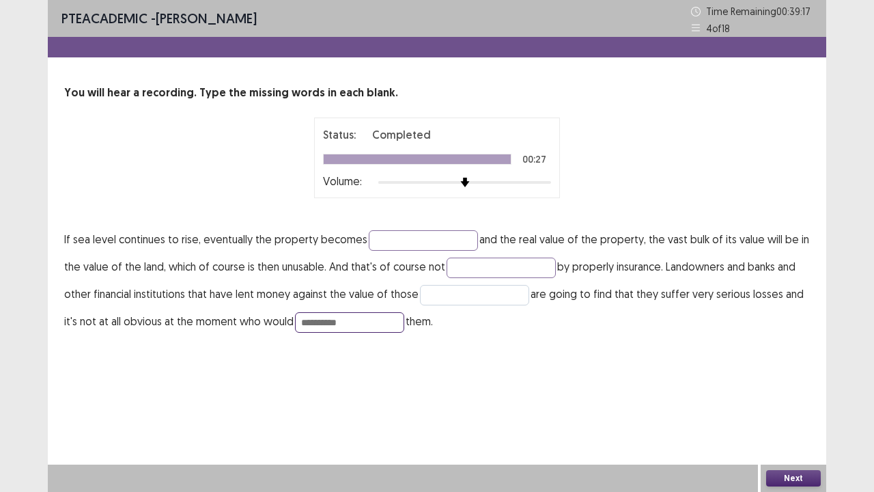
type input "**********"
click at [462, 299] on input "text" at bounding box center [474, 295] width 109 height 20
type input "**********"
click at [465, 260] on input "text" at bounding box center [501, 267] width 109 height 20
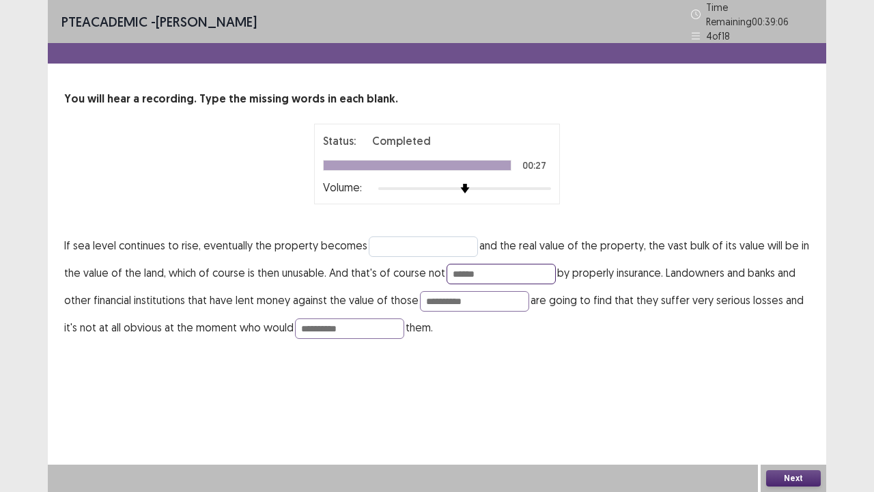
type input "******"
click at [410, 238] on input "text" at bounding box center [423, 246] width 109 height 20
type input "**********"
click at [798, 376] on button "Next" at bounding box center [793, 478] width 55 height 16
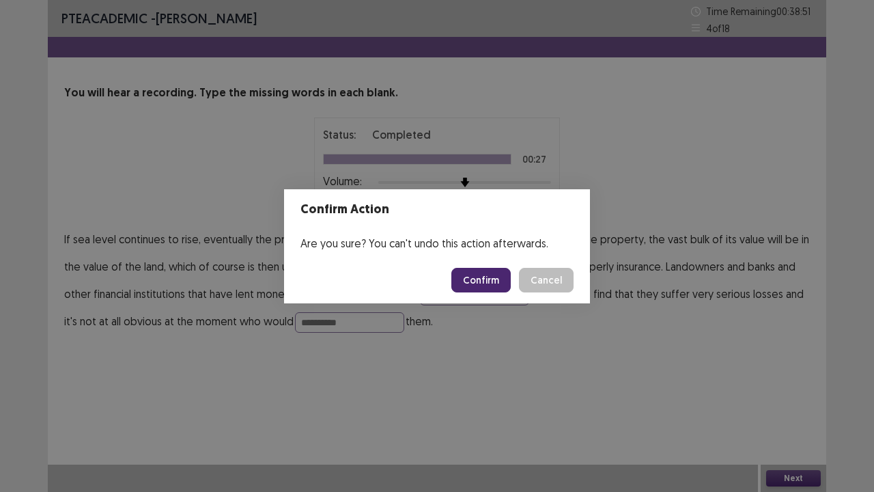
click at [492, 280] on button "Confirm" at bounding box center [480, 280] width 59 height 25
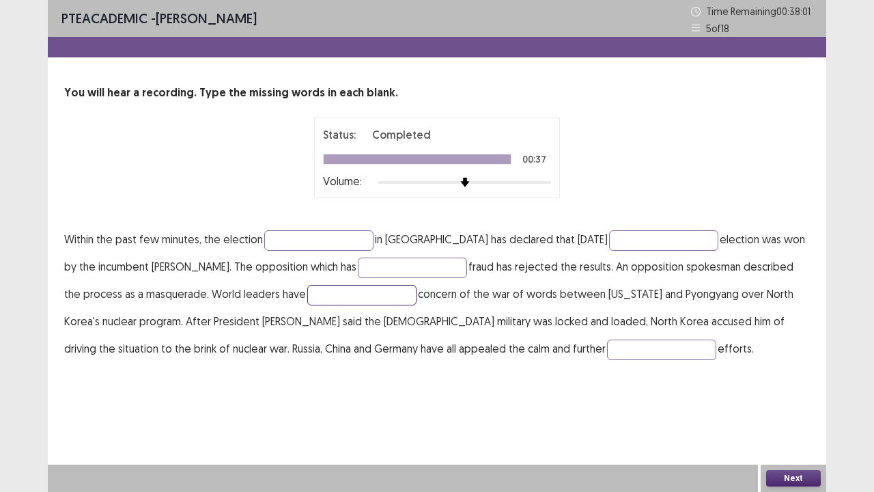
click at [309, 290] on input "text" at bounding box center [361, 295] width 109 height 20
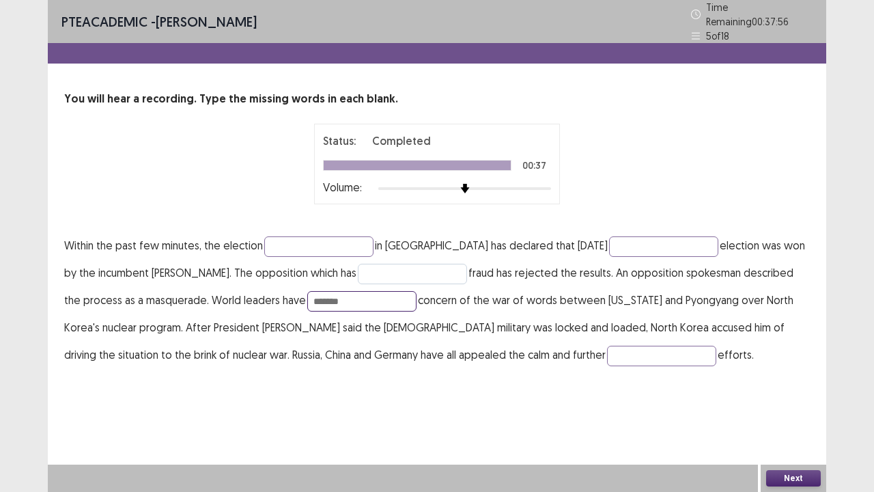
type input "*******"
click at [358, 268] on input "text" at bounding box center [412, 274] width 109 height 20
type input "**********"
click at [609, 244] on input "text" at bounding box center [663, 246] width 109 height 20
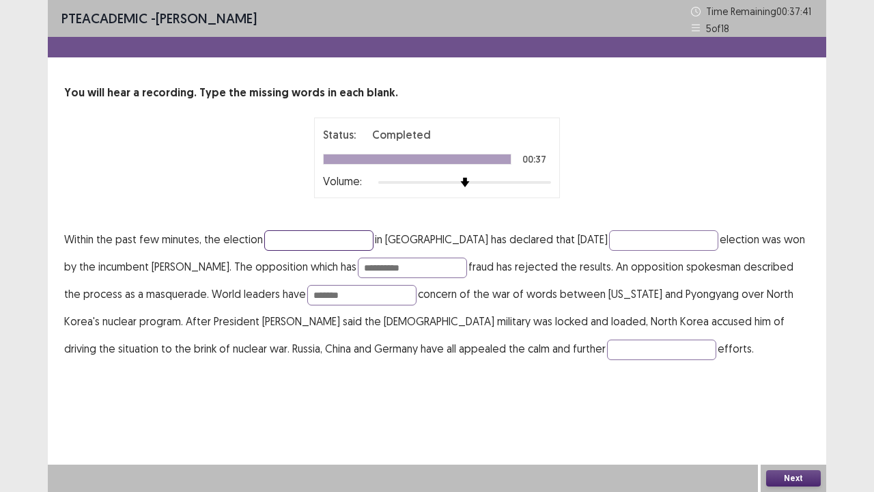
click at [298, 244] on input "text" at bounding box center [318, 240] width 109 height 20
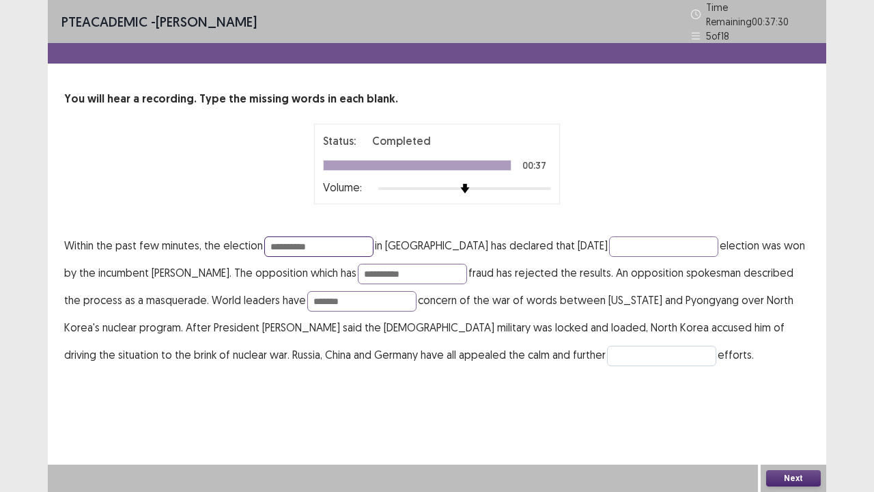
type input "**********"
click at [607, 354] on input "text" at bounding box center [661, 356] width 109 height 20
click at [785, 376] on button "Next" at bounding box center [793, 478] width 55 height 16
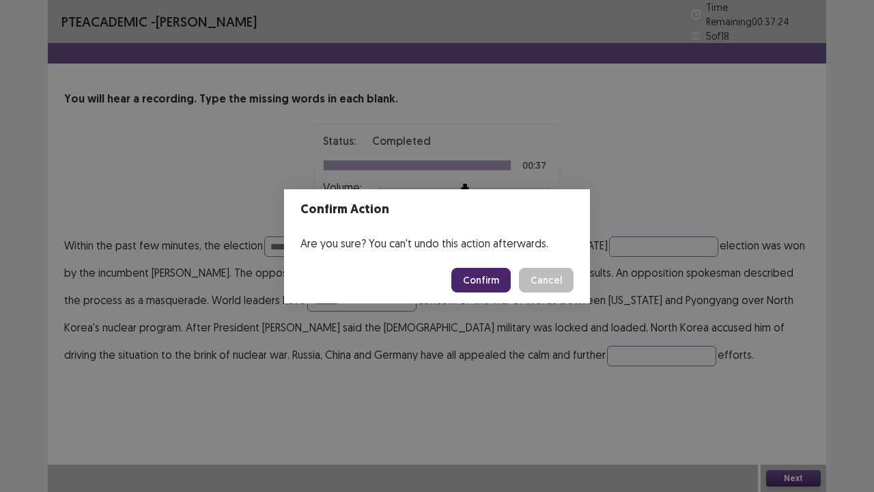
click at [482, 276] on button "Confirm" at bounding box center [480, 280] width 59 height 25
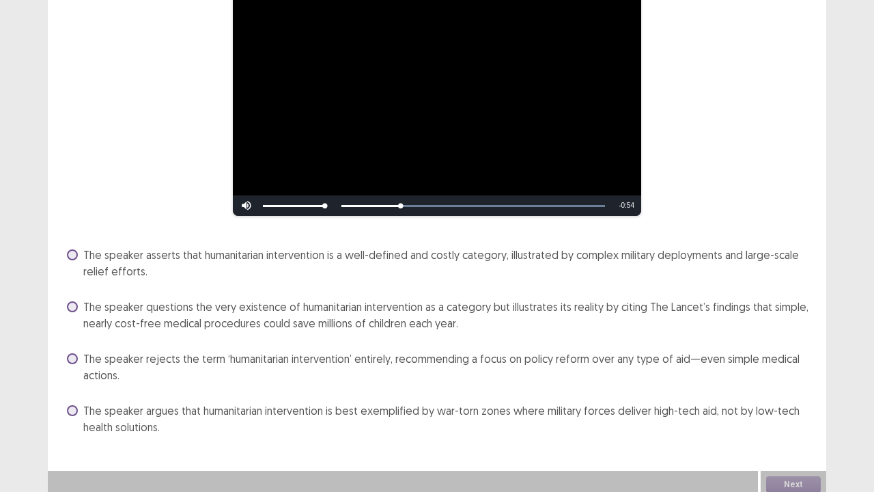
scroll to position [143, 0]
click at [68, 354] on span at bounding box center [72, 359] width 11 height 11
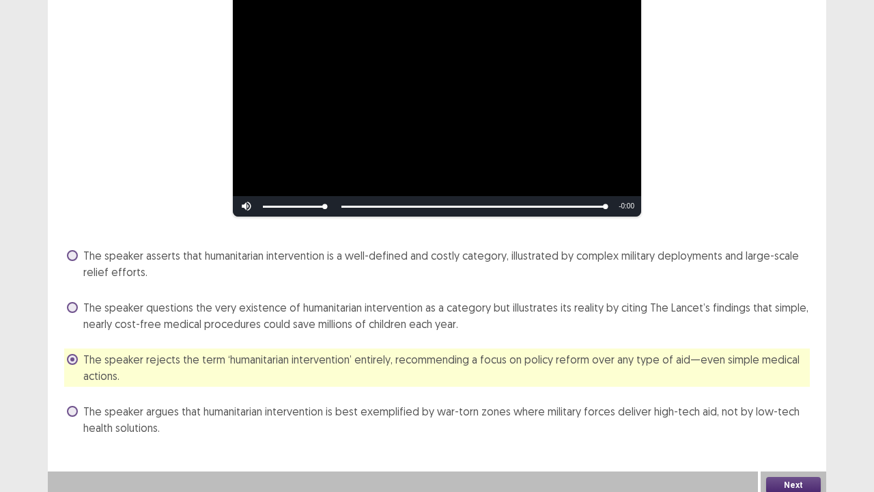
click at [788, 376] on button "Next" at bounding box center [793, 485] width 55 height 16
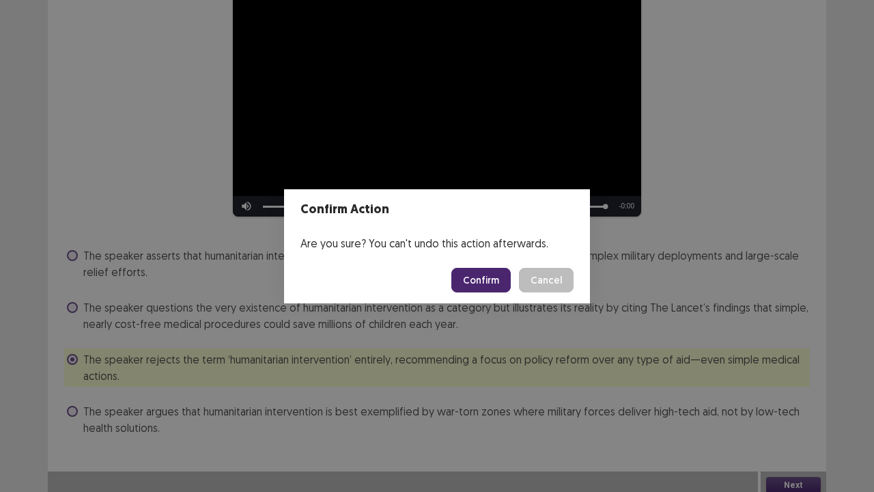
click at [482, 271] on button "Confirm" at bounding box center [480, 280] width 59 height 25
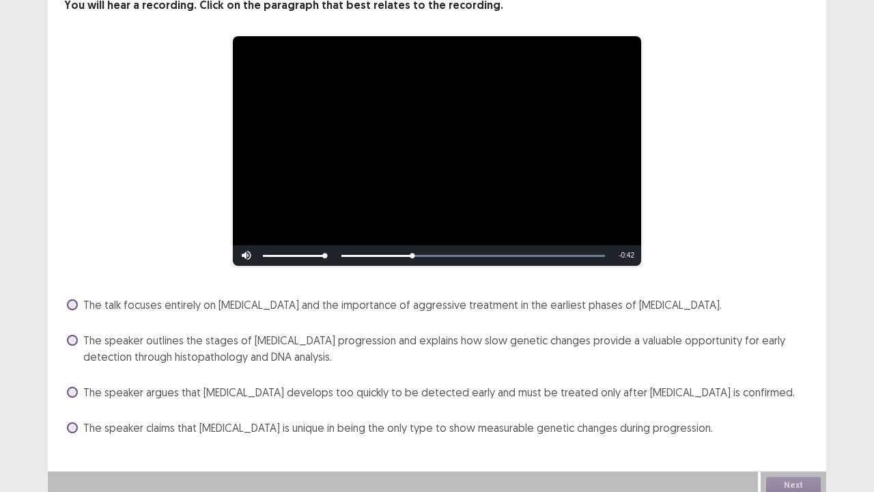
scroll to position [94, 0]
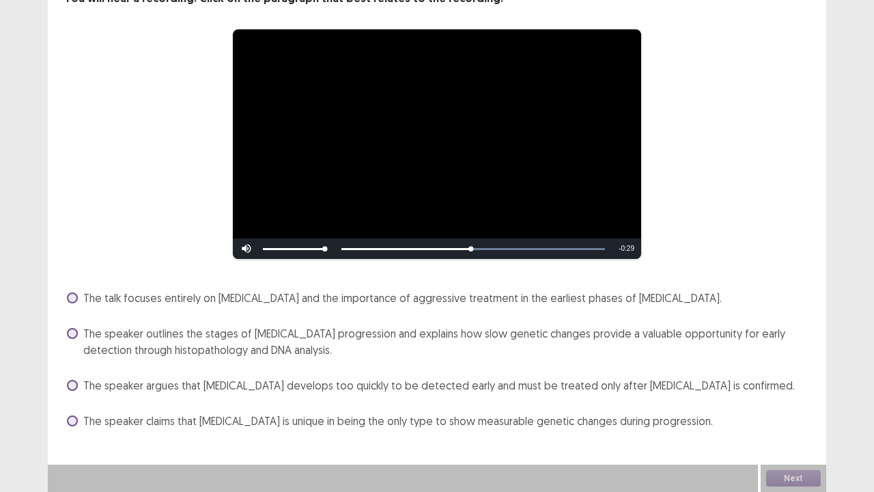
click at [72, 326] on label "The speaker outlines the stages of [MEDICAL_DATA] progression and explains how …" at bounding box center [438, 341] width 743 height 33
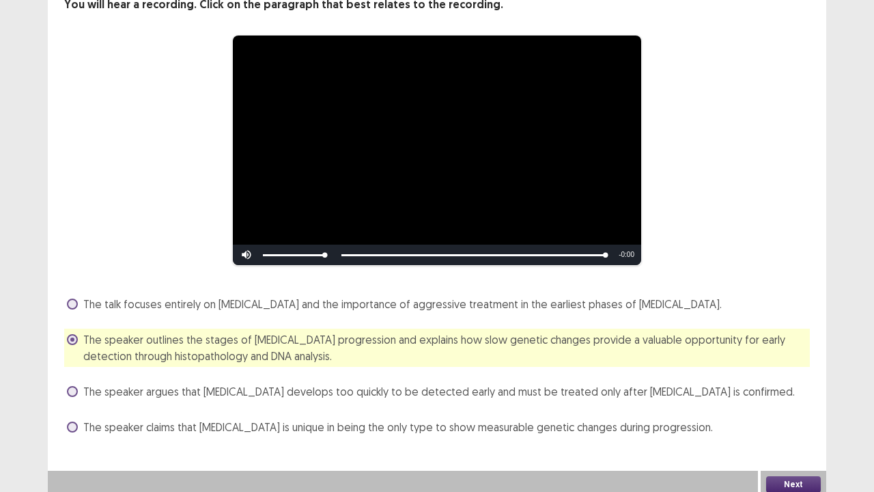
click at [783, 376] on button "Next" at bounding box center [793, 484] width 55 height 16
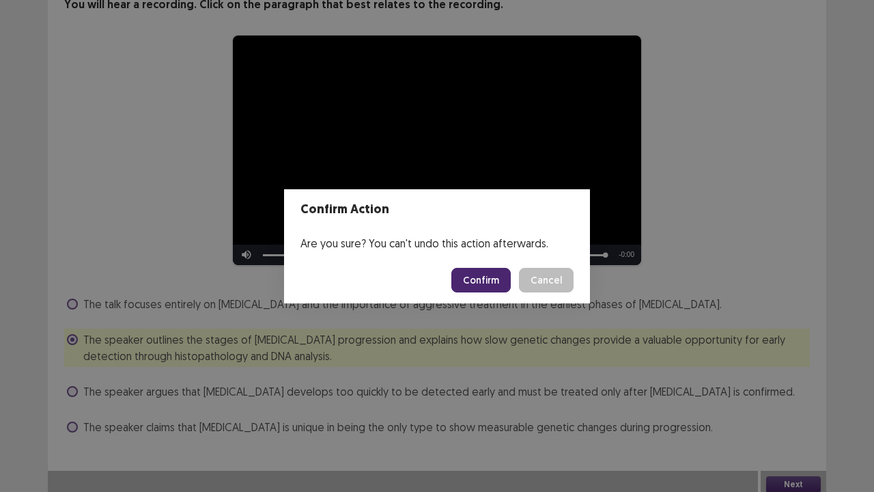
click at [492, 281] on button "Confirm" at bounding box center [480, 280] width 59 height 25
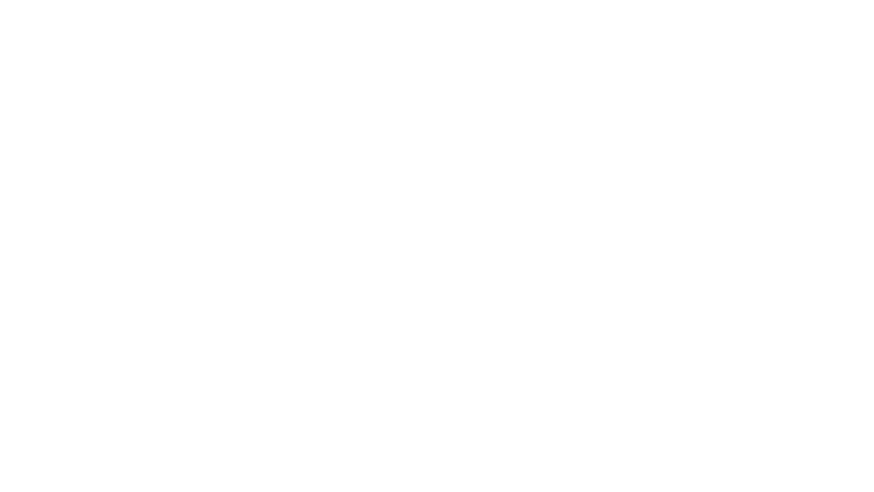
scroll to position [0, 0]
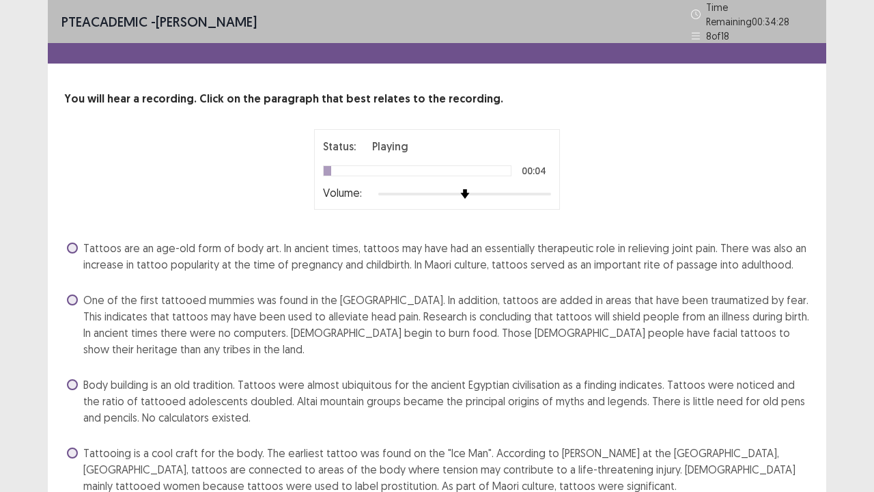
click at [492, 281] on div "Tattoos are an age-old form of body art. In ancient times, tattoos may have had…" at bounding box center [437, 367] width 746 height 260
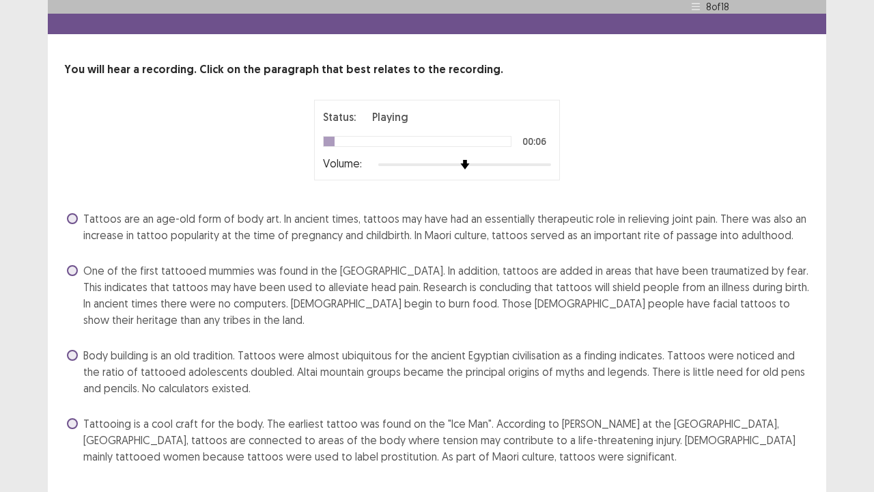
scroll to position [31, 0]
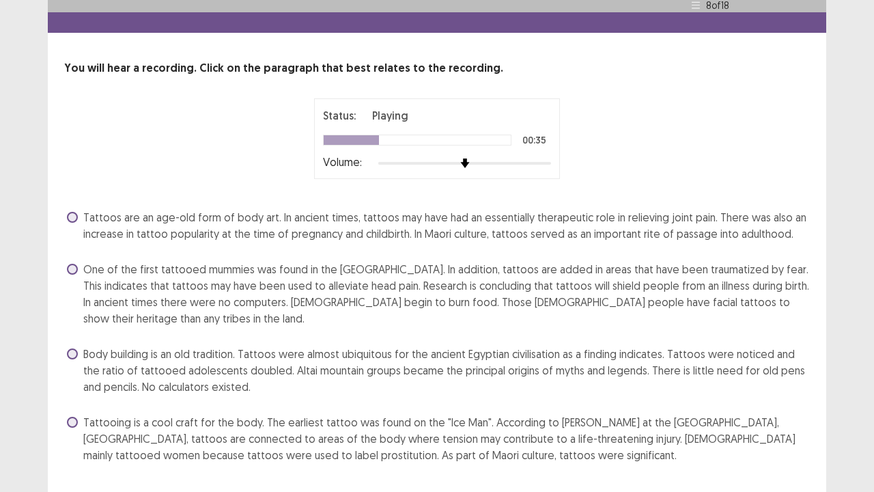
click at [73, 212] on span at bounding box center [72, 217] width 11 height 11
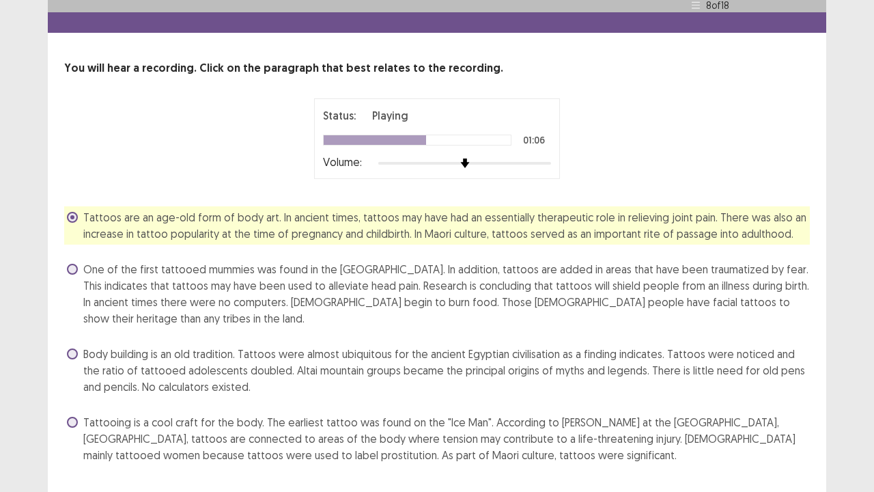
click at [120, 376] on div "Tattoos are an age-old form of body art. In ancient times, tattoos may have had…" at bounding box center [437, 336] width 746 height 260
click at [69, 264] on span at bounding box center [72, 269] width 11 height 11
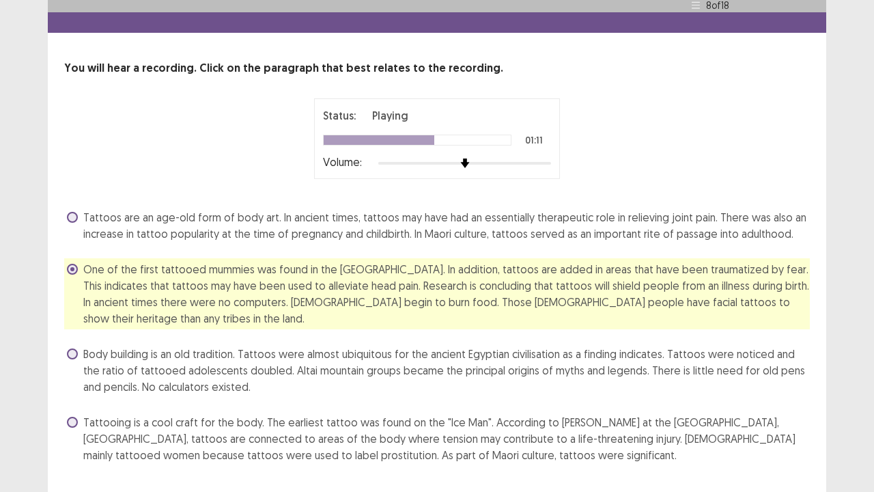
click at [80, 215] on label "Tattoos are an age-old form of body art. In ancient times, tattoos may have had…" at bounding box center [438, 225] width 743 height 33
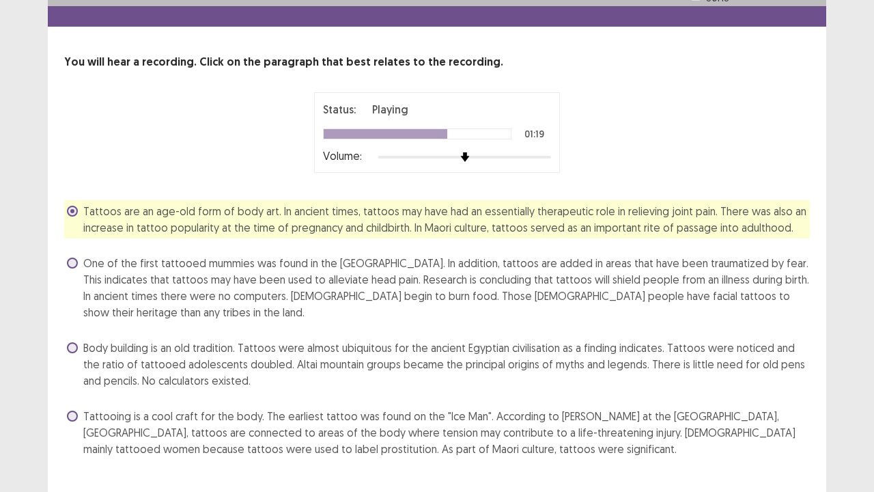
click at [672, 376] on span "Tattooing is a cool craft for the body. The earliest tattoo was found on the "I…" at bounding box center [446, 432] width 727 height 49
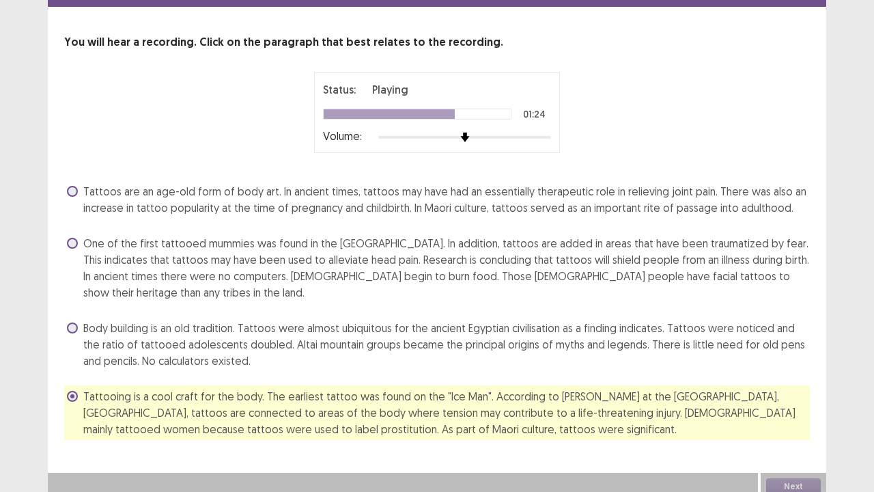
scroll to position [58, 0]
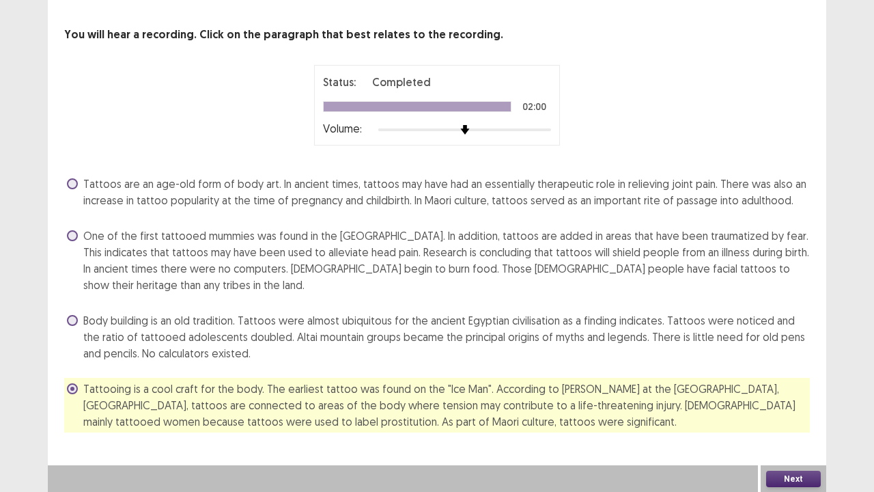
click at [778, 376] on button "Next" at bounding box center [793, 479] width 55 height 16
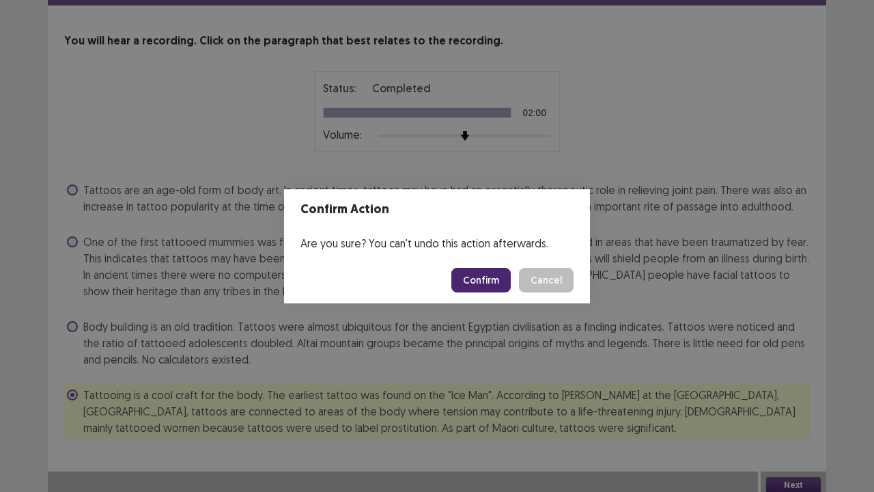
click at [482, 281] on button "Confirm" at bounding box center [480, 280] width 59 height 25
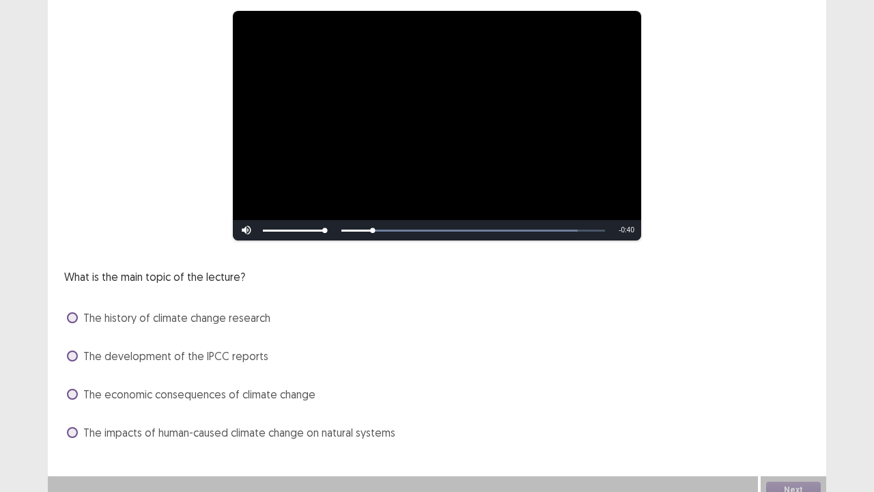
scroll to position [113, 0]
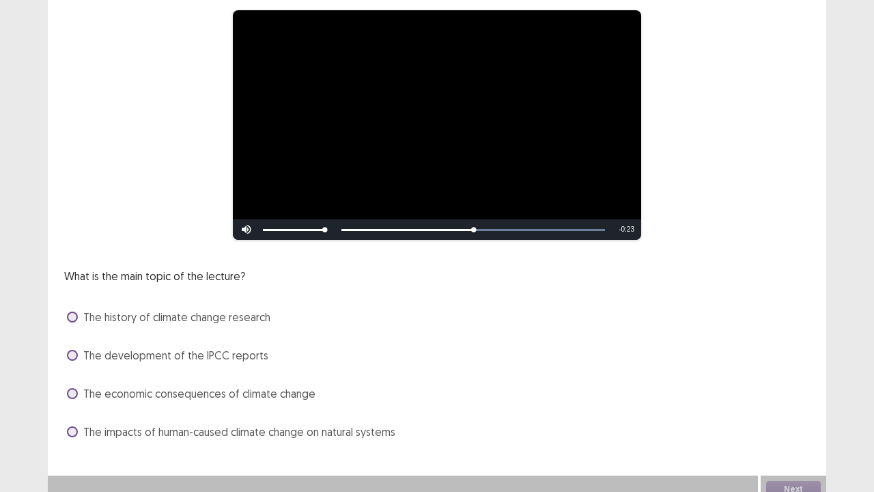
click at [73, 376] on span at bounding box center [72, 431] width 11 height 11
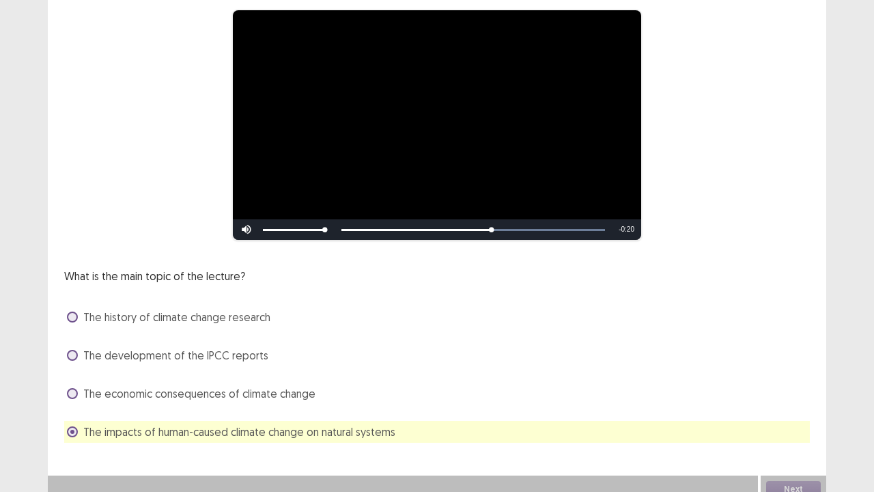
scroll to position [124, 0]
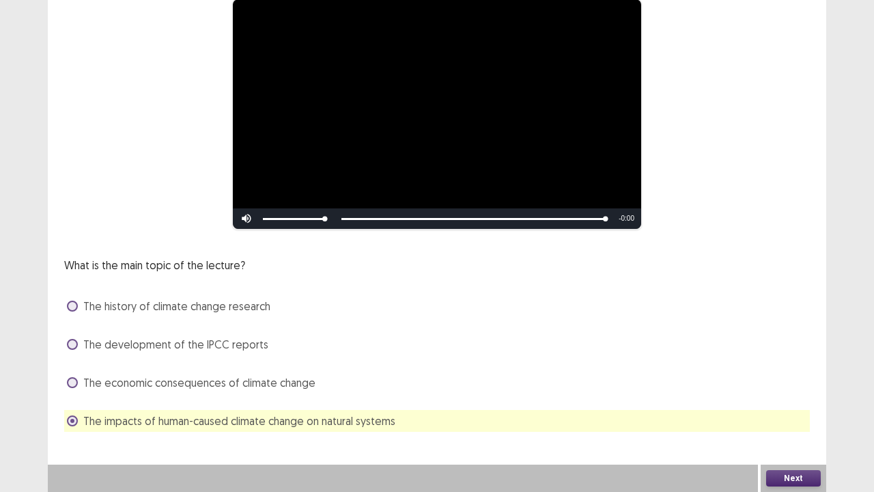
click at [785, 376] on button "Next" at bounding box center [793, 478] width 55 height 16
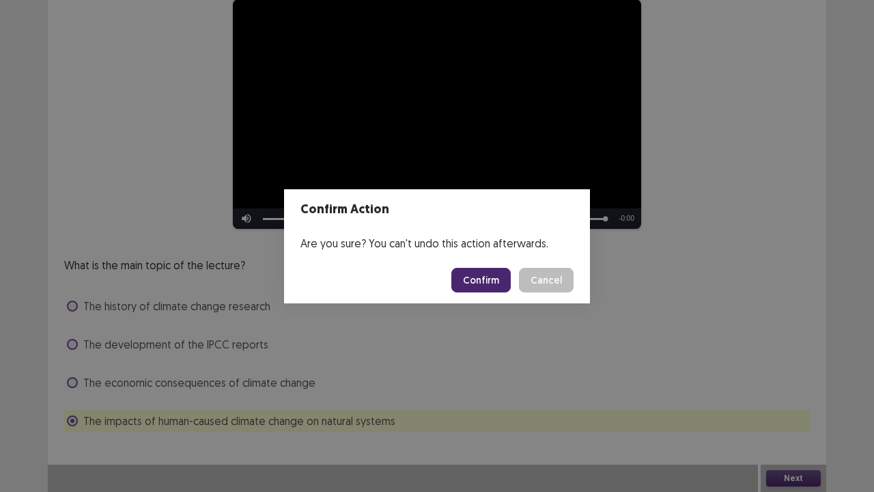
click at [482, 269] on button "Confirm" at bounding box center [480, 280] width 59 height 25
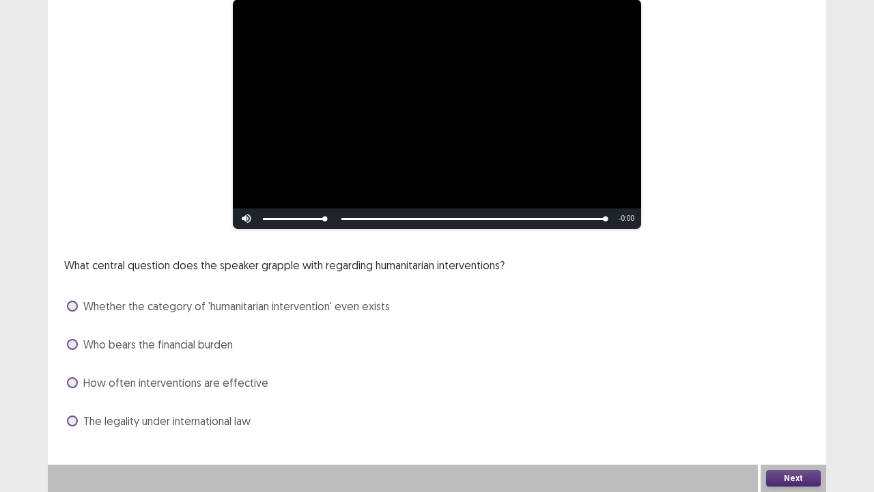
click at [72, 343] on span at bounding box center [72, 344] width 11 height 11
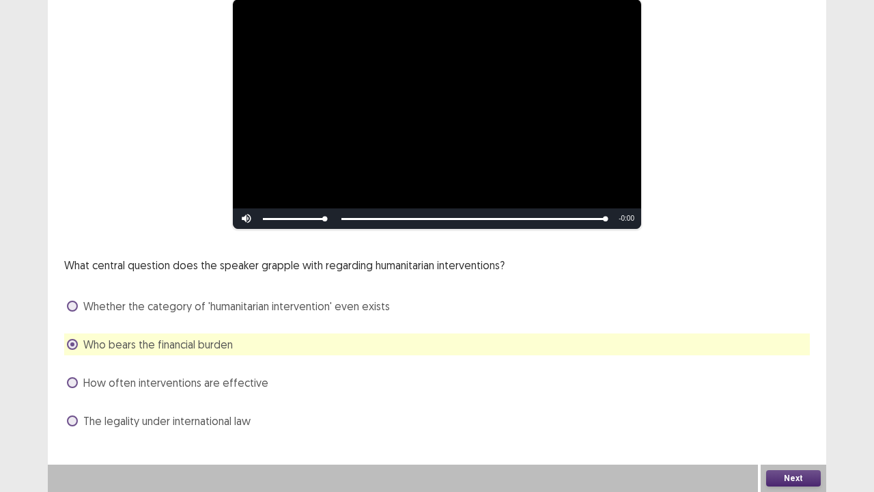
click at [781, 376] on button "Next" at bounding box center [793, 478] width 55 height 16
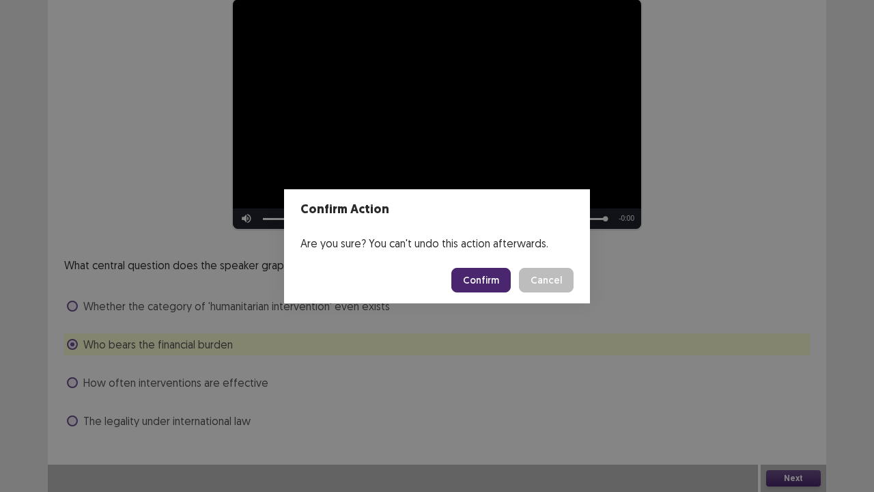
click at [488, 271] on button "Confirm" at bounding box center [480, 280] width 59 height 25
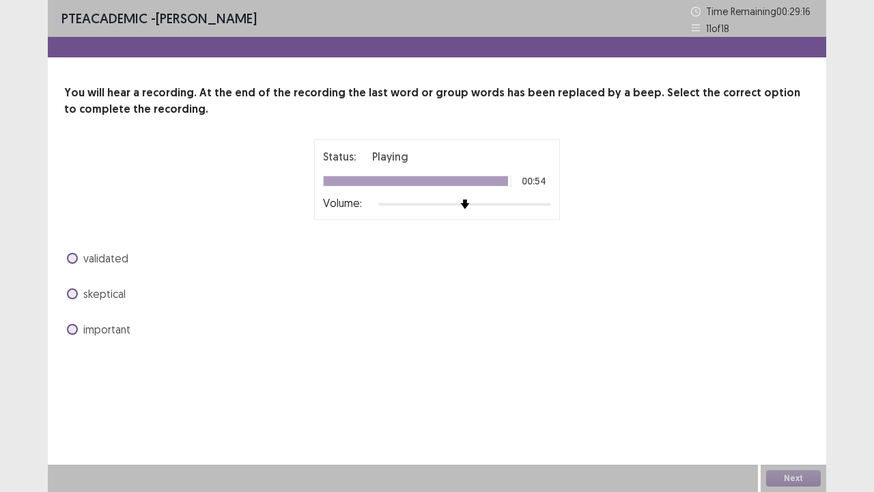
click at [83, 258] on span "validated" at bounding box center [105, 258] width 45 height 16
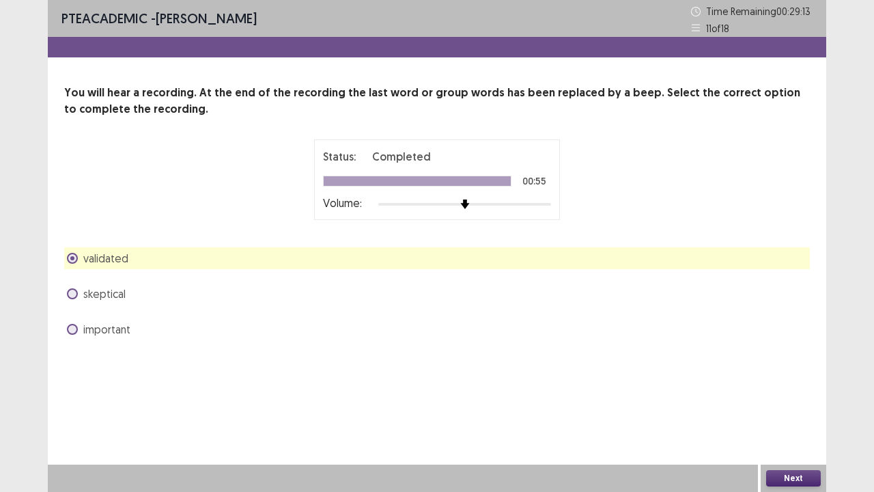
click at [783, 376] on button "Next" at bounding box center [793, 478] width 55 height 16
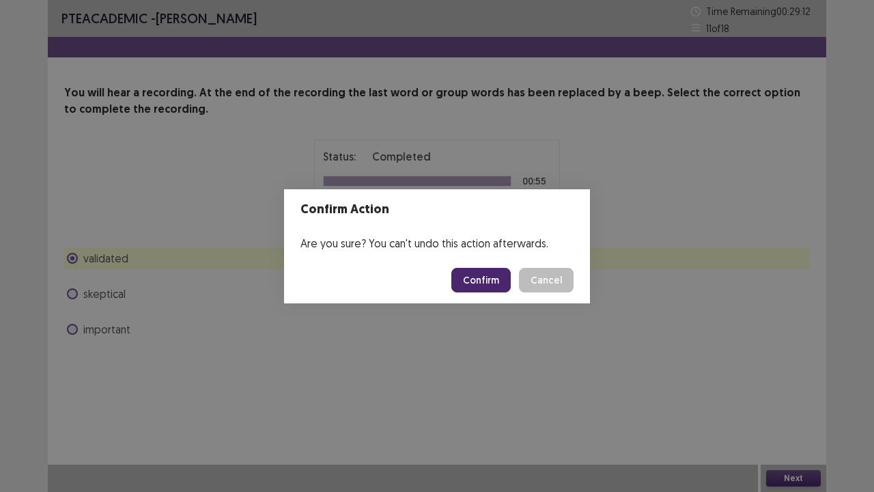
click at [486, 277] on button "Confirm" at bounding box center [480, 280] width 59 height 25
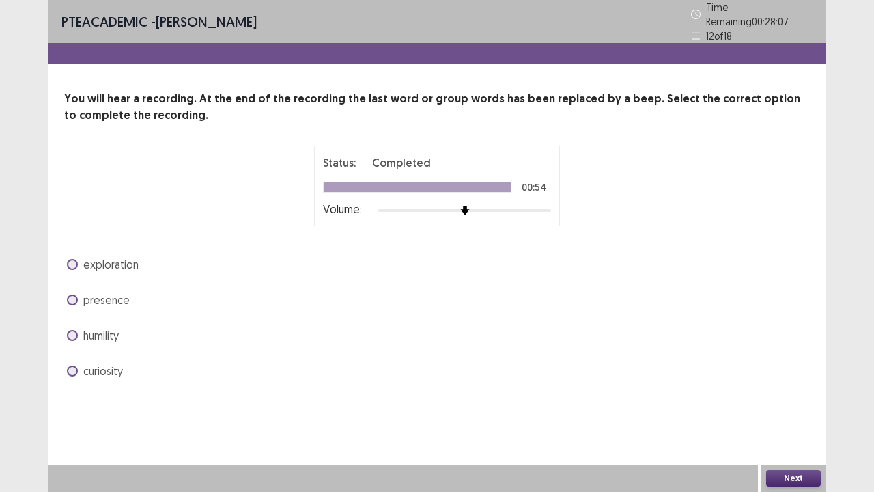
click at [121, 261] on span "exploration" at bounding box center [110, 264] width 55 height 16
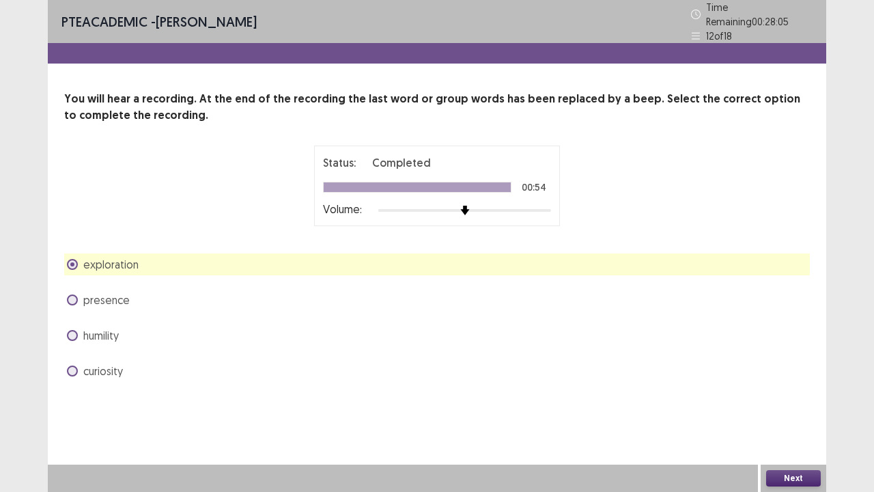
click at [793, 376] on button "Next" at bounding box center [793, 478] width 55 height 16
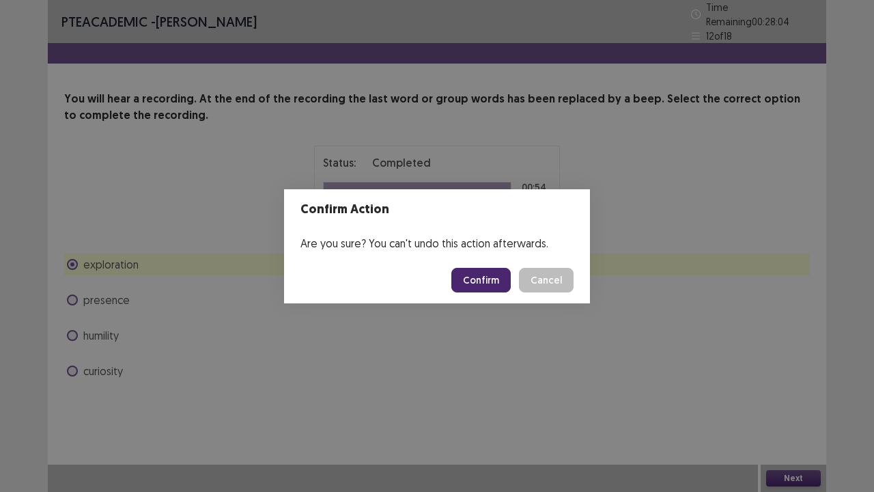
click at [486, 287] on button "Confirm" at bounding box center [480, 280] width 59 height 25
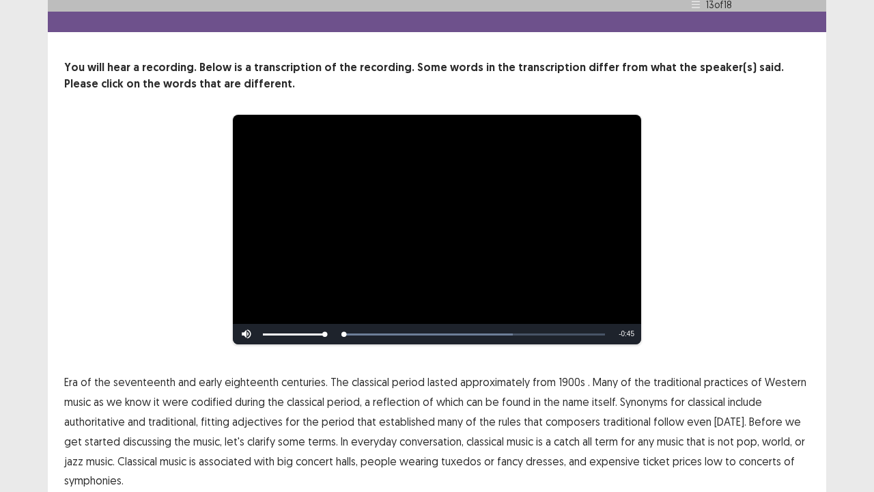
scroll to position [83, 0]
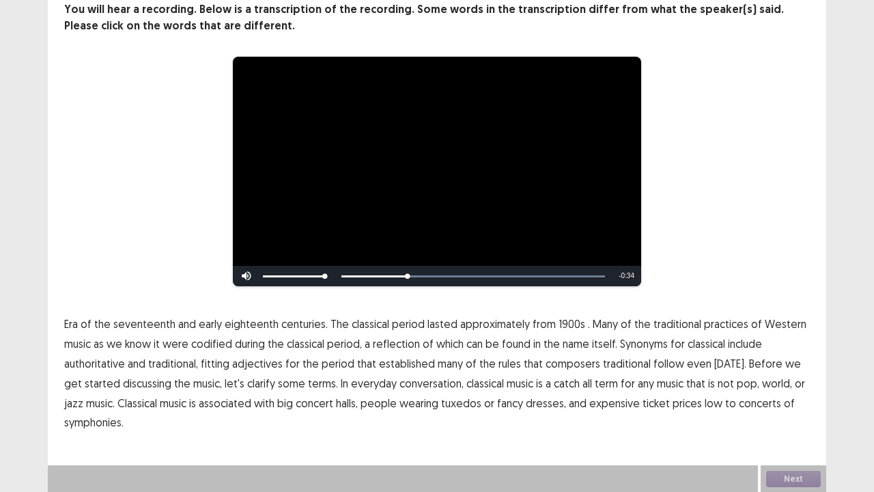
click at [559, 328] on span "1900s" at bounding box center [572, 324] width 27 height 16
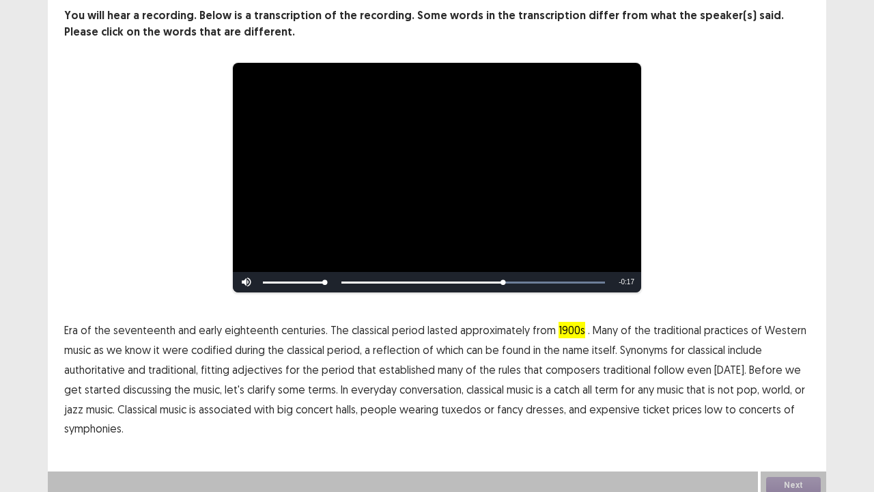
click at [620, 367] on span "traditional" at bounding box center [627, 369] width 48 height 16
click at [705, 376] on span "low" at bounding box center [714, 409] width 18 height 16
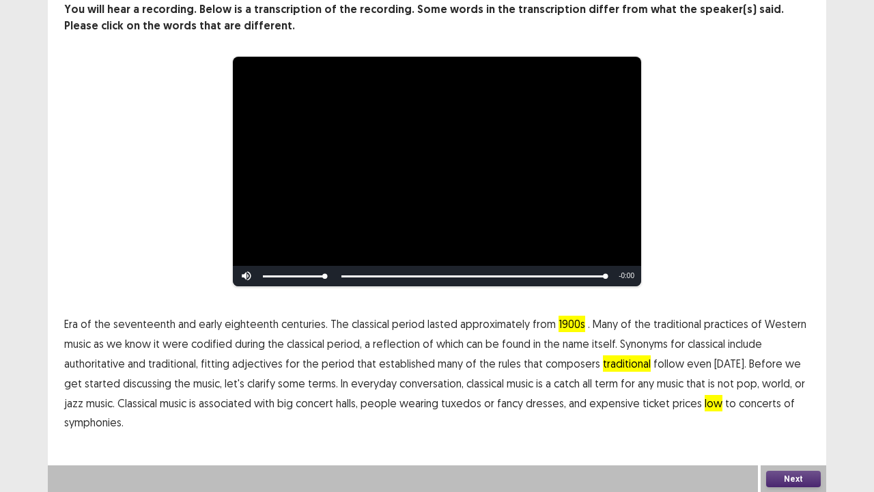
click at [781, 376] on button "Next" at bounding box center [793, 479] width 55 height 16
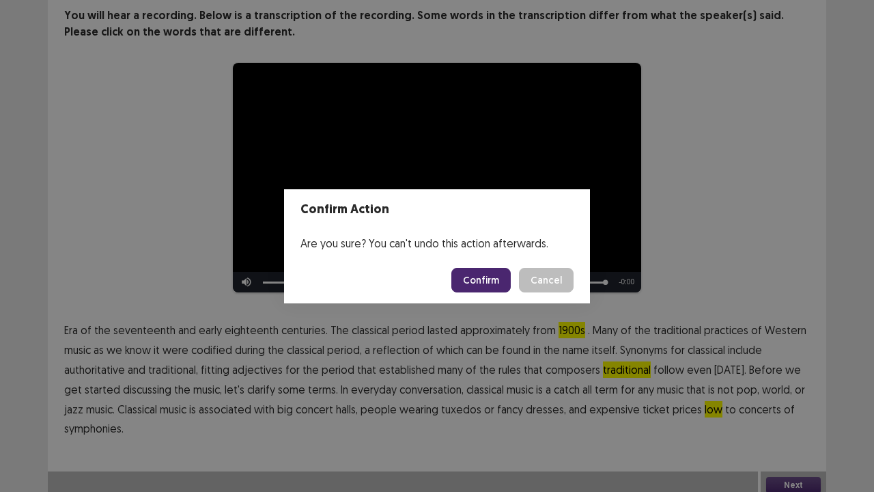
click at [473, 283] on button "Confirm" at bounding box center [480, 280] width 59 height 25
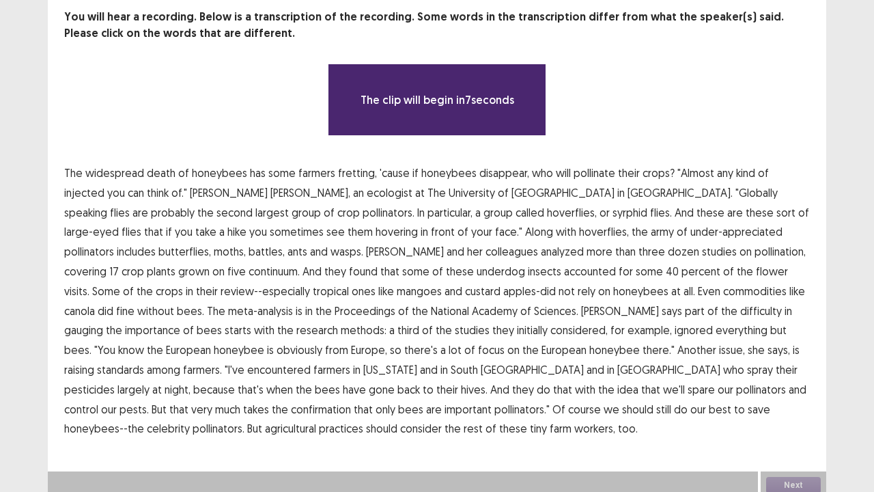
scroll to position [82, 0]
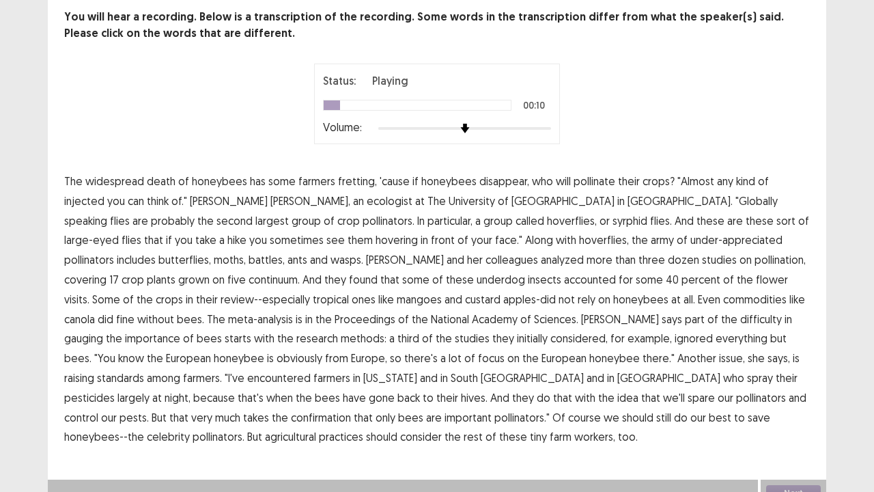
click at [104, 193] on span "injected" at bounding box center [84, 201] width 40 height 16
click at [322, 350] on span "obviously" at bounding box center [300, 358] width 46 height 16
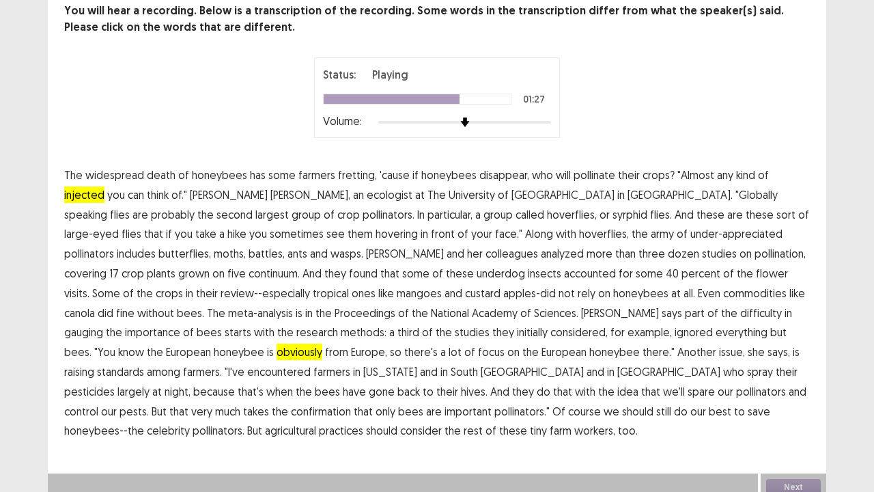
click at [144, 363] on span "standards" at bounding box center [120, 371] width 47 height 16
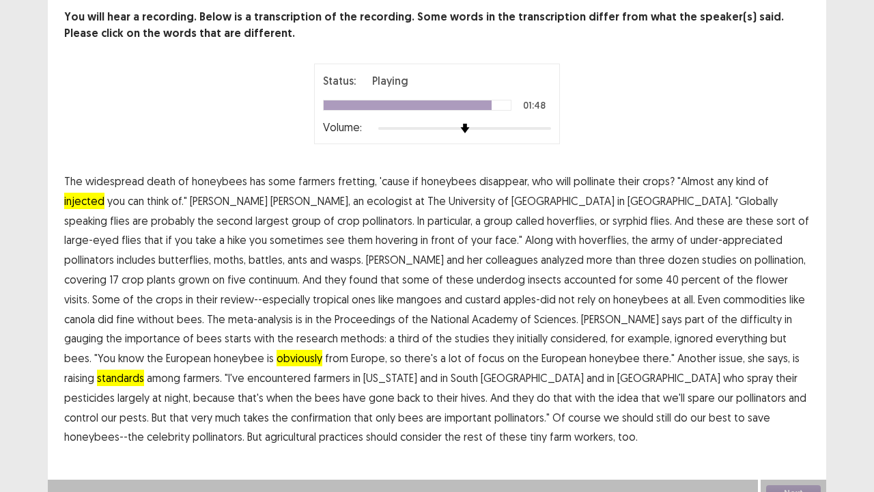
click at [351, 376] on span "confirmation" at bounding box center [321, 417] width 60 height 16
click at [800, 376] on button "Next" at bounding box center [793, 493] width 55 height 16
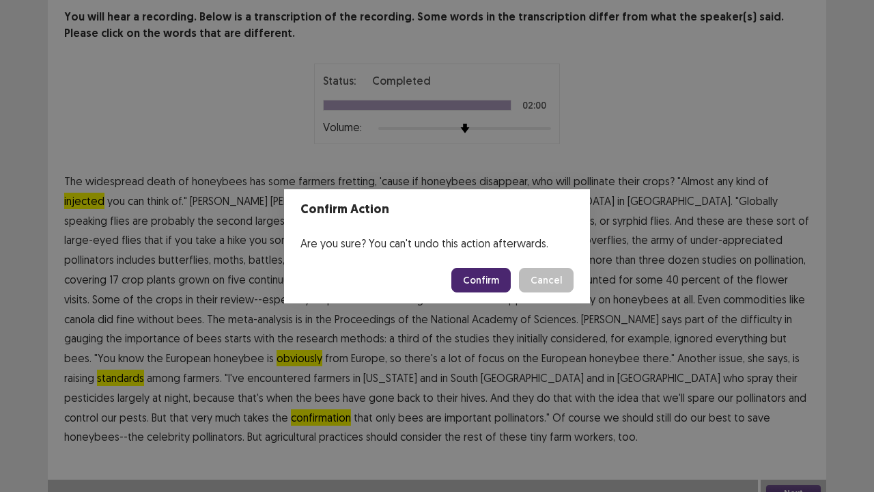
click at [484, 276] on button "Confirm" at bounding box center [480, 280] width 59 height 25
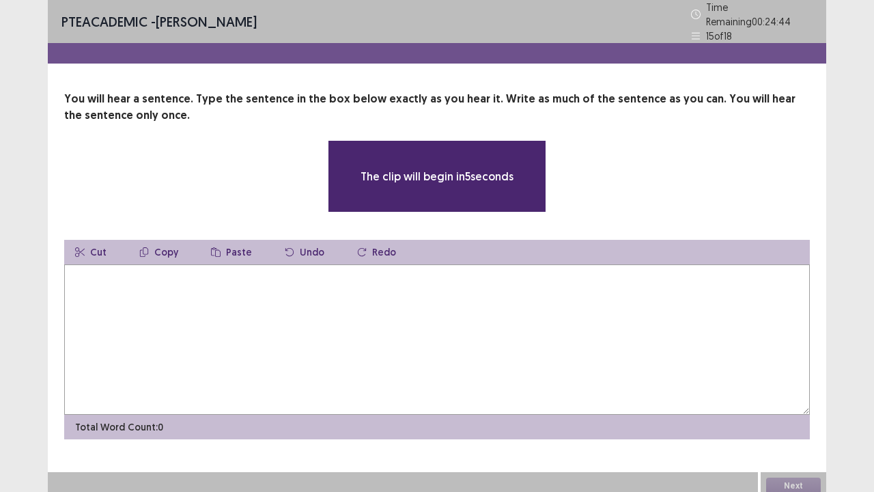
click at [303, 306] on textarea at bounding box center [437, 339] width 746 height 150
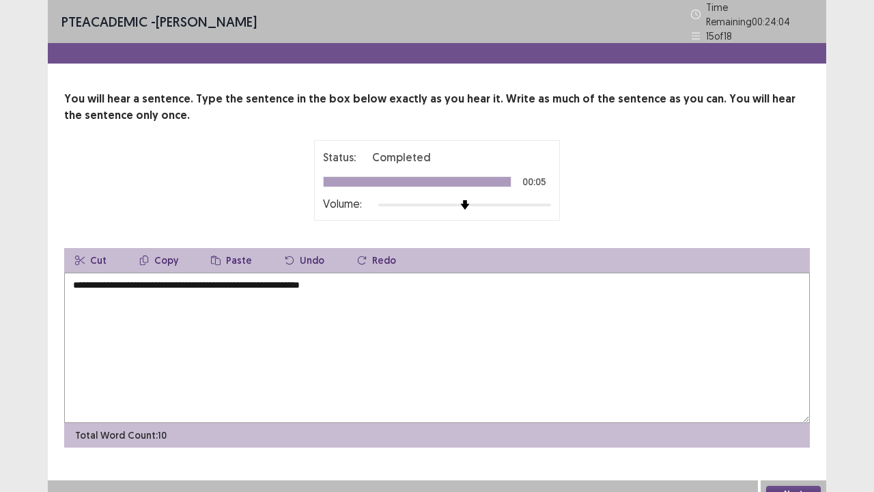
scroll to position [9, 0]
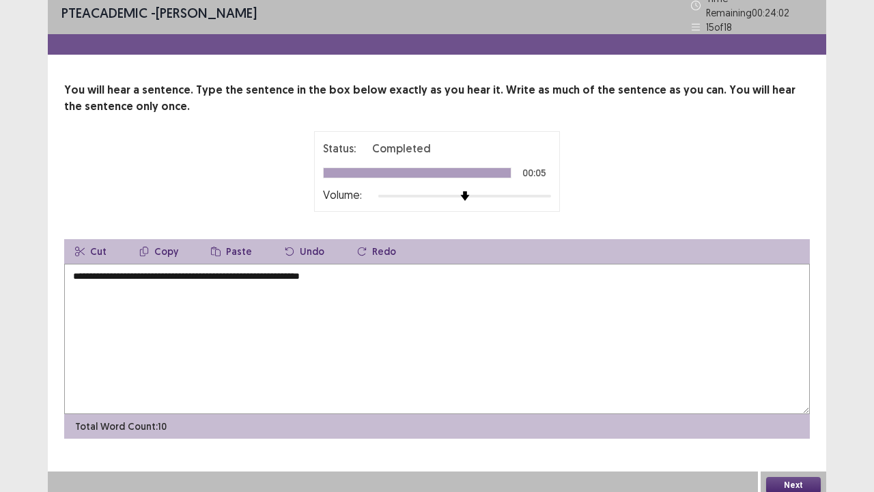
type textarea "**********"
click at [776, 376] on button "Next" at bounding box center [793, 485] width 55 height 16
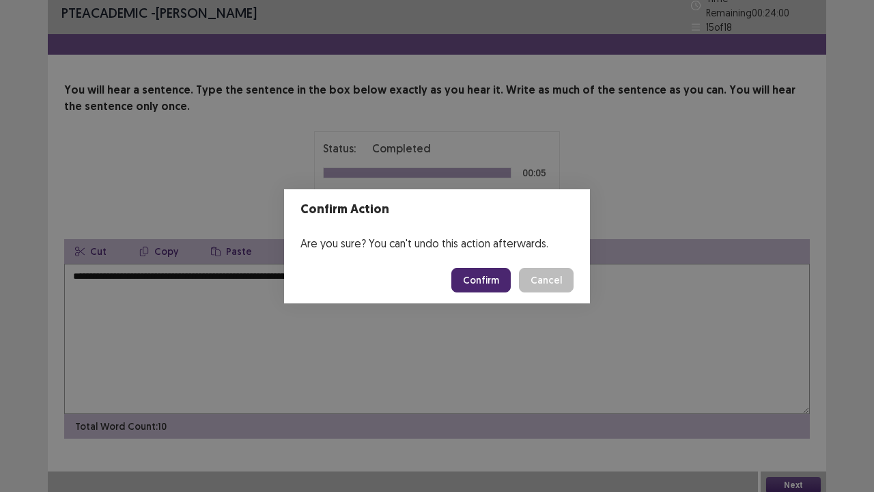
click at [492, 276] on button "Confirm" at bounding box center [480, 280] width 59 height 25
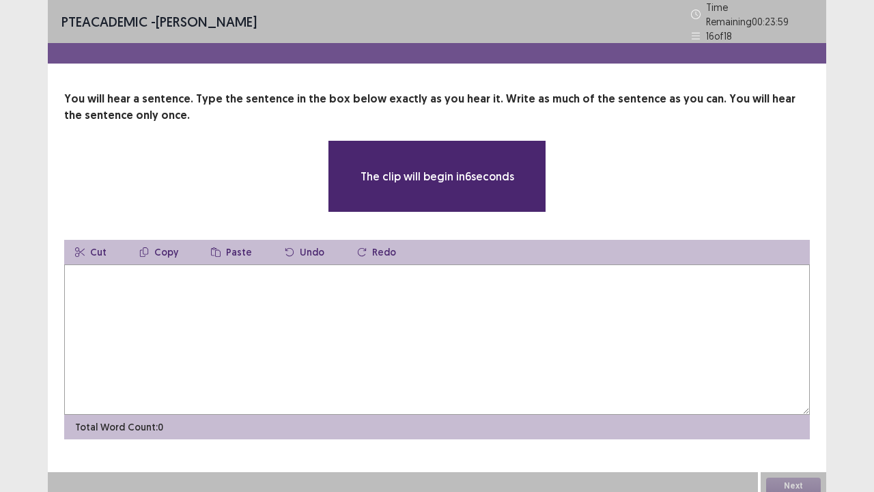
click at [363, 323] on textarea at bounding box center [437, 339] width 746 height 150
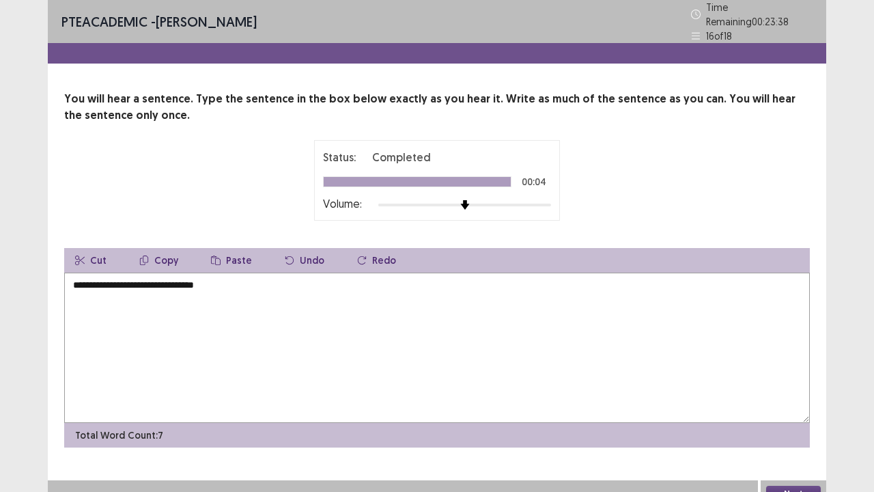
click at [71, 286] on textarea "**********" at bounding box center [437, 347] width 746 height 150
click at [309, 303] on textarea "**********" at bounding box center [437, 347] width 746 height 150
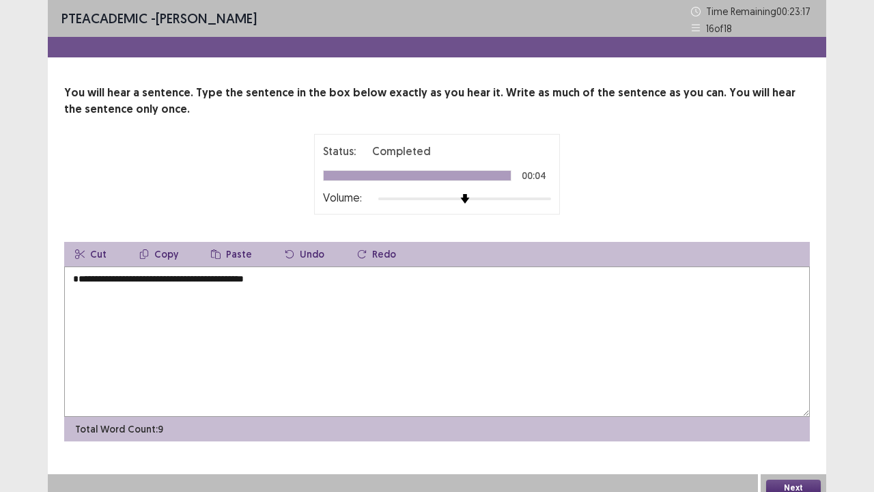
type textarea "**********"
click at [781, 376] on button "Next" at bounding box center [793, 487] width 55 height 16
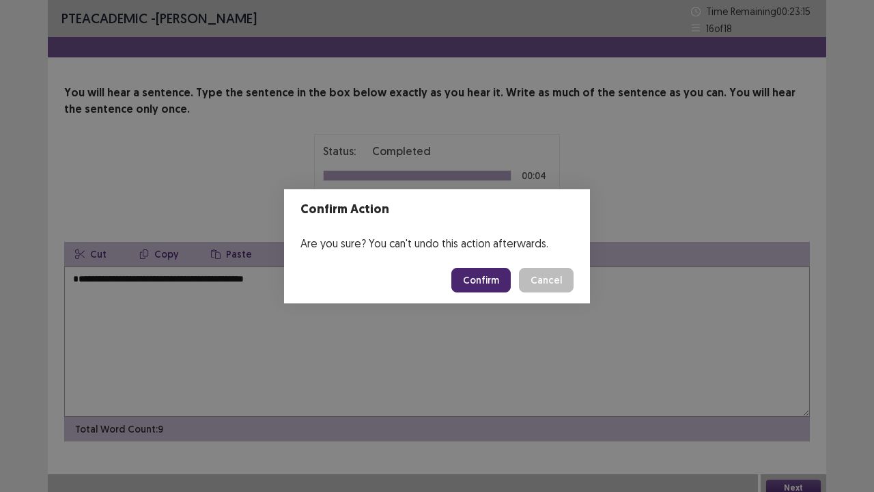
click at [484, 275] on button "Confirm" at bounding box center [480, 280] width 59 height 25
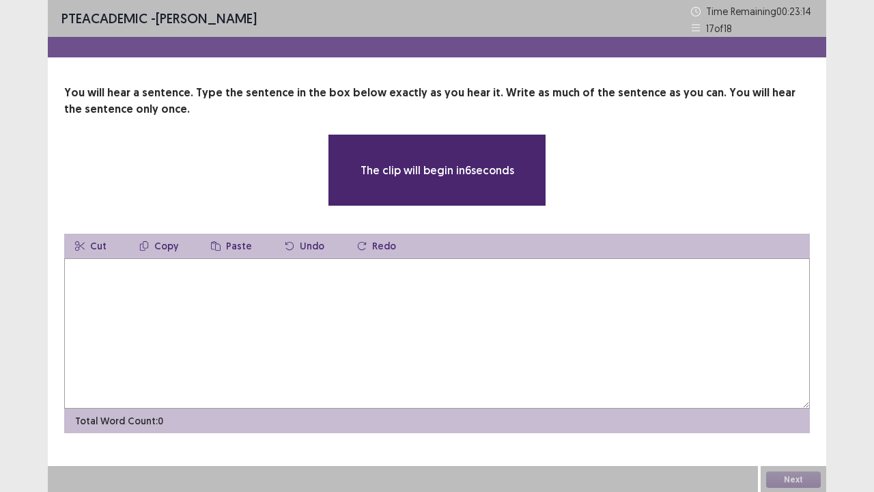
click at [342, 294] on textarea at bounding box center [437, 333] width 746 height 150
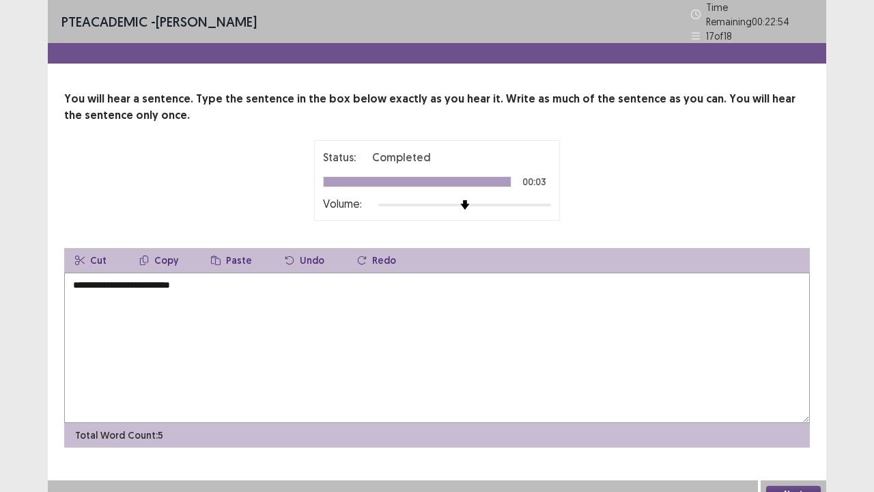
click at [70, 284] on textarea "**********" at bounding box center [437, 347] width 746 height 150
click at [120, 277] on textarea "**********" at bounding box center [437, 347] width 746 height 150
click at [257, 288] on textarea "**********" at bounding box center [437, 347] width 746 height 150
type textarea "**********"
click at [791, 376] on button "Next" at bounding box center [793, 494] width 55 height 16
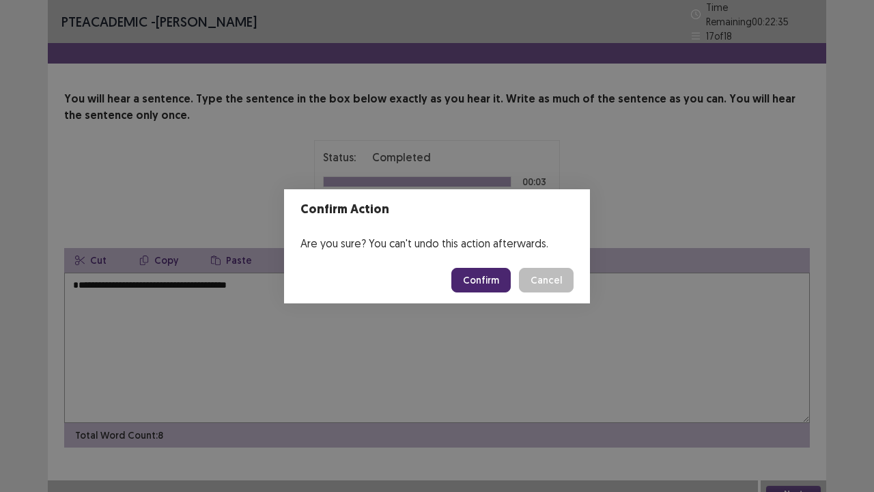
click at [492, 271] on button "Confirm" at bounding box center [480, 280] width 59 height 25
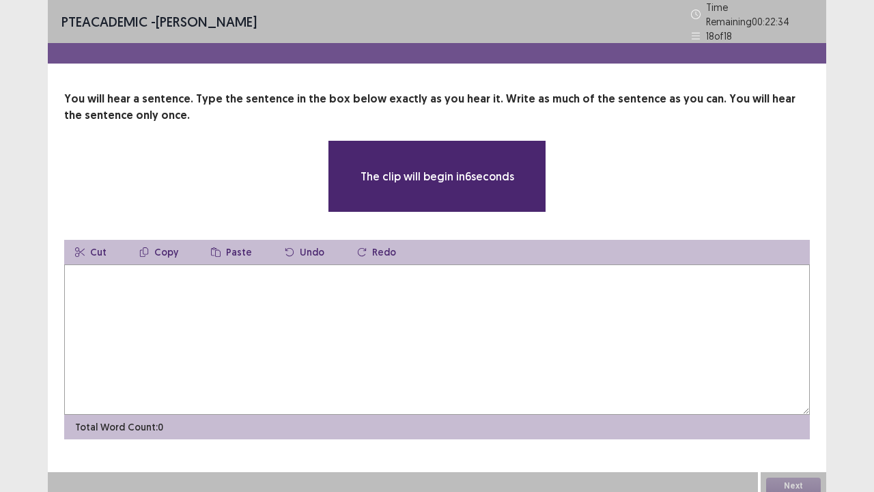
drag, startPoint x: 288, startPoint y: 279, endPoint x: 253, endPoint y: 286, distance: 35.5
click at [288, 279] on textarea at bounding box center [437, 339] width 746 height 150
click at [253, 286] on textarea at bounding box center [437, 339] width 746 height 150
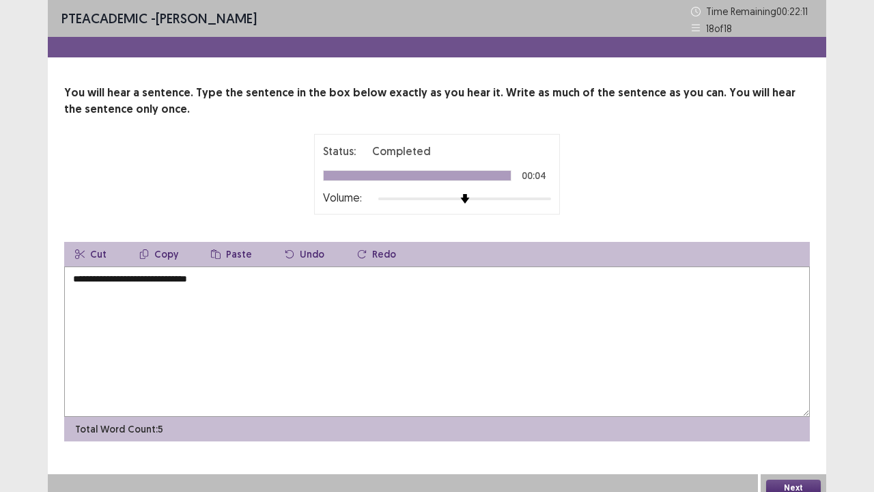
click at [68, 279] on textarea "**********" at bounding box center [437, 341] width 746 height 150
click at [312, 279] on textarea "**********" at bounding box center [437, 341] width 746 height 150
type textarea "**********"
click at [794, 376] on button "Next" at bounding box center [793, 487] width 55 height 16
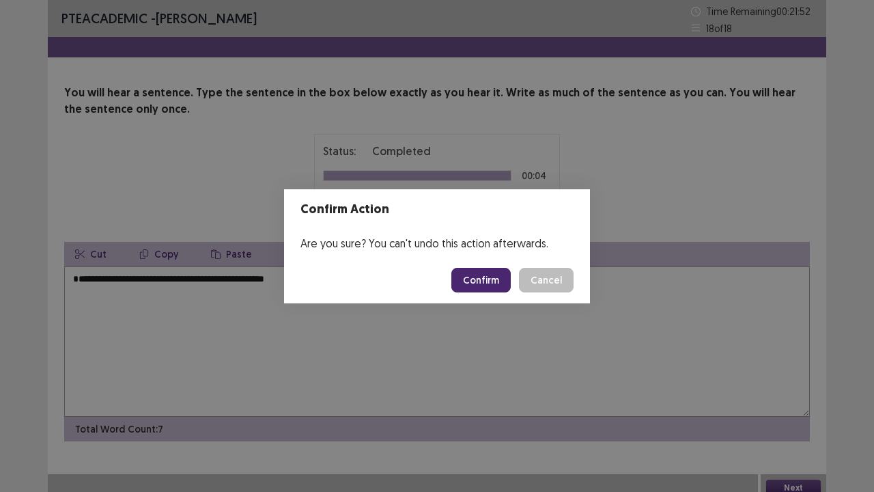
click at [483, 278] on button "Confirm" at bounding box center [480, 280] width 59 height 25
